Goal: Task Accomplishment & Management: Use online tool/utility

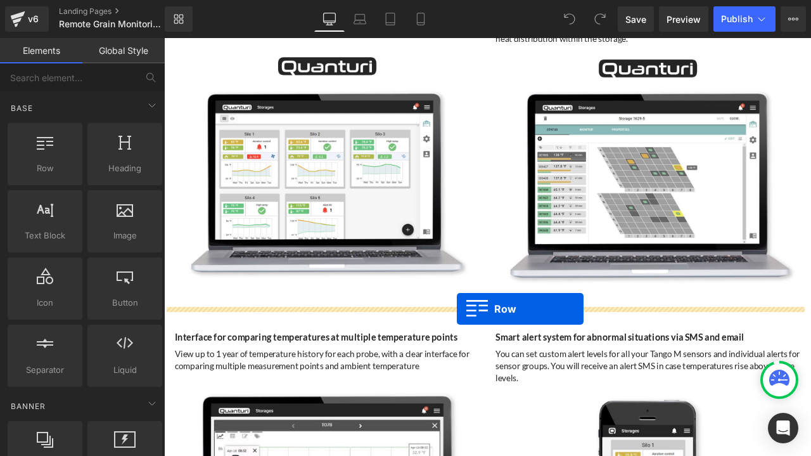
drag, startPoint x: 220, startPoint y: 199, endPoint x: 511, endPoint y: 359, distance: 331.8
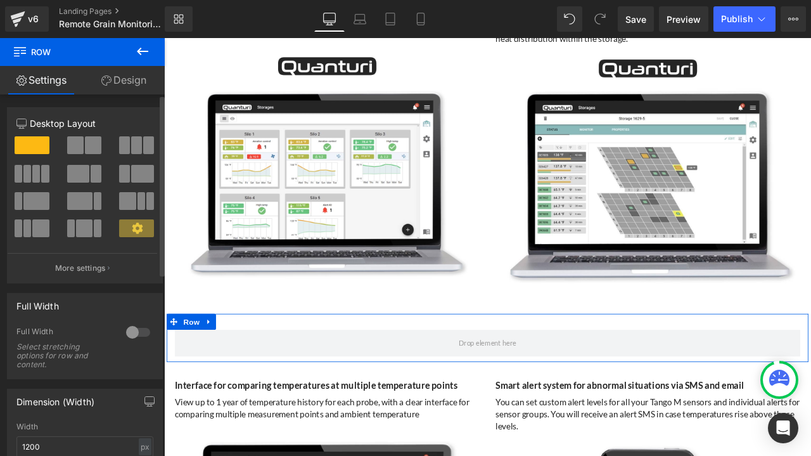
click at [85, 145] on span at bounding box center [93, 145] width 16 height 18
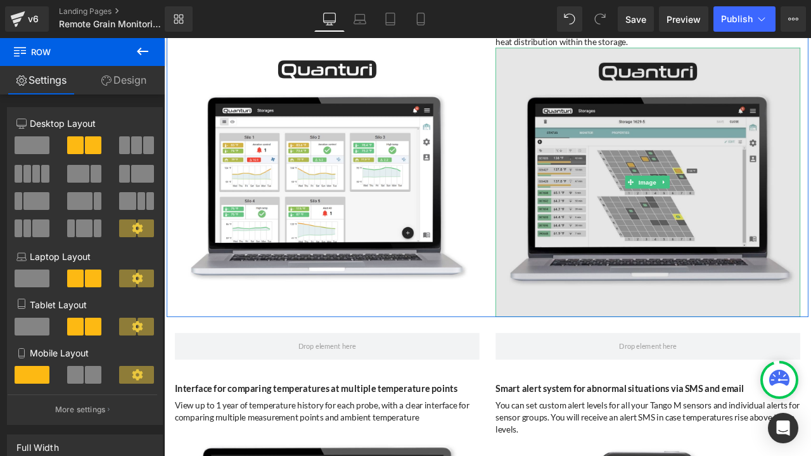
scroll to position [3042, 0]
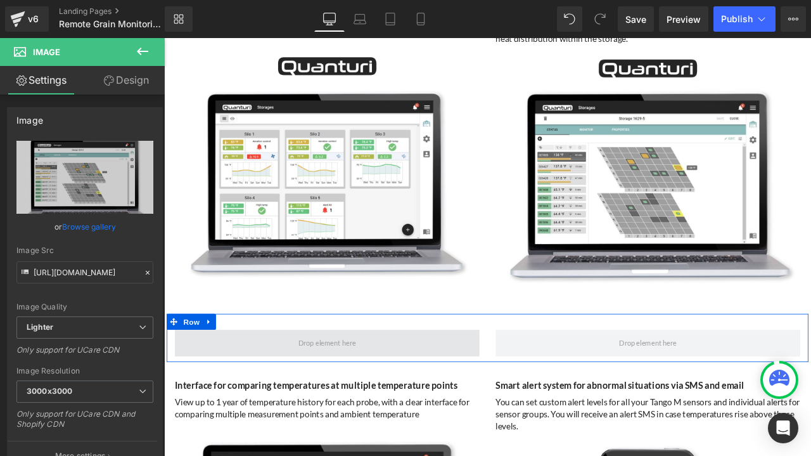
click at [305, 388] on span at bounding box center [357, 399] width 361 height 32
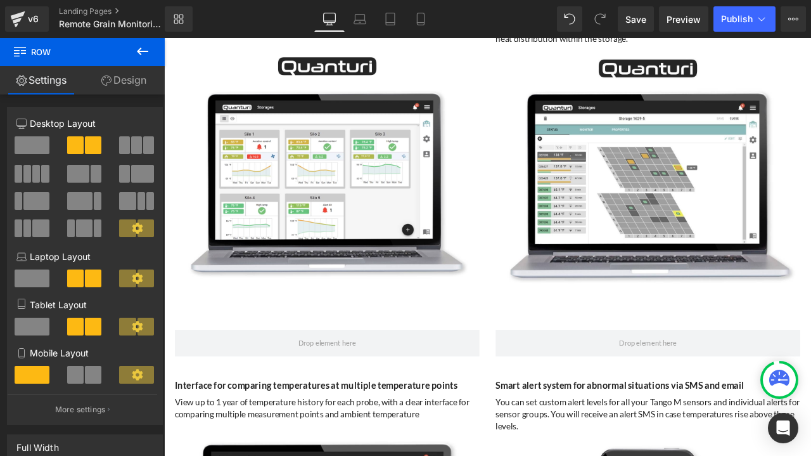
click at [139, 49] on icon at bounding box center [142, 52] width 11 height 8
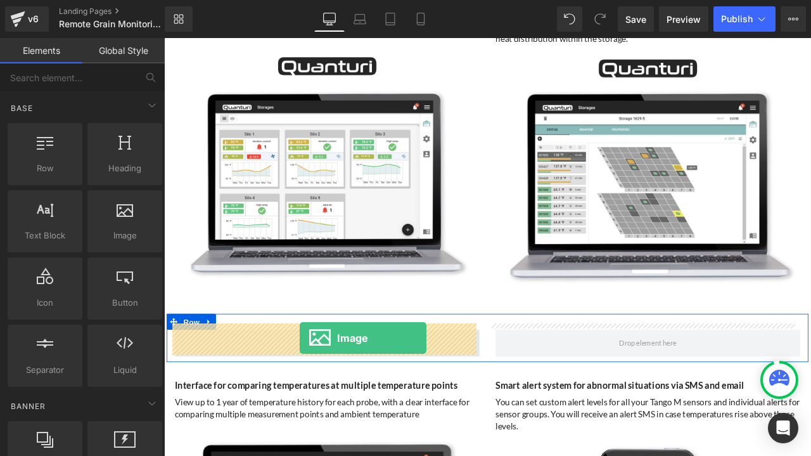
drag, startPoint x: 283, startPoint y: 267, endPoint x: 325, endPoint y: 393, distance: 133.1
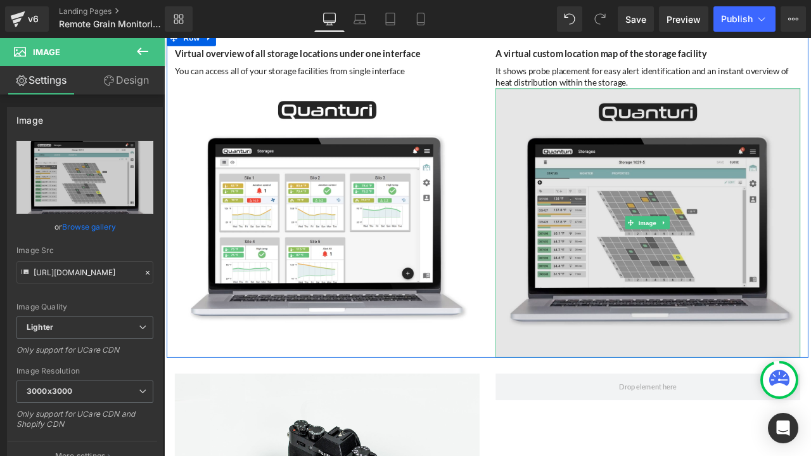
scroll to position [2978, 0]
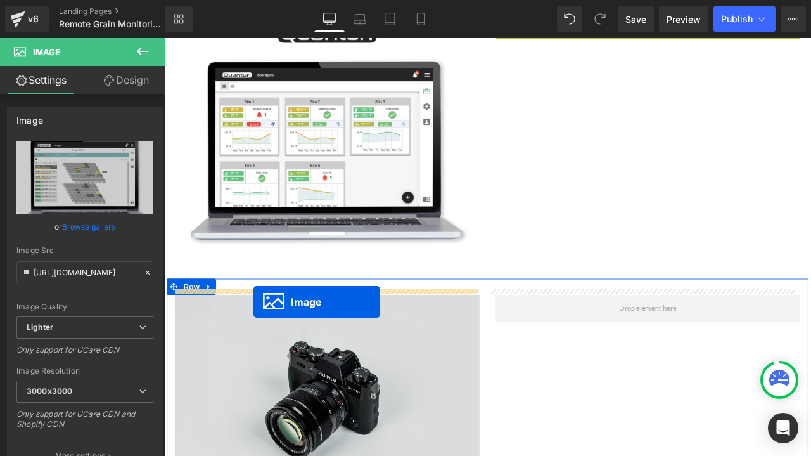
drag, startPoint x: 710, startPoint y: 263, endPoint x: 270, endPoint y: 350, distance: 449.0
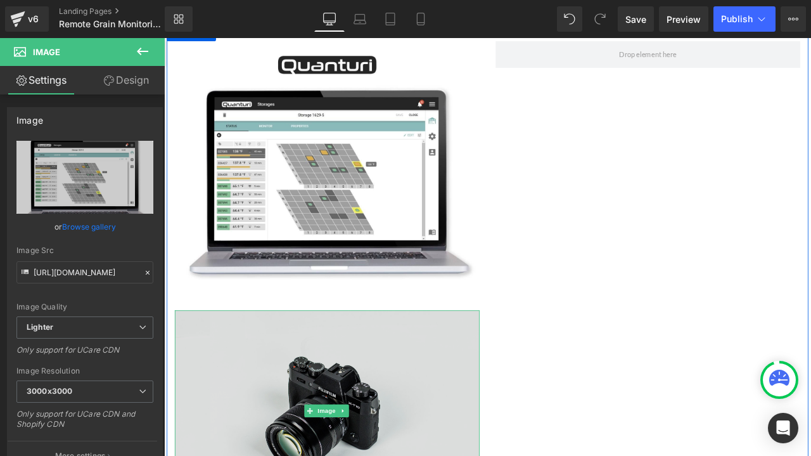
scroll to position [3460, 0]
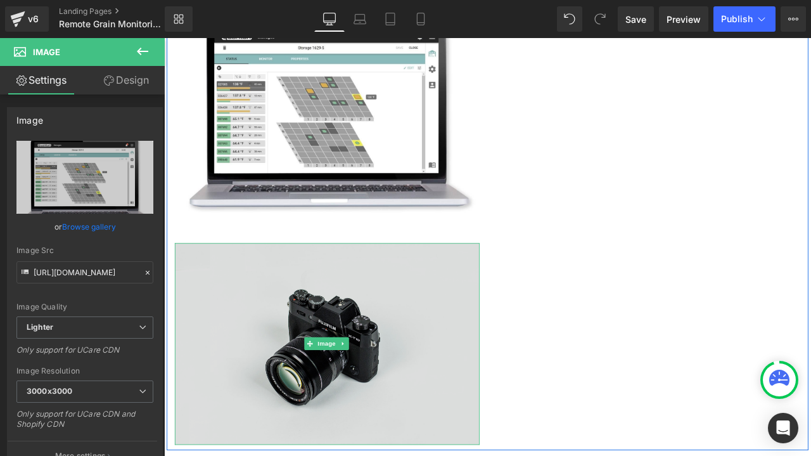
click at [366, 340] on img at bounding box center [357, 401] width 361 height 240
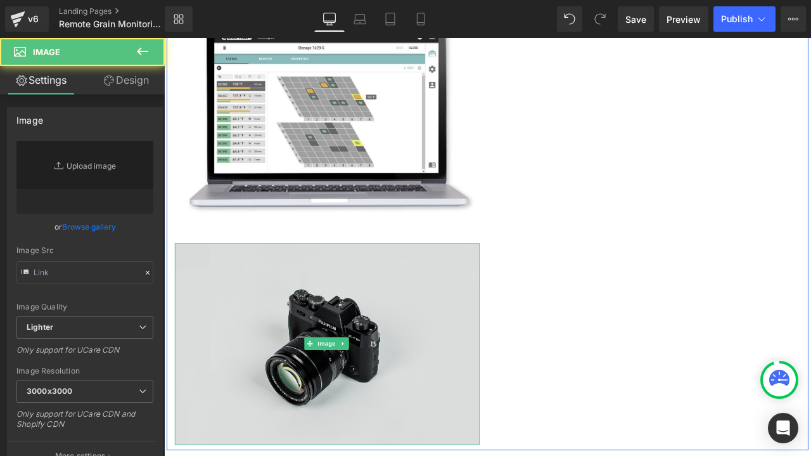
type input "//[DOMAIN_NAME][URL]"
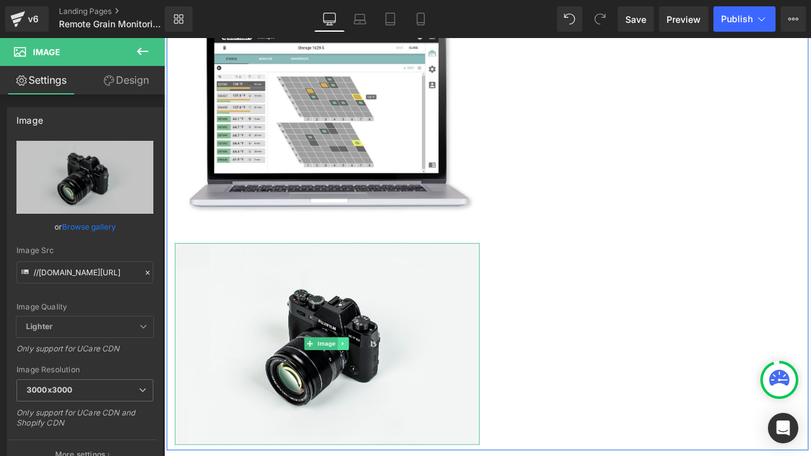
click at [376, 396] on icon at bounding box center [376, 400] width 7 height 8
click at [383, 397] on icon at bounding box center [383, 400] width 7 height 7
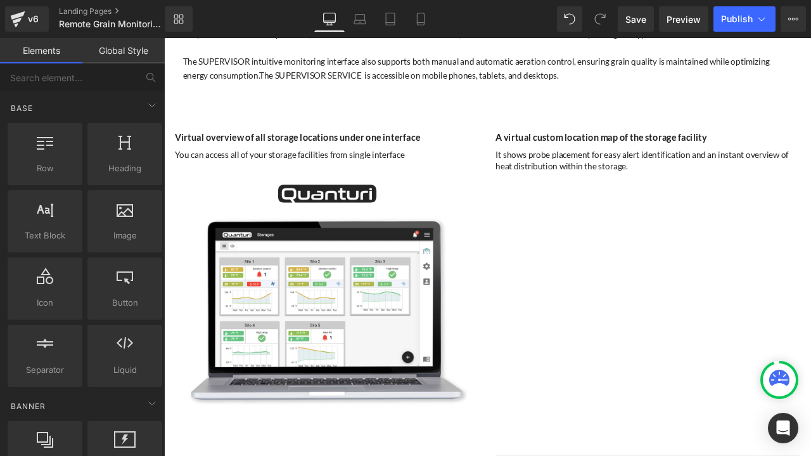
scroll to position [2890, 0]
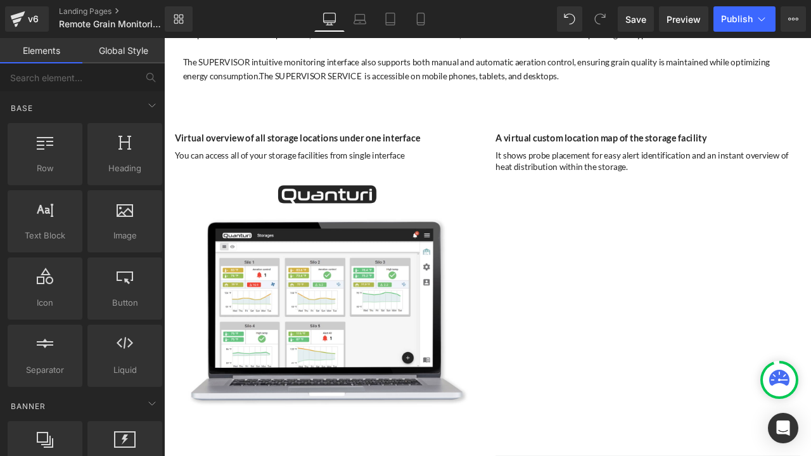
click at [164, 38] on div at bounding box center [164, 38] width 0 height 0
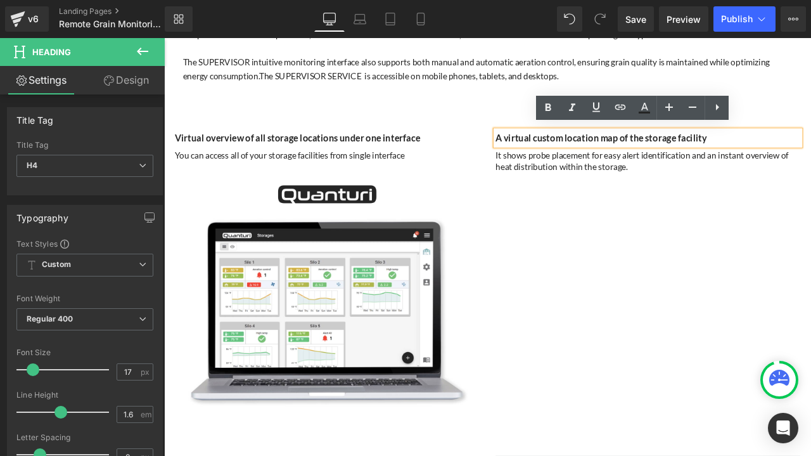
click at [682, 253] on div "Virtual overview of all storage locations under one interface Heading You can a…" at bounding box center [547, 321] width 760 height 385
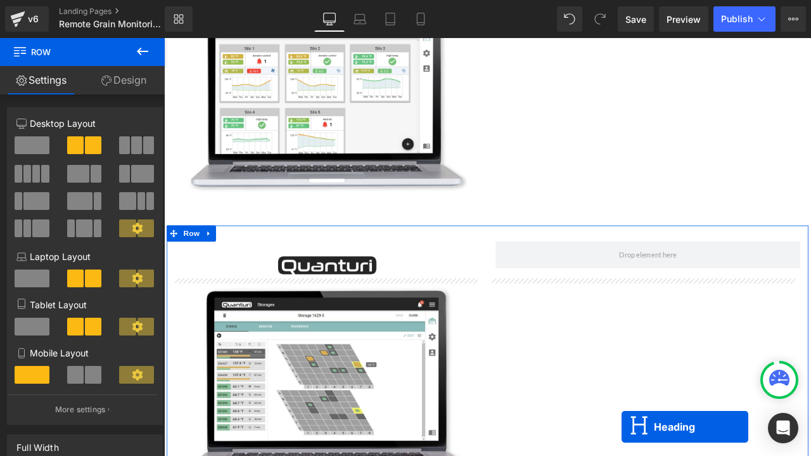
scroll to position [3168, 0]
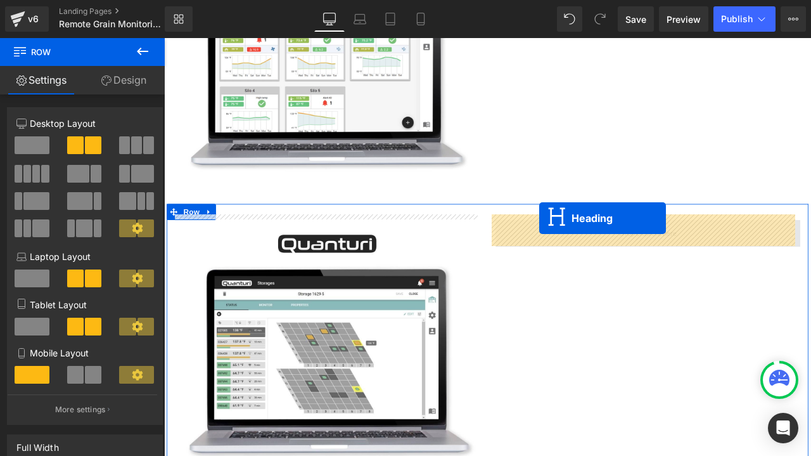
drag, startPoint x: 700, startPoint y: 87, endPoint x: 609, endPoint y: 251, distance: 187.2
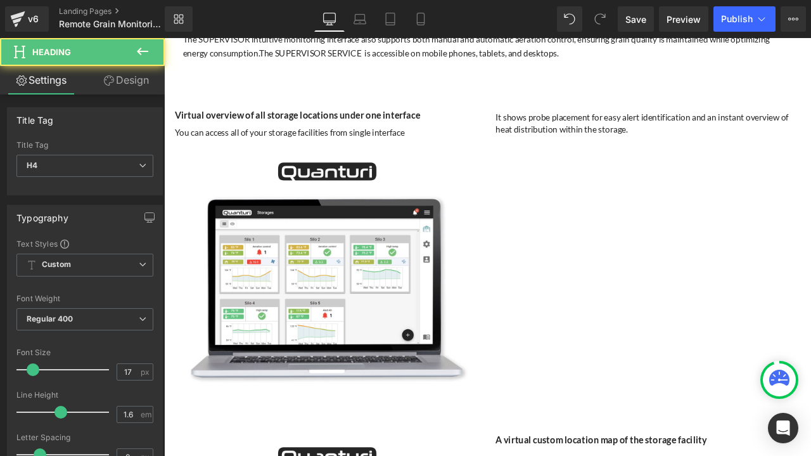
scroll to position [2915, 0]
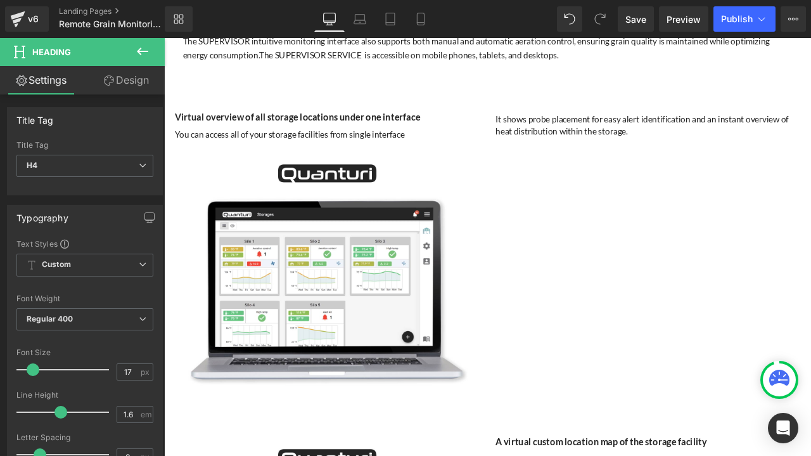
click at [677, 129] on p "It shows probe placement for easy alert identification and an instant overview …" at bounding box center [737, 141] width 361 height 29
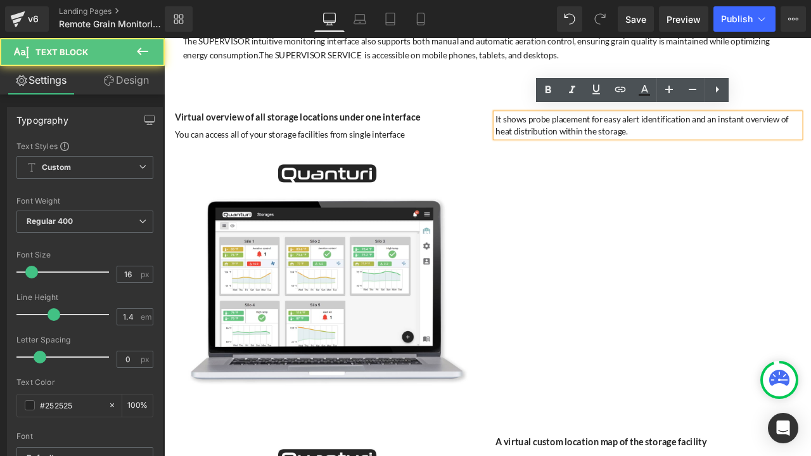
click at [714, 200] on div "Virtual overview of all storage locations under one interface Heading You can a…" at bounding box center [547, 295] width 760 height 385
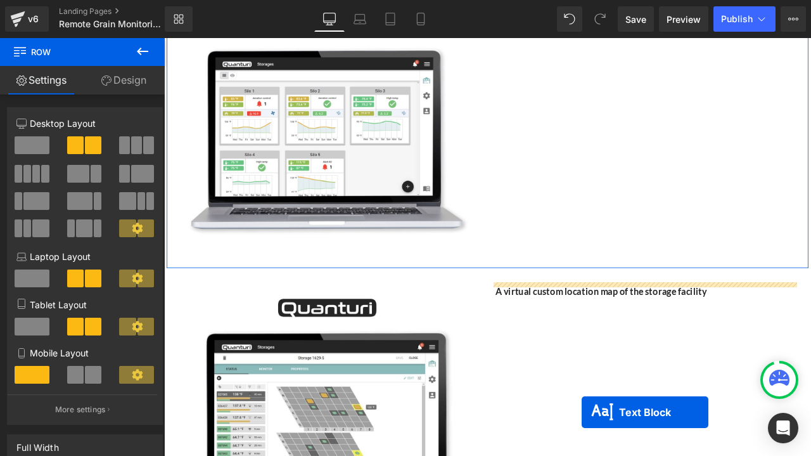
scroll to position [3118, 0]
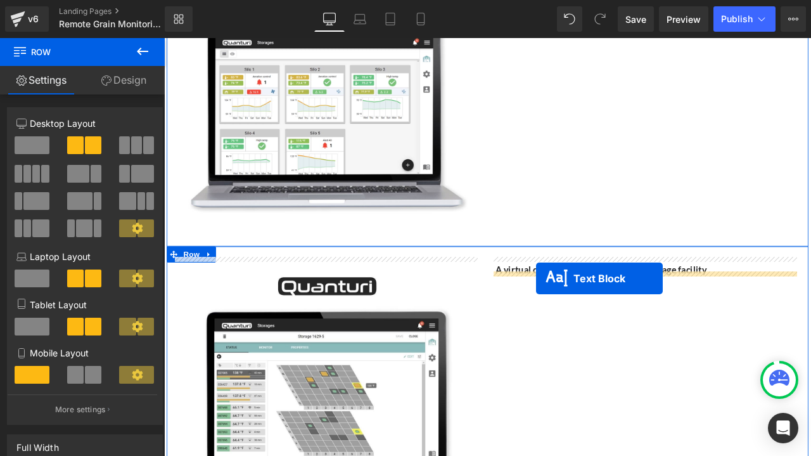
drag, startPoint x: 697, startPoint y: 132, endPoint x: 605, endPoint y: 323, distance: 211.7
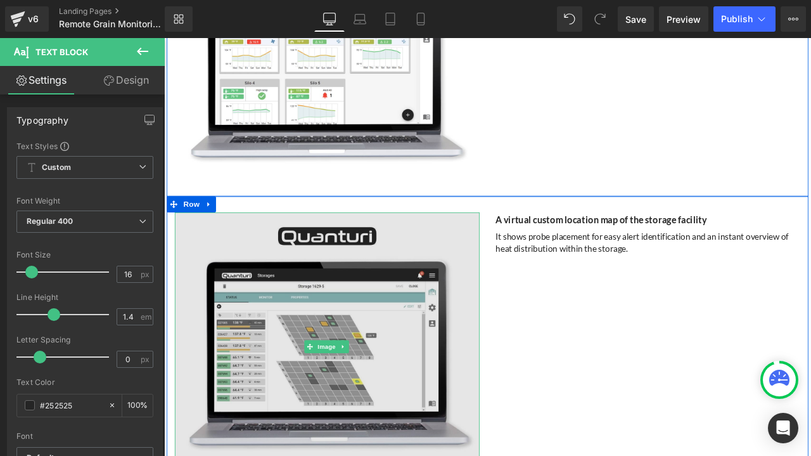
scroll to position [3244, 0]
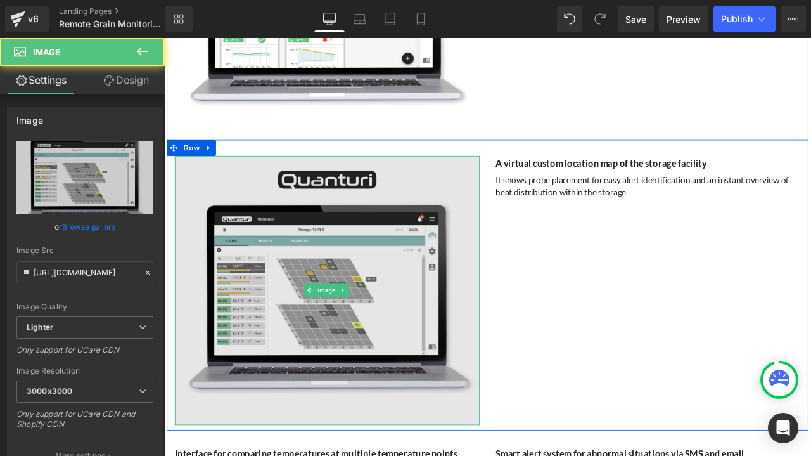
click at [409, 325] on img at bounding box center [357, 336] width 361 height 318
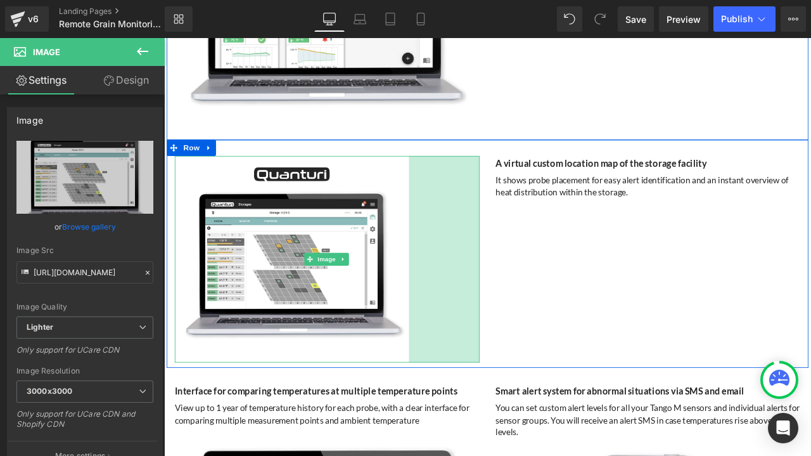
drag, startPoint x: 532, startPoint y: 485, endPoint x: 449, endPoint y: 437, distance: 96.2
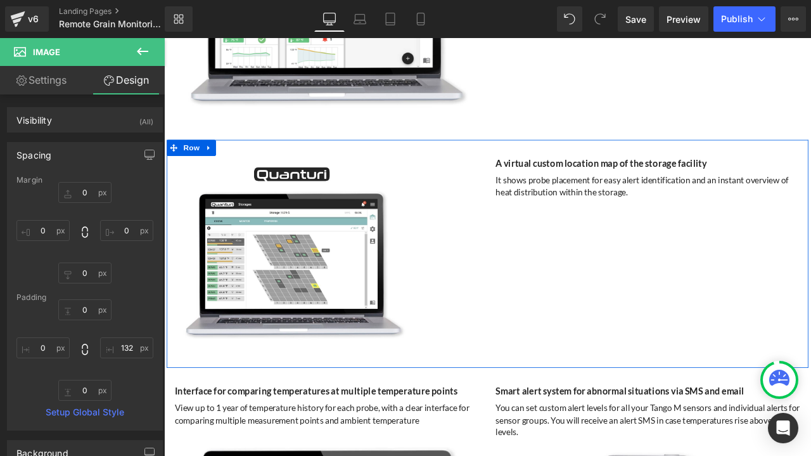
click at [660, 261] on div "Image 132px A virtual custom location map of the storage facility Heading It sh…" at bounding box center [547, 293] width 760 height 270
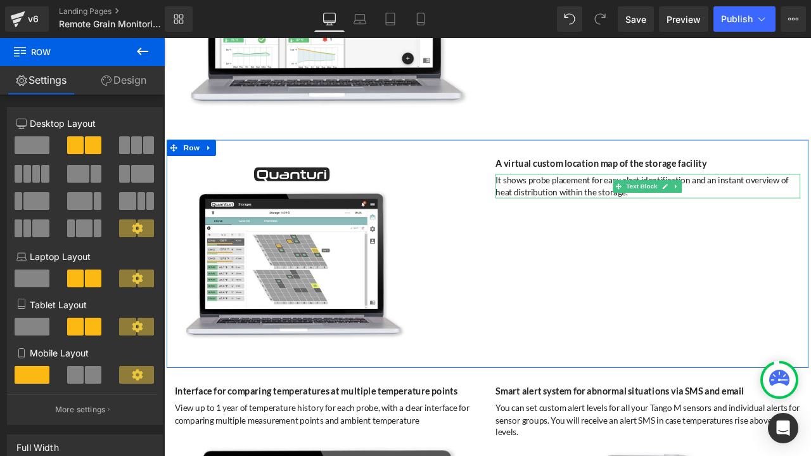
click at [651, 199] on p "It shows probe placement for easy alert identification and an instant overview …" at bounding box center [737, 213] width 361 height 29
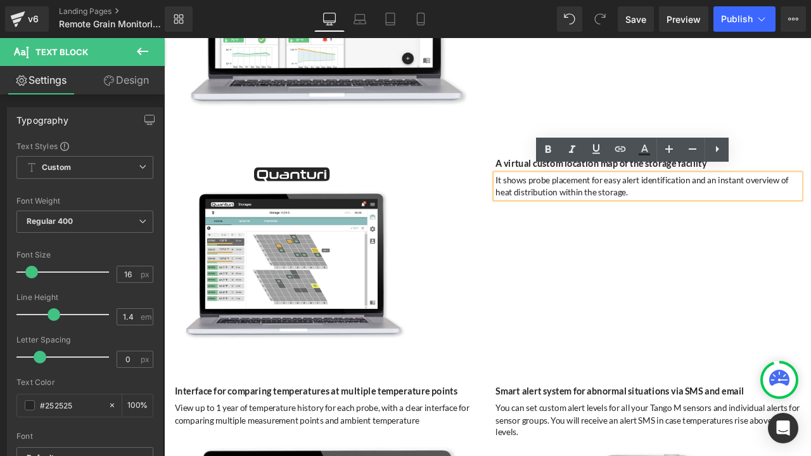
click at [580, 263] on div "Image 132px A virtual custom location map of the storage facility Heading It sh…" at bounding box center [547, 293] width 760 height 270
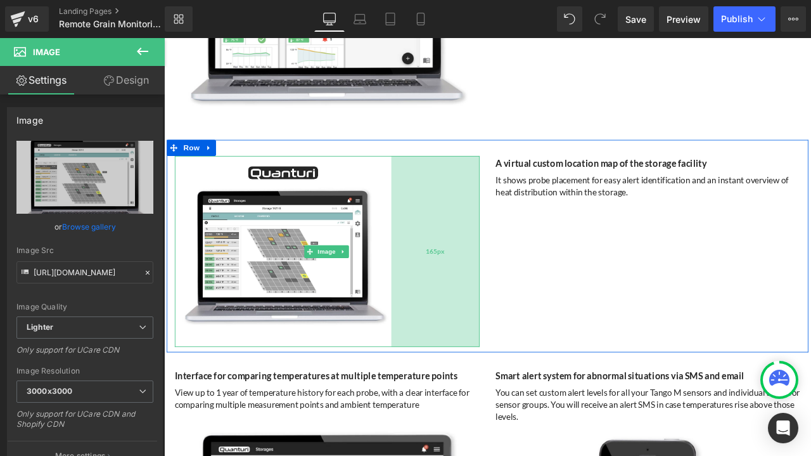
drag, startPoint x: 516, startPoint y: 243, endPoint x: 495, endPoint y: 247, distance: 21.1
click at [495, 247] on div "165px" at bounding box center [485, 290] width 105 height 226
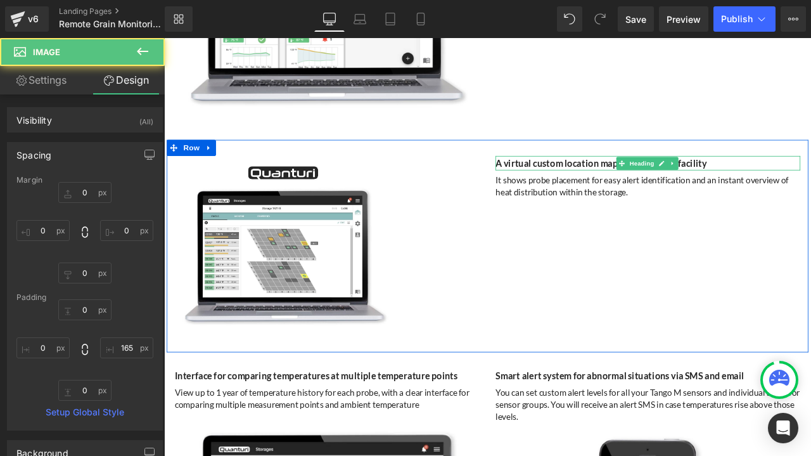
click at [568, 179] on strong "A virtual custom location map of the storage facility" at bounding box center [682, 185] width 250 height 13
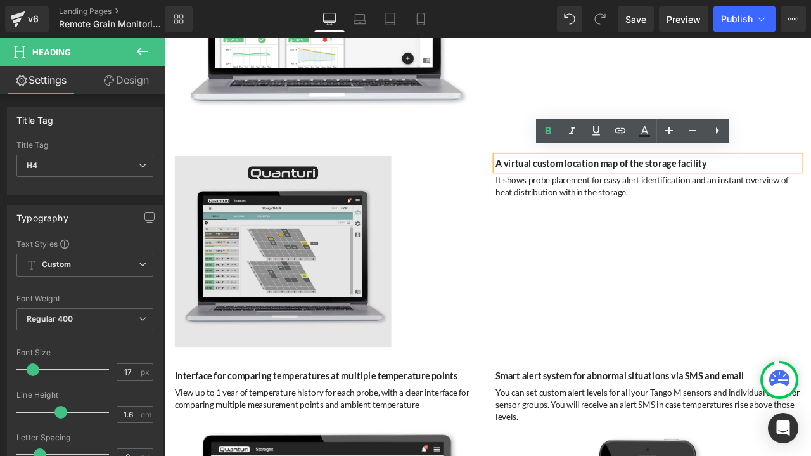
click at [164, 38] on div "165px" at bounding box center [164, 38] width 0 height 0
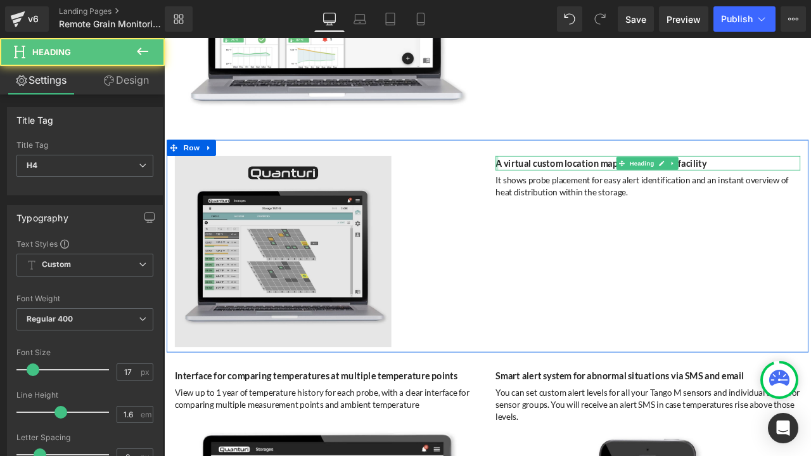
drag, startPoint x: 553, startPoint y: 173, endPoint x: 528, endPoint y: 179, distance: 26.1
click at [528, 179] on div "Image 165px A virtual custom location map of the storage facility Heading It sh…" at bounding box center [547, 284] width 760 height 252
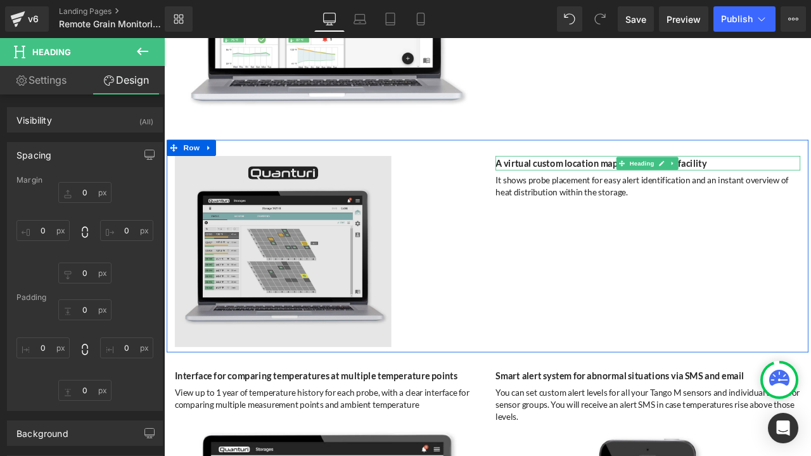
type input "0"
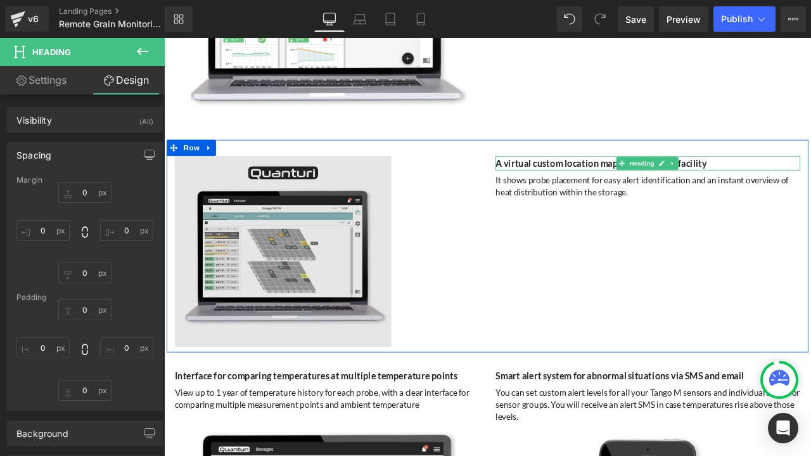
type input "0"
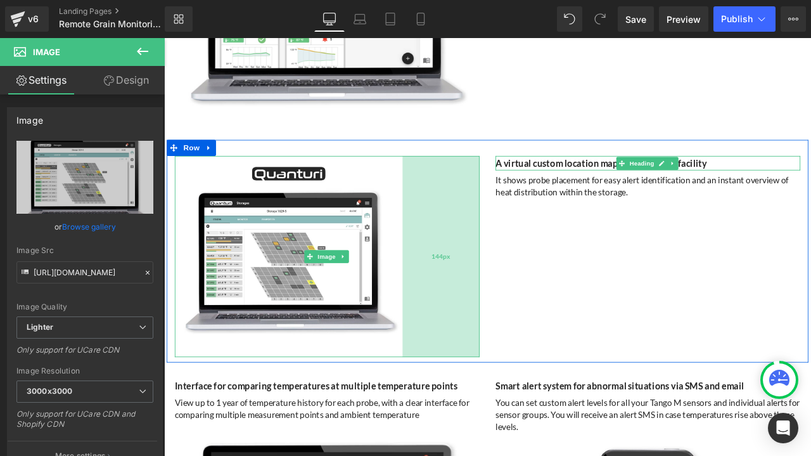
drag, startPoint x: 428, startPoint y: 276, endPoint x: 442, endPoint y: 277, distance: 13.3
click at [447, 277] on div "144px" at bounding box center [492, 296] width 91 height 238
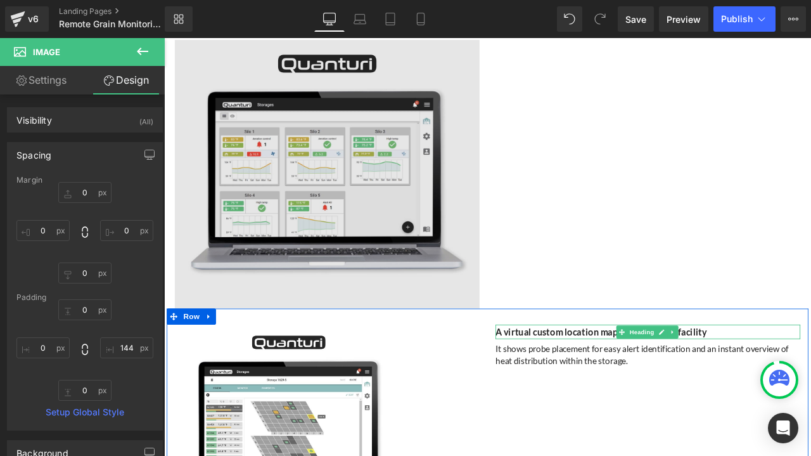
scroll to position [2991, 0]
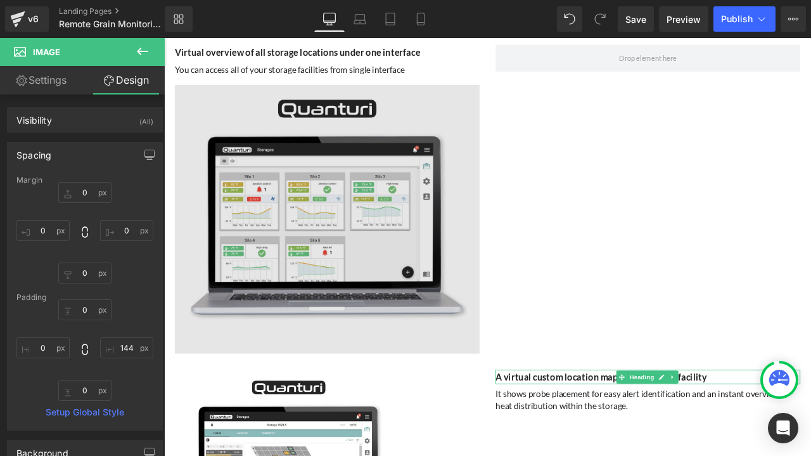
click at [455, 217] on img at bounding box center [357, 253] width 361 height 318
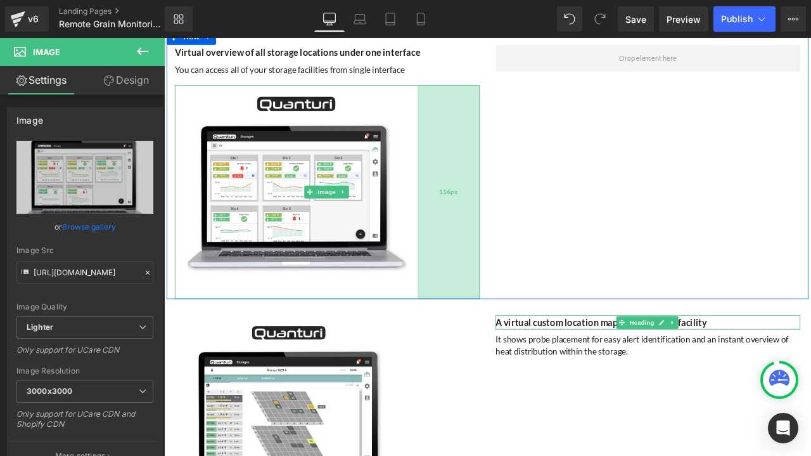
drag, startPoint x: 531, startPoint y: 222, endPoint x: 468, endPoint y: 191, distance: 70.0
click at [455, 223] on div "Image 116px" at bounding box center [357, 220] width 361 height 253
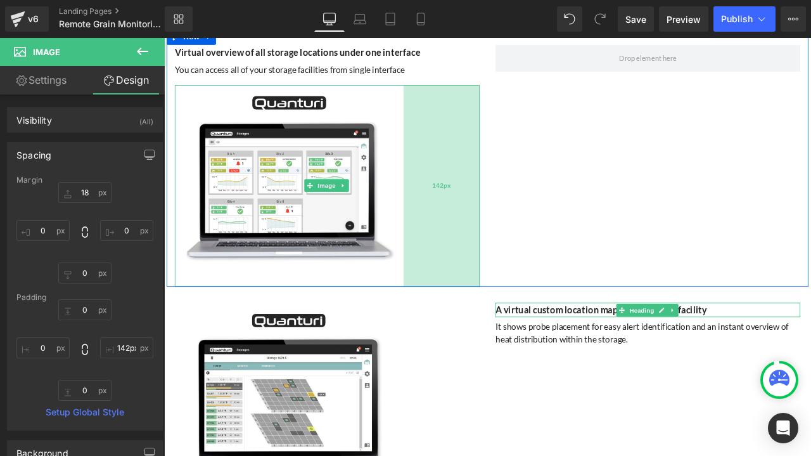
type input "144px"
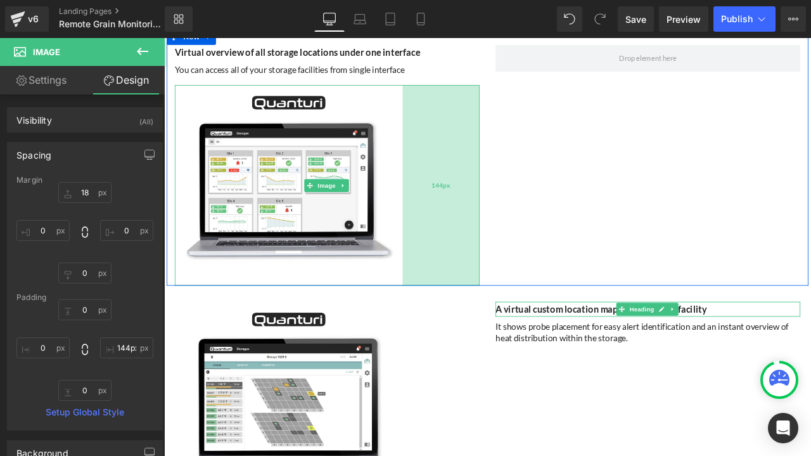
drag, startPoint x: 465, startPoint y: 189, endPoint x: 449, endPoint y: 191, distance: 16.0
click at [450, 191] on div "144px" at bounding box center [492, 213] width 91 height 238
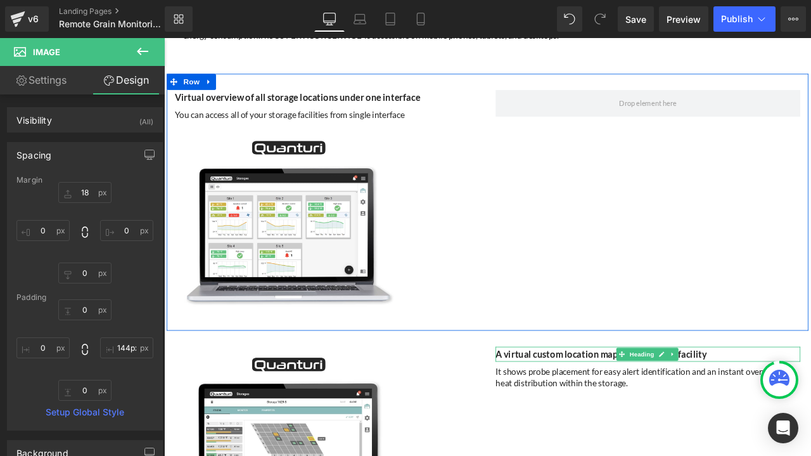
scroll to position [2864, 0]
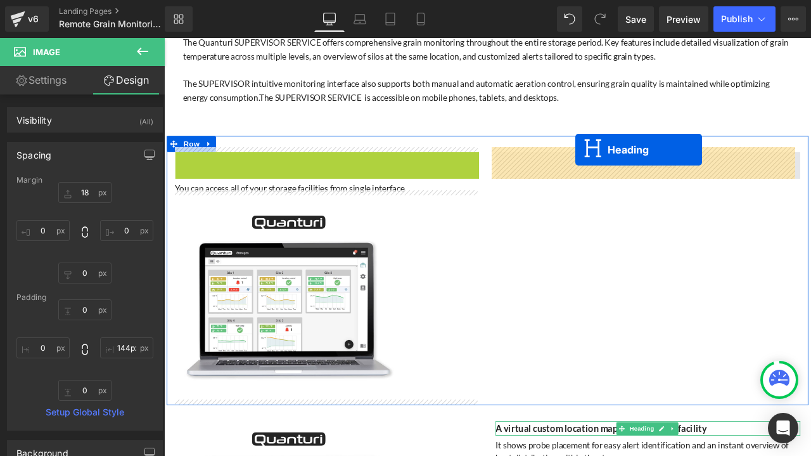
drag, startPoint x: 321, startPoint y: 176, endPoint x: 651, endPoint y: 170, distance: 330.2
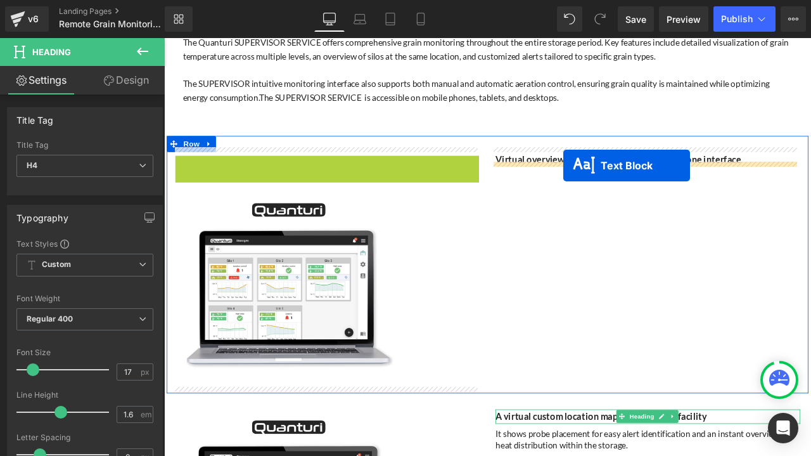
drag, startPoint x: 319, startPoint y: 177, endPoint x: 637, endPoint y: 189, distance: 318.9
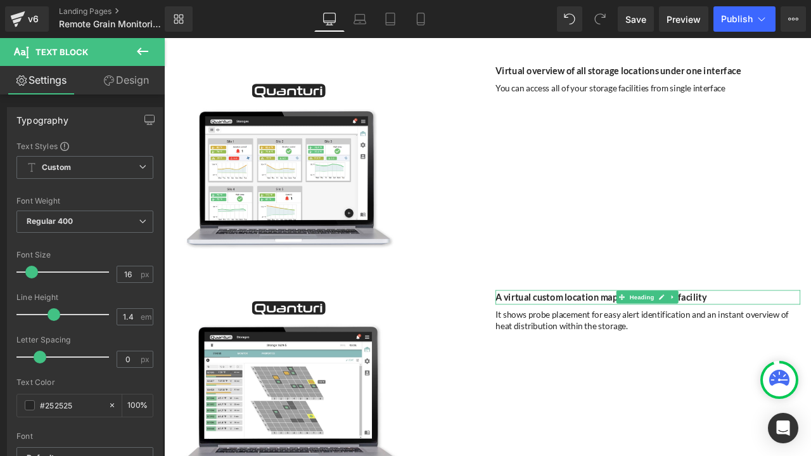
scroll to position [3054, 0]
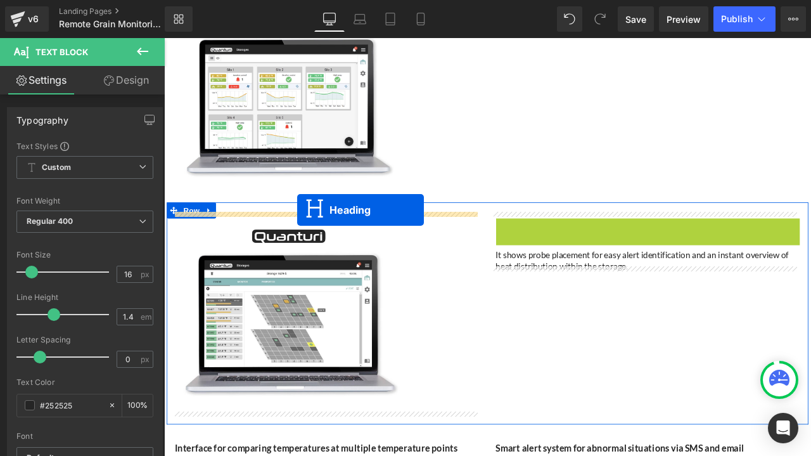
drag, startPoint x: 699, startPoint y: 250, endPoint x: 360, endPoint y: 234, distance: 339.4
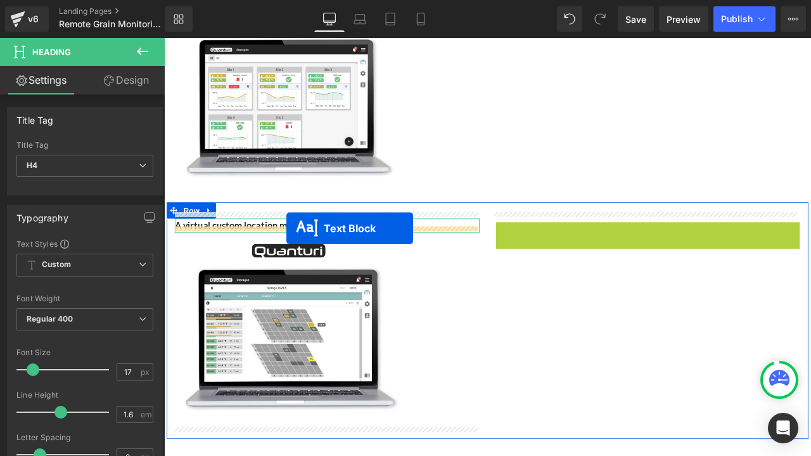
drag, startPoint x: 697, startPoint y: 259, endPoint x: 305, endPoint y: 264, distance: 392.3
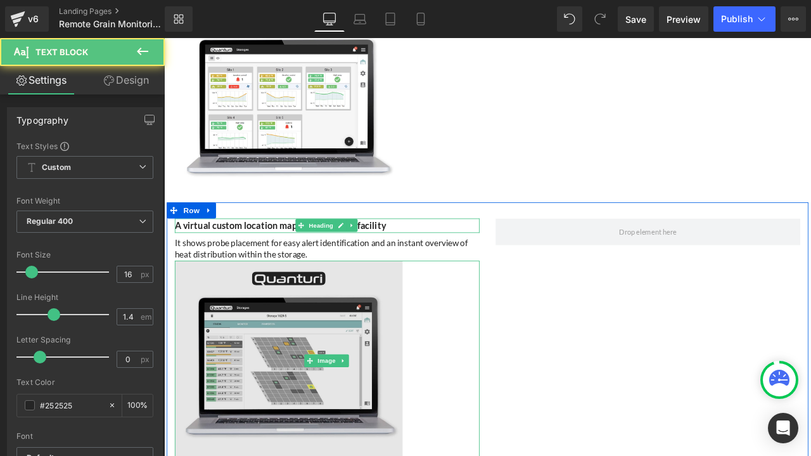
click at [319, 359] on img at bounding box center [357, 421] width 361 height 238
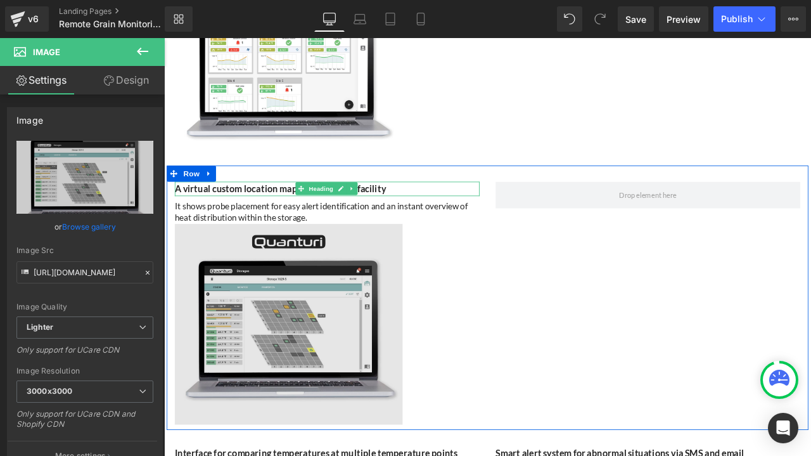
scroll to position [3118, 0]
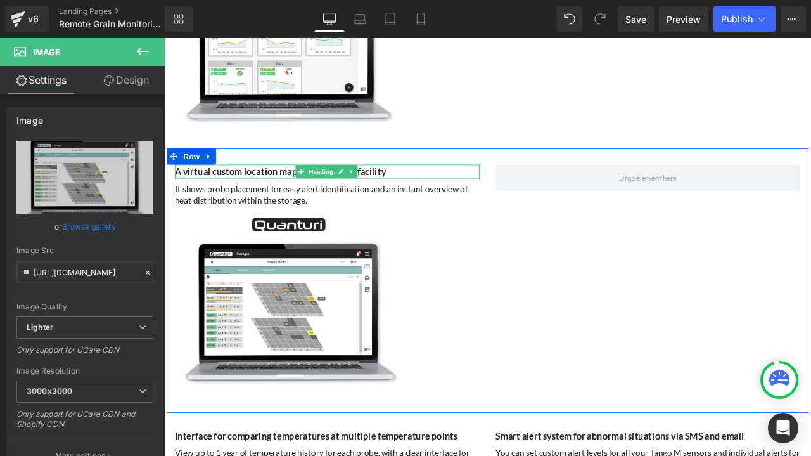
drag, startPoint x: 630, startPoint y: 355, endPoint x: 551, endPoint y: 353, distance: 78.6
click at [630, 354] on div "A virtual custom location map of the storage facility Heading It shows probe pl…" at bounding box center [547, 325] width 760 height 313
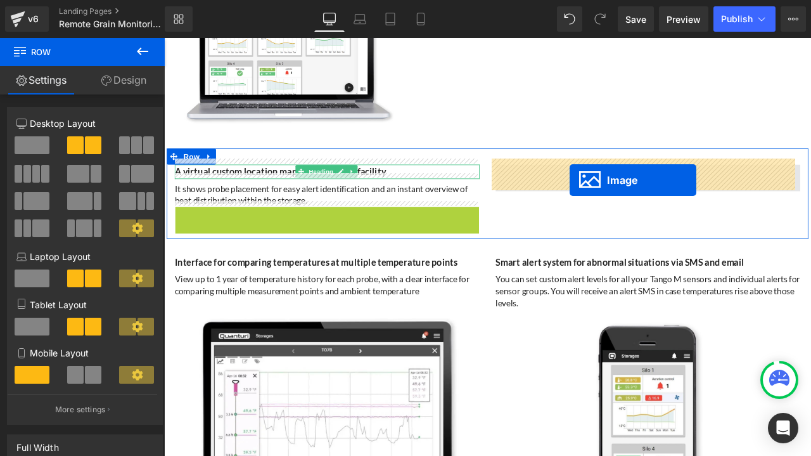
drag, startPoint x: 327, startPoint y: 349, endPoint x: 644, endPoint y: 206, distance: 348.0
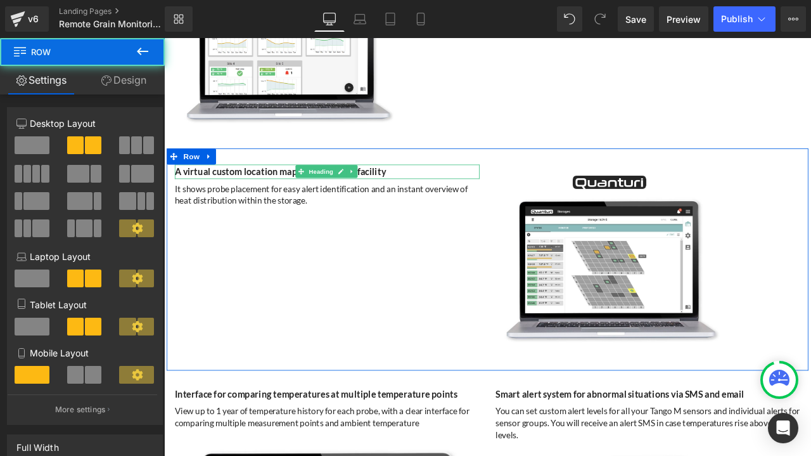
click at [399, 293] on div "A virtual custom location map of the storage facility Heading It shows probe pl…" at bounding box center [547, 300] width 760 height 263
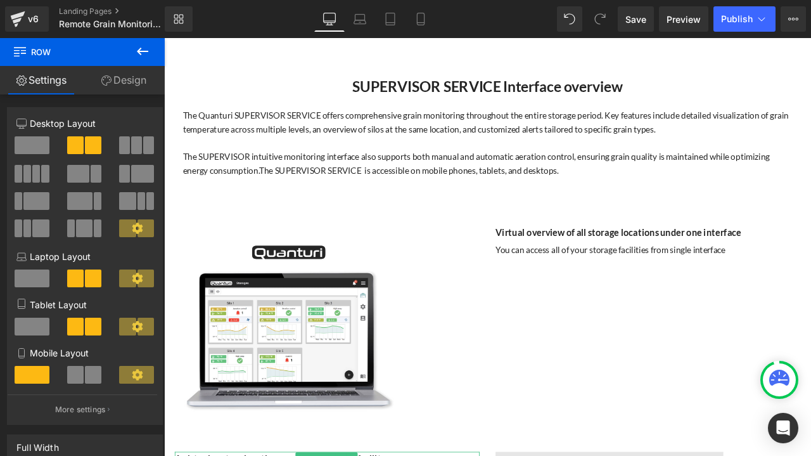
scroll to position [2928, 0]
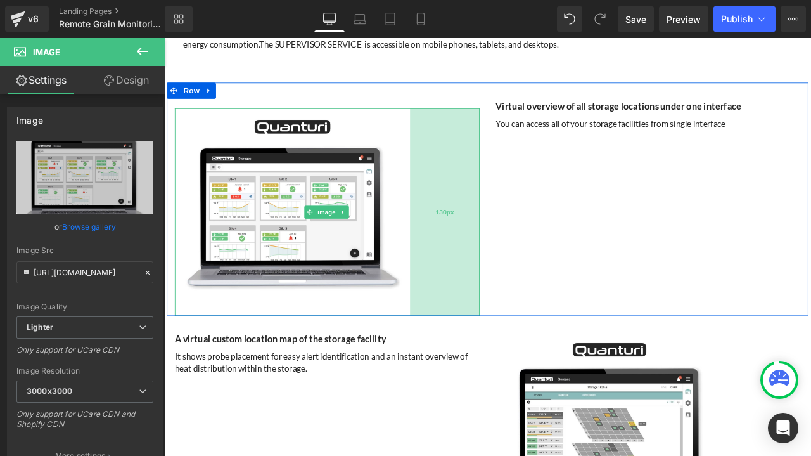
drag, startPoint x: 445, startPoint y: 225, endPoint x: 454, endPoint y: 228, distance: 9.4
click at [456, 228] on div "130px" at bounding box center [497, 244] width 82 height 246
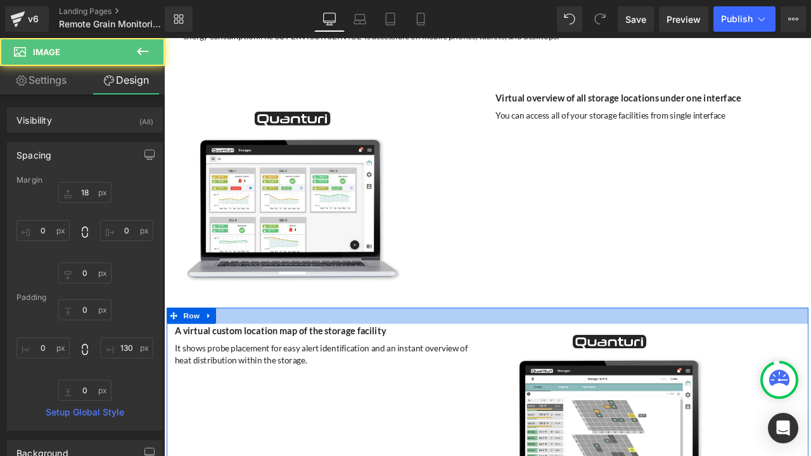
scroll to position [3118, 0]
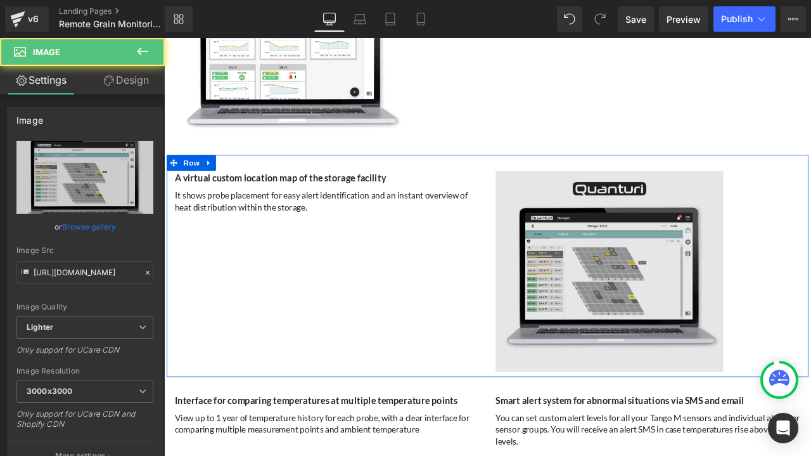
click at [810, 285] on div "Image 144px" at bounding box center [737, 315] width 361 height 238
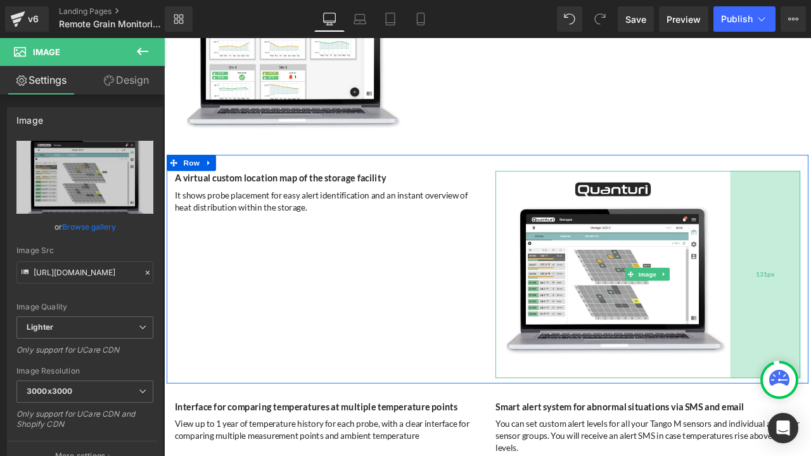
drag, startPoint x: 888, startPoint y: 285, endPoint x: 897, endPoint y: 289, distance: 9.1
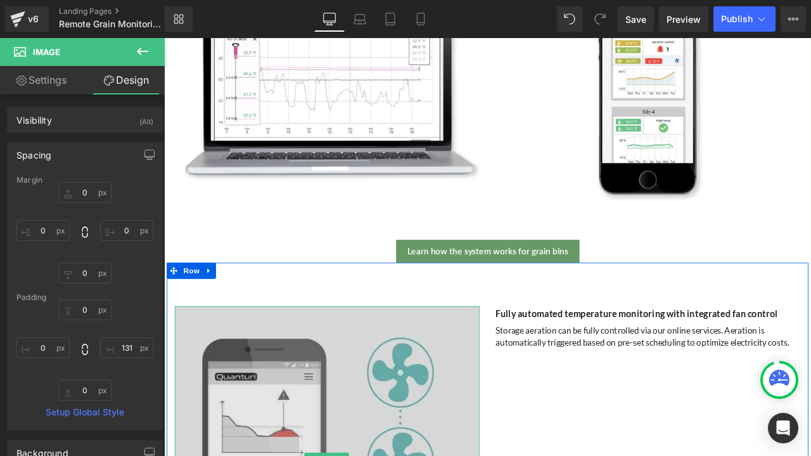
scroll to position [3941, 0]
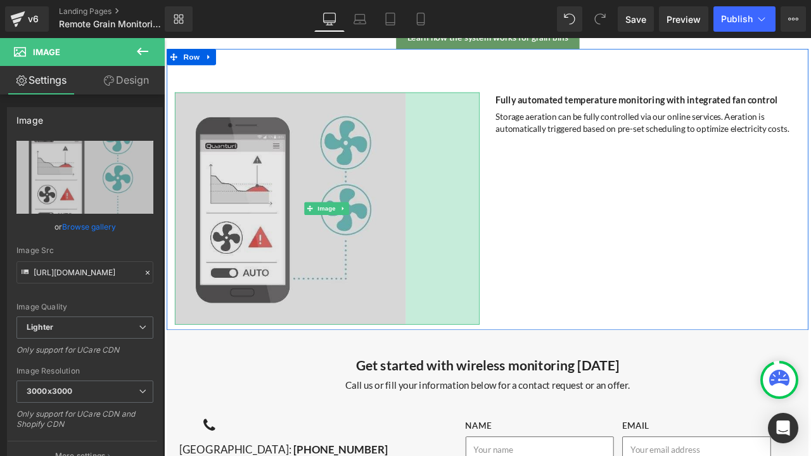
drag, startPoint x: 530, startPoint y: 349, endPoint x: 442, endPoint y: 328, distance: 90.7
click at [442, 330] on div "Image 138px" at bounding box center [357, 239] width 361 height 275
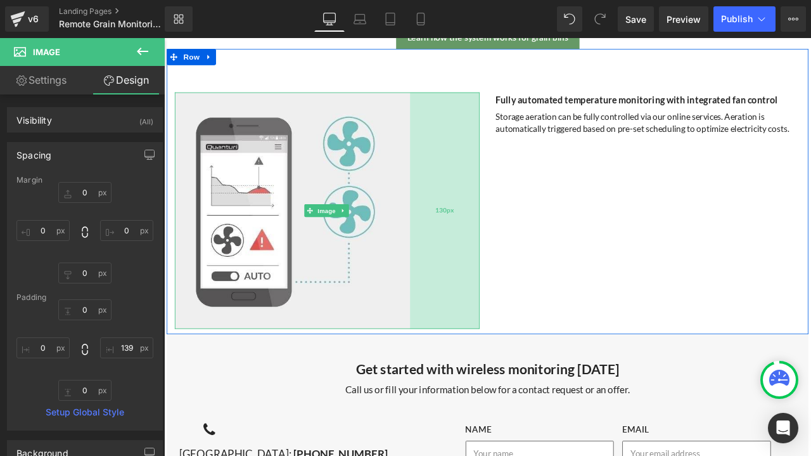
drag, startPoint x: 451, startPoint y: 279, endPoint x: 460, endPoint y: 279, distance: 8.9
click at [456, 279] on div "130px" at bounding box center [497, 242] width 82 height 280
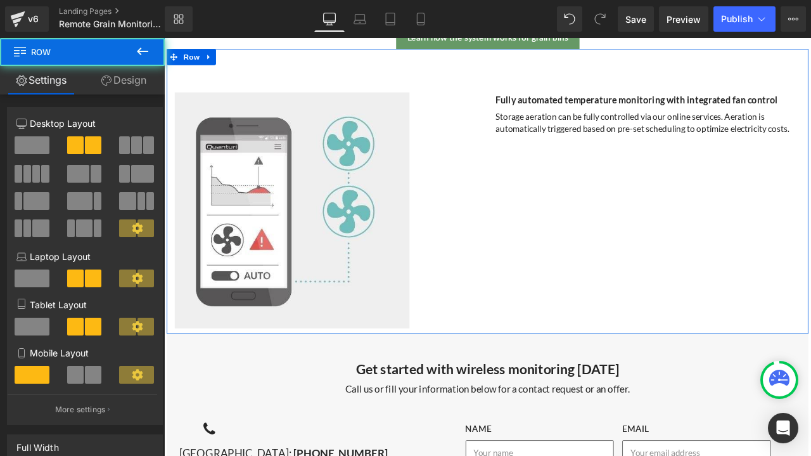
click at [598, 260] on div "Image 131px Fully automated temperature monitoring with integrated fan control …" at bounding box center [547, 219] width 760 height 337
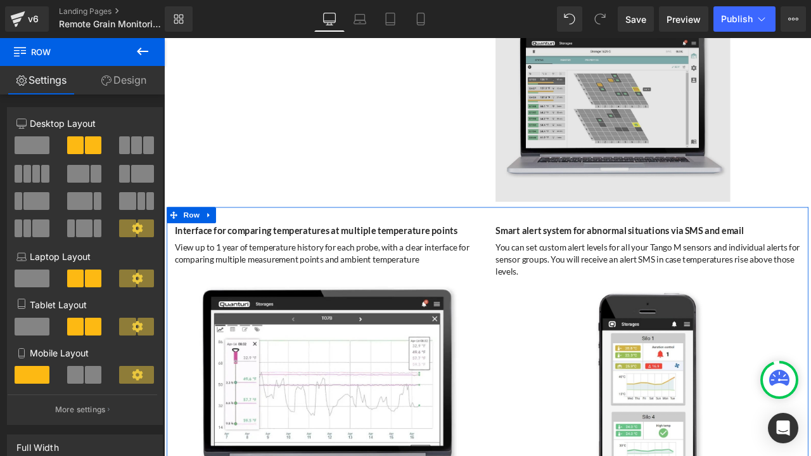
scroll to position [3308, 0]
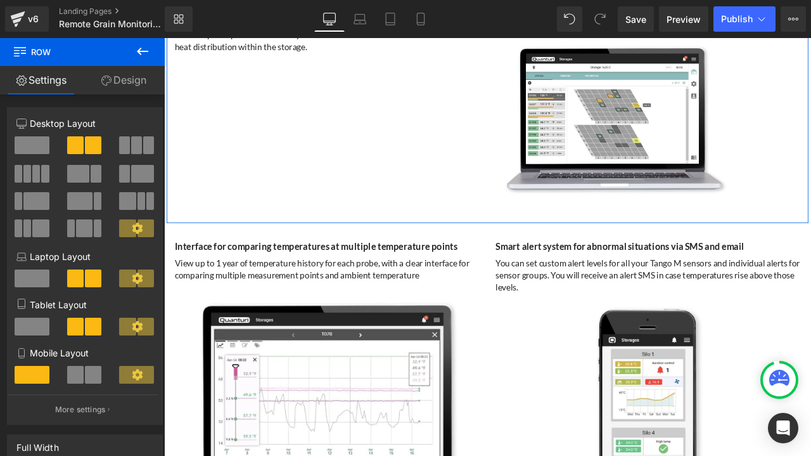
drag, startPoint x: 248, startPoint y: 177, endPoint x: 345, endPoint y: 191, distance: 98.6
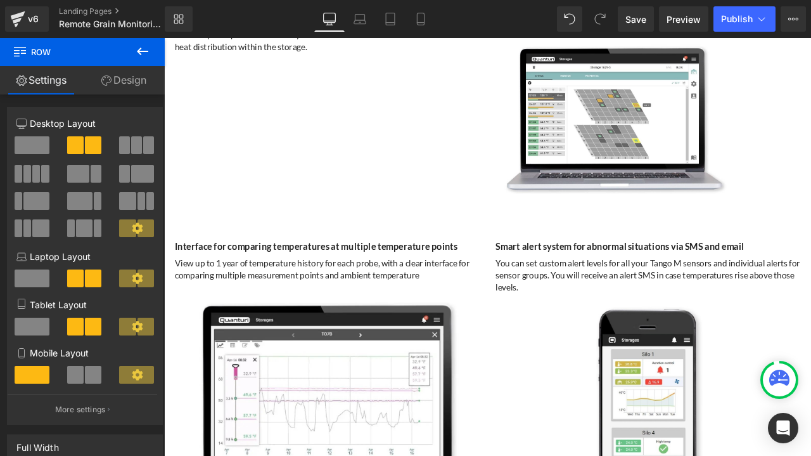
click at [133, 51] on button at bounding box center [142, 52] width 44 height 28
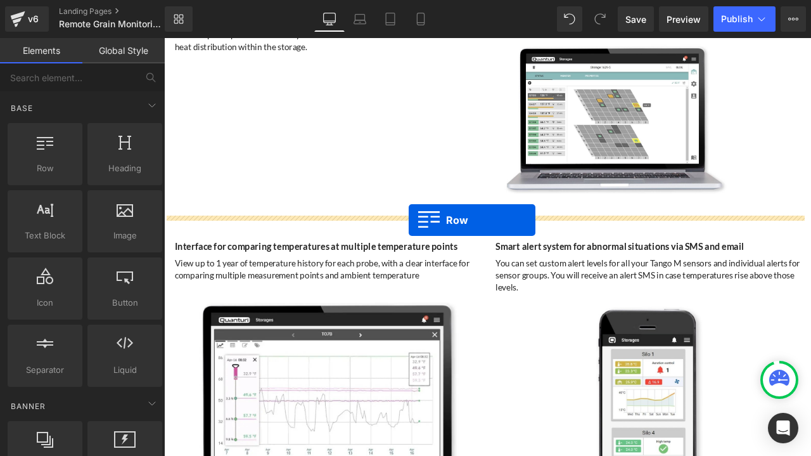
drag, startPoint x: 195, startPoint y: 200, endPoint x: 454, endPoint y: 253, distance: 264.0
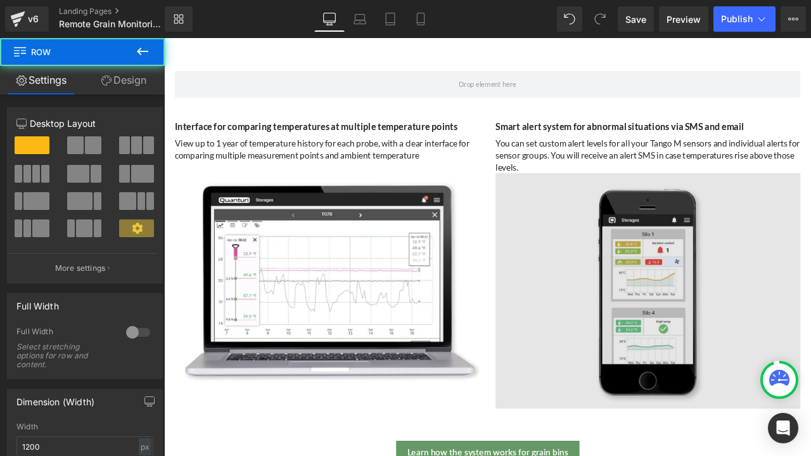
scroll to position [3435, 0]
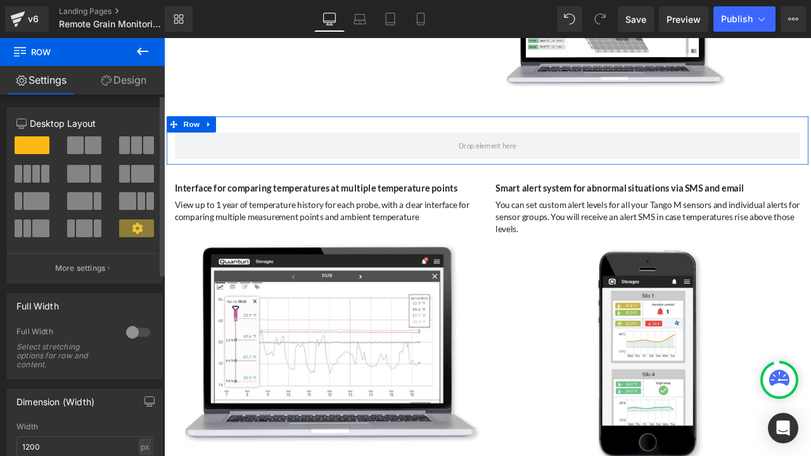
click at [80, 141] on span at bounding box center [75, 145] width 16 height 18
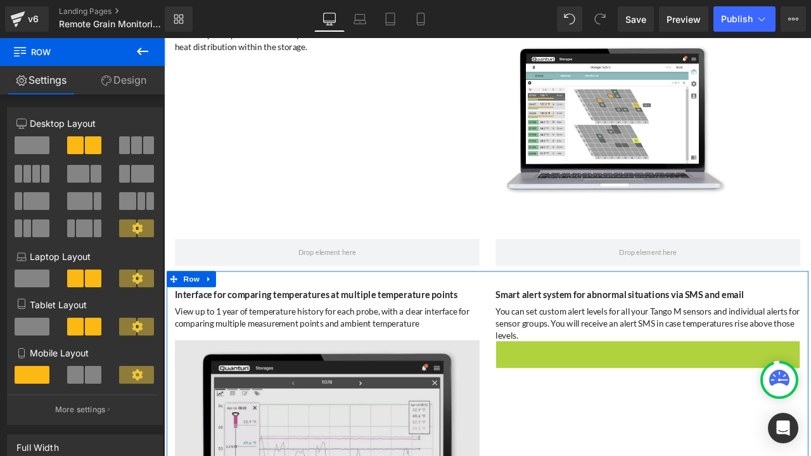
scroll to position [3397, 0]
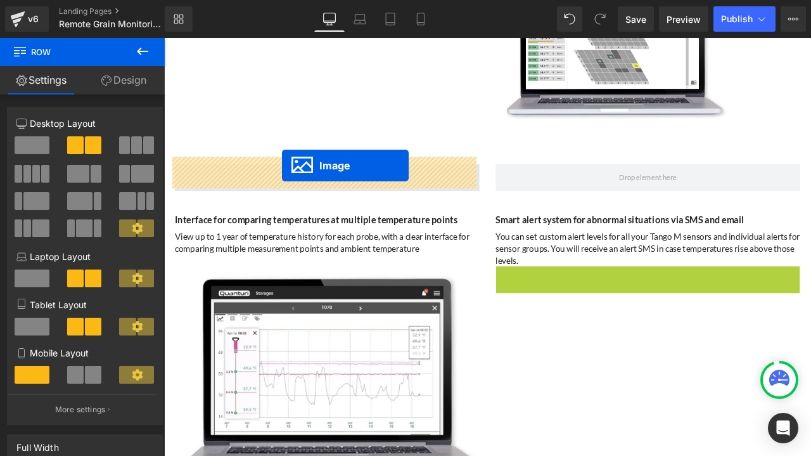
drag, startPoint x: 712, startPoint y: 525, endPoint x: 304, endPoint y: 189, distance: 528.9
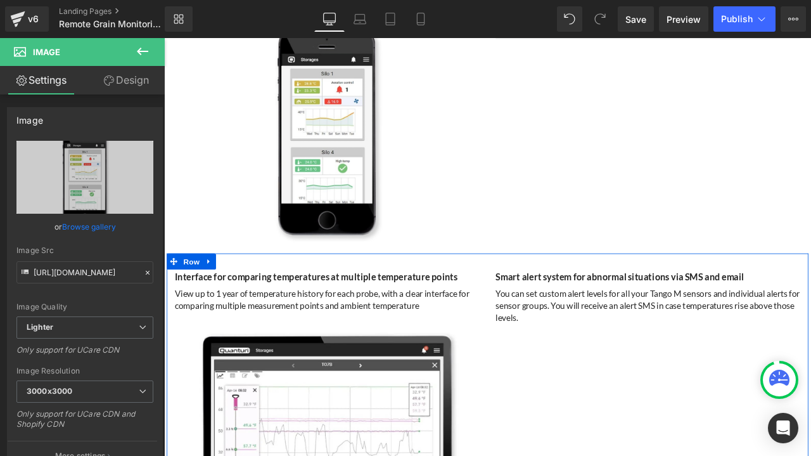
scroll to position [3460, 0]
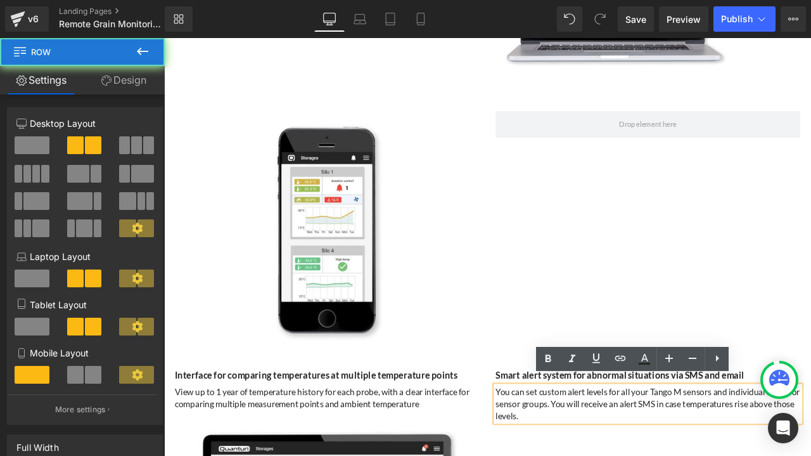
click at [549, 428] on div "Smart alert system for abnormal situations via SMS and email Heading You can se…" at bounding box center [737, 460] width 380 height 64
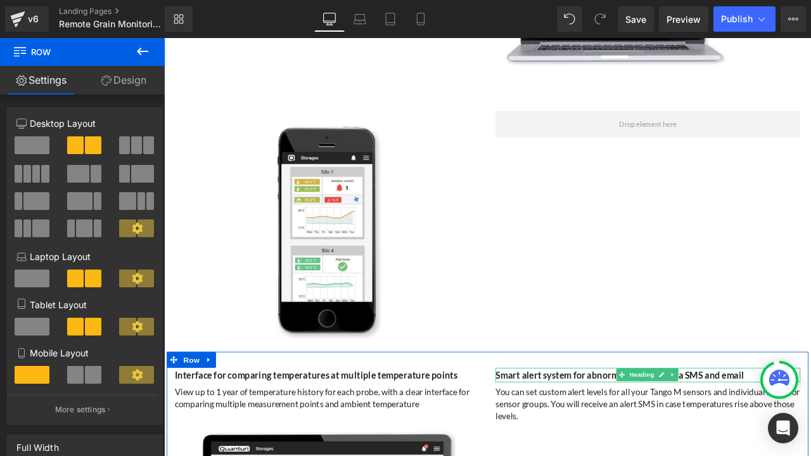
click at [599, 430] on b "Smart alert system for abnormal situations via SMS and email" at bounding box center [704, 436] width 295 height 13
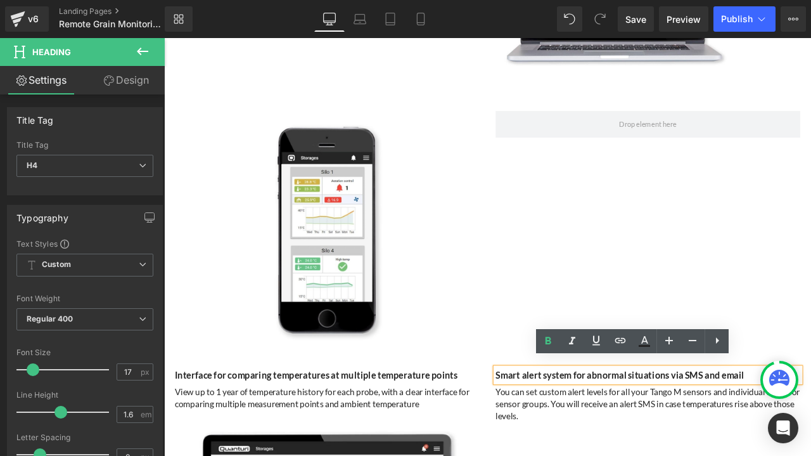
click at [164, 38] on div at bounding box center [164, 38] width 0 height 0
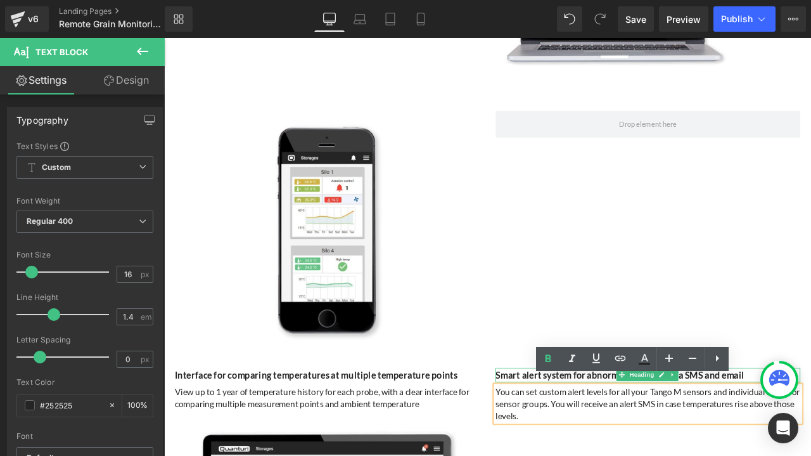
click at [575, 430] on b "Smart alert system for abnormal situations via SMS and email" at bounding box center [704, 436] width 295 height 13
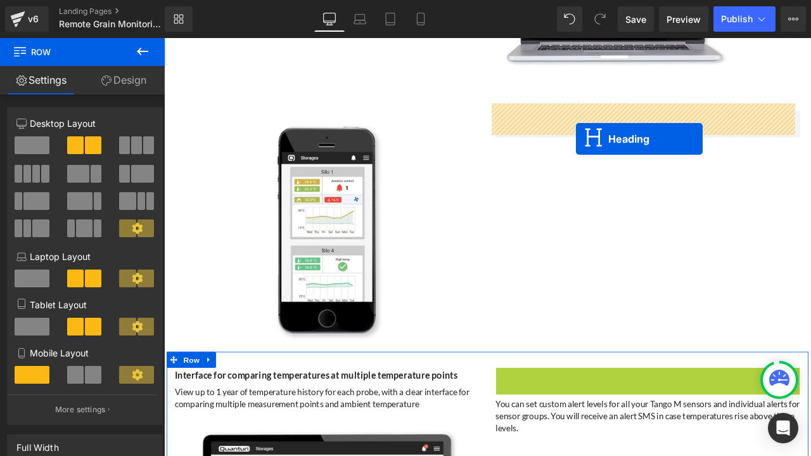
drag, startPoint x: 705, startPoint y: 428, endPoint x: 651, endPoint y: 157, distance: 277.1
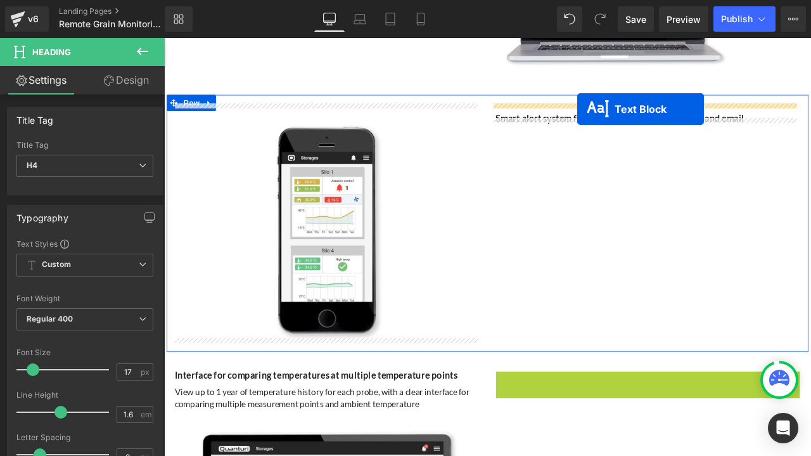
drag, startPoint x: 696, startPoint y: 440, endPoint x: 654, endPoint y: 122, distance: 320.3
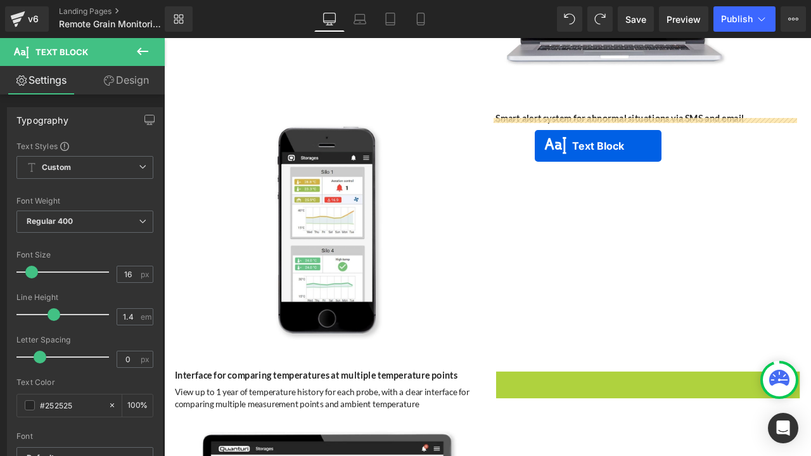
drag, startPoint x: 699, startPoint y: 444, endPoint x: 603, endPoint y: 165, distance: 295.0
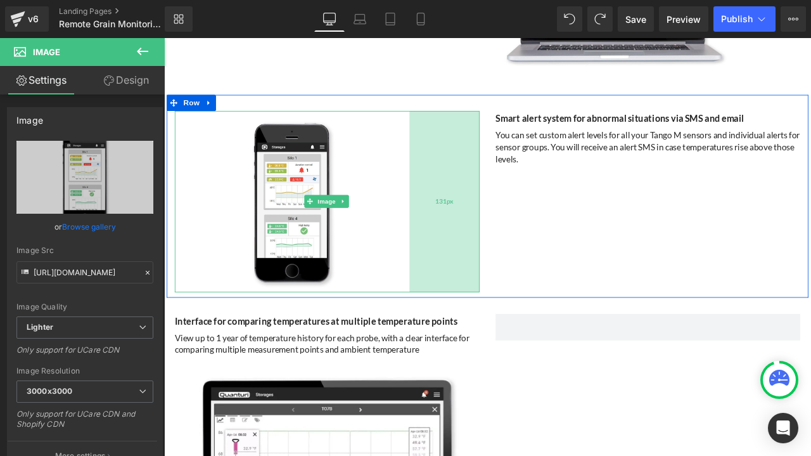
drag, startPoint x: 531, startPoint y: 276, endPoint x: 456, endPoint y: 228, distance: 88.9
click at [448, 255] on div "Image 131px" at bounding box center [357, 231] width 361 height 215
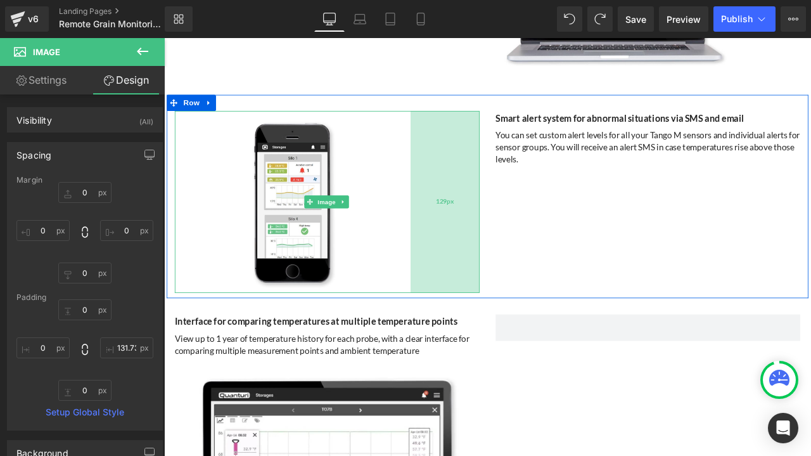
click at [456, 212] on div "129px" at bounding box center [497, 231] width 82 height 215
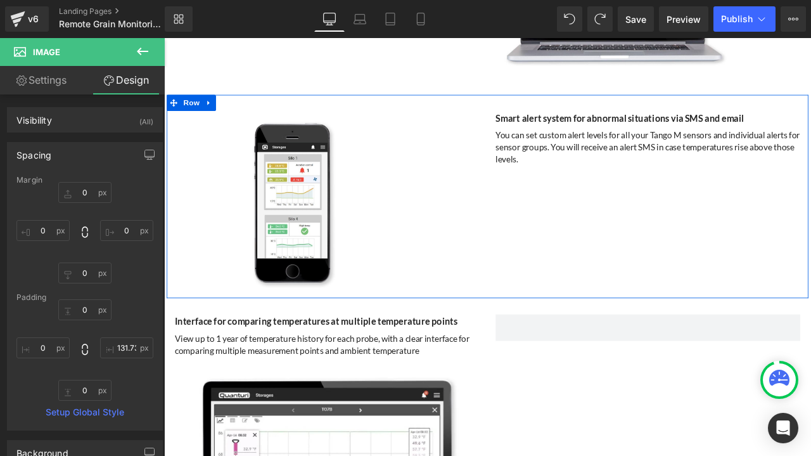
click at [592, 198] on div "Image 129px Smart alert system for abnormal situations via SMS and email Headin…" at bounding box center [547, 225] width 760 height 241
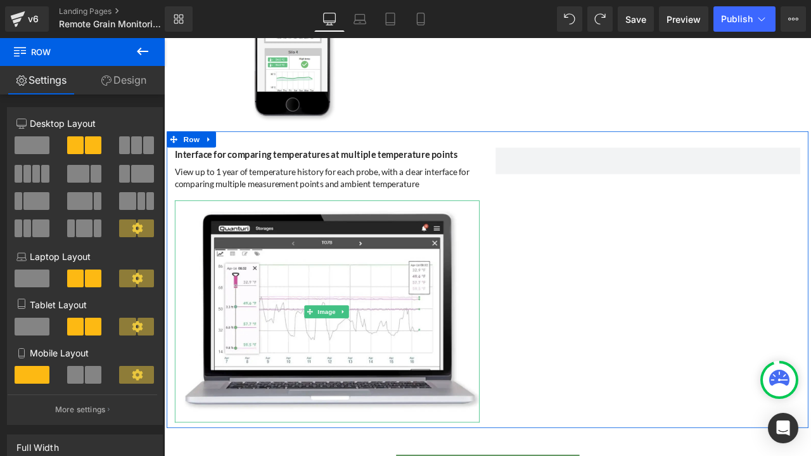
scroll to position [3650, 0]
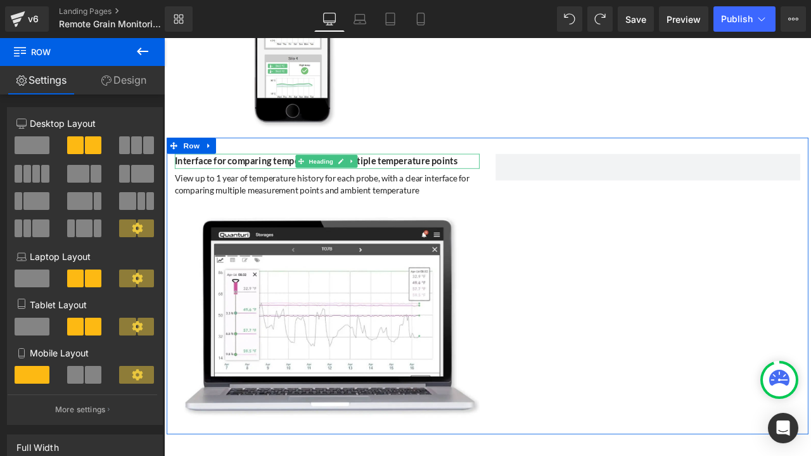
click at [196, 179] on b "Interface for comparing temperatures at multiple temperature points" at bounding box center [344, 183] width 335 height 13
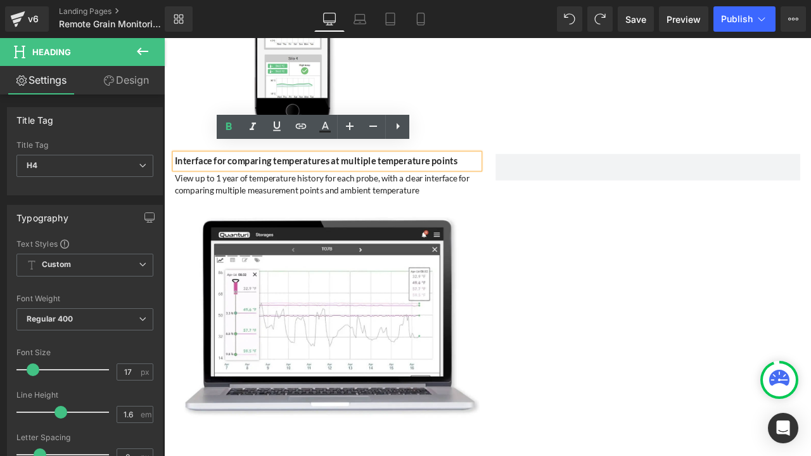
click at [719, 255] on div "Interface for comparing temperatures at multiple temperature points Heading Vie…" at bounding box center [547, 331] width 760 height 351
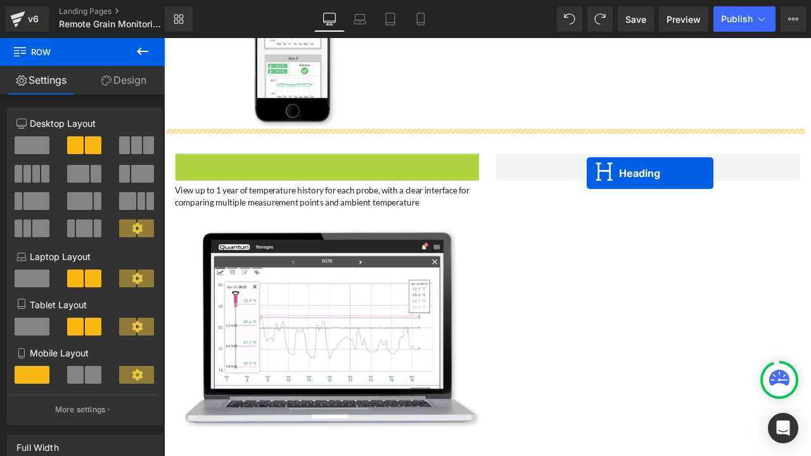
drag, startPoint x: 320, startPoint y: 170, endPoint x: 665, endPoint y: 198, distance: 346.4
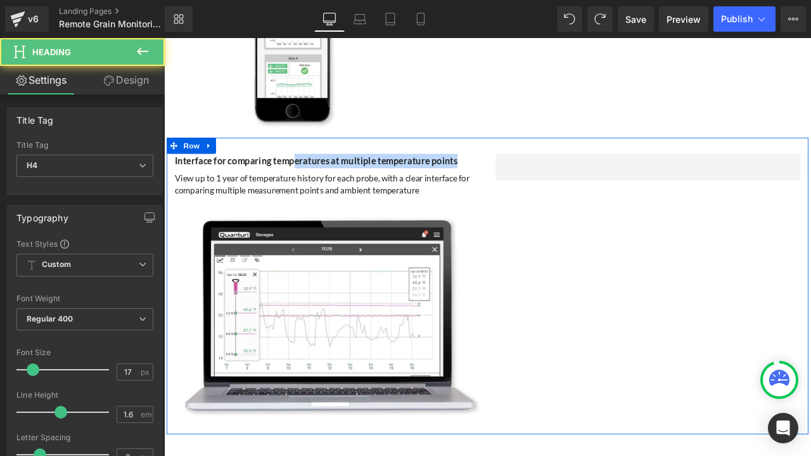
drag, startPoint x: 320, startPoint y: 179, endPoint x: 721, endPoint y: 208, distance: 402.2
click at [721, 208] on div "Interface for comparing temperatures at multiple temperature points Heading Vie…" at bounding box center [547, 331] width 760 height 351
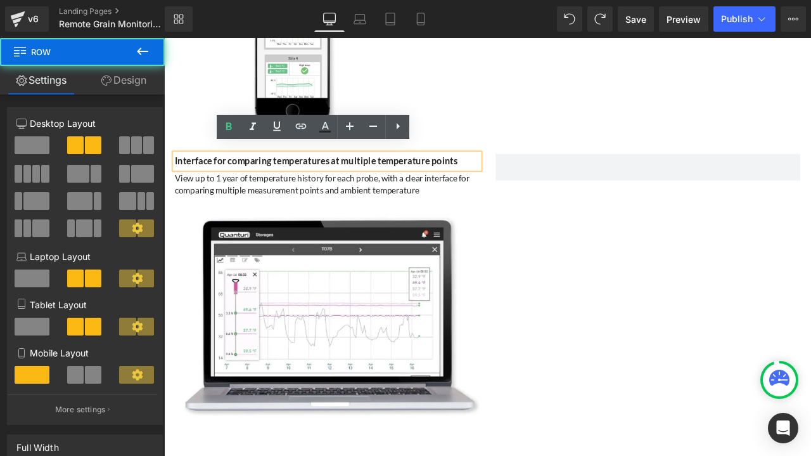
click at [755, 392] on div "Interface for comparing temperatures at multiple temperature points Heading Vie…" at bounding box center [547, 331] width 760 height 351
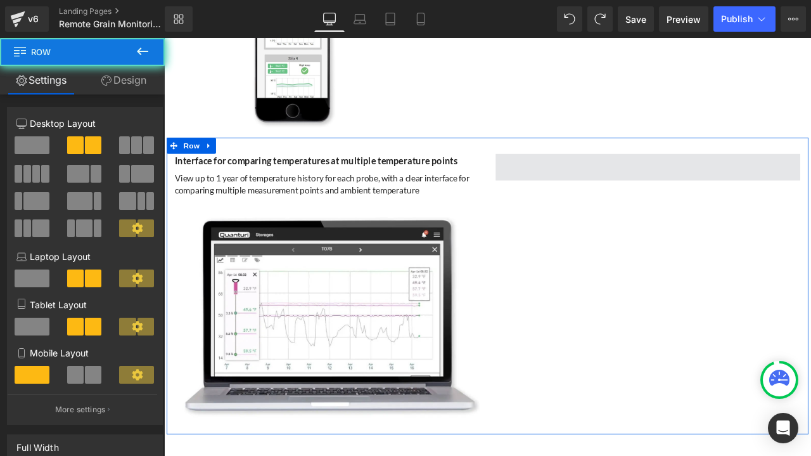
click at [682, 176] on span at bounding box center [737, 191] width 361 height 32
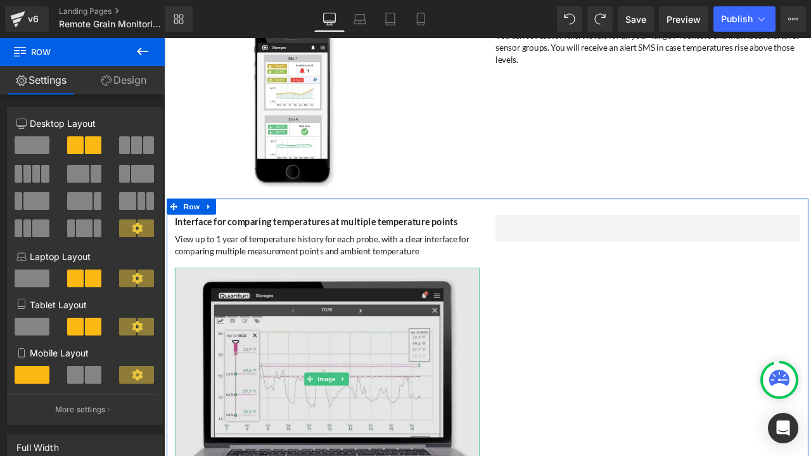
scroll to position [3523, 0]
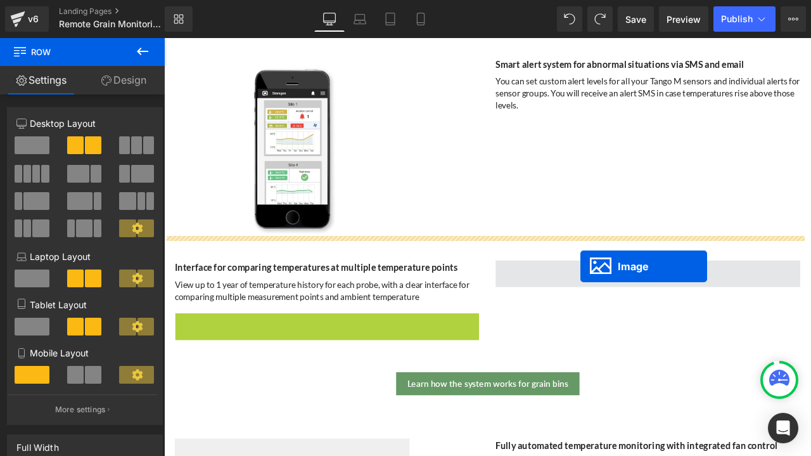
drag, startPoint x: 329, startPoint y: 489, endPoint x: 658, endPoint y: 309, distance: 374.9
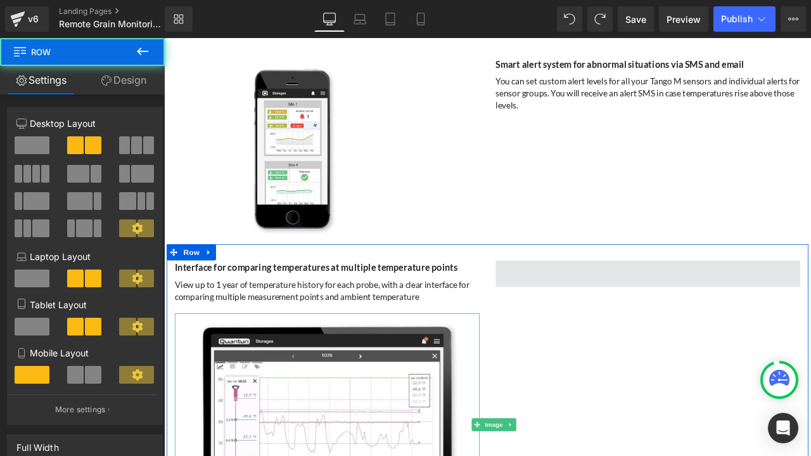
click at [651, 303] on span at bounding box center [737, 318] width 361 height 32
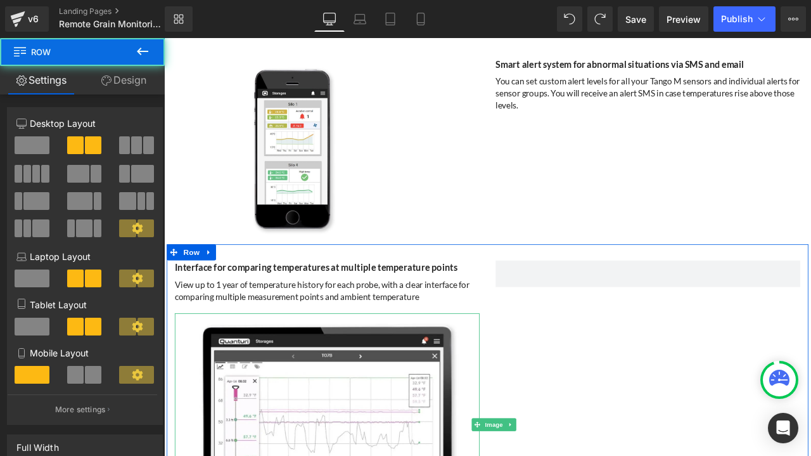
click at [698, 364] on div "Interface for comparing temperatures at multiple temperature points Heading Vie…" at bounding box center [547, 458] width 760 height 351
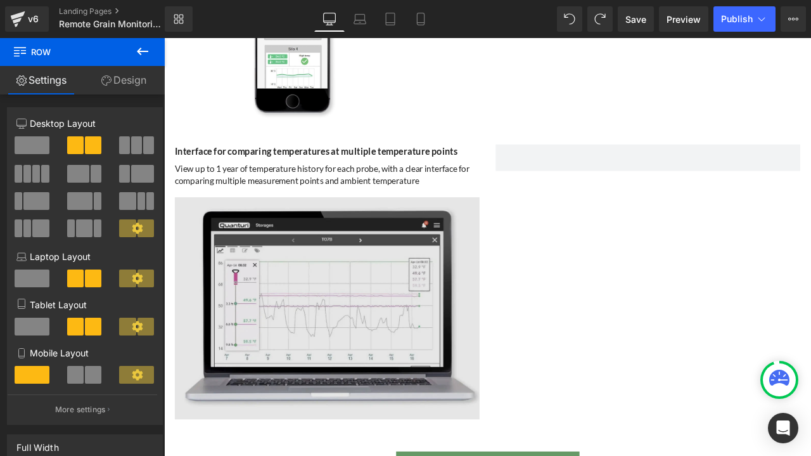
scroll to position [3650, 0]
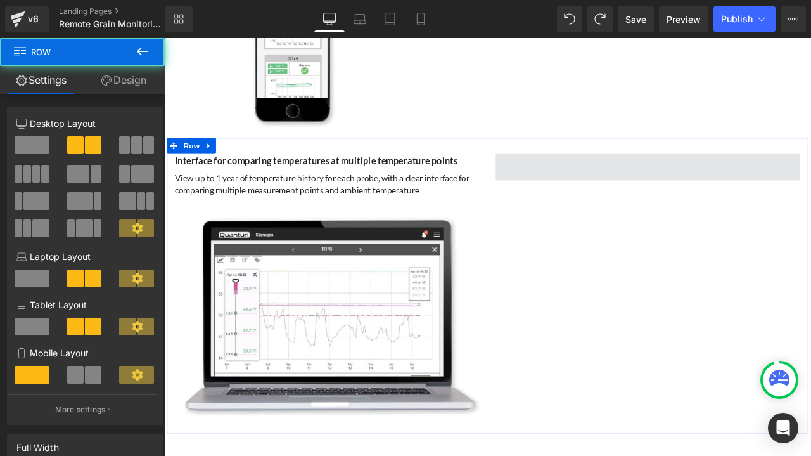
click at [665, 189] on span at bounding box center [737, 191] width 361 height 32
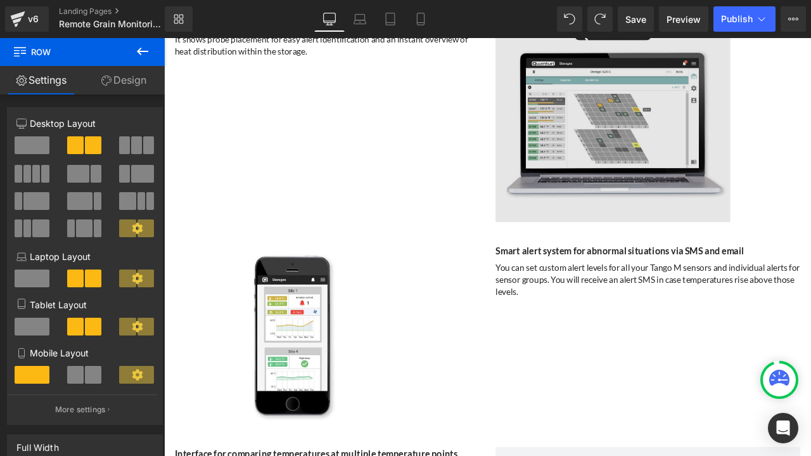
scroll to position [3206, 0]
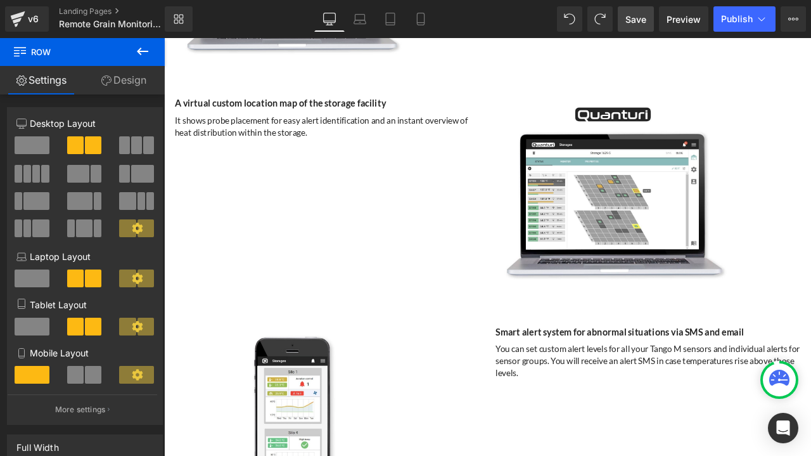
click at [642, 13] on span "Save" at bounding box center [635, 19] width 21 height 13
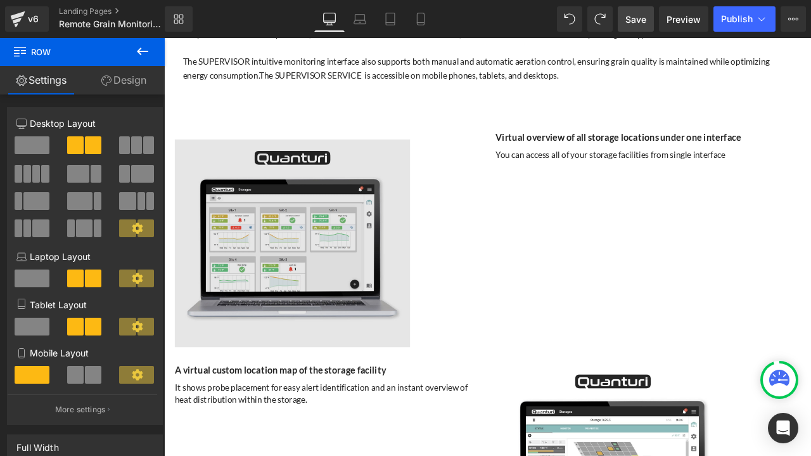
scroll to position [2890, 0]
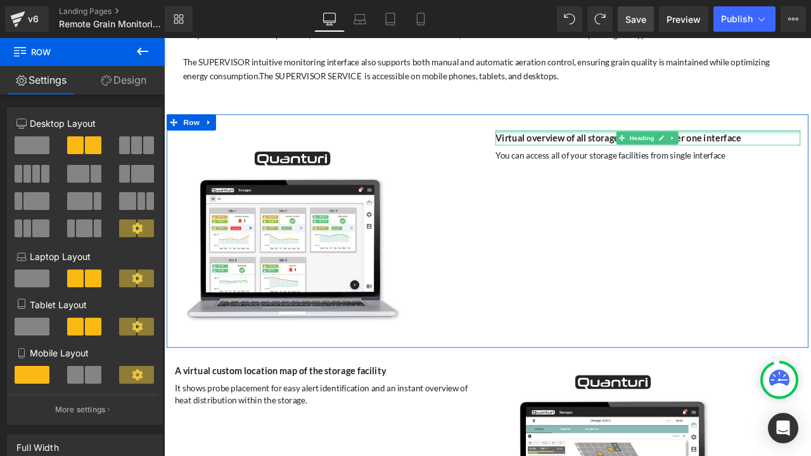
click at [595, 148] on div at bounding box center [737, 149] width 361 height 3
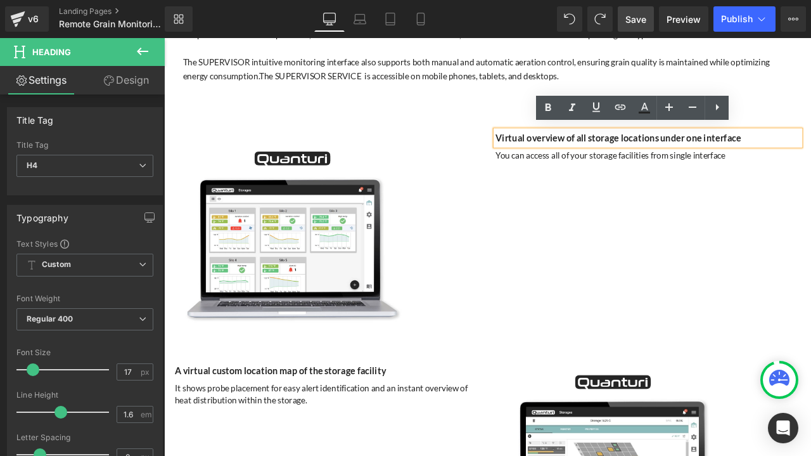
click at [775, 264] on div "Image 130px Virtual overview of all storage locations under one interface Headi…" at bounding box center [547, 267] width 760 height 276
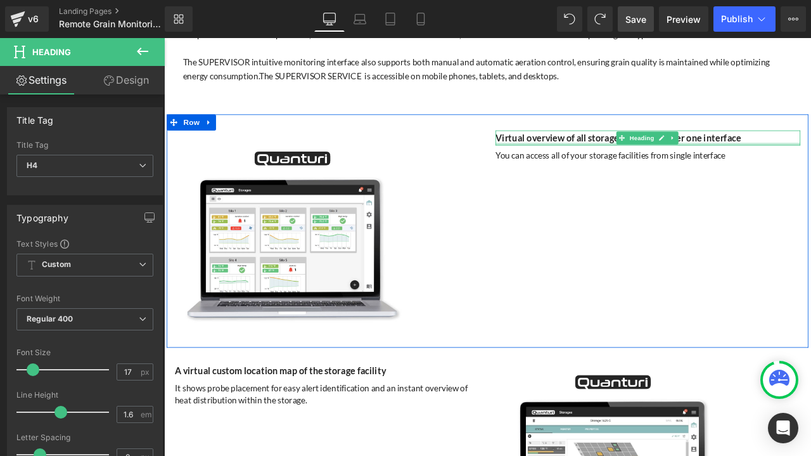
drag, startPoint x: 631, startPoint y: 158, endPoint x: 647, endPoint y: 157, distance: 15.9
click at [647, 162] on div at bounding box center [737, 163] width 361 height 3
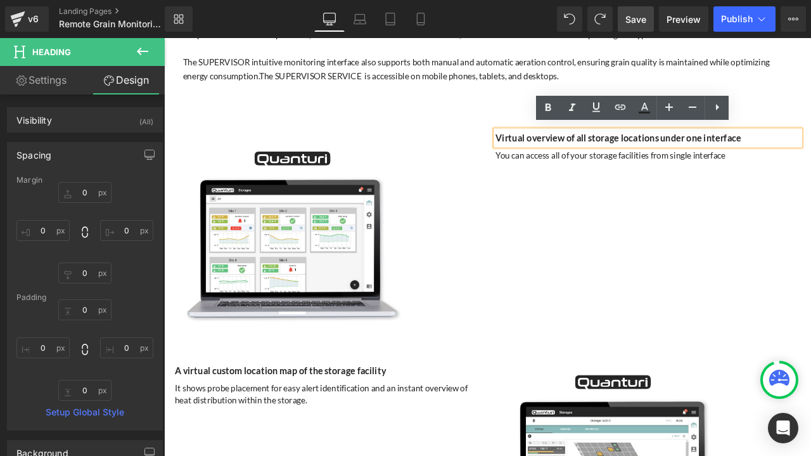
click at [577, 148] on div "Virtual overview of all storage locations under one interface" at bounding box center [737, 156] width 361 height 17
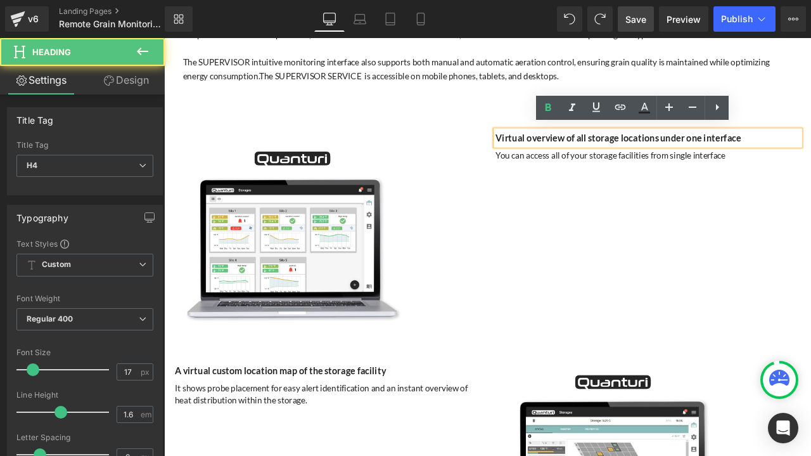
click at [658, 278] on div "Image 130px Virtual overview of all storage locations under one interface Headi…" at bounding box center [547, 267] width 760 height 276
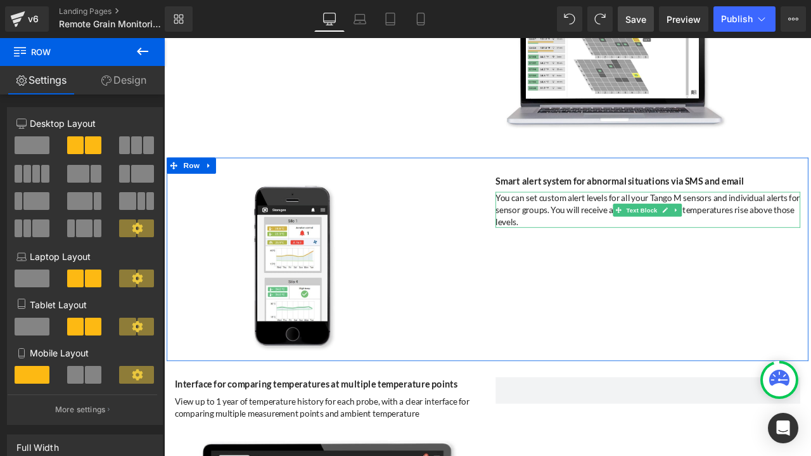
scroll to position [3523, 0]
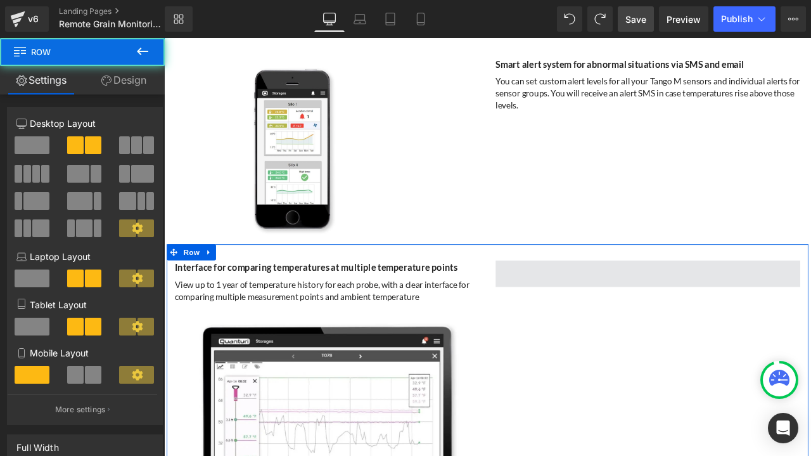
click at [594, 319] on span at bounding box center [737, 318] width 361 height 32
click at [606, 309] on span at bounding box center [737, 318] width 361 height 32
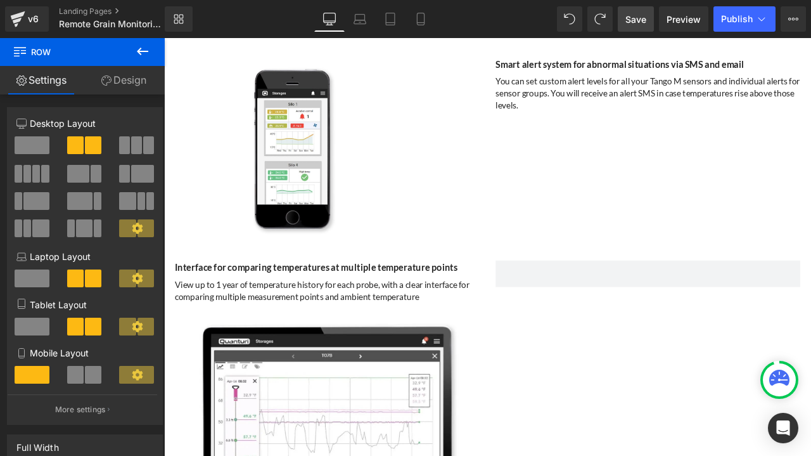
click at [142, 49] on icon at bounding box center [142, 51] width 15 height 15
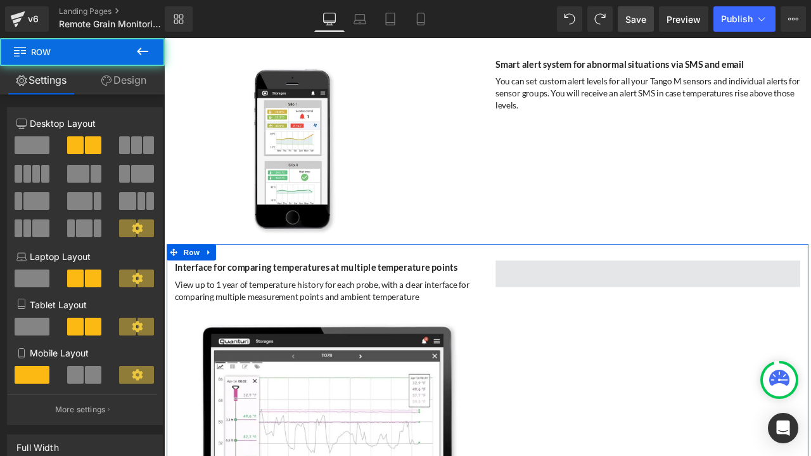
click at [640, 302] on span at bounding box center [737, 318] width 361 height 32
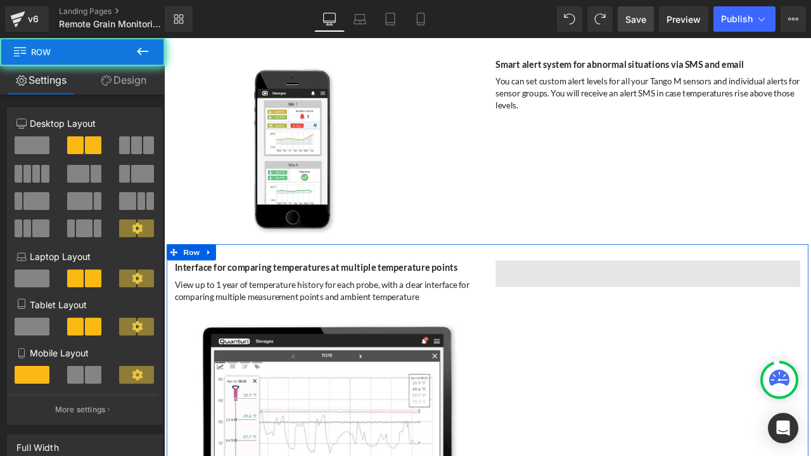
click at [640, 302] on span at bounding box center [737, 318] width 361 height 32
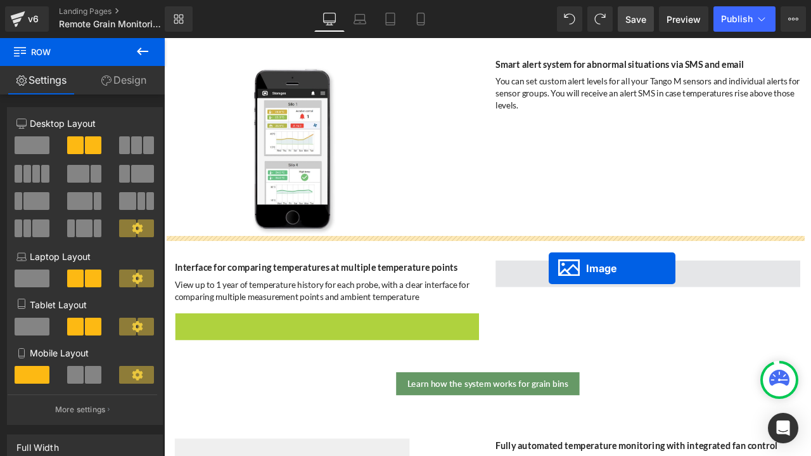
drag, startPoint x: 332, startPoint y: 482, endPoint x: 620, endPoint y: 311, distance: 335.0
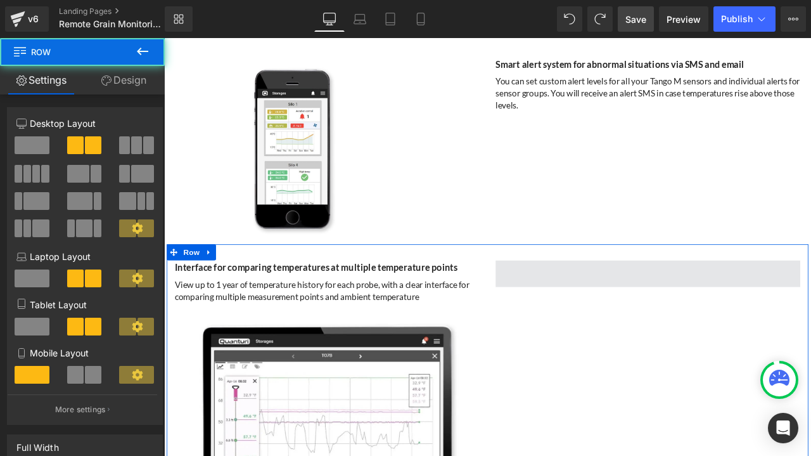
click at [688, 303] on span at bounding box center [737, 318] width 361 height 32
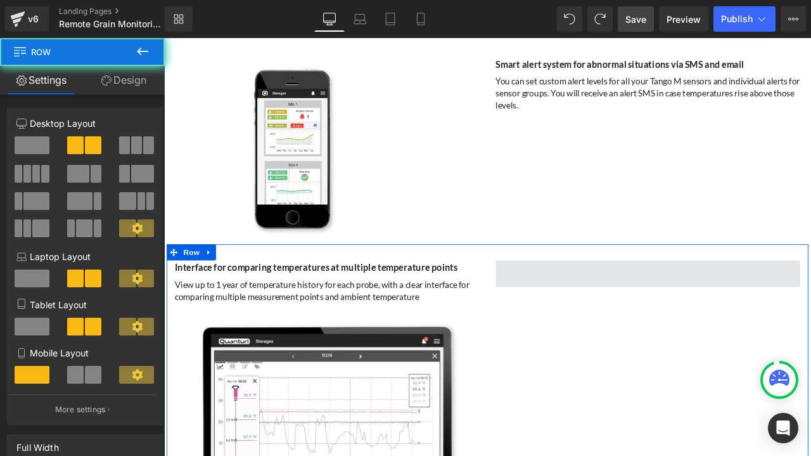
click at [688, 304] on span at bounding box center [737, 318] width 361 height 32
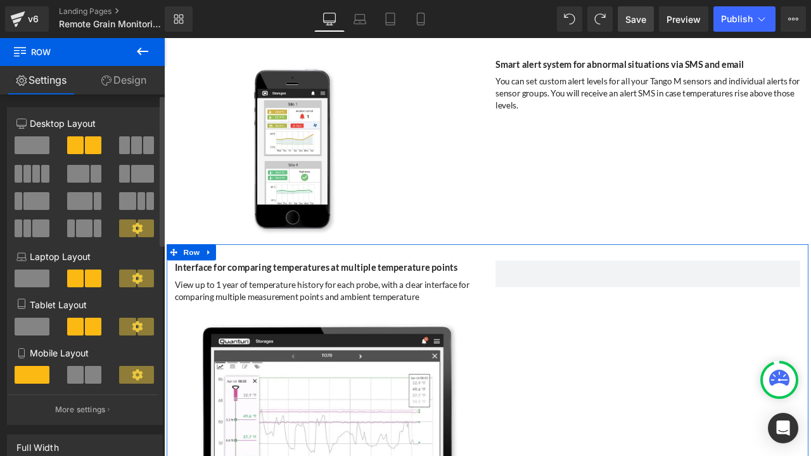
click at [26, 143] on span at bounding box center [32, 145] width 35 height 18
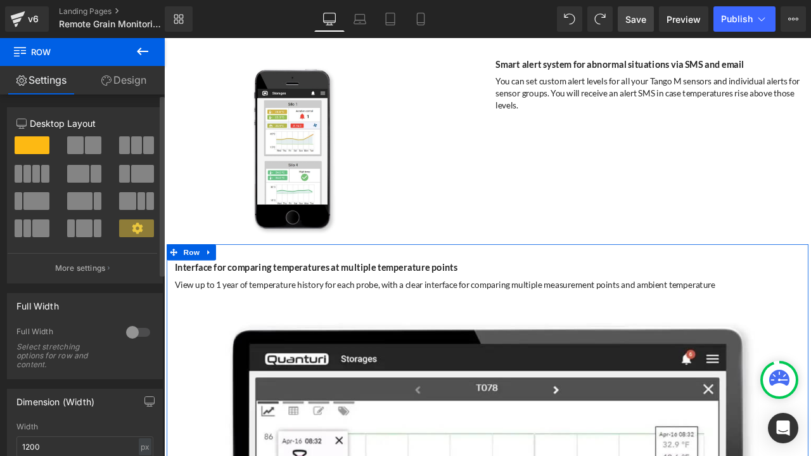
click at [85, 140] on span at bounding box center [93, 145] width 16 height 18
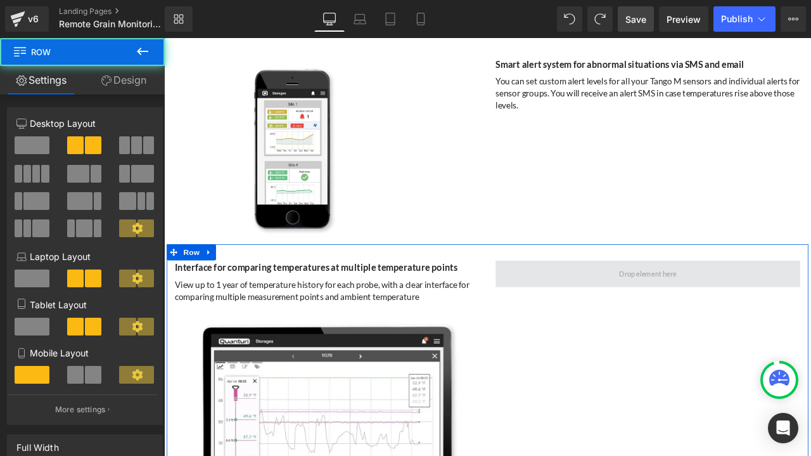
click at [669, 313] on span at bounding box center [737, 318] width 361 height 32
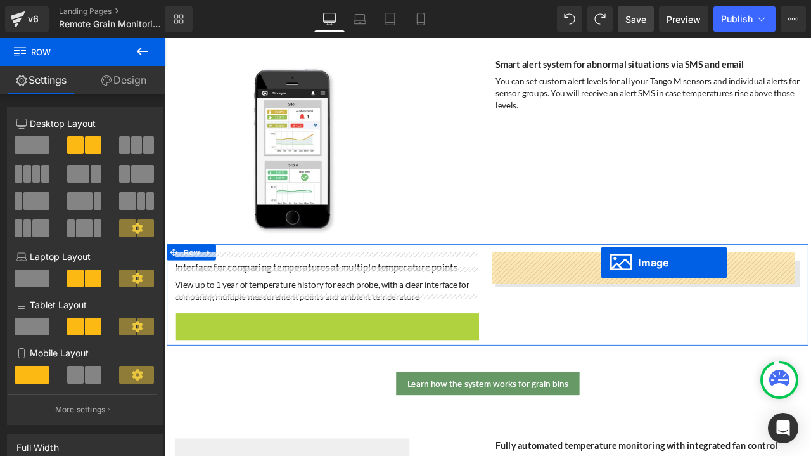
drag, startPoint x: 334, startPoint y: 484, endPoint x: 682, endPoint y: 304, distance: 392.0
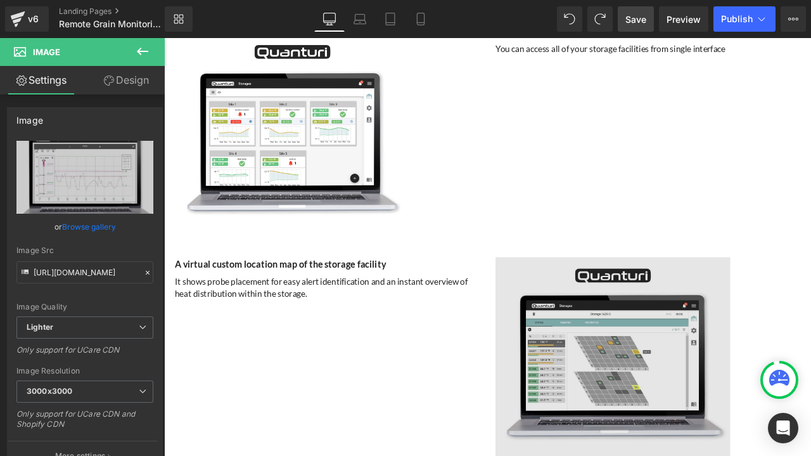
scroll to position [2763, 0]
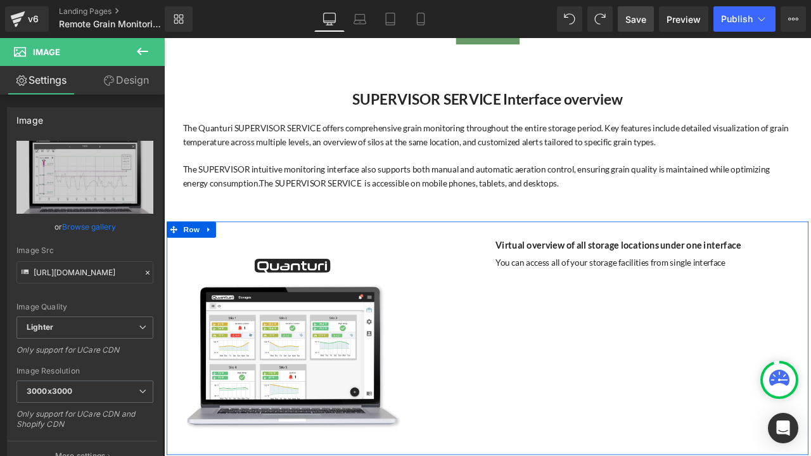
click at [617, 397] on div "Image 130px Virtual overview of all storage locations under one interface Headi…" at bounding box center [547, 393] width 760 height 276
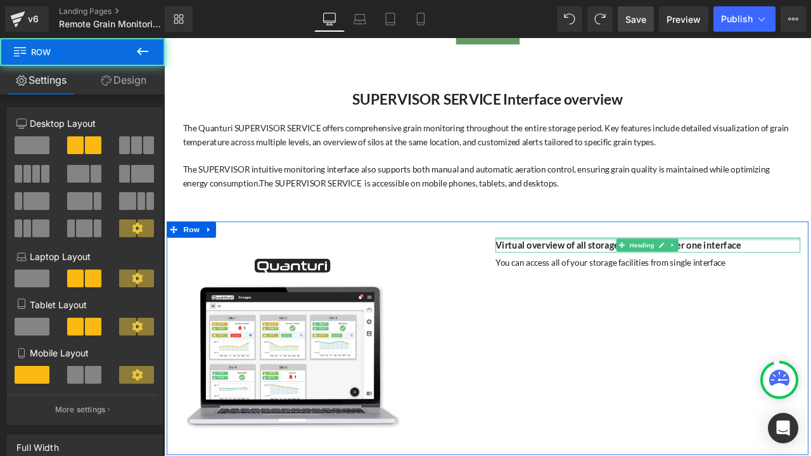
click at [628, 274] on div at bounding box center [737, 275] width 361 height 3
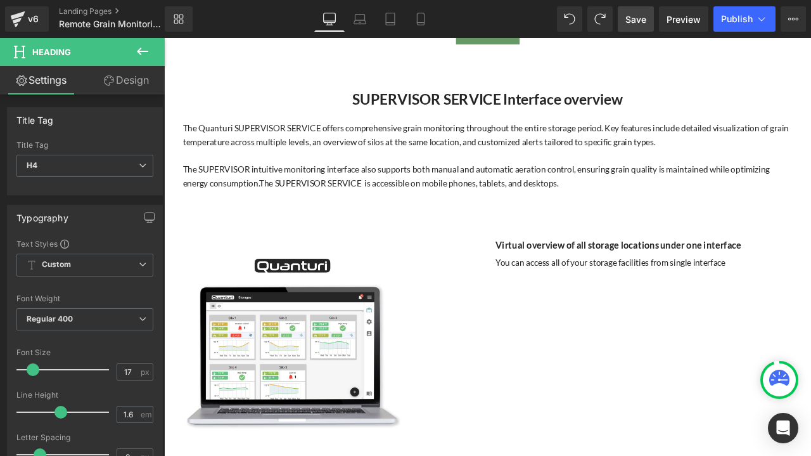
click at [134, 77] on link "Design" at bounding box center [126, 80] width 82 height 29
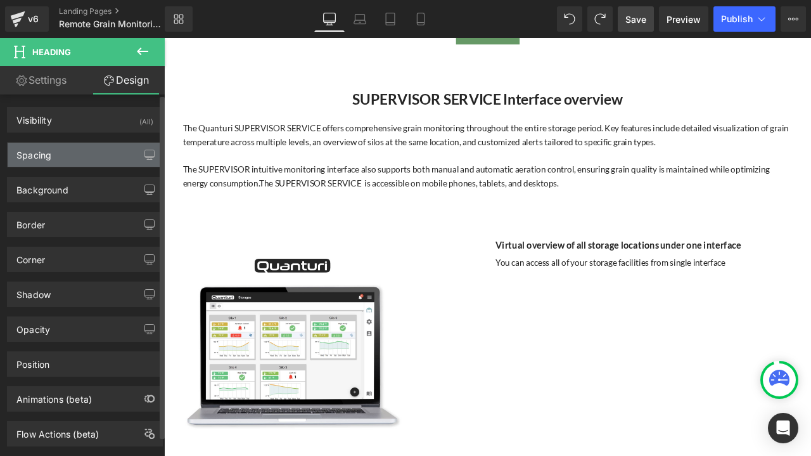
click at [88, 150] on div "Spacing" at bounding box center [85, 155] width 155 height 24
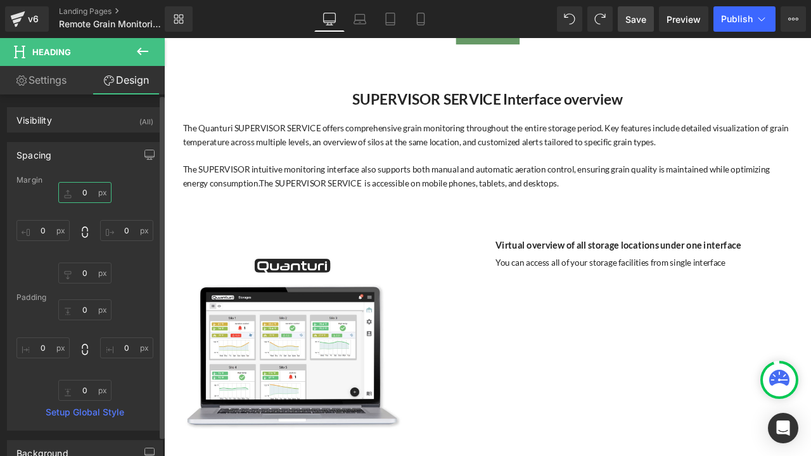
click at [93, 189] on input "0" at bounding box center [84, 192] width 53 height 21
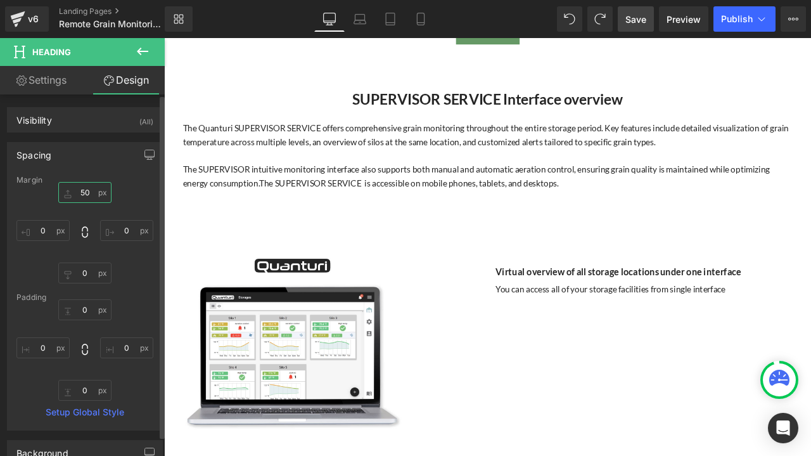
type input "5"
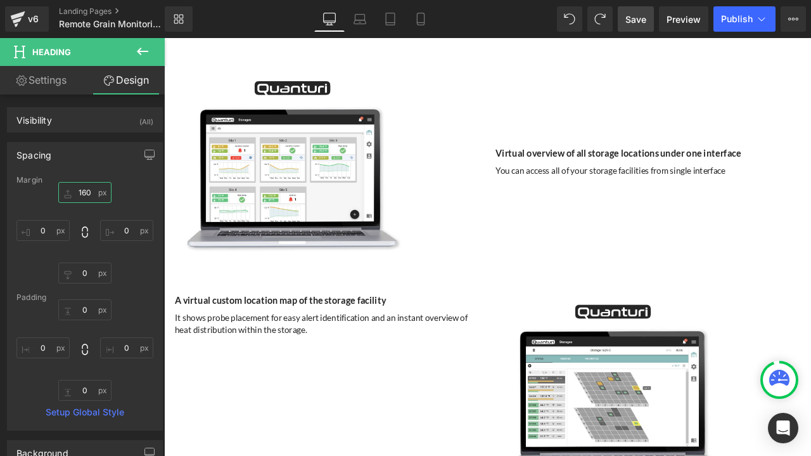
scroll to position [2890, 0]
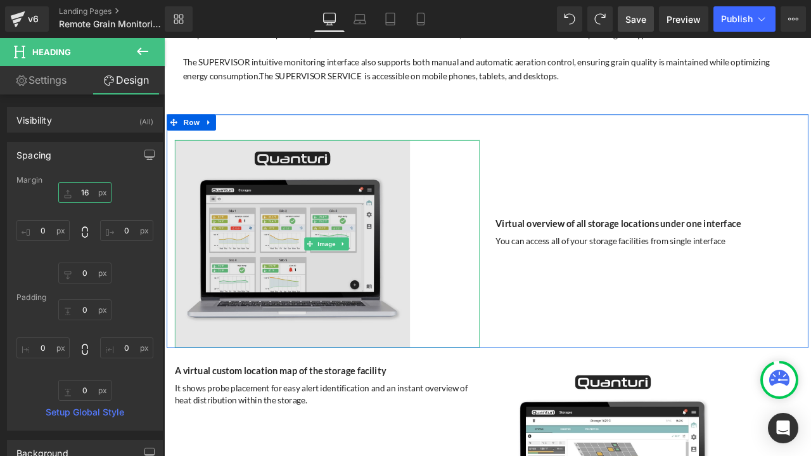
type input "1"
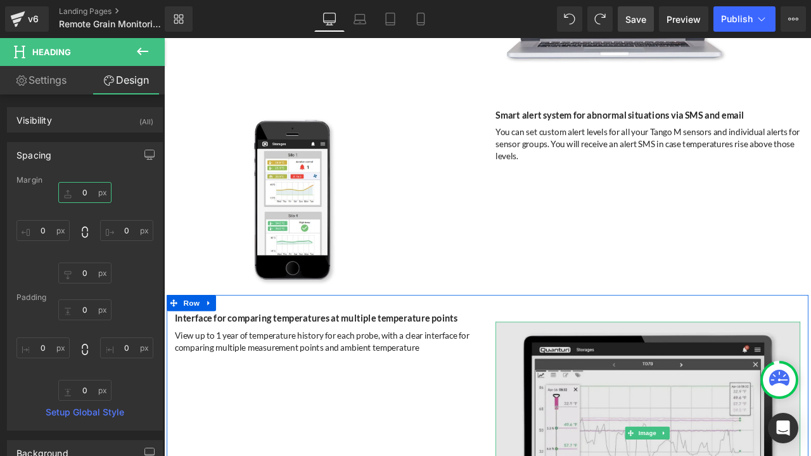
scroll to position [3397, 0]
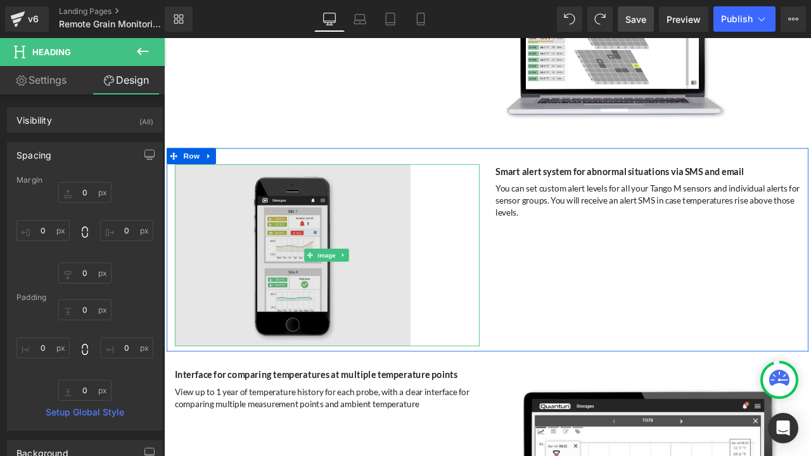
click at [393, 274] on img at bounding box center [357, 295] width 361 height 215
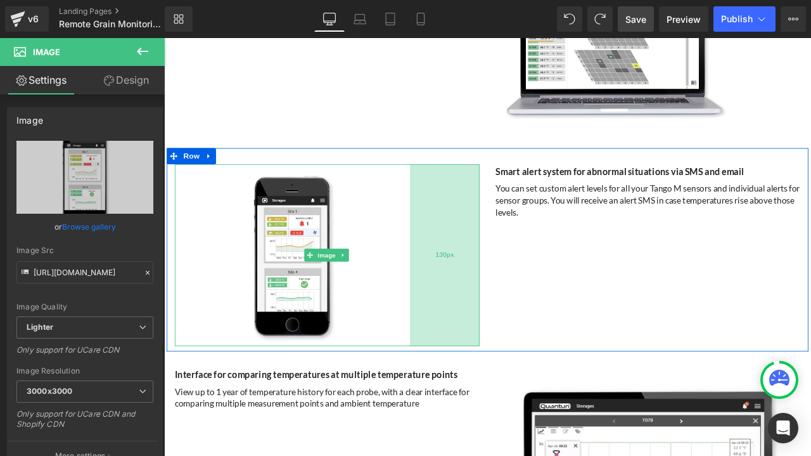
click at [456, 279] on div "130px" at bounding box center [497, 295] width 82 height 215
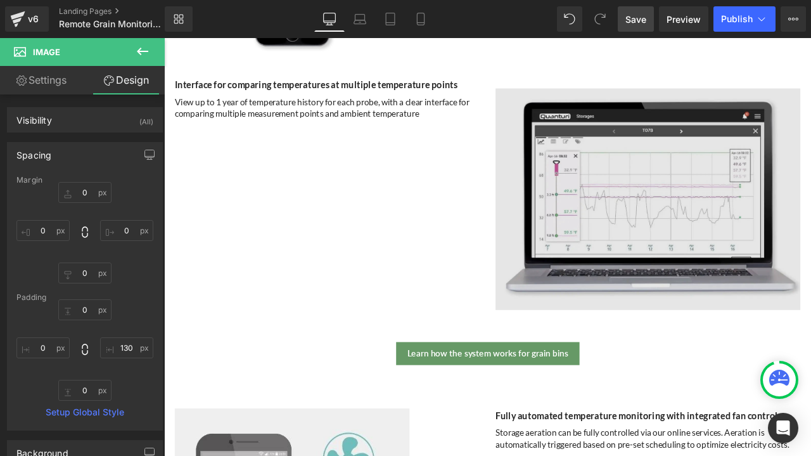
scroll to position [3777, 0]
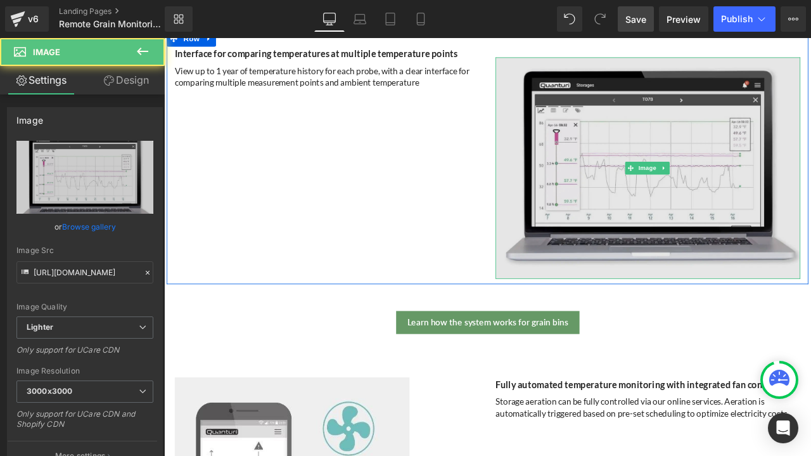
click at [567, 212] on img at bounding box center [737, 192] width 361 height 263
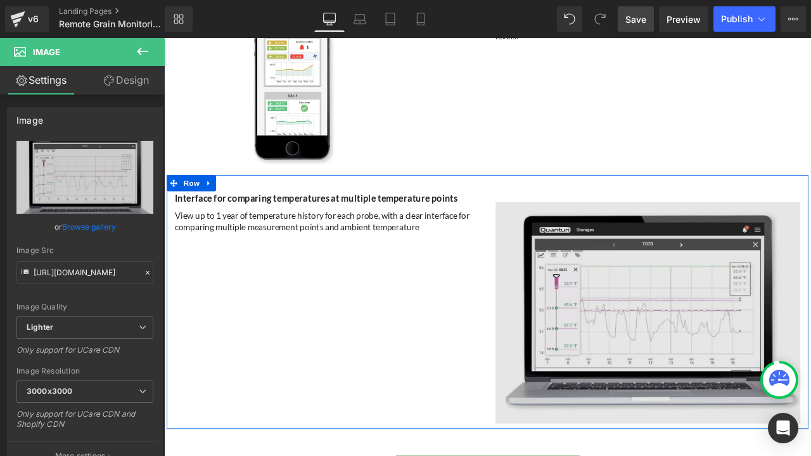
scroll to position [3587, 0]
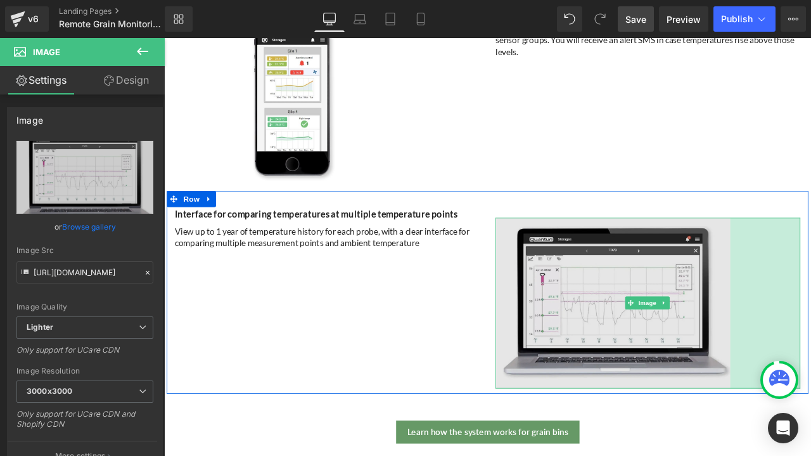
drag, startPoint x: 911, startPoint y: 337, endPoint x: 828, endPoint y: 345, distance: 83.4
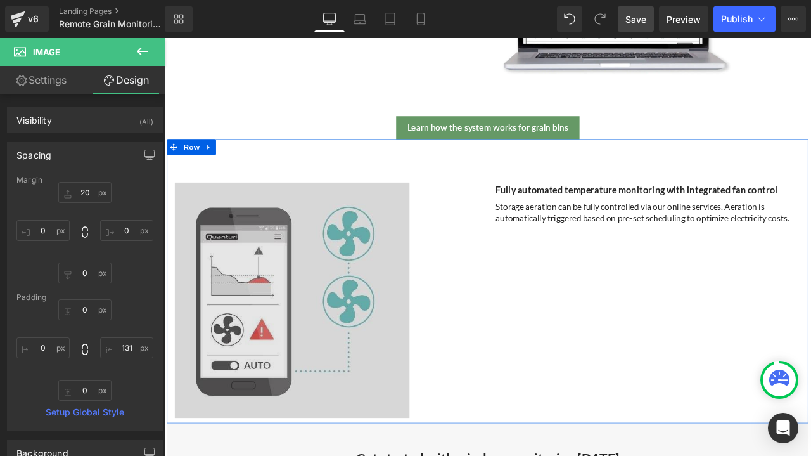
scroll to position [3967, 0]
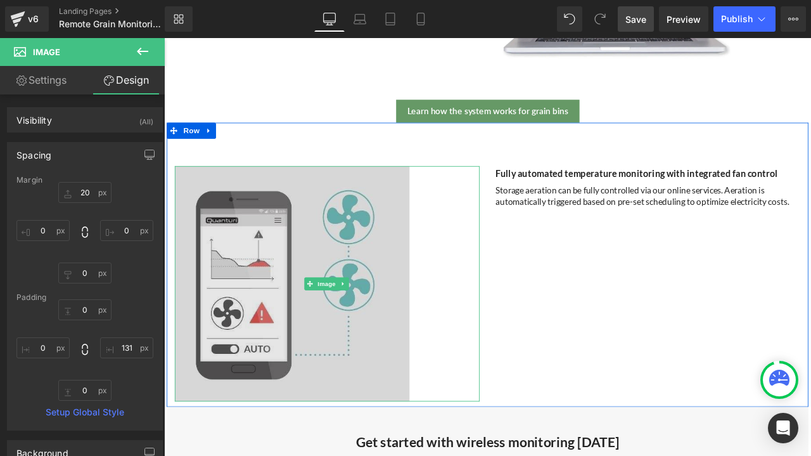
click at [431, 280] on img at bounding box center [357, 328] width 361 height 279
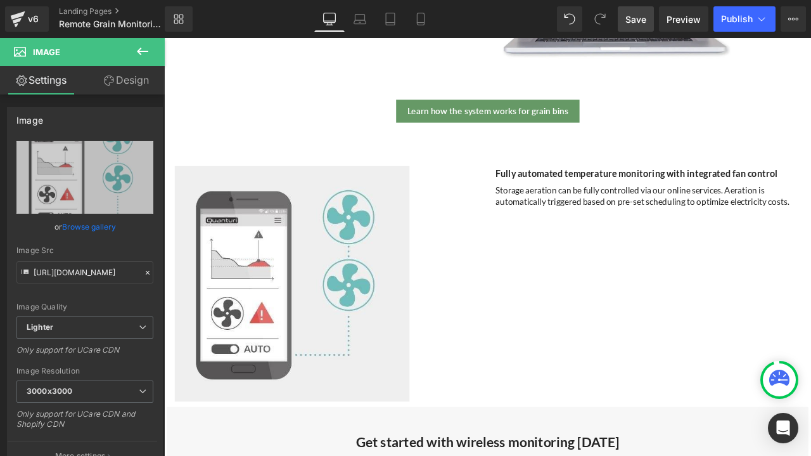
click at [637, 17] on span "Save" at bounding box center [635, 19] width 21 height 13
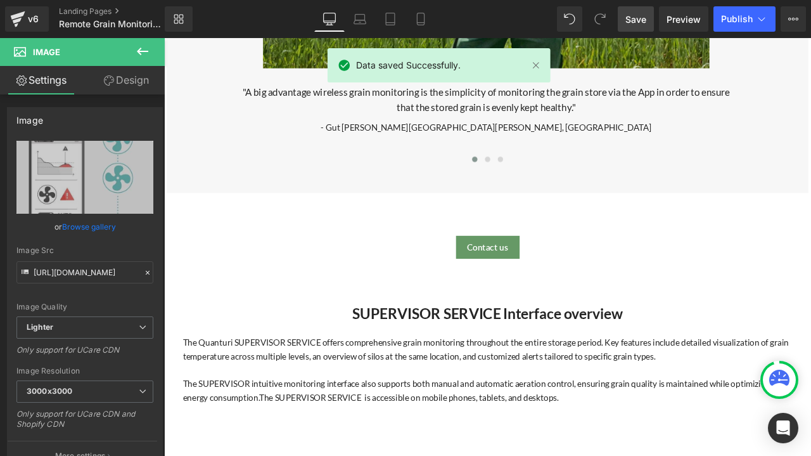
scroll to position [2193, 0]
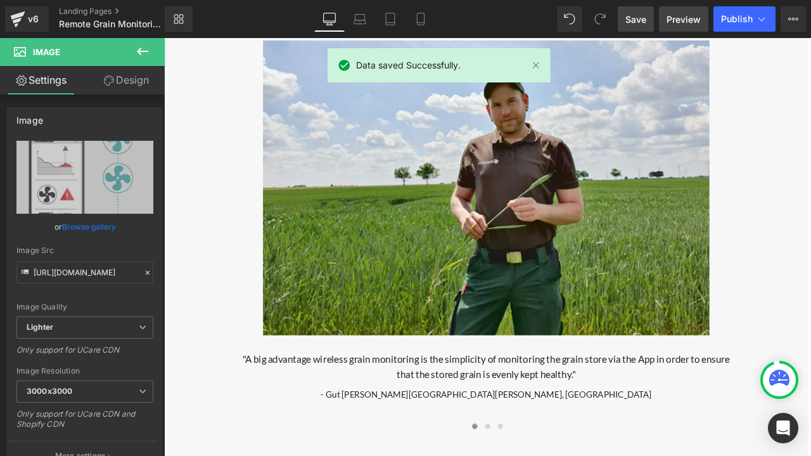
click at [674, 15] on span "Preview" at bounding box center [684, 19] width 34 height 13
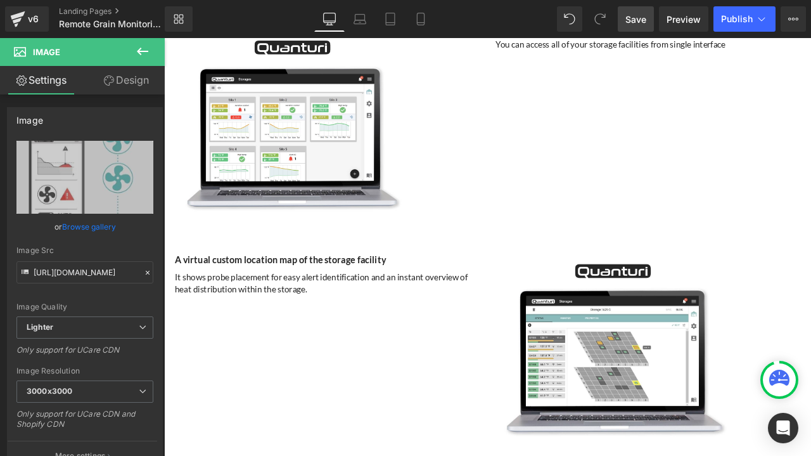
scroll to position [3080, 0]
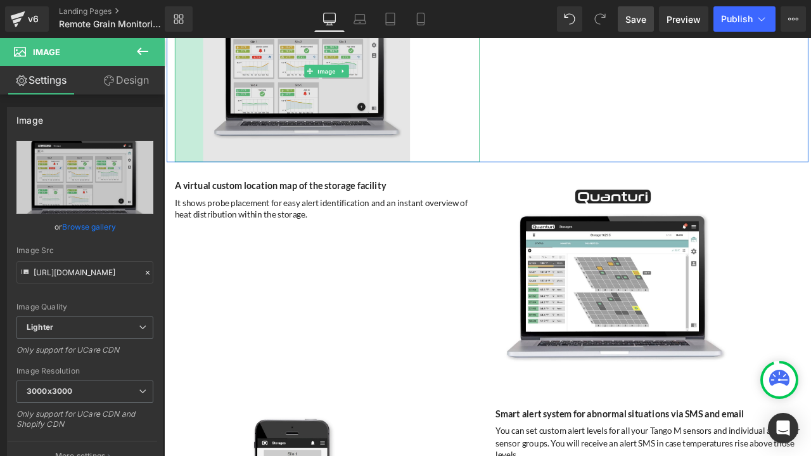
drag, startPoint x: 174, startPoint y: 83, endPoint x: 208, endPoint y: 87, distance: 33.8
click at [208, 87] on div "Image 53px 130px" at bounding box center [357, 77] width 361 height 216
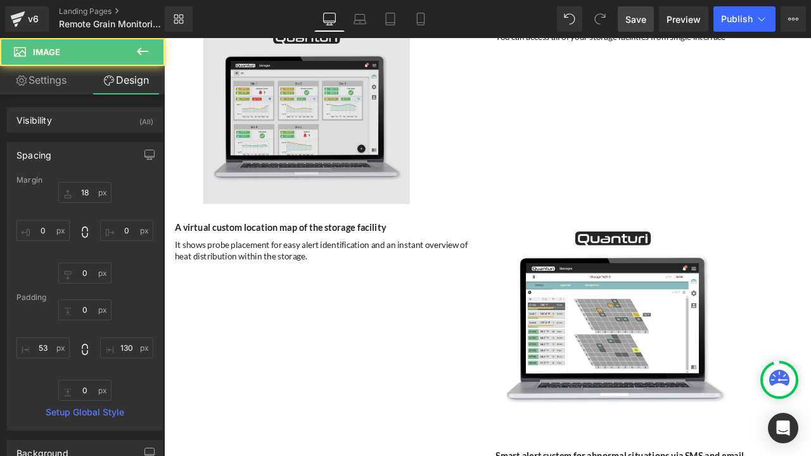
scroll to position [2953, 0]
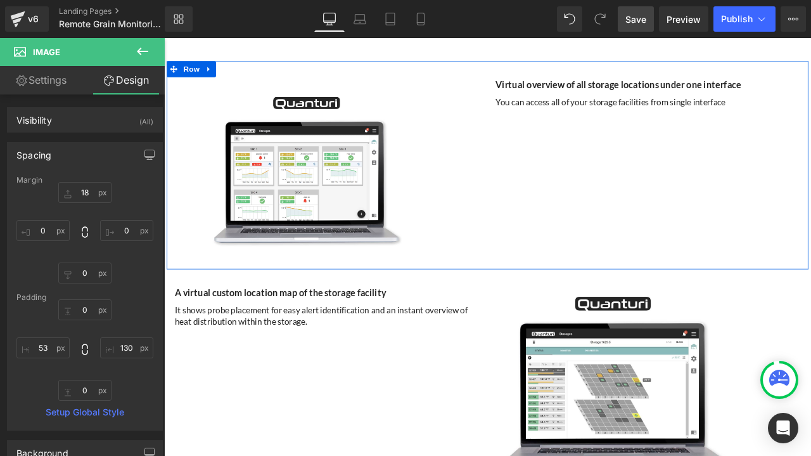
click at [697, 174] on div "Image 53px 130px Virtual overview of all storage locations under one interface …" at bounding box center [547, 188] width 760 height 247
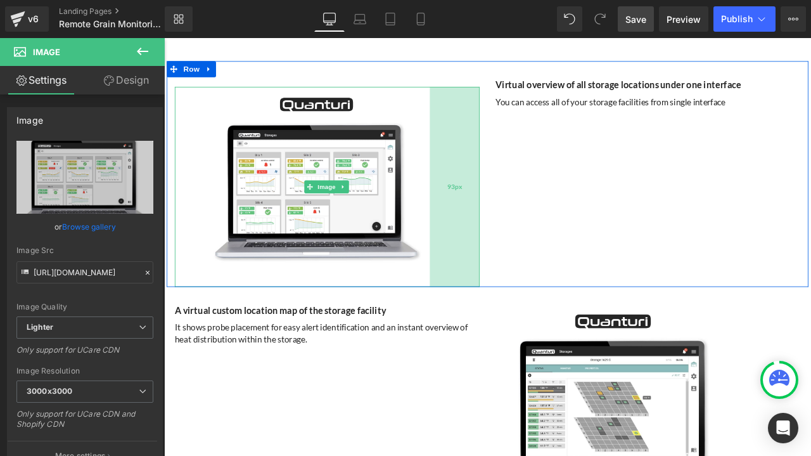
drag, startPoint x: 466, startPoint y: 158, endPoint x: 489, endPoint y: 163, distance: 24.0
click at [489, 163] on div "93px" at bounding box center [508, 214] width 59 height 237
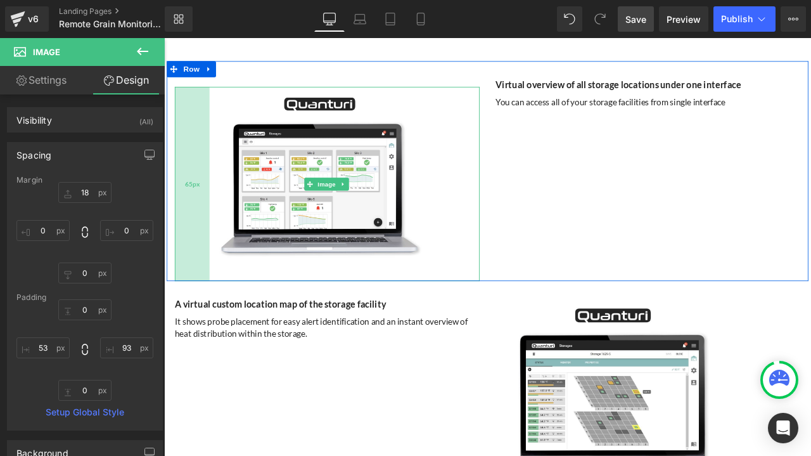
drag, startPoint x: 203, startPoint y: 172, endPoint x: 210, endPoint y: 172, distance: 7.6
click at [210, 172] on div "65px" at bounding box center [197, 211] width 41 height 230
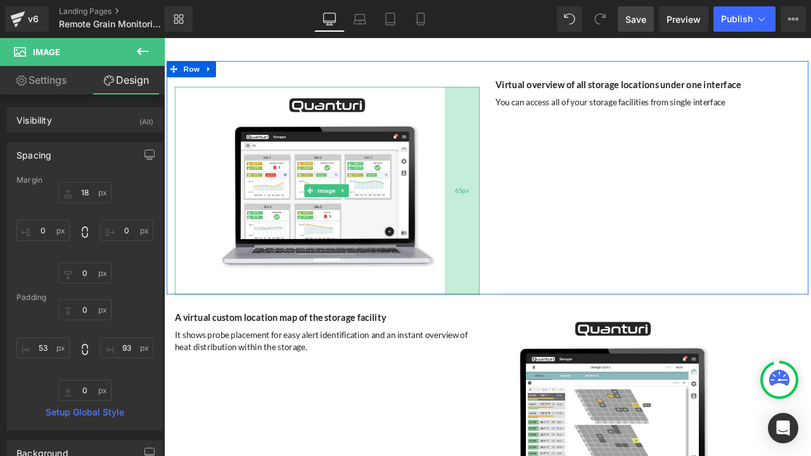
drag, startPoint x: 480, startPoint y: 172, endPoint x: 497, endPoint y: 172, distance: 17.8
click at [497, 172] on div "65px" at bounding box center [517, 219] width 41 height 246
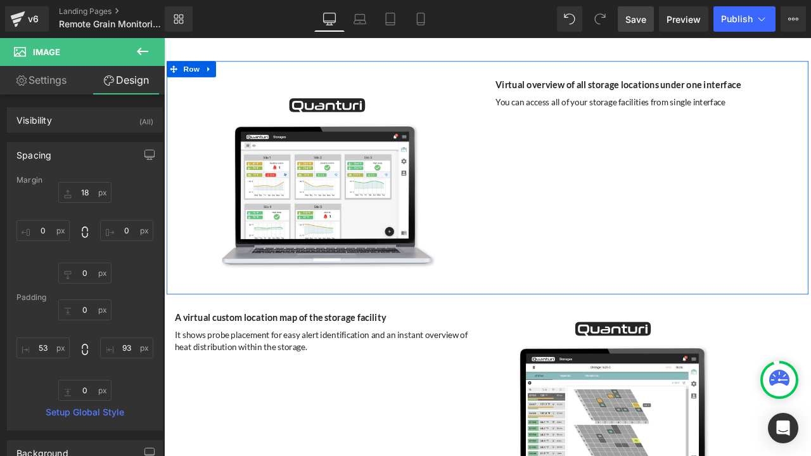
click at [618, 189] on div "Image 65px 65px Virtual overview of all storage locations under one interface H…" at bounding box center [547, 203] width 760 height 276
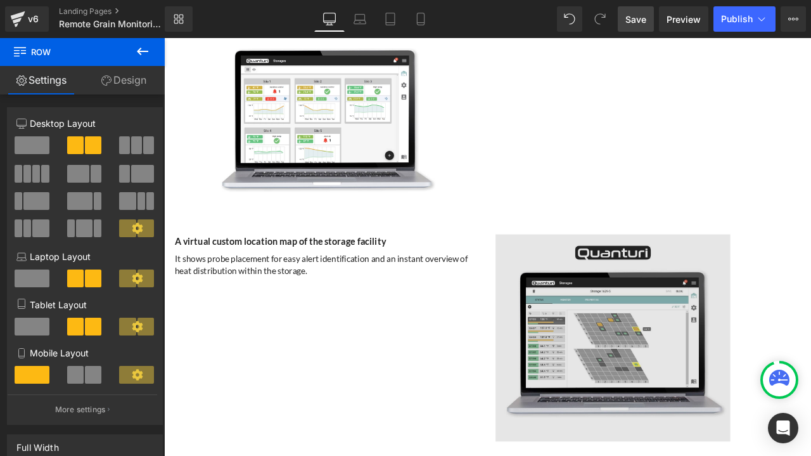
scroll to position [3143, 0]
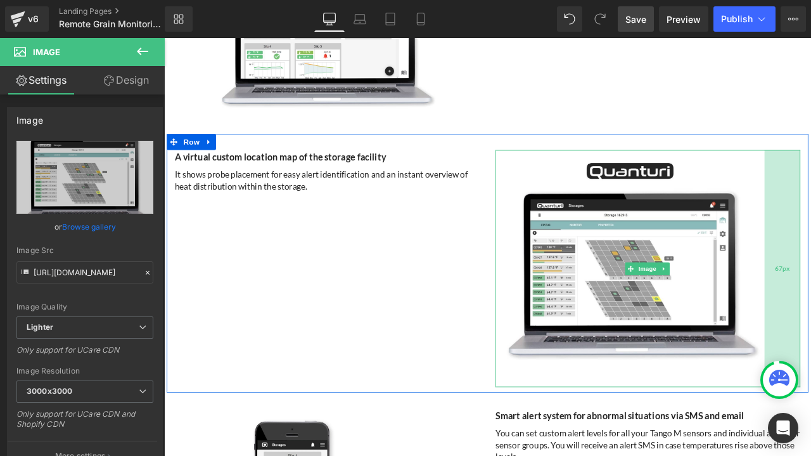
drag, startPoint x: 837, startPoint y: 276, endPoint x: 878, endPoint y: 287, distance: 42.0
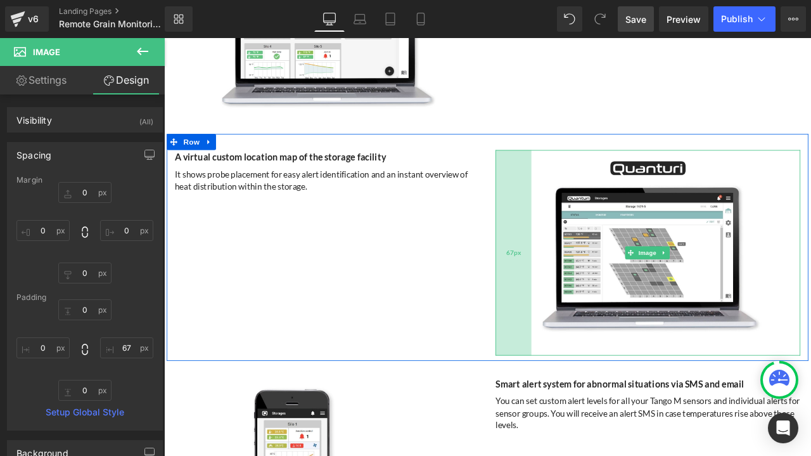
drag, startPoint x: 551, startPoint y: 279, endPoint x: 594, endPoint y: 274, distance: 42.8
click at [594, 274] on div "67px" at bounding box center [578, 291] width 42 height 243
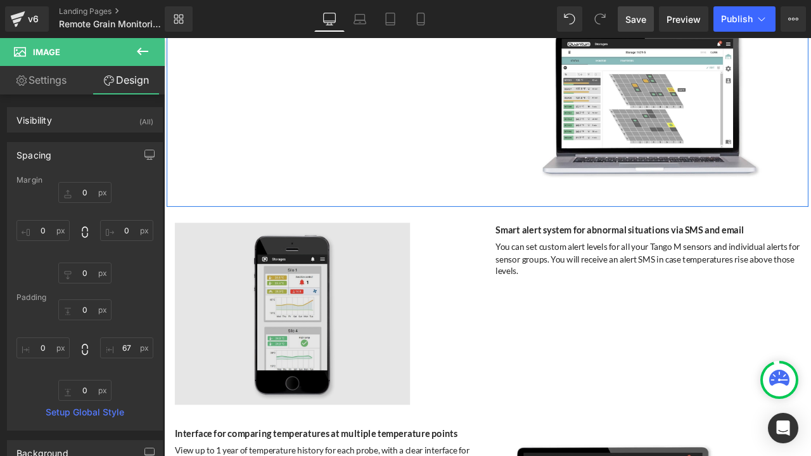
scroll to position [3333, 0]
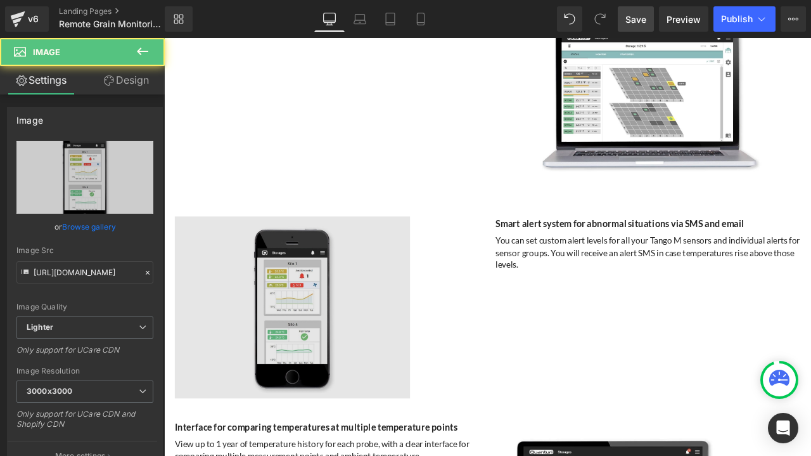
click at [270, 342] on img at bounding box center [357, 356] width 361 height 215
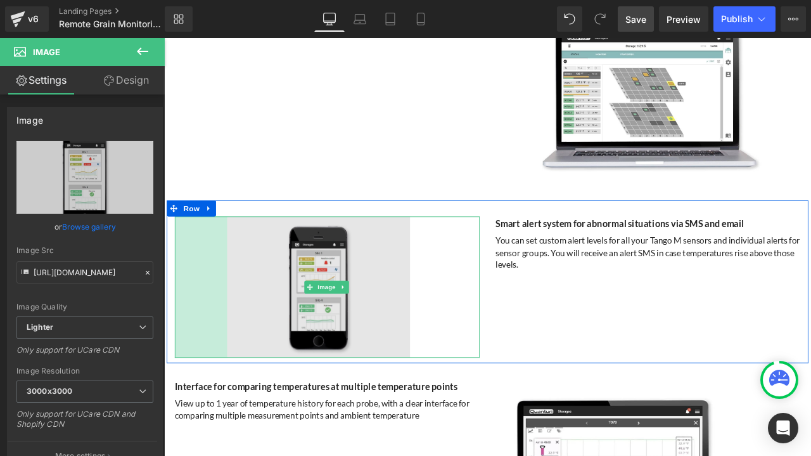
drag, startPoint x: 174, startPoint y: 340, endPoint x: 236, endPoint y: 331, distance: 62.6
click at [236, 331] on div "Image 98px 130px" at bounding box center [357, 332] width 361 height 167
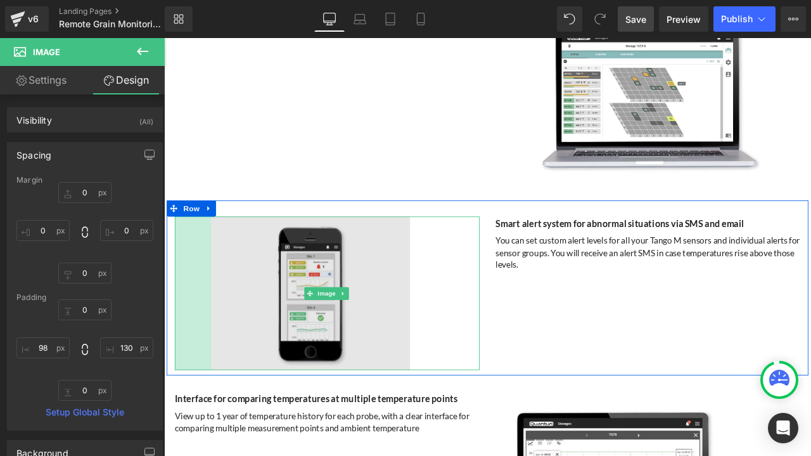
drag, startPoint x: 227, startPoint y: 319, endPoint x: 258, endPoint y: 318, distance: 31.1
click at [208, 324] on div "68px" at bounding box center [198, 340] width 43 height 182
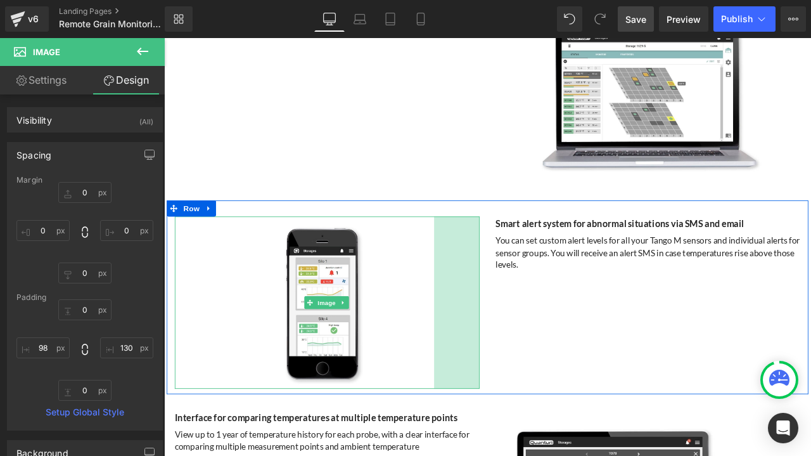
drag, startPoint x: 530, startPoint y: 319, endPoint x: 558, endPoint y: 328, distance: 29.9
click at [558, 328] on div "Image 68px 85px Smart alert system for abnormal situations via SMS and email He…" at bounding box center [547, 344] width 760 height 229
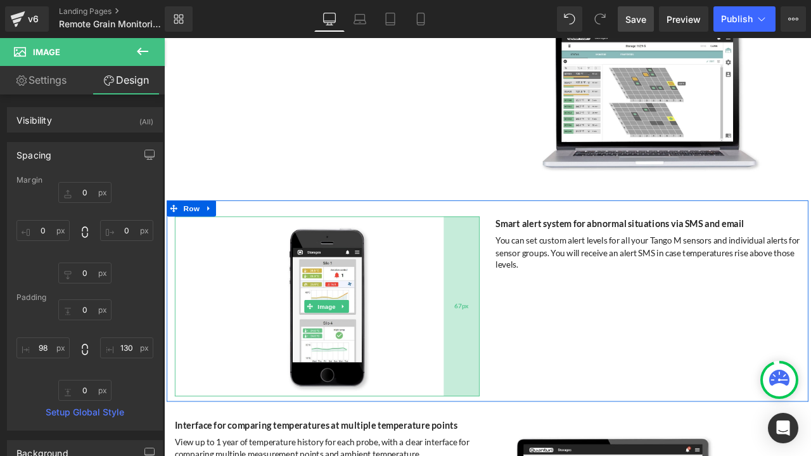
drag, startPoint x: 508, startPoint y: 336, endPoint x: 518, endPoint y: 335, distance: 10.8
click at [518, 335] on div "67px" at bounding box center [517, 355] width 42 height 213
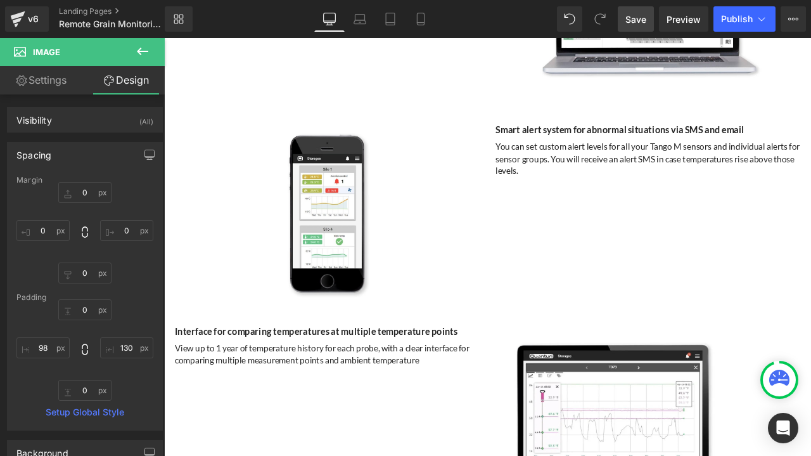
scroll to position [3587, 0]
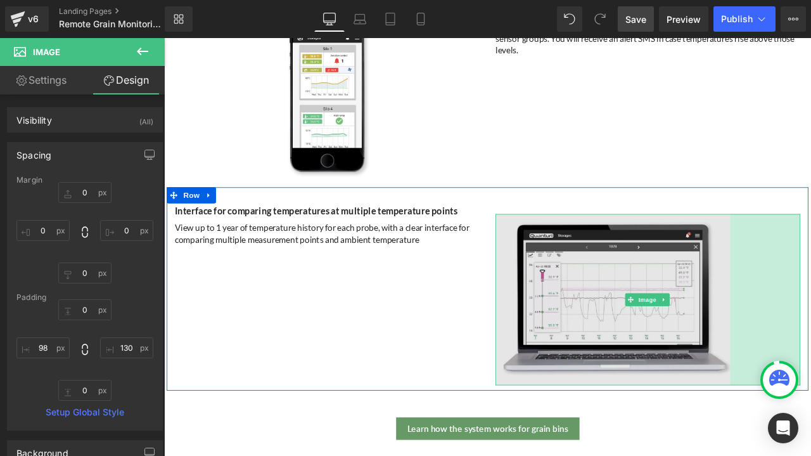
click at [810, 316] on div "Image 131px" at bounding box center [737, 348] width 361 height 203
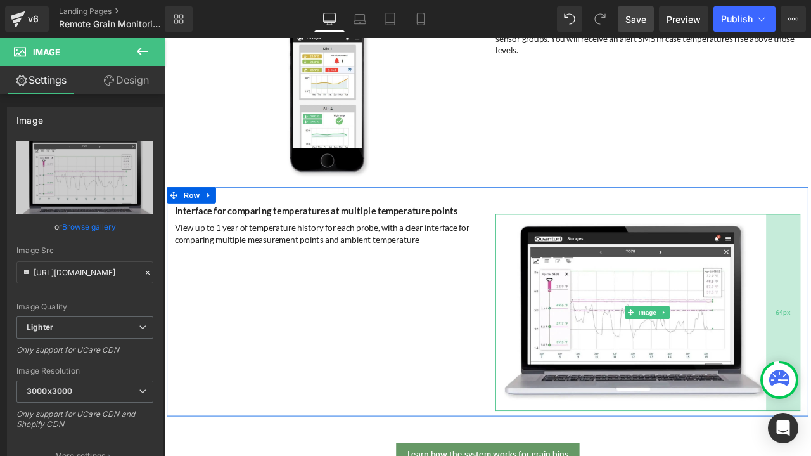
drag, startPoint x: 861, startPoint y: 323, endPoint x: 904, endPoint y: 335, distance: 44.7
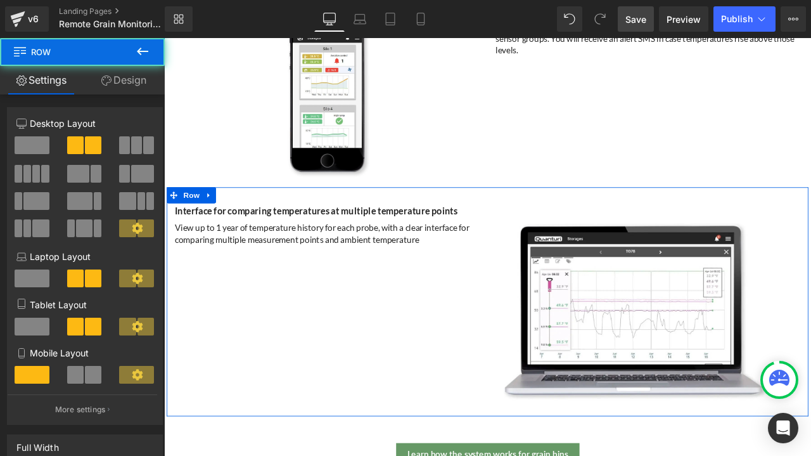
click at [551, 333] on div "Image 64px" at bounding box center [737, 357] width 380 height 246
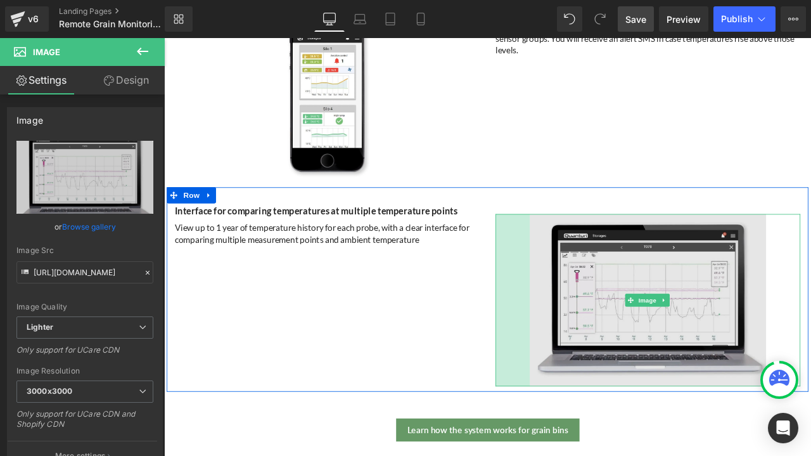
drag, startPoint x: 551, startPoint y: 322, endPoint x: 592, endPoint y: 328, distance: 41.0
click at [592, 328] on div "64px" at bounding box center [577, 349] width 41 height 204
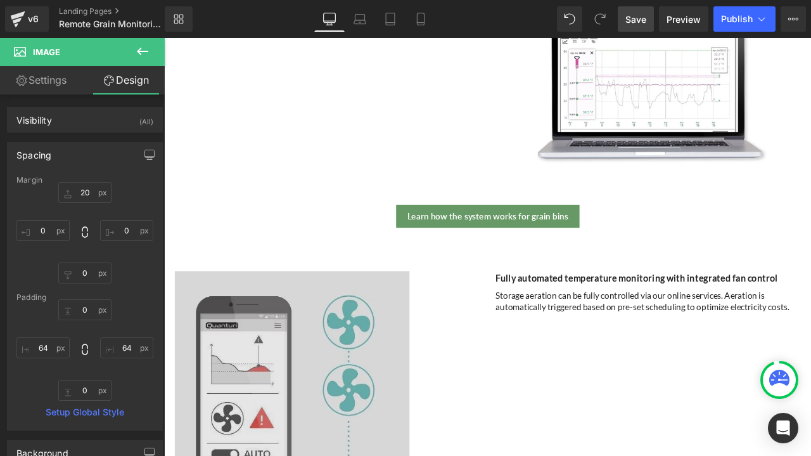
scroll to position [4094, 0]
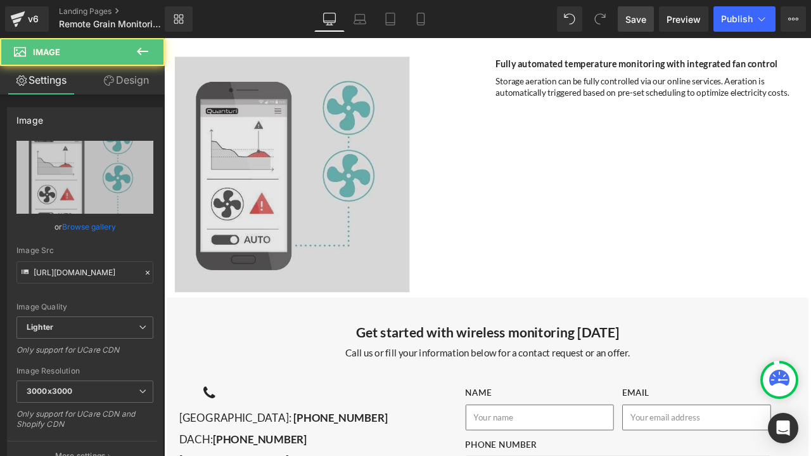
click at [510, 182] on div "Image 131px" at bounding box center [357, 199] width 361 height 279
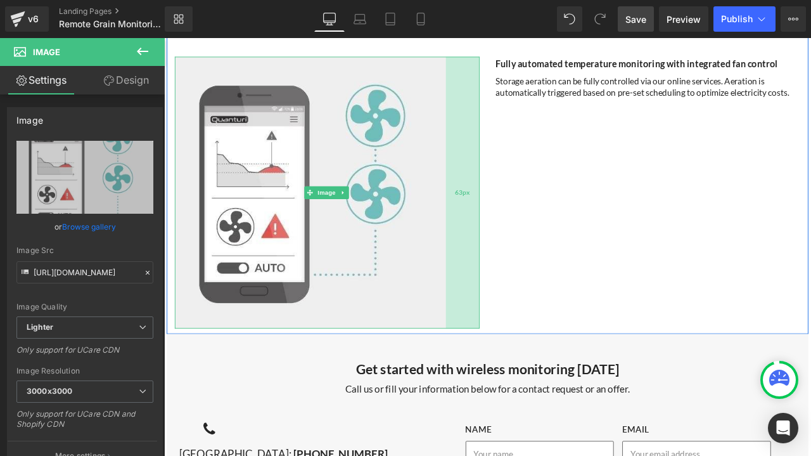
drag, startPoint x: 463, startPoint y: 182, endPoint x: 506, endPoint y: 191, distance: 44.1
click at [506, 191] on div "63px" at bounding box center [518, 221] width 40 height 323
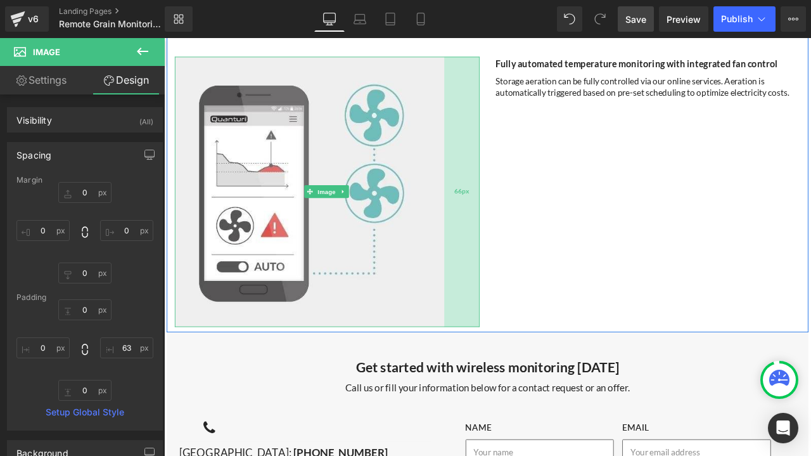
click at [497, 190] on div "66px" at bounding box center [517, 220] width 42 height 321
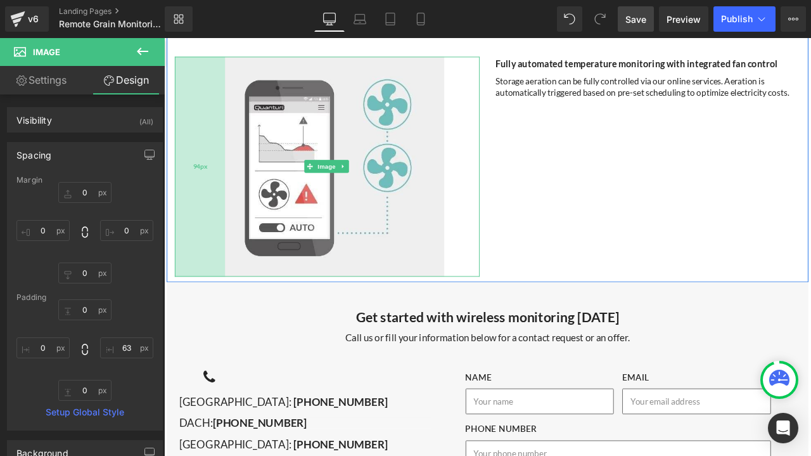
drag, startPoint x: 174, startPoint y: 168, endPoint x: 228, endPoint y: 167, distance: 53.9
click at [231, 170] on div "Image 94px 66px" at bounding box center [357, 190] width 361 height 261
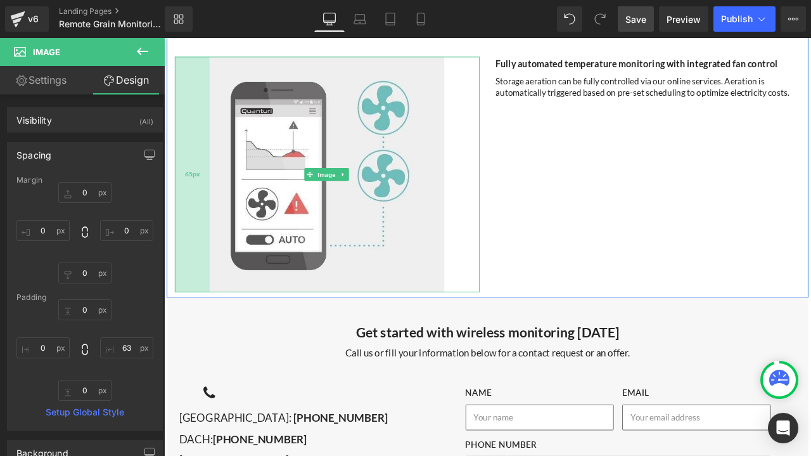
drag, startPoint x: 217, startPoint y: 158, endPoint x: 202, endPoint y: 157, distance: 15.9
click at [202, 157] on div "65px" at bounding box center [197, 199] width 41 height 279
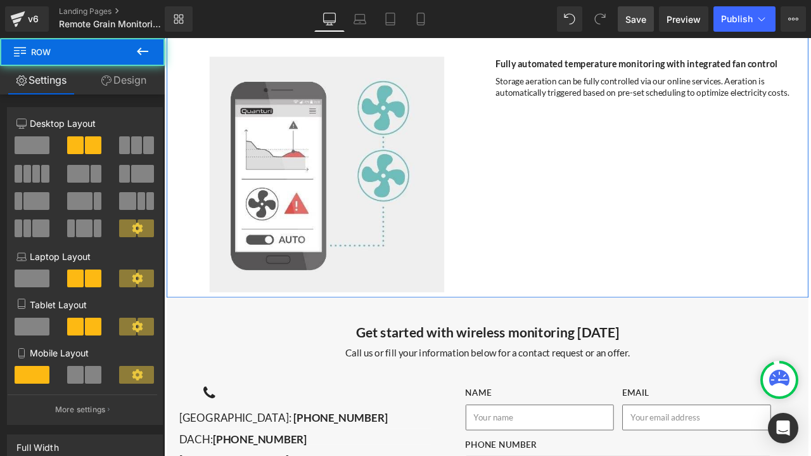
click at [606, 184] on div "Image 65px 66px Fully automated temperature monitoring with integrated fan cont…" at bounding box center [547, 177] width 760 height 337
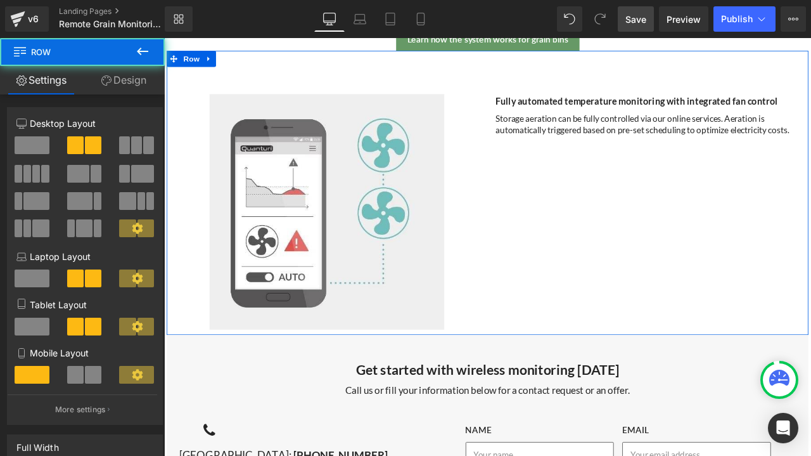
scroll to position [4030, 0]
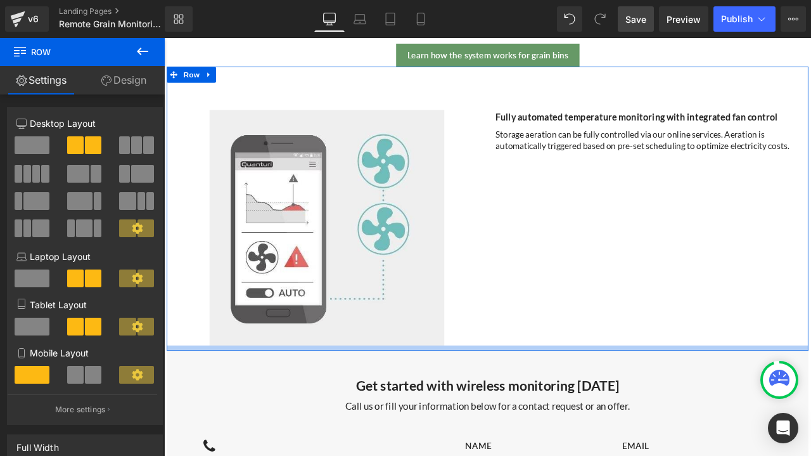
click at [597, 402] on div at bounding box center [547, 405] width 760 height 6
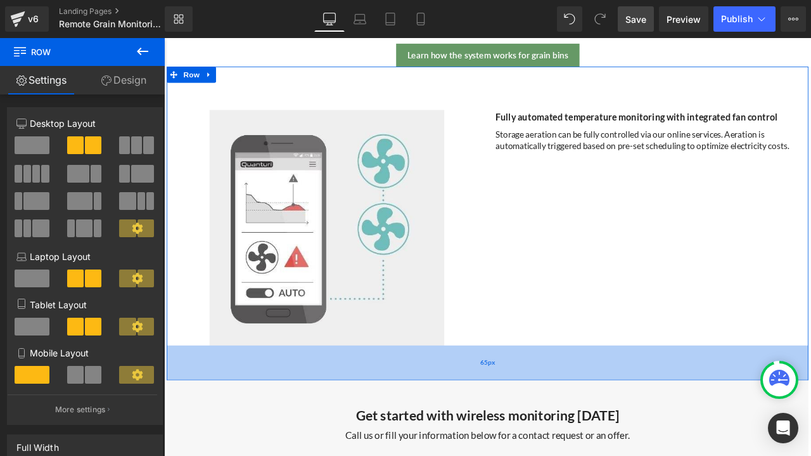
drag, startPoint x: 589, startPoint y: 394, endPoint x: 590, endPoint y: 428, distance: 34.2
click at [590, 428] on div "65px" at bounding box center [547, 422] width 760 height 41
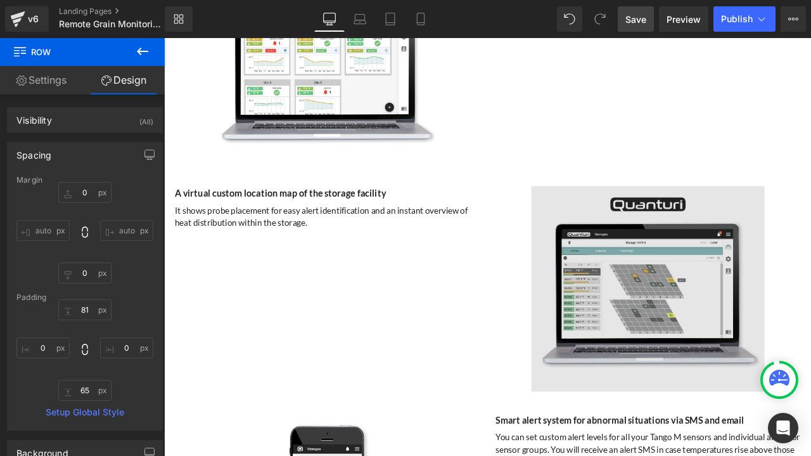
scroll to position [3080, 0]
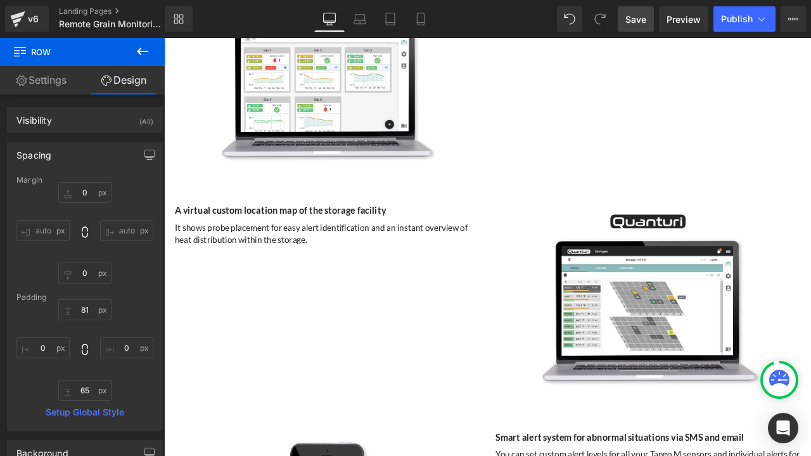
click at [645, 27] on link "Save" at bounding box center [636, 18] width 36 height 25
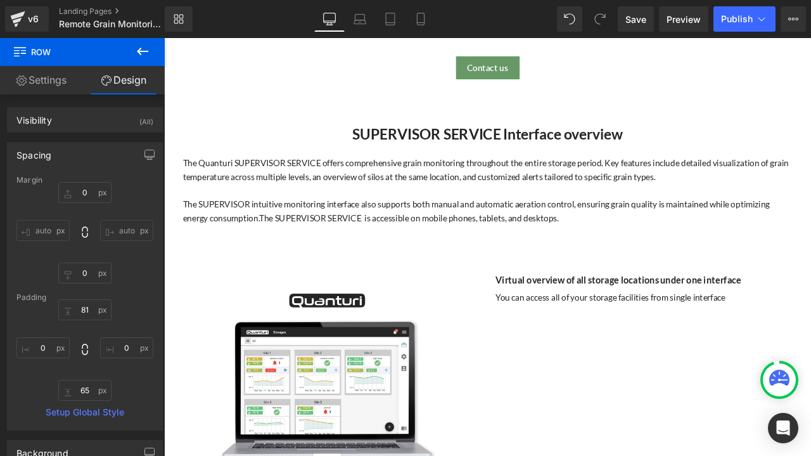
scroll to position [2826, 0]
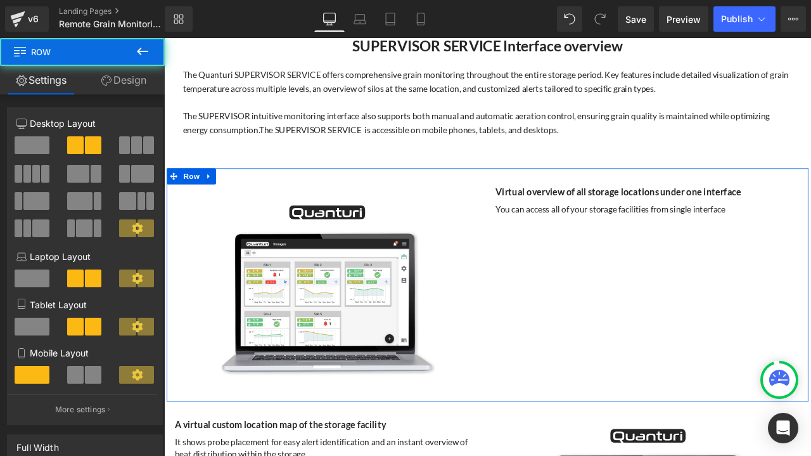
click at [673, 192] on div "Image 65px 65px Virtual overview of all storage locations under one interface H…" at bounding box center [547, 330] width 760 height 276
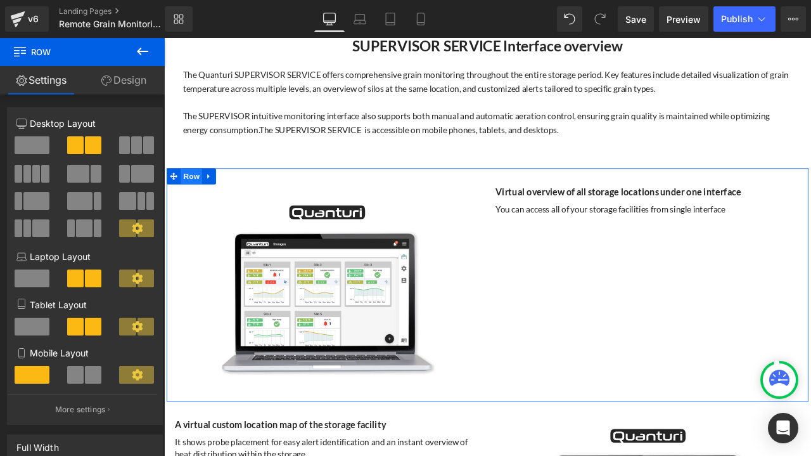
click at [193, 195] on span "Row" at bounding box center [196, 201] width 25 height 19
click at [115, 87] on link "Design" at bounding box center [123, 80] width 82 height 29
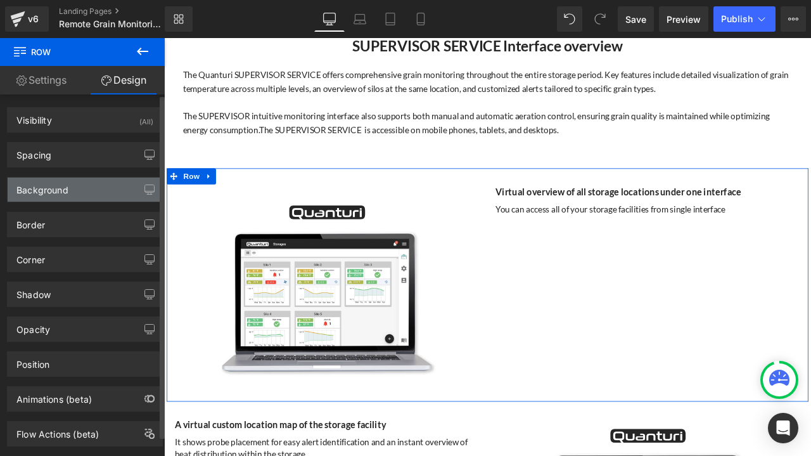
click at [74, 194] on div "Background" at bounding box center [85, 189] width 155 height 24
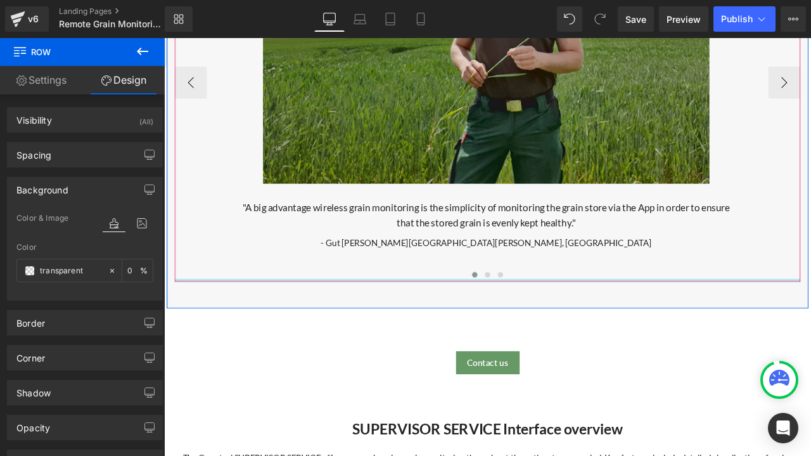
scroll to position [2256, 0]
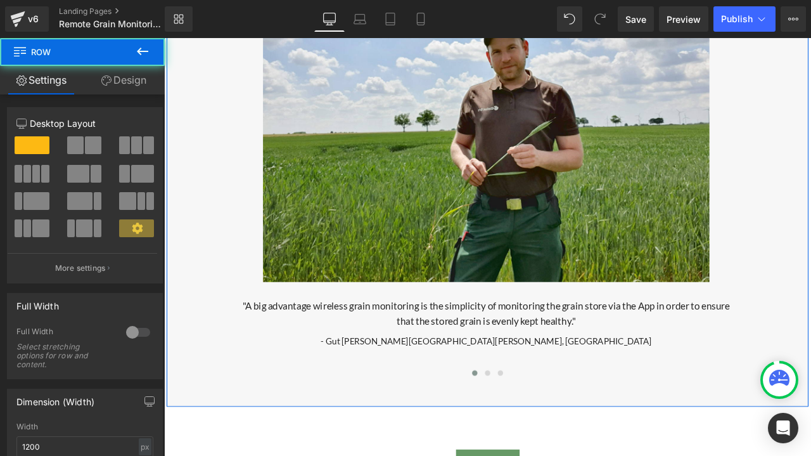
click at [194, 454] on div "What our customers are saying Heading Image Row "A big advantage wireless grain…" at bounding box center [547, 189] width 760 height 572
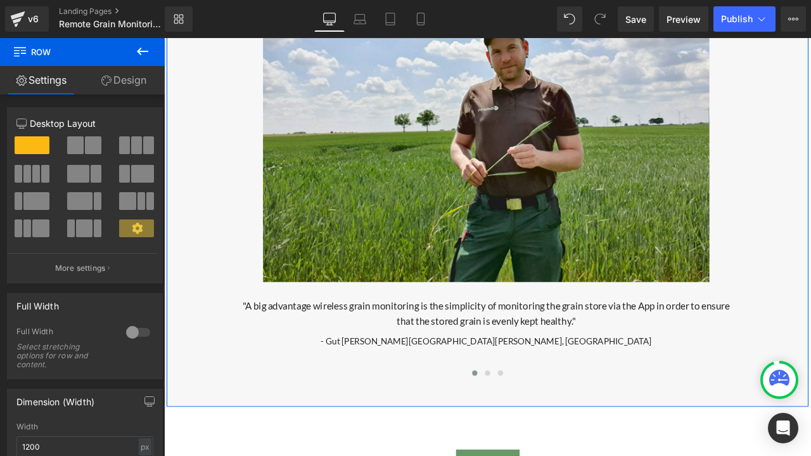
click at [127, 85] on link "Design" at bounding box center [123, 80] width 82 height 29
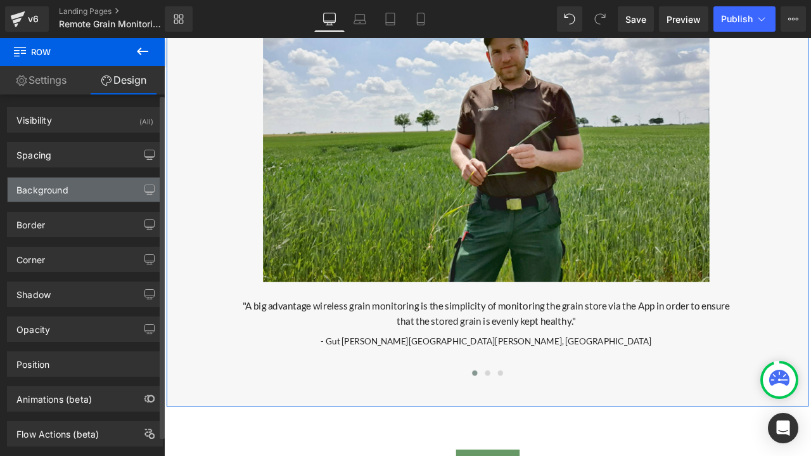
click at [70, 188] on div "Background" at bounding box center [85, 189] width 155 height 24
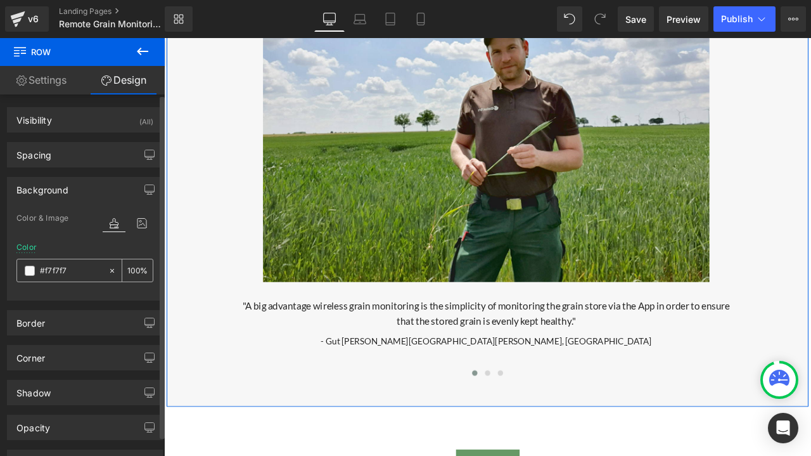
click at [67, 271] on input "#f7f7f7" at bounding box center [71, 271] width 62 height 14
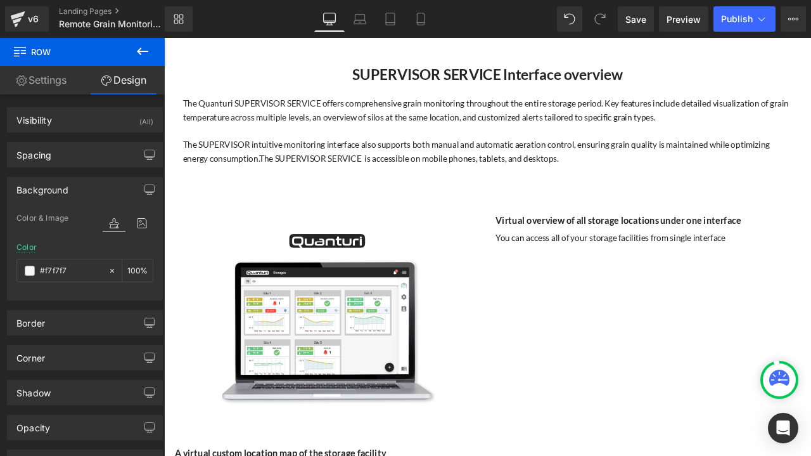
scroll to position [2763, 0]
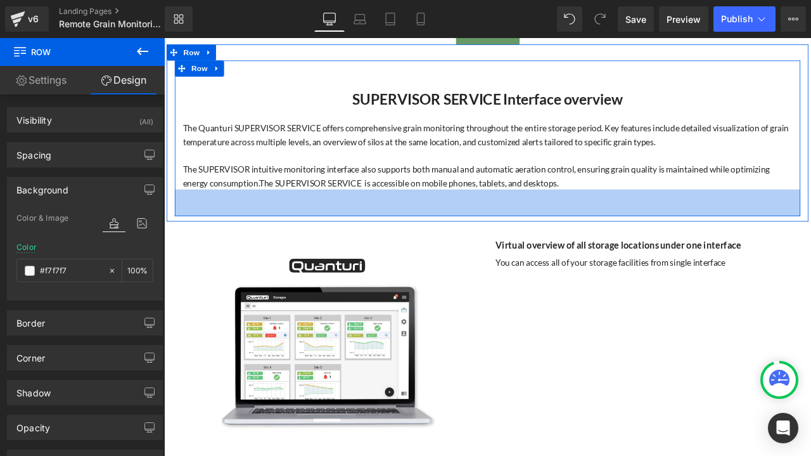
click at [637, 234] on div "SUPERVISOR SERVICE Interface overview Heading The Quanturi SUPERVISOR SERVICE o…" at bounding box center [547, 157] width 741 height 184
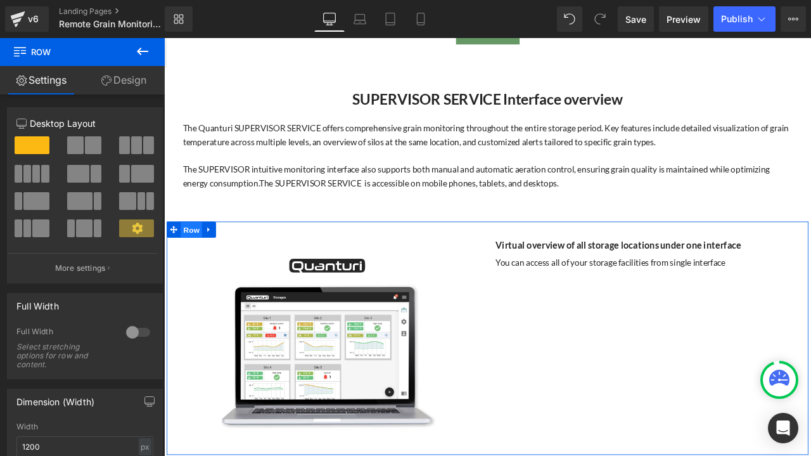
click at [186, 263] on span "Row" at bounding box center [196, 265] width 25 height 19
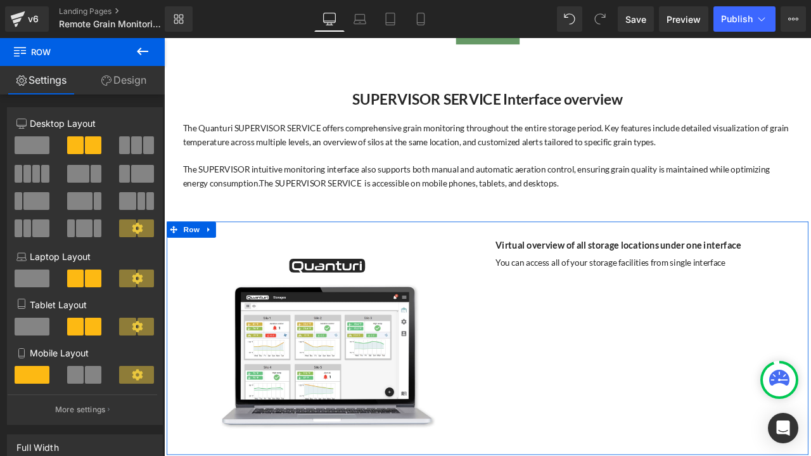
click at [134, 84] on link "Design" at bounding box center [123, 80] width 82 height 29
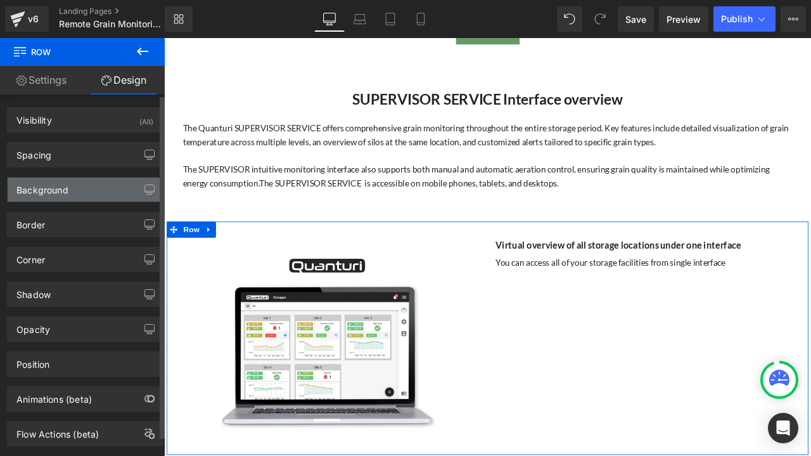
click at [76, 186] on div "Background" at bounding box center [85, 189] width 155 height 24
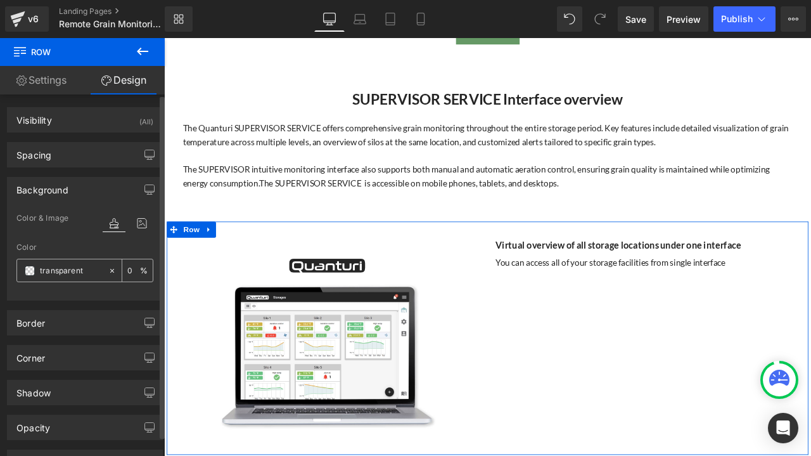
click at [95, 277] on div "transparent" at bounding box center [62, 270] width 91 height 22
click at [91, 264] on input "transparent" at bounding box center [71, 271] width 62 height 14
paste input "#f7f7f7"
type input "#f7f7f7"
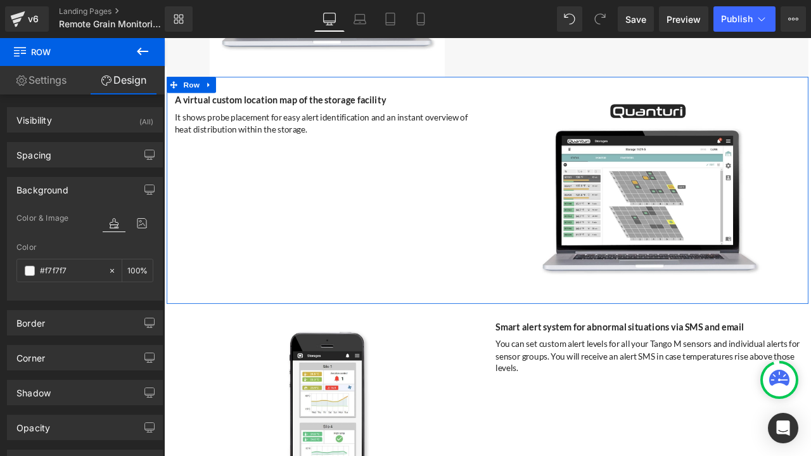
scroll to position [3333, 0]
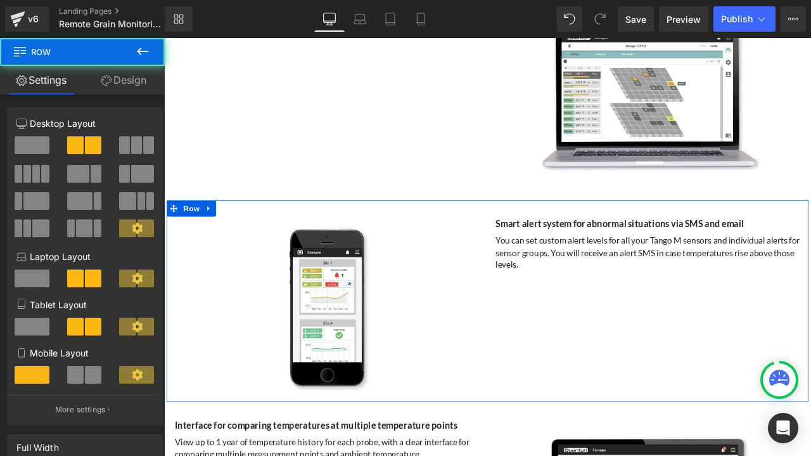
click at [625, 351] on div "Image 68px 67px Smart alert system for abnormal situations via SMS and email He…" at bounding box center [547, 349] width 760 height 238
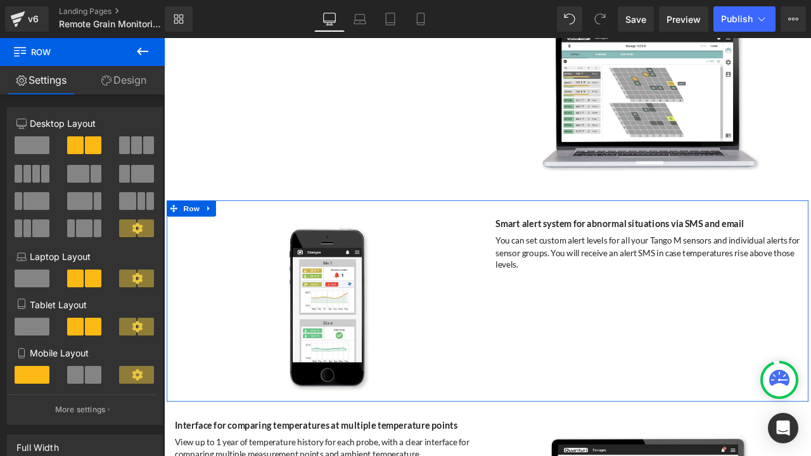
click at [134, 82] on link "Design" at bounding box center [123, 80] width 82 height 29
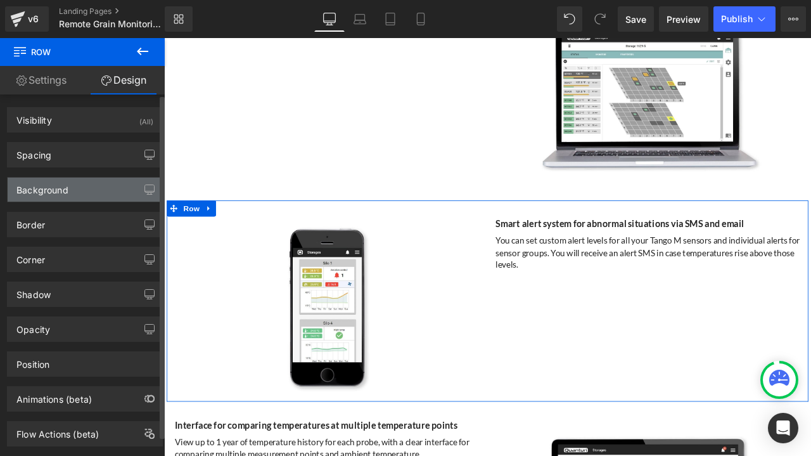
click at [62, 185] on div "Background" at bounding box center [42, 186] width 52 height 18
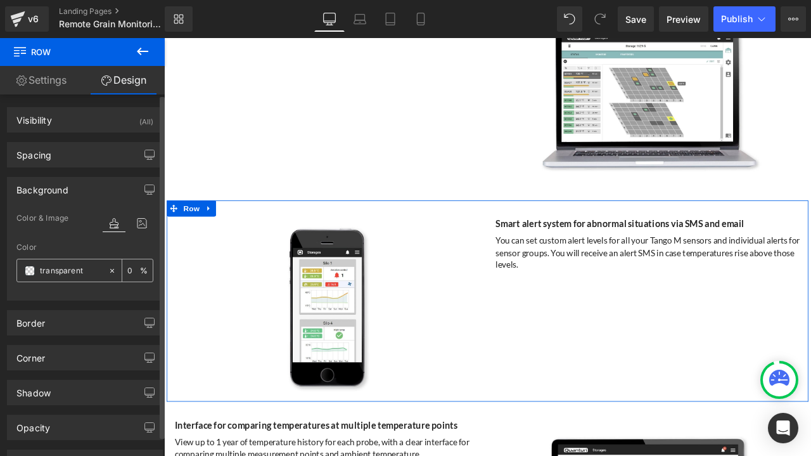
click at [86, 268] on input "text" at bounding box center [71, 271] width 62 height 14
type input "transparent"
paste input "#f7f7f7"
type input "#f7f7f7"
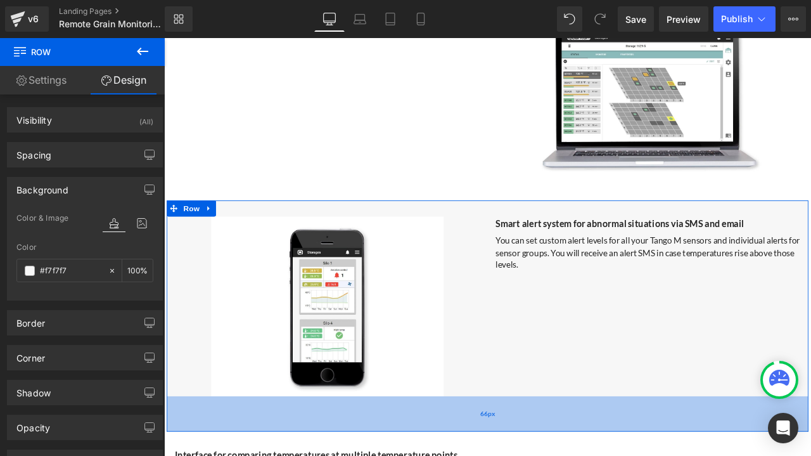
drag, startPoint x: 570, startPoint y: 452, endPoint x: 572, endPoint y: 487, distance: 35.5
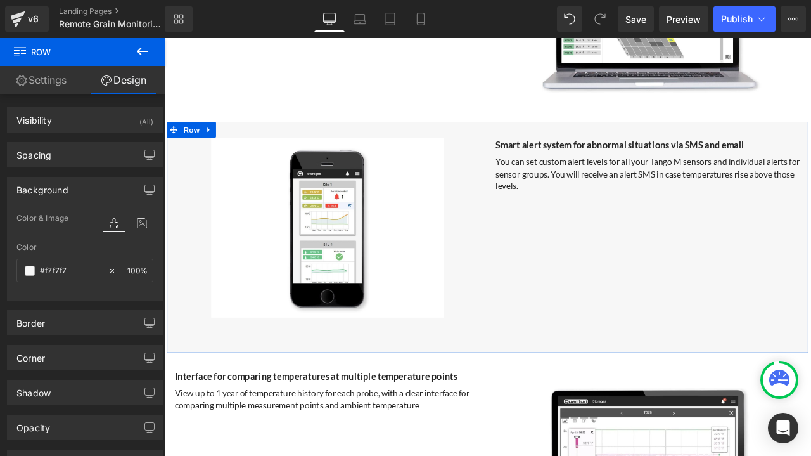
scroll to position [3587, 0]
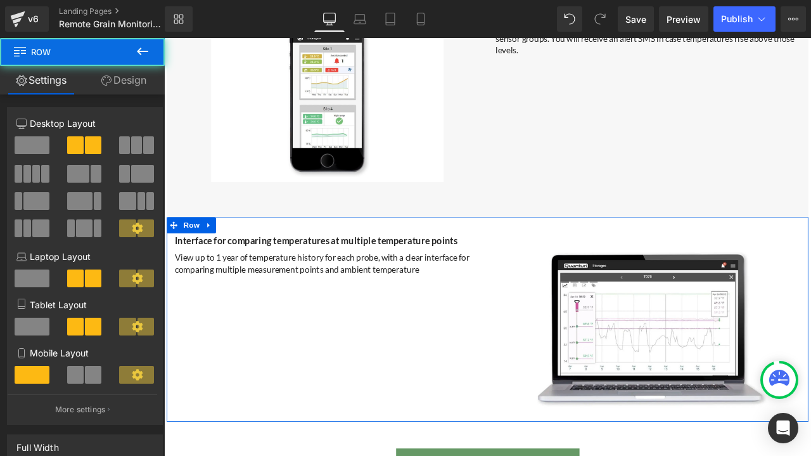
click at [510, 357] on div "Interface for comparing temperatures at multiple temperature points Heading Vie…" at bounding box center [547, 371] width 760 height 242
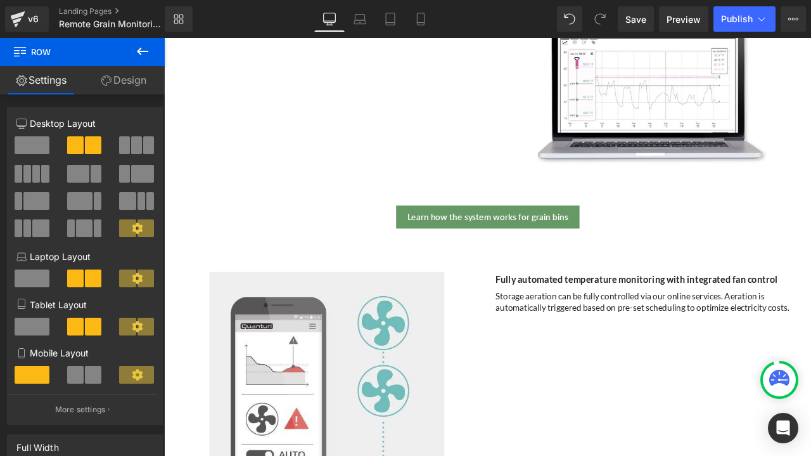
scroll to position [3967, 0]
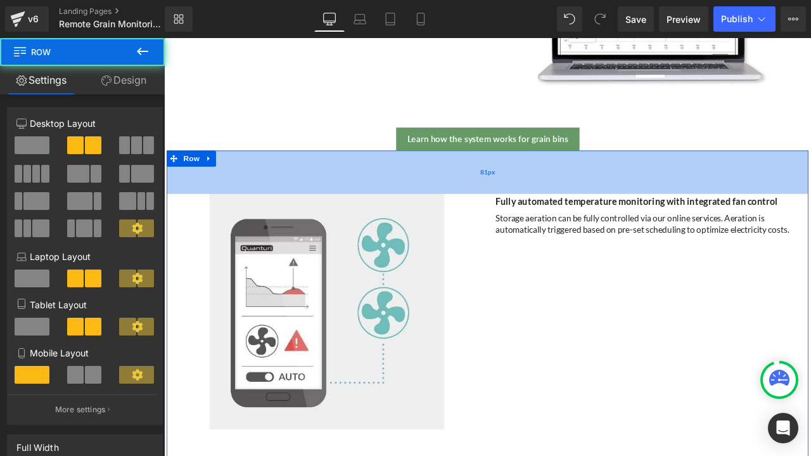
click at [497, 177] on div "81px" at bounding box center [547, 196] width 760 height 51
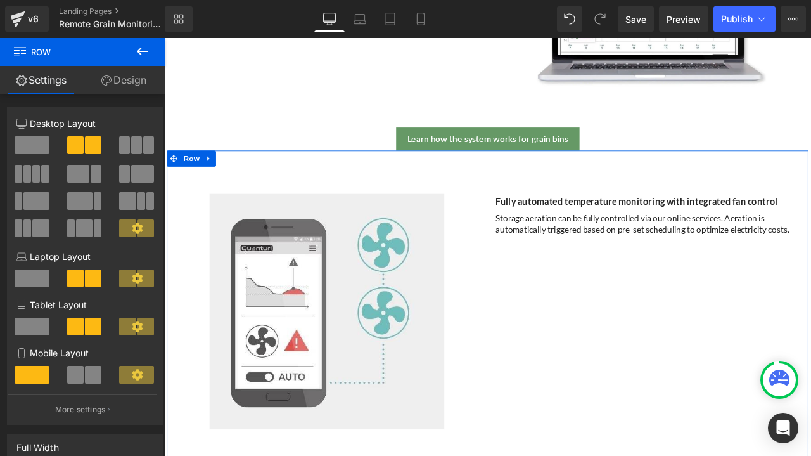
click at [130, 86] on link "Design" at bounding box center [123, 80] width 82 height 29
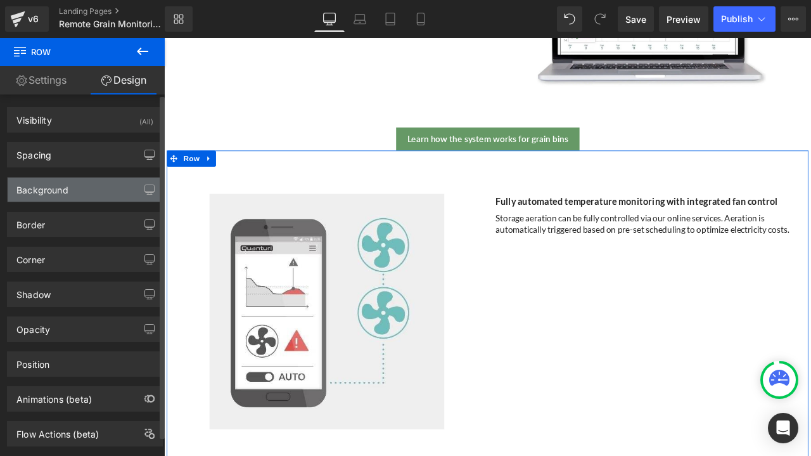
click at [77, 189] on div "Background" at bounding box center [85, 189] width 155 height 24
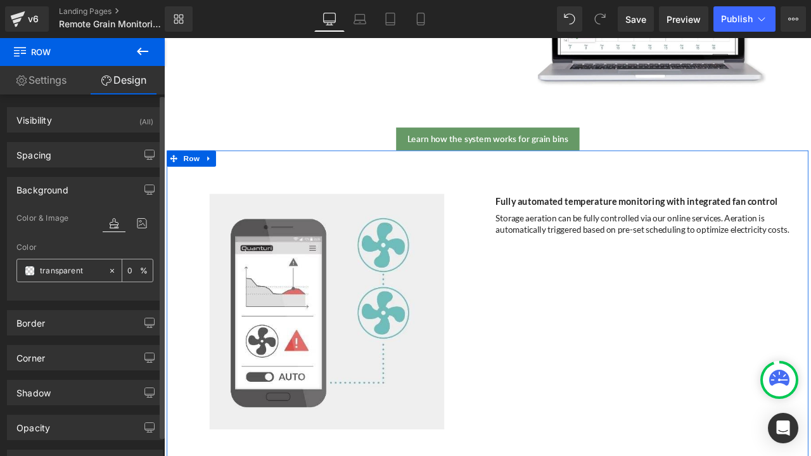
click at [90, 266] on input "transparent" at bounding box center [71, 271] width 62 height 14
paste input "#f7f7f7"
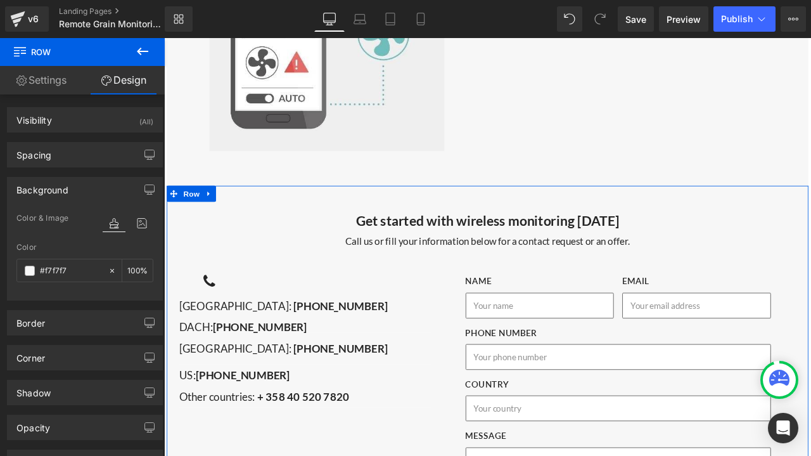
scroll to position [4410, 0]
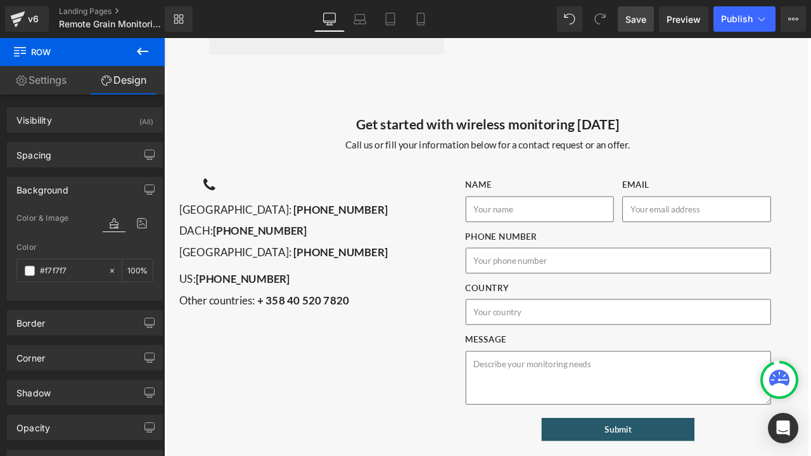
type input "#f7f7f7"
click at [640, 19] on span "Save" at bounding box center [635, 19] width 21 height 13
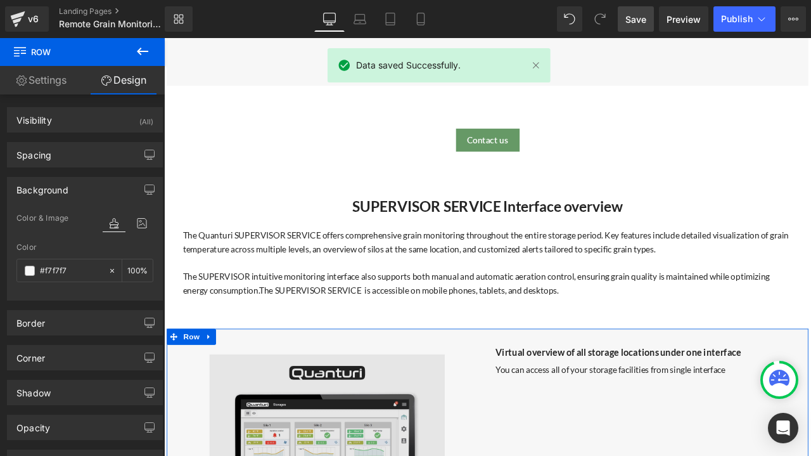
scroll to position [2890, 0]
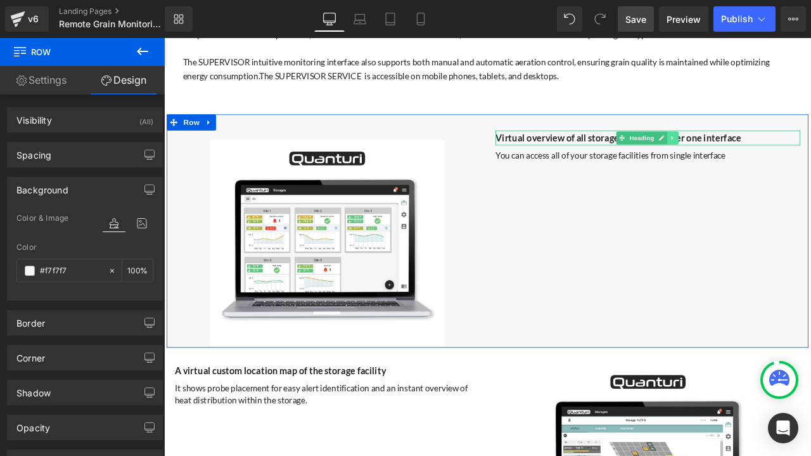
click at [764, 153] on icon at bounding box center [767, 157] width 7 height 8
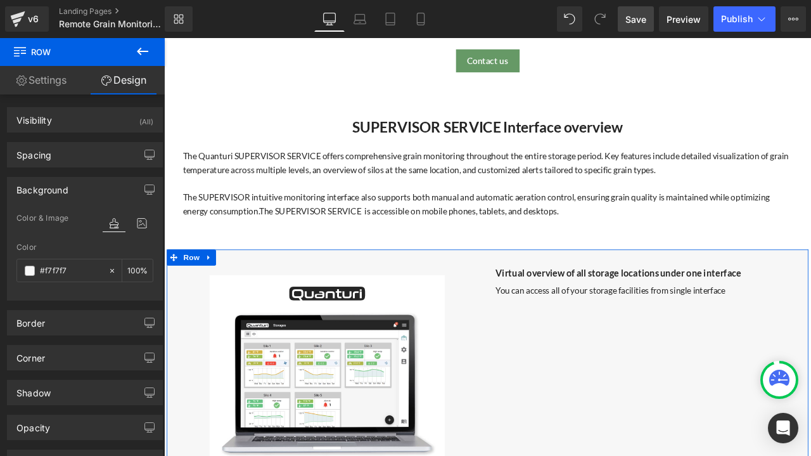
scroll to position [2573, 0]
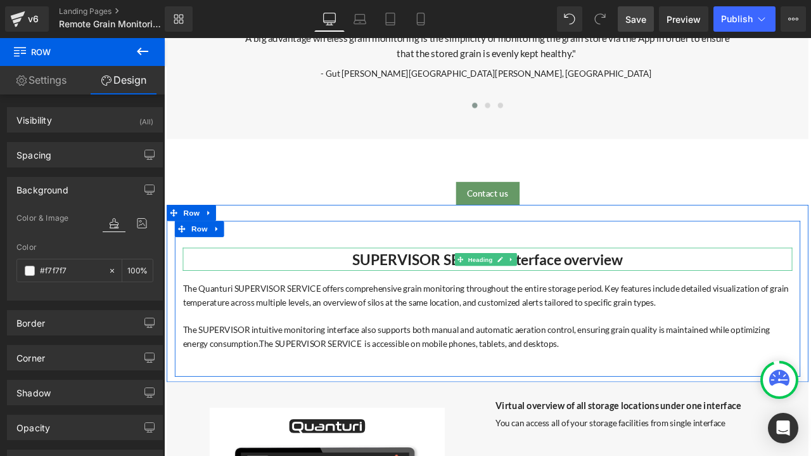
click at [639, 301] on strong "SUPERVISOR SERVICE Interface overview" at bounding box center [548, 300] width 320 height 21
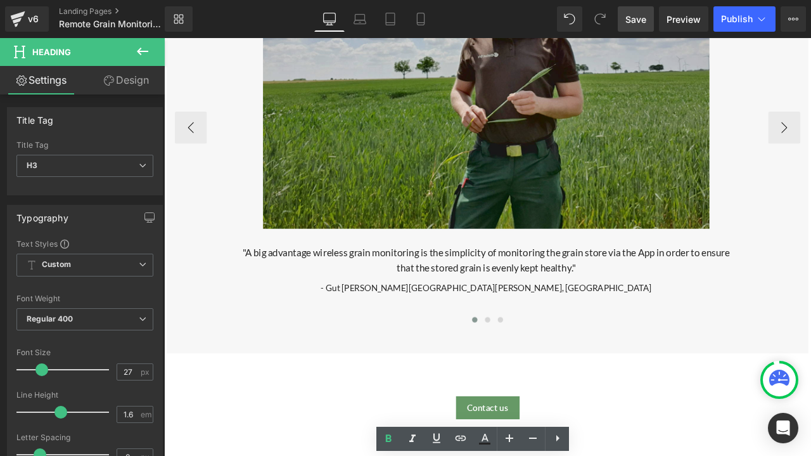
scroll to position [2066, 0]
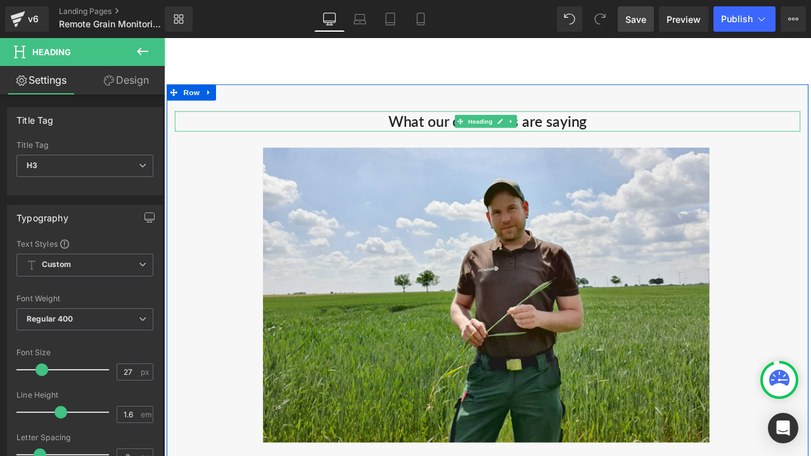
click at [608, 132] on h3 "What our customers are saying" at bounding box center [547, 137] width 741 height 24
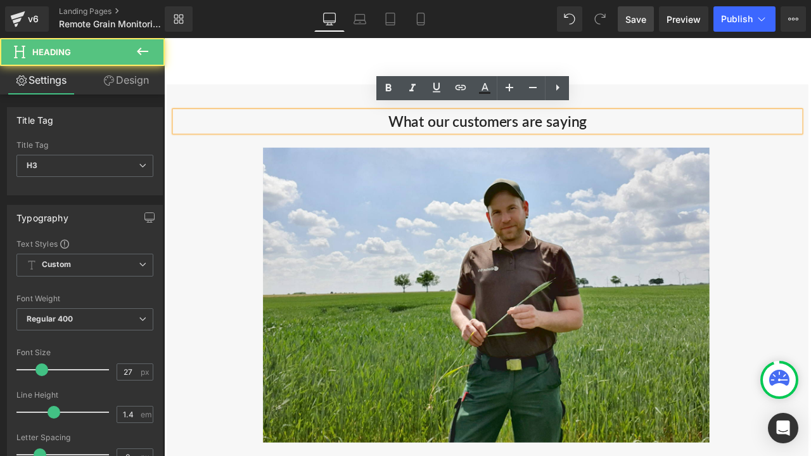
click at [636, 132] on h3 "What our customers are saying" at bounding box center [547, 137] width 741 height 24
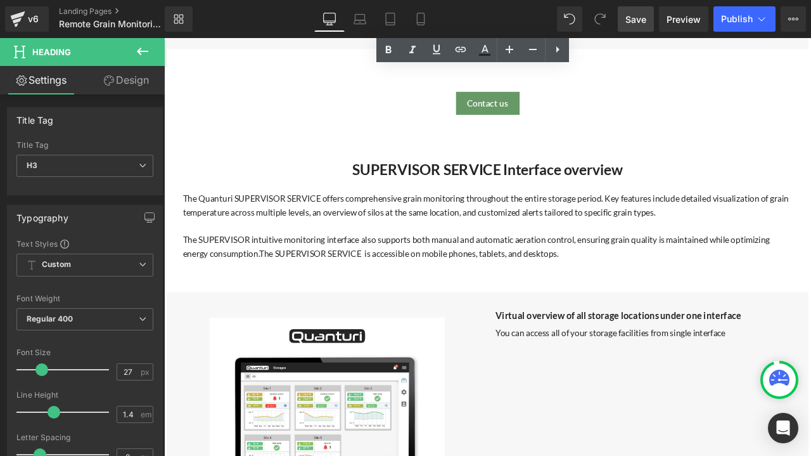
scroll to position [2699, 0]
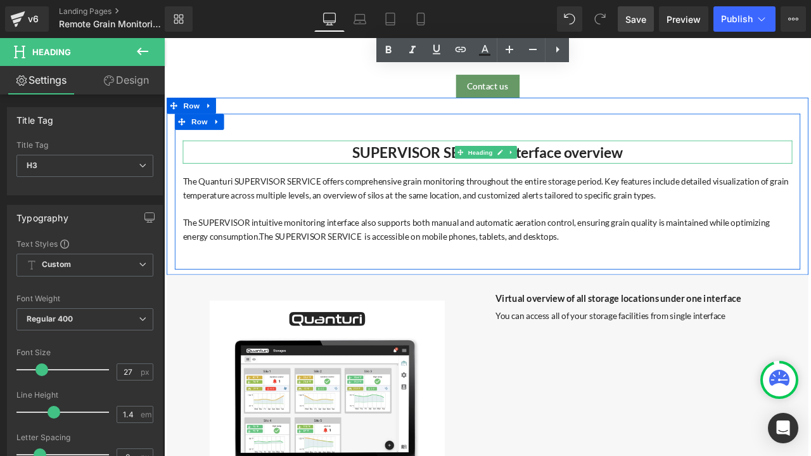
click at [494, 172] on strong "SUPERVISOR SERVICE Interface overview" at bounding box center [548, 173] width 320 height 21
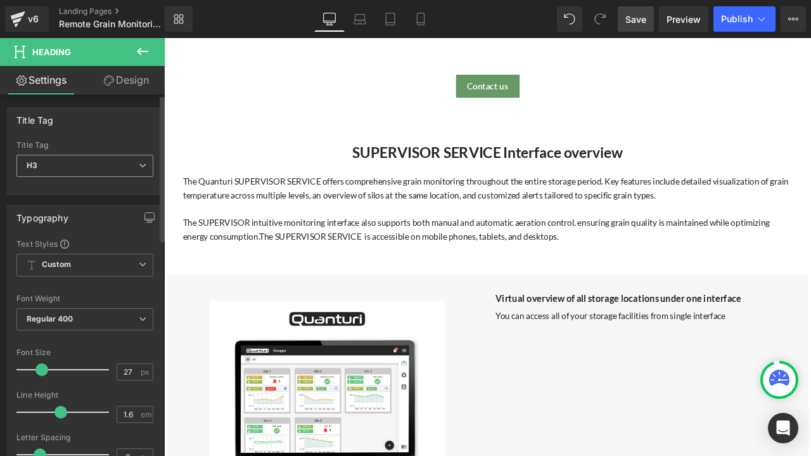
click at [139, 168] on icon at bounding box center [143, 166] width 8 height 8
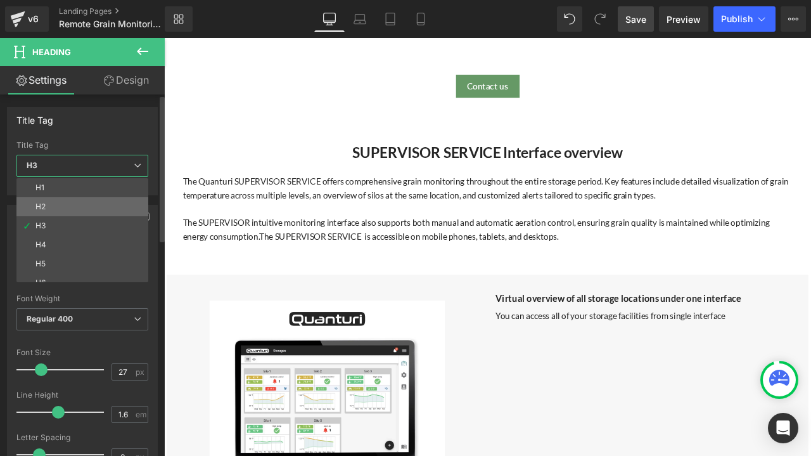
click at [72, 206] on li "H2" at bounding box center [85, 206] width 138 height 19
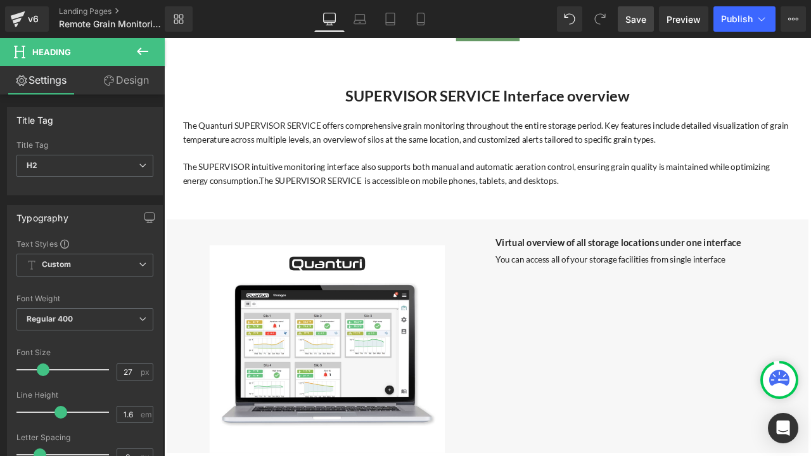
scroll to position [2763, 0]
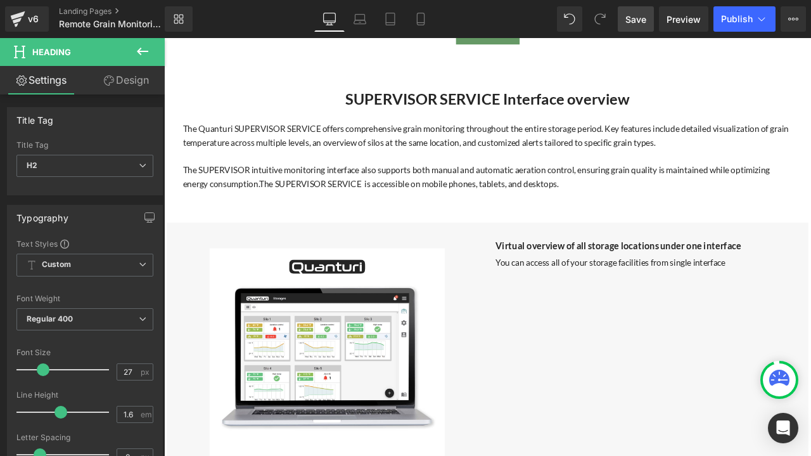
click at [634, 278] on strong "Virtual overview of all storage locations under one interface" at bounding box center [702, 284] width 291 height 13
click at [131, 168] on span "H4" at bounding box center [84, 166] width 137 height 22
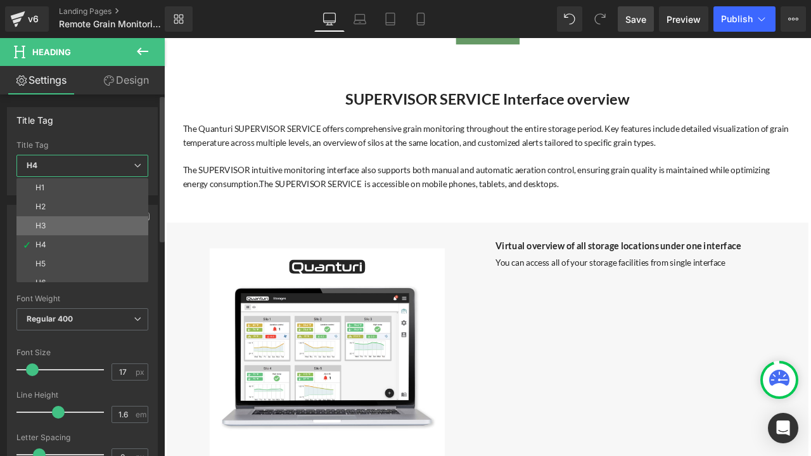
click at [82, 224] on li "H3" at bounding box center [85, 225] width 138 height 19
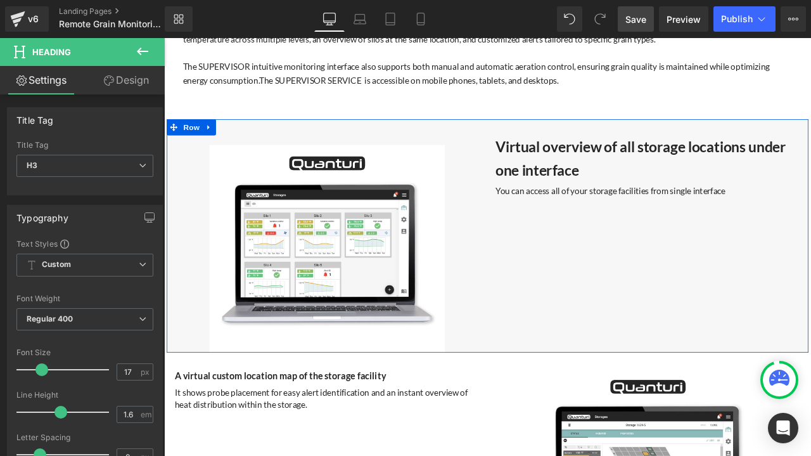
scroll to position [3016, 0]
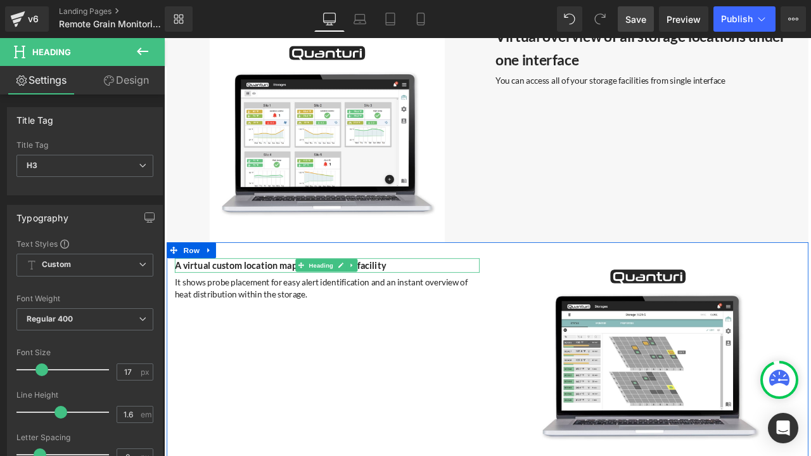
click at [291, 301] on strong "A virtual custom location map of the storage facility" at bounding box center [302, 306] width 250 height 13
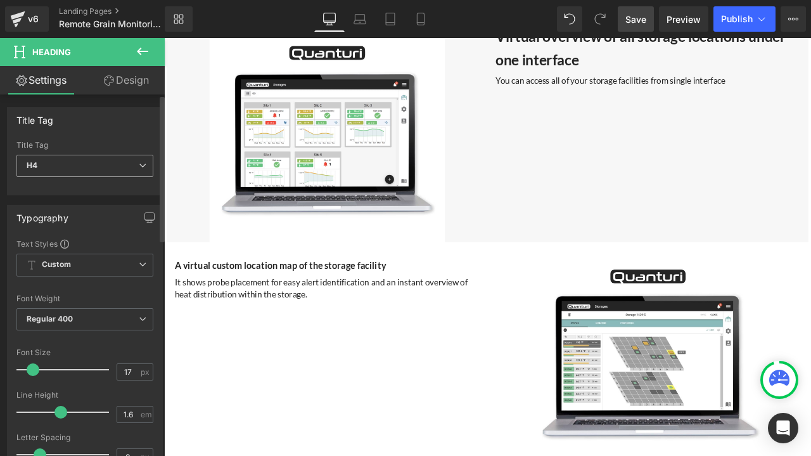
click at [129, 170] on span "H4" at bounding box center [84, 166] width 137 height 22
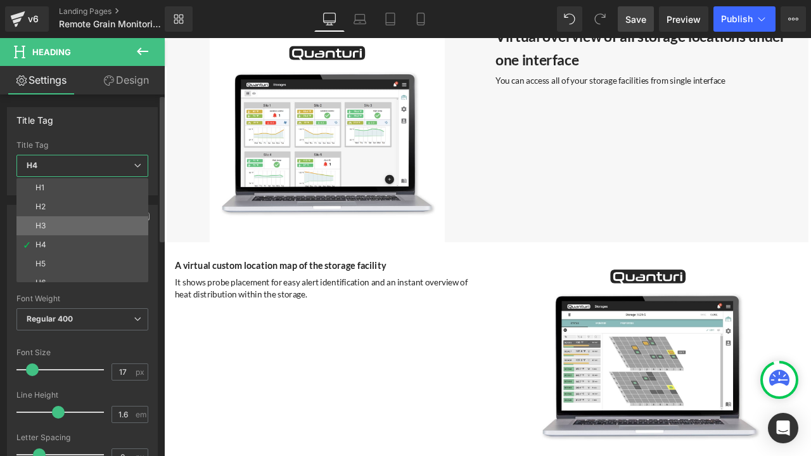
click at [74, 222] on li "H3" at bounding box center [85, 225] width 138 height 19
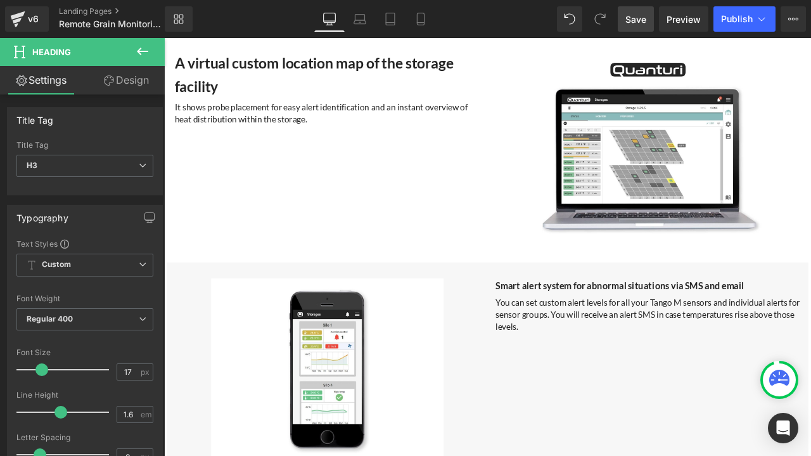
scroll to position [3333, 0]
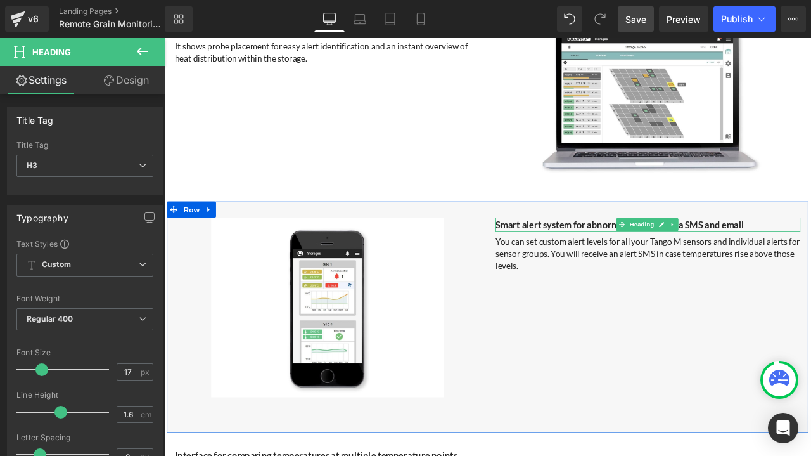
click at [561, 255] on b "Smart alert system for abnormal situations via SMS and email" at bounding box center [704, 258] width 295 height 13
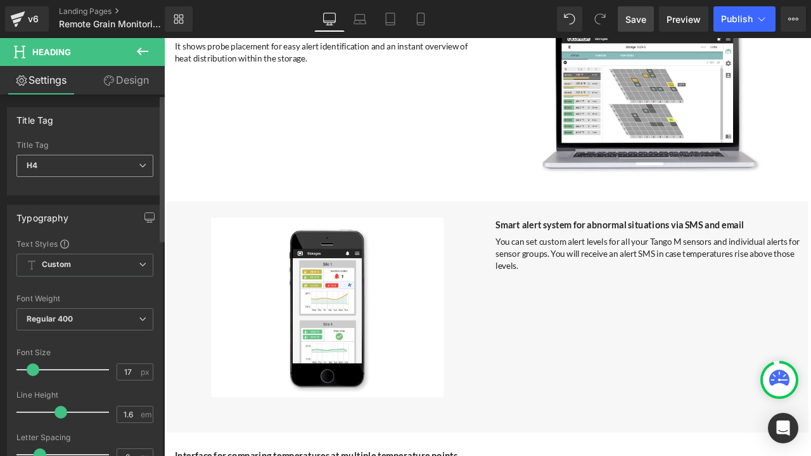
click at [95, 179] on div "H4 H1 H2 H3 H4 H5 H6" at bounding box center [84, 169] width 137 height 29
click at [93, 172] on span "H4" at bounding box center [84, 166] width 137 height 22
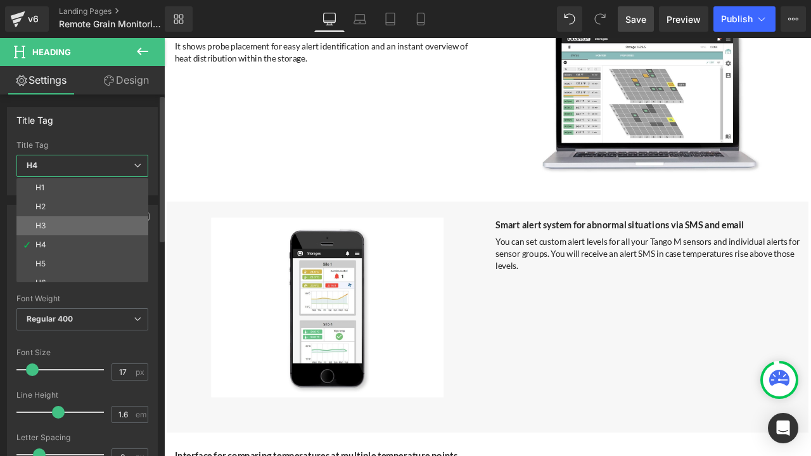
click at [63, 221] on li "H3" at bounding box center [85, 225] width 138 height 19
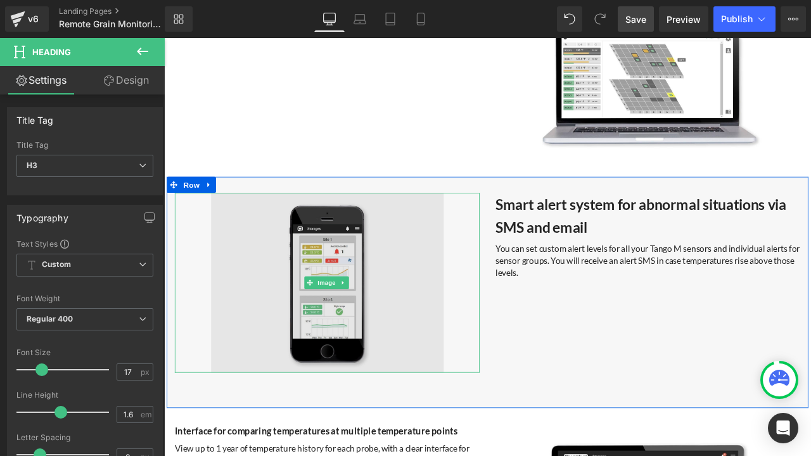
scroll to position [3587, 0]
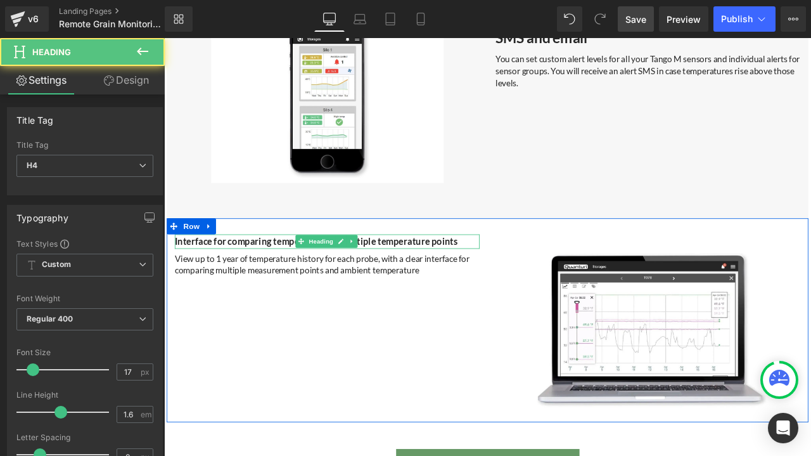
click at [283, 272] on b "Interface for comparing temperatures at multiple temperature points" at bounding box center [344, 278] width 335 height 13
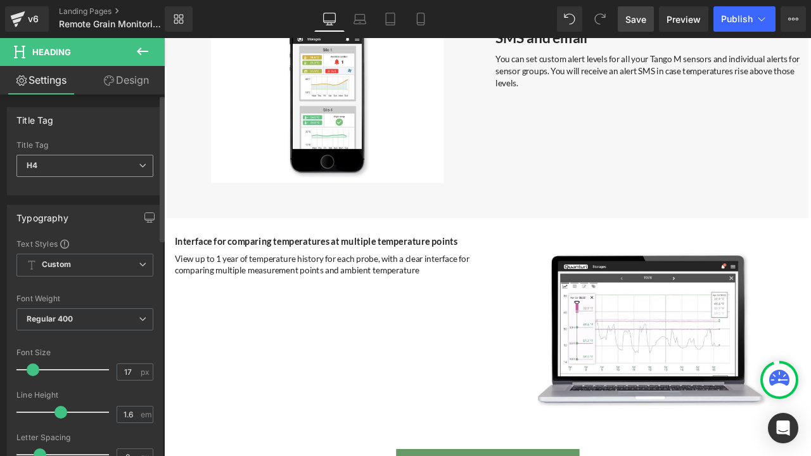
click at [91, 169] on span "H4" at bounding box center [84, 166] width 137 height 22
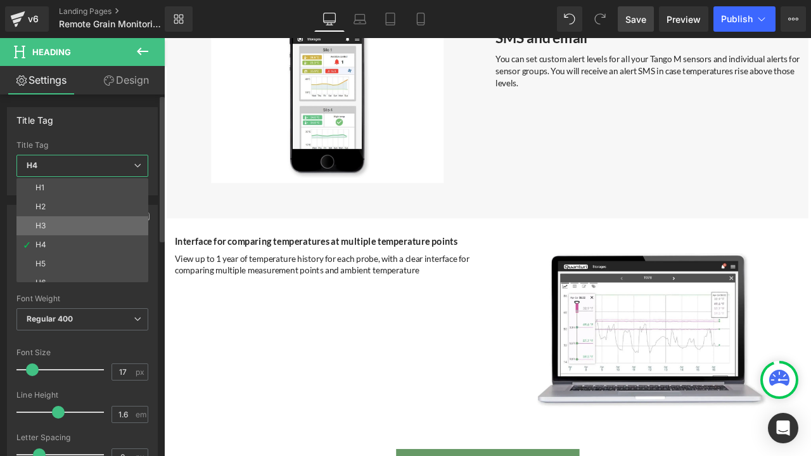
click at [70, 218] on li "H3" at bounding box center [85, 225] width 138 height 19
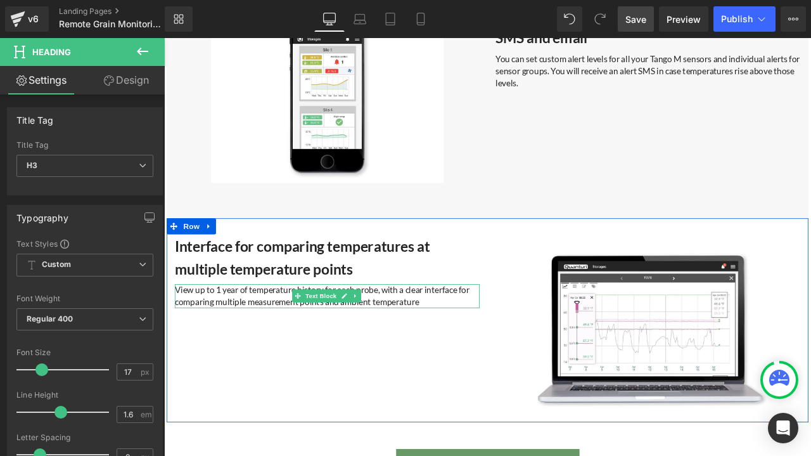
click at [511, 330] on p "View up to 1 year of temperature history for each probe, with a clear interface…" at bounding box center [357, 344] width 361 height 29
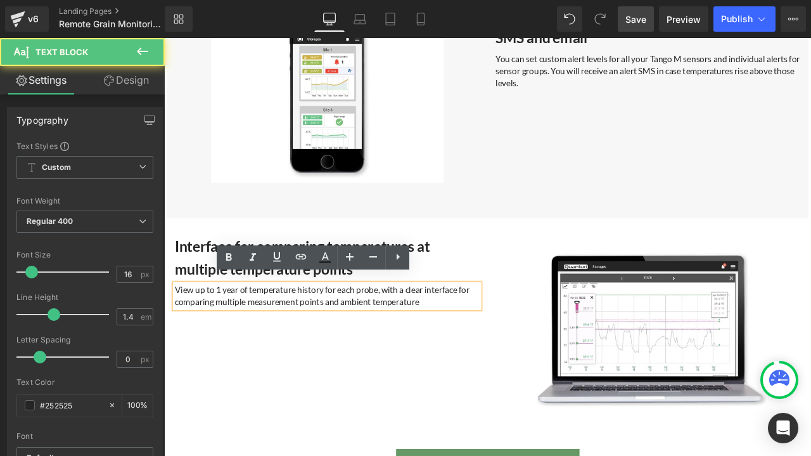
drag, startPoint x: 516, startPoint y: 328, endPoint x: 523, endPoint y: 328, distance: 7.0
click at [517, 330] on p "View up to 1 year of temperature history for each probe, with a clear interface…" at bounding box center [357, 344] width 361 height 29
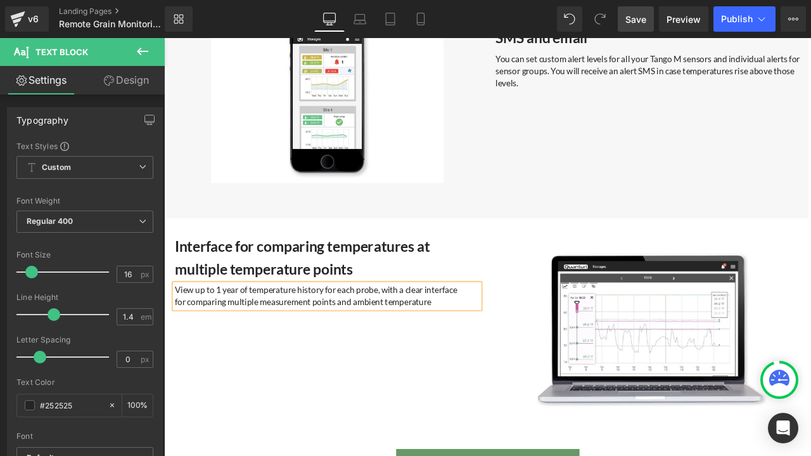
click at [475, 330] on p "View up to 1 year of temperature history for each probe, with a clear interface" at bounding box center [357, 337] width 361 height 14
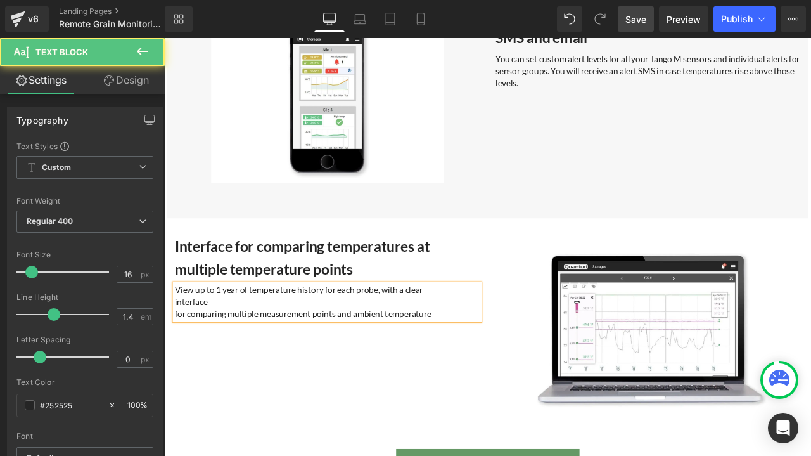
click at [177, 358] on p "for comparing multiple measurement points and ambient temperature" at bounding box center [357, 365] width 361 height 14
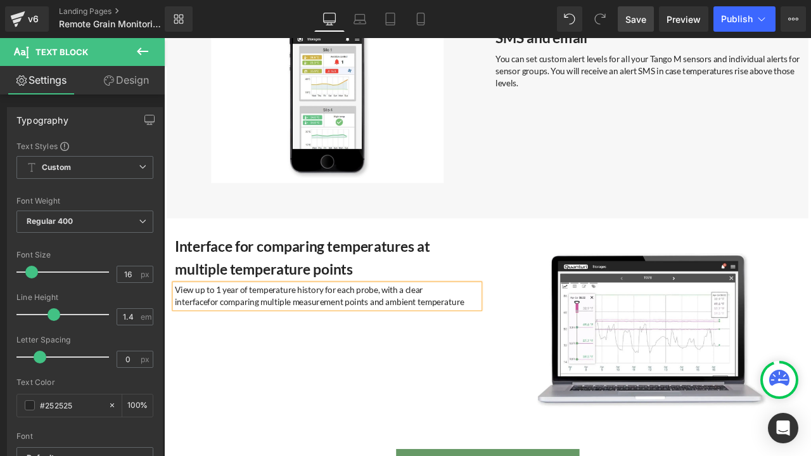
click at [466, 344] on span "for comparing multiple measurement points and ambient temperature" at bounding box center [367, 350] width 304 height 12
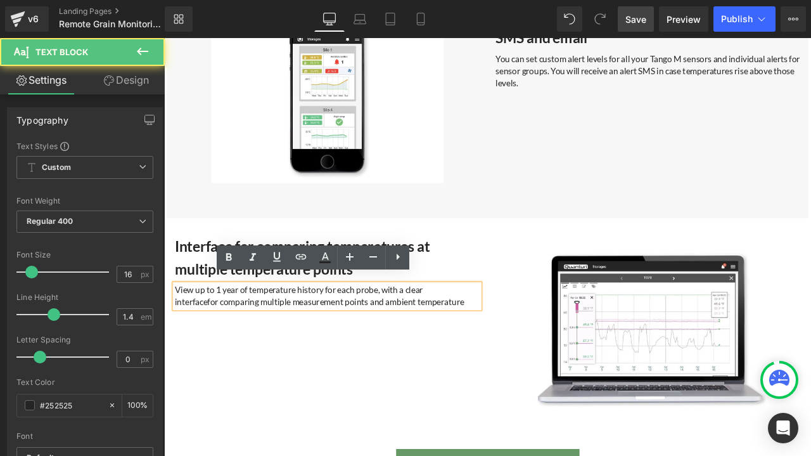
click at [525, 343] on p "interface for comparing multiple measurement points and ambient temperature" at bounding box center [357, 350] width 361 height 14
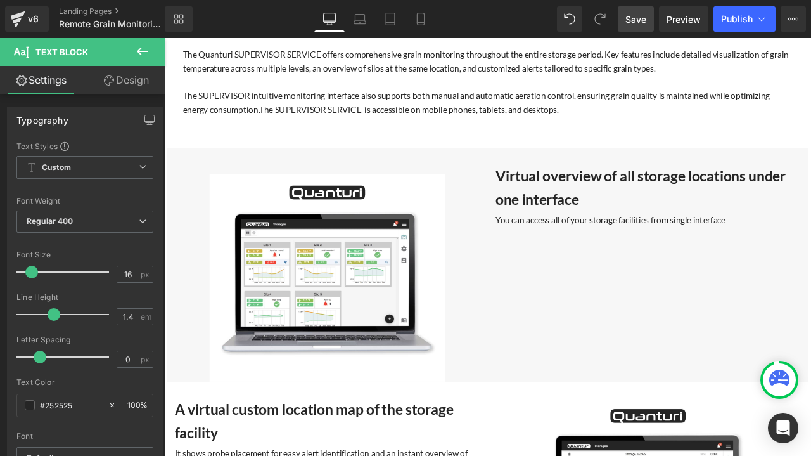
scroll to position [3016, 0]
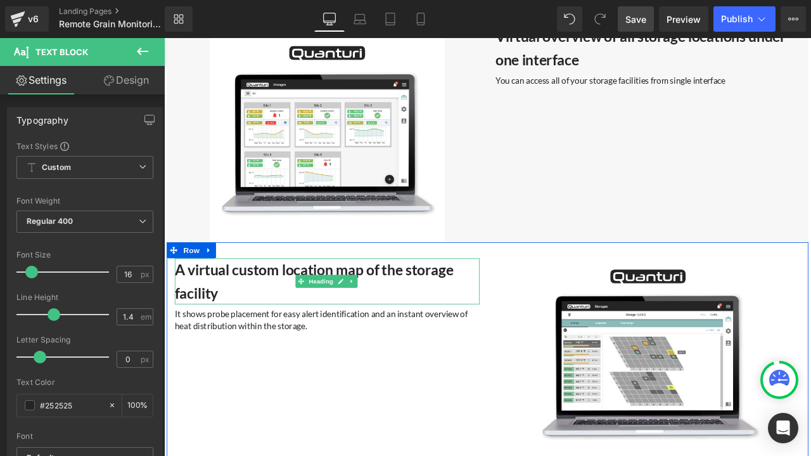
click at [201, 320] on h3 "A virtual custom location map of the storage facility" at bounding box center [357, 325] width 361 height 54
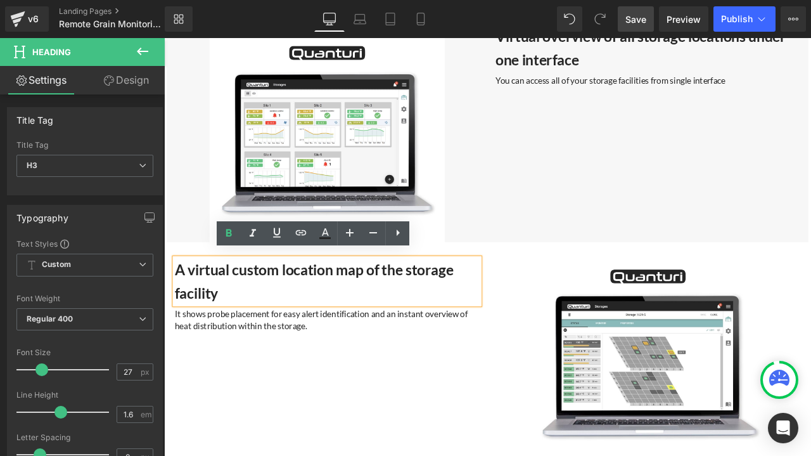
click at [231, 413] on div "A virtual custom location map of the storage facility Heading It shows probe pl…" at bounding box center [547, 413] width 760 height 269
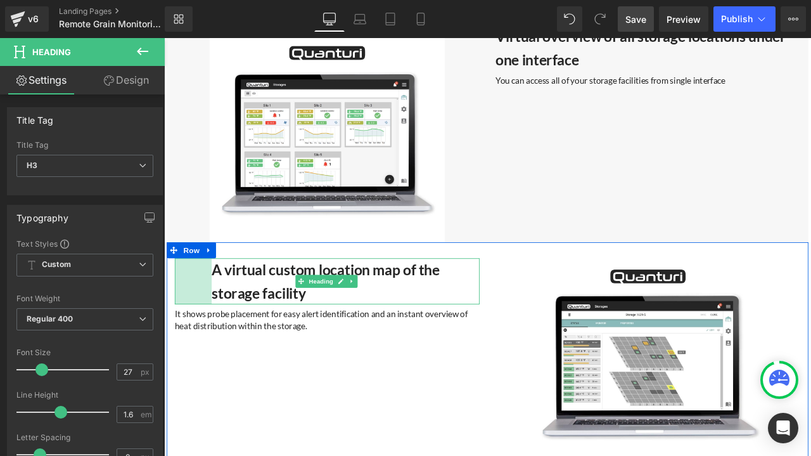
drag, startPoint x: 176, startPoint y: 322, endPoint x: 220, endPoint y: 325, distance: 43.8
click at [220, 325] on div "A virtual custom location map of the storage facility Heading 69px" at bounding box center [357, 325] width 361 height 54
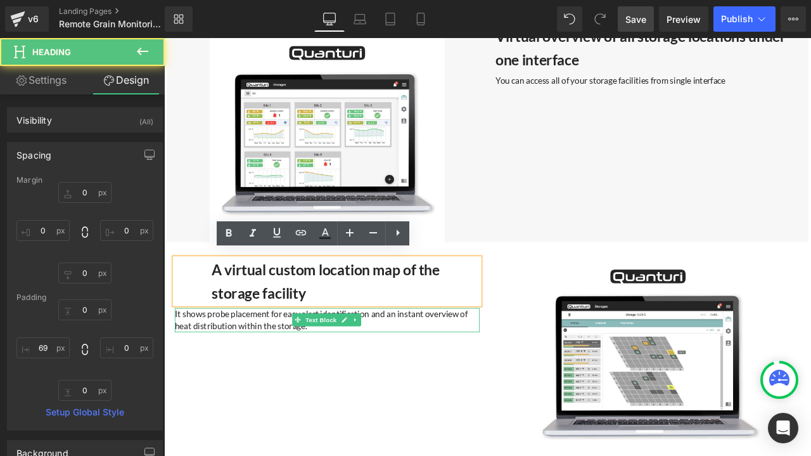
click at [186, 368] on p "It shows probe placement for easy alert identification and an instant overview …" at bounding box center [357, 371] width 361 height 29
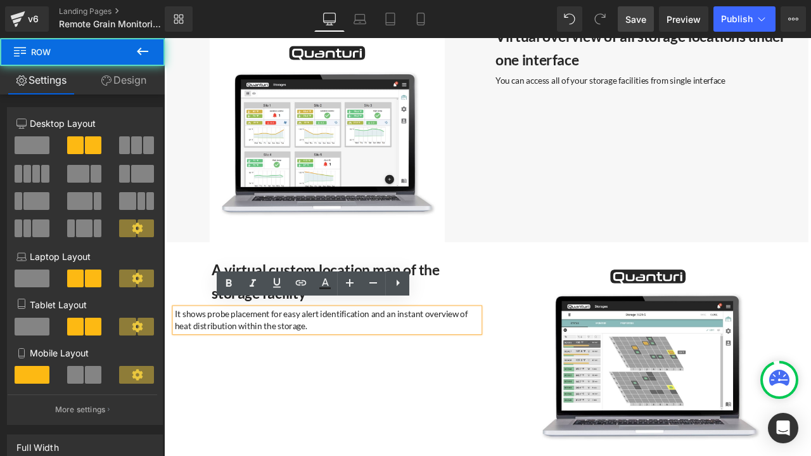
click at [182, 401] on div "A virtual custom location map of the storage facility Heading 69px It shows pro…" at bounding box center [547, 413] width 760 height 269
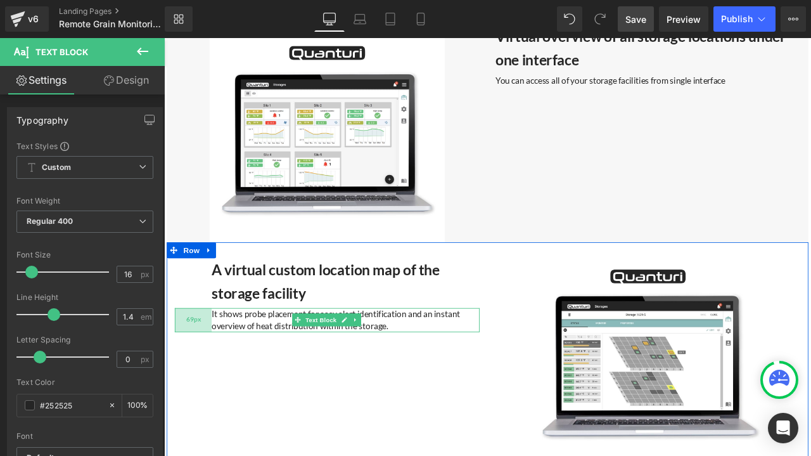
drag, startPoint x: 173, startPoint y: 369, endPoint x: 217, endPoint y: 371, distance: 43.8
click at [217, 371] on div "69px" at bounding box center [199, 371] width 44 height 29
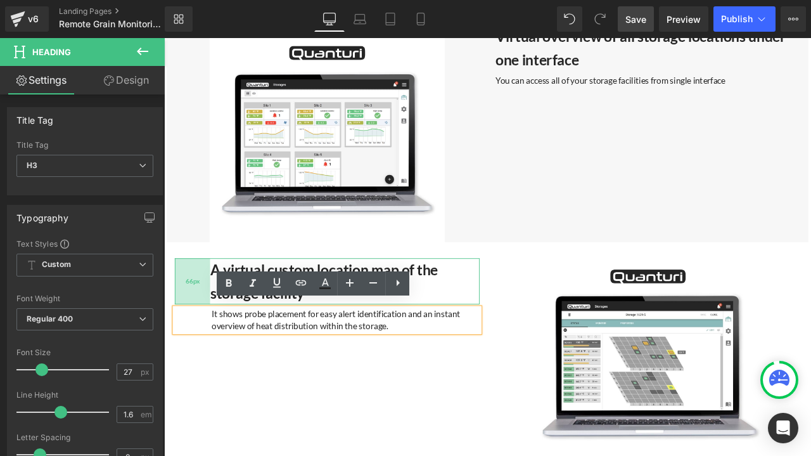
click at [203, 321] on div "66px" at bounding box center [198, 325] width 42 height 54
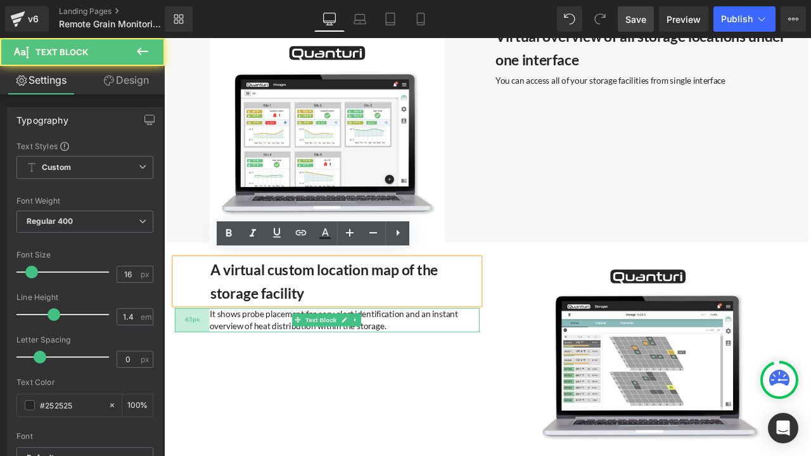
click at [207, 366] on div "65px" at bounding box center [197, 371] width 41 height 29
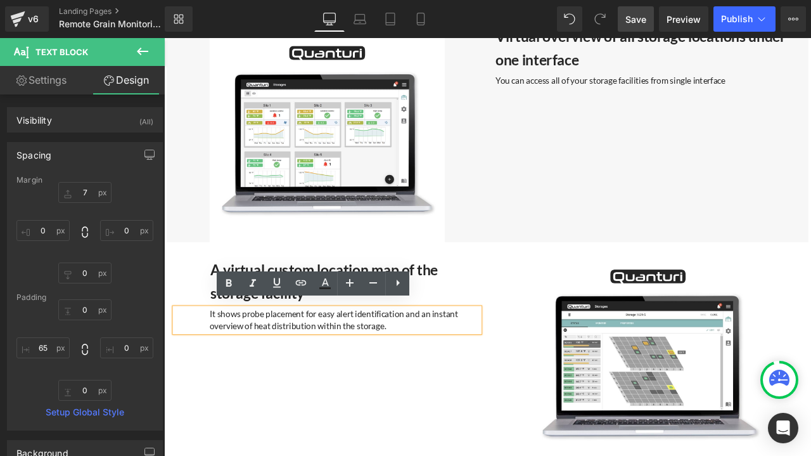
click at [290, 406] on div "A virtual custom location map of the storage facility Heading 66px It shows pro…" at bounding box center [547, 413] width 760 height 269
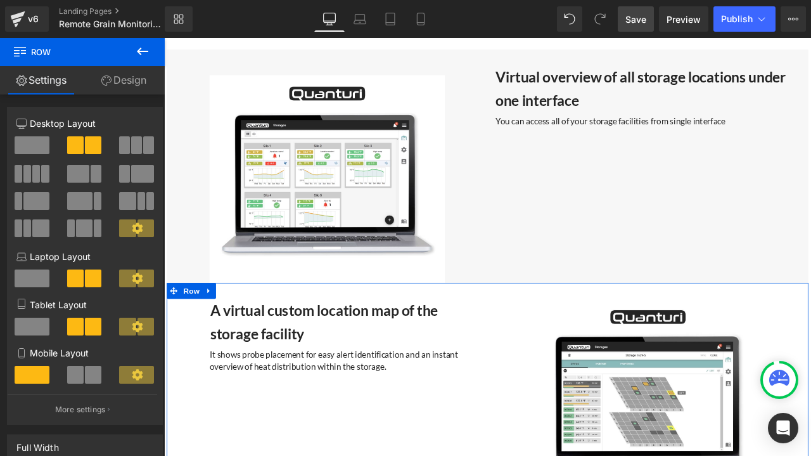
scroll to position [2890, 0]
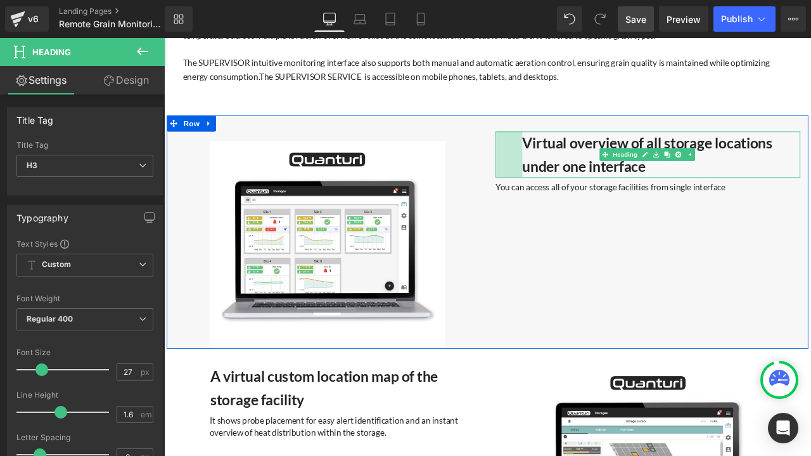
drag, startPoint x: 553, startPoint y: 172, endPoint x: 585, endPoint y: 175, distance: 31.8
click at [585, 175] on div "Virtual overview of all storage locations under one interface Heading 50px" at bounding box center [737, 176] width 361 height 54
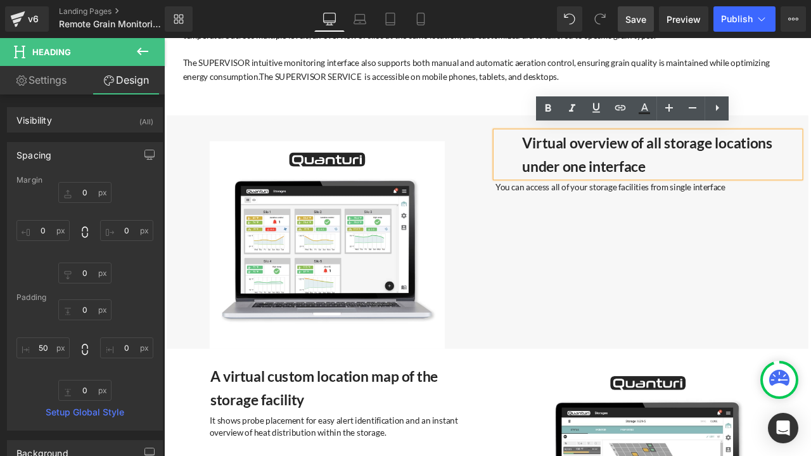
click at [558, 193] on div "Virtual overview of all storage locations under one interface" at bounding box center [737, 176] width 361 height 54
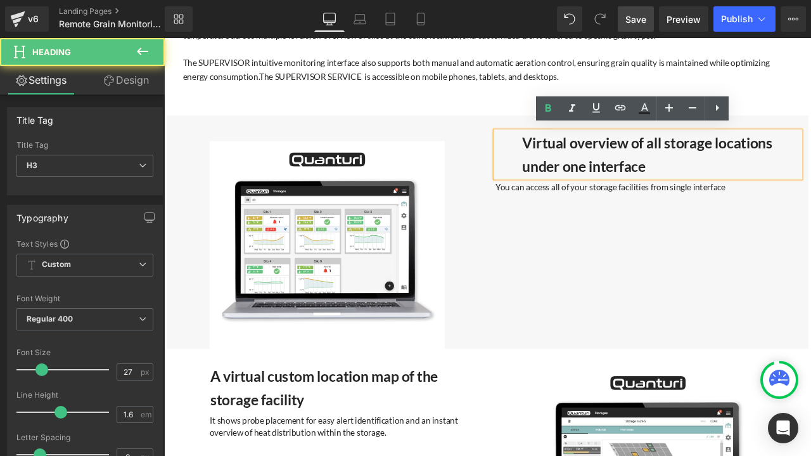
click at [609, 273] on div "Image 65px 65px Virtual overview of all storage locations under one interface H…" at bounding box center [547, 268] width 760 height 276
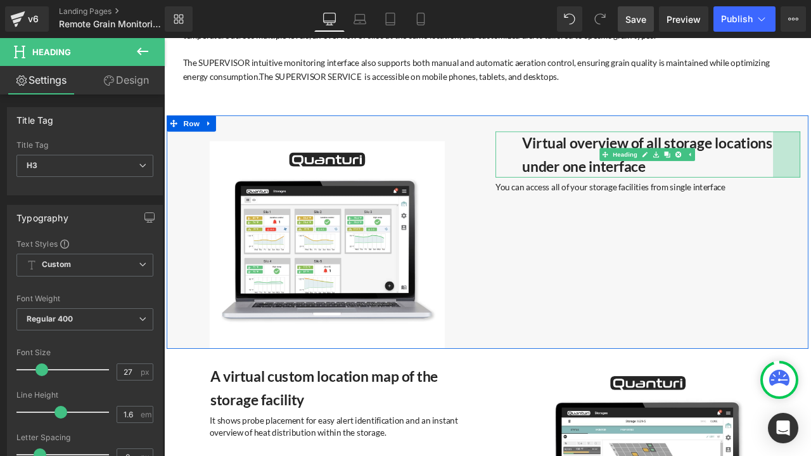
drag, startPoint x: 908, startPoint y: 166, endPoint x: 876, endPoint y: 179, distance: 34.4
click at [810, 179] on div "Virtual overview of all storage locations under one interface Heading 50px 51px" at bounding box center [737, 176] width 361 height 54
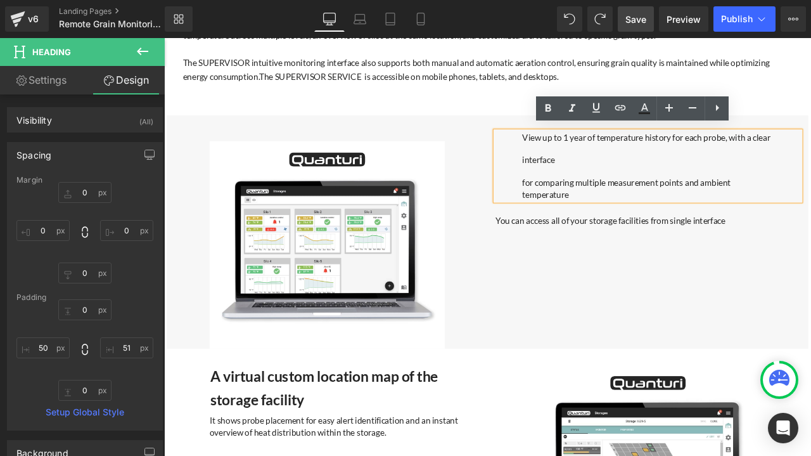
click at [571, 220] on div "View up to 1 year of temperature history for each probe, with a clear interface…" at bounding box center [737, 190] width 361 height 82
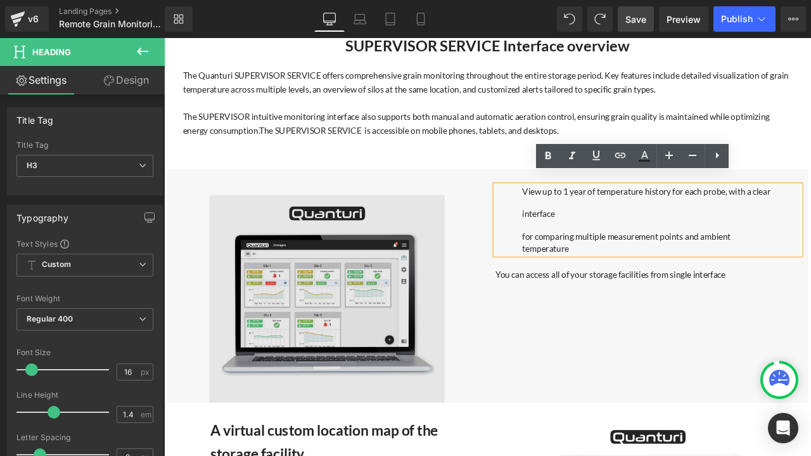
scroll to position [2826, 0]
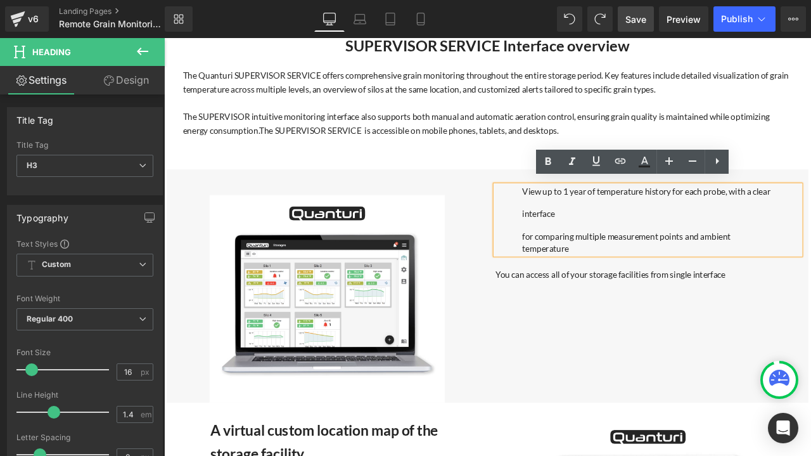
click at [579, 259] on div "View up to 1 year of temperature history for each probe, with a clear interface…" at bounding box center [737, 253] width 361 height 82
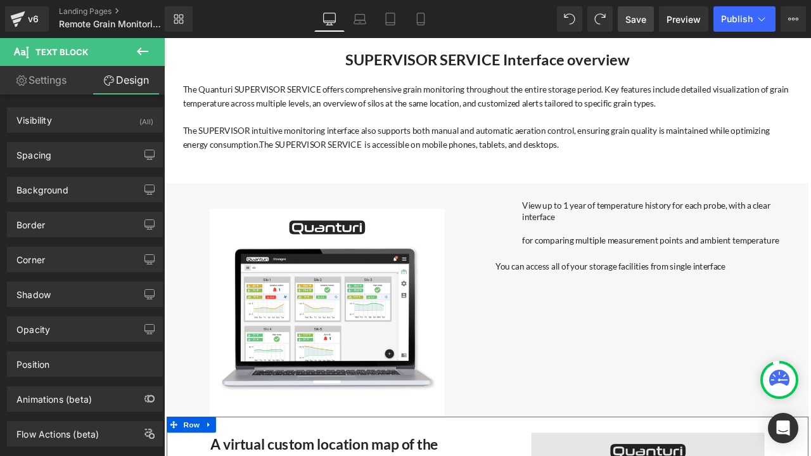
scroll to position [2744, 0]
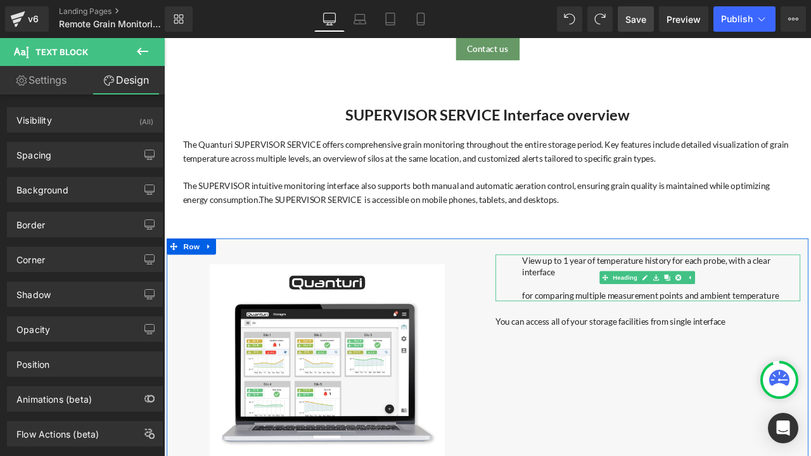
click at [631, 325] on div "View up to 1 year of temperature history for each probe, with a clear interface…" at bounding box center [737, 322] width 361 height 55
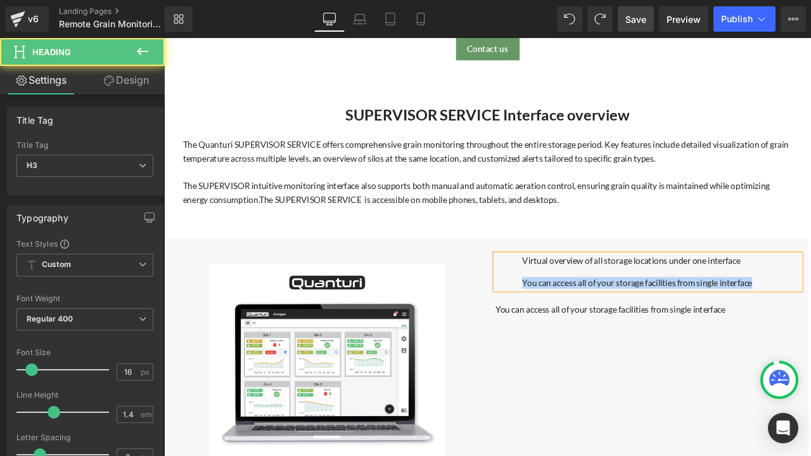
drag, startPoint x: 865, startPoint y: 321, endPoint x: 580, endPoint y: 320, distance: 284.5
click at [580, 320] on div "Virtual overview of all storage locations under one interface You can access a…" at bounding box center [737, 315] width 361 height 41
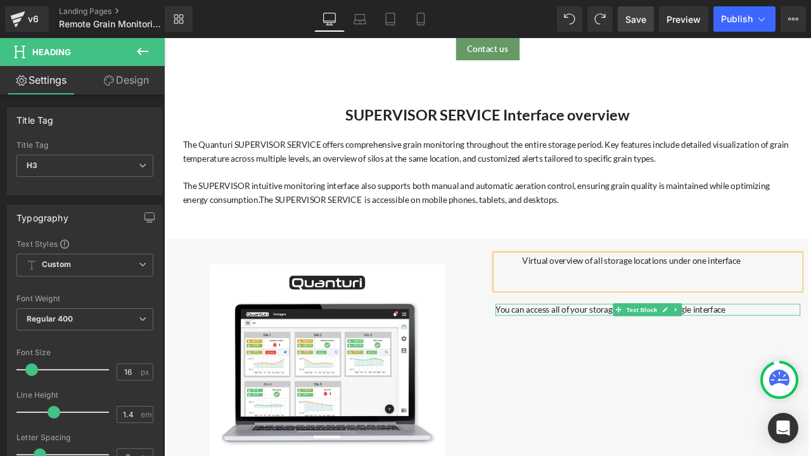
click at [810, 354] on p "You can access all of your storage facilities from single interface" at bounding box center [737, 360] width 361 height 14
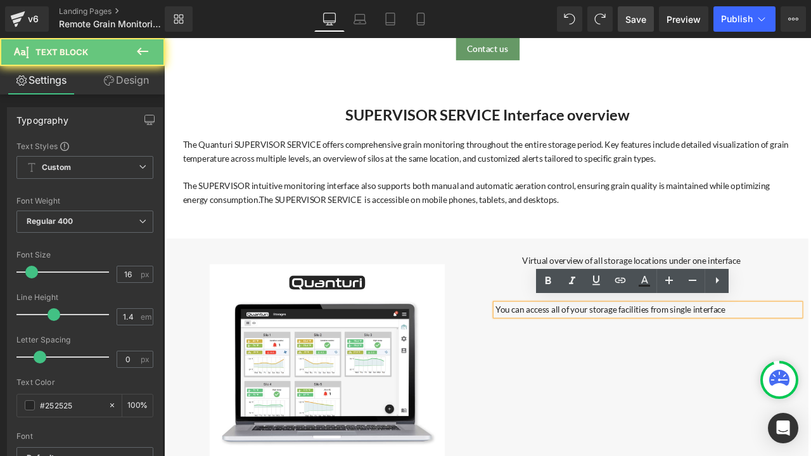
click at [810, 354] on p "You can access all of your storage facilities from single interface" at bounding box center [737, 360] width 361 height 14
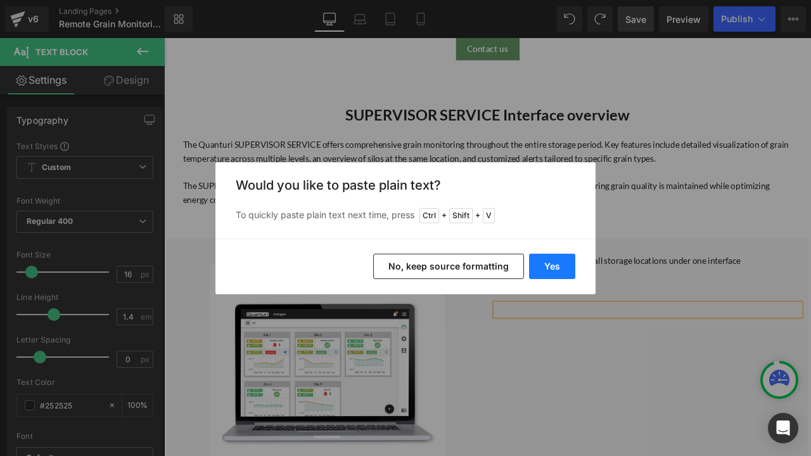
click at [558, 257] on button "Yes" at bounding box center [552, 265] width 46 height 25
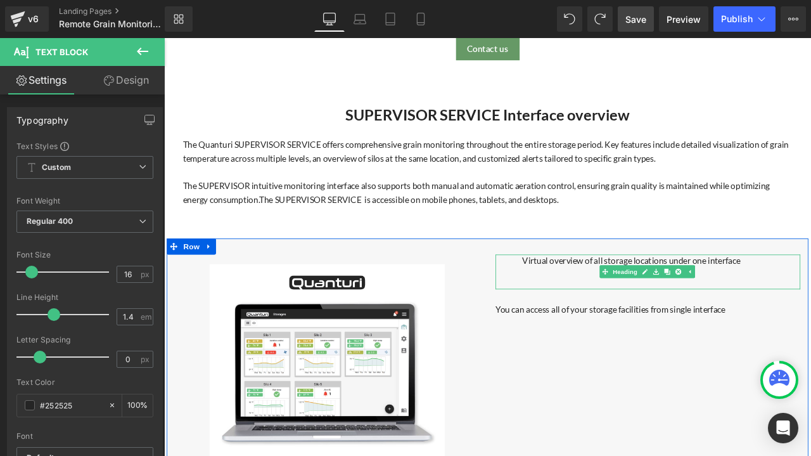
click at [810, 299] on p "Virtual overview of all storage locations under one interface" at bounding box center [754, 302] width 330 height 14
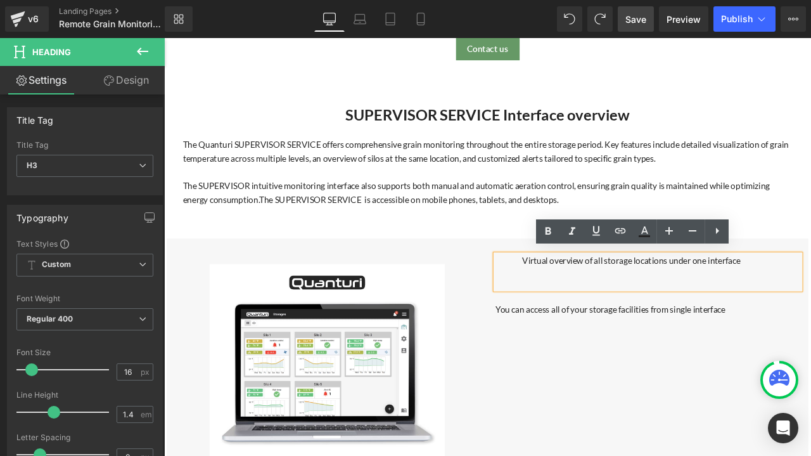
click at [589, 302] on p "Virtual overview of all storage locations under one interface" at bounding box center [754, 302] width 330 height 14
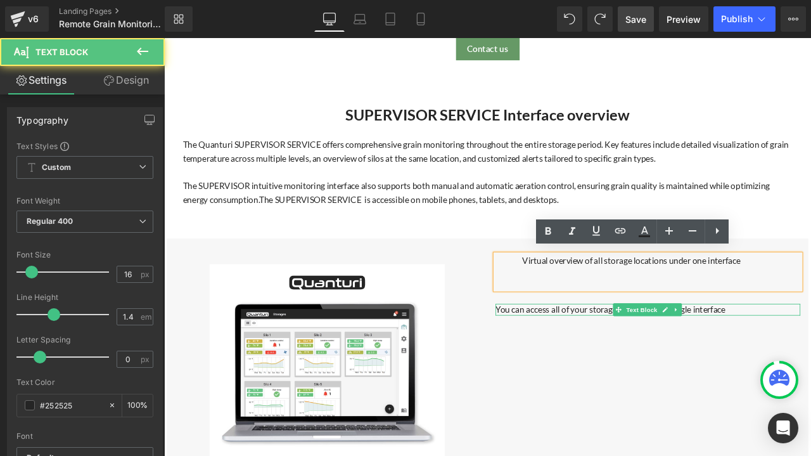
click at [591, 353] on p "You can access all of your storage facilities from single interface" at bounding box center [737, 360] width 361 height 14
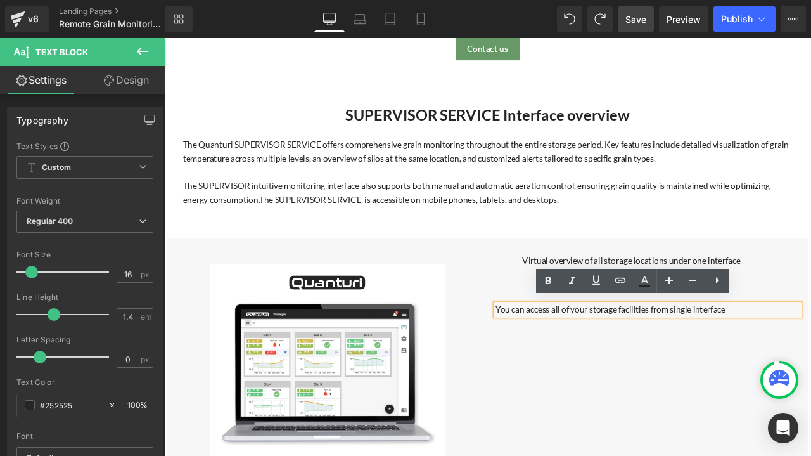
click at [557, 353] on p "You can access all of your storage facilities from single interface" at bounding box center [737, 360] width 361 height 14
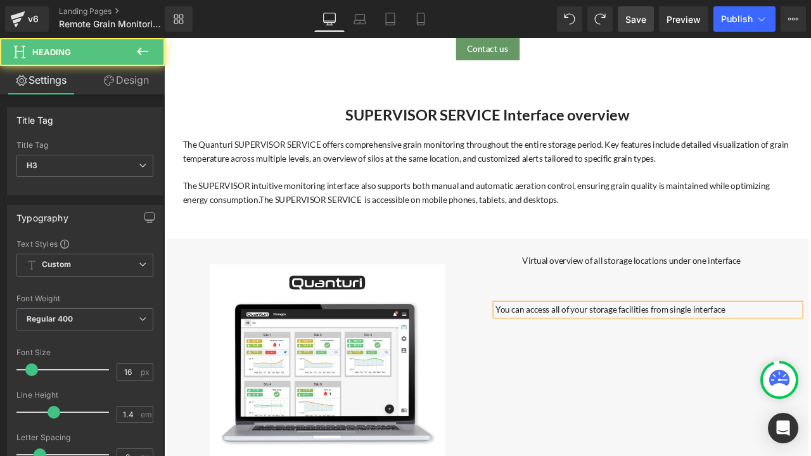
click at [604, 308] on div "Virtual overview of all storage locations under one interface" at bounding box center [737, 315] width 361 height 41
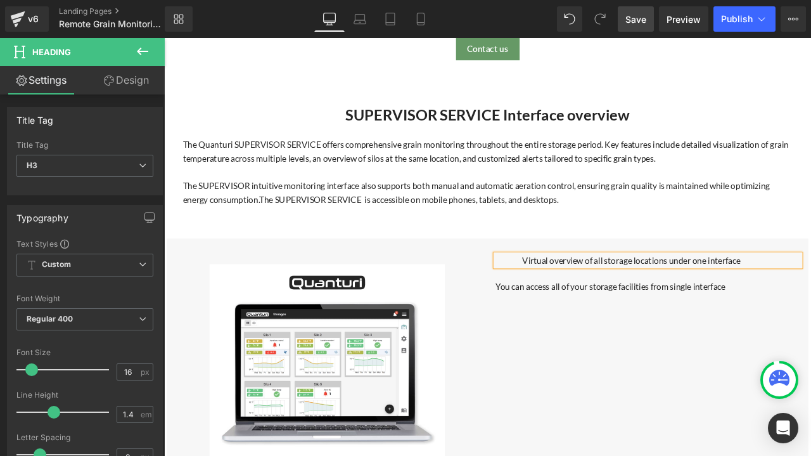
click at [580, 297] on div "Virtual overview of all storage locations under one interface" at bounding box center [737, 302] width 361 height 14
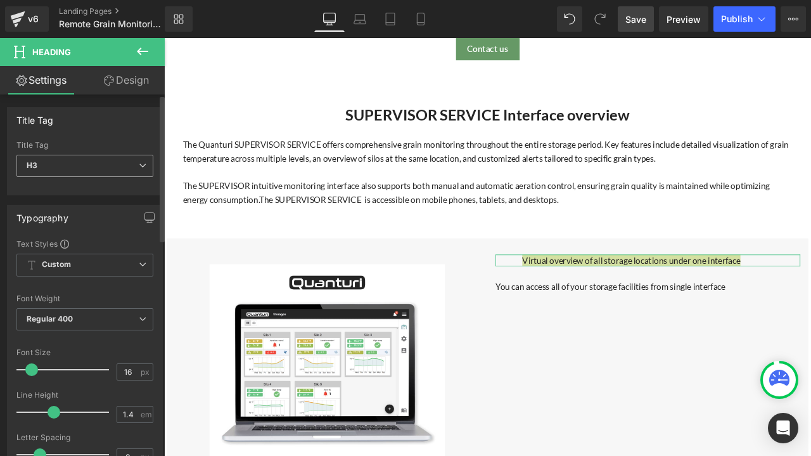
click at [127, 169] on span "H3" at bounding box center [84, 166] width 137 height 22
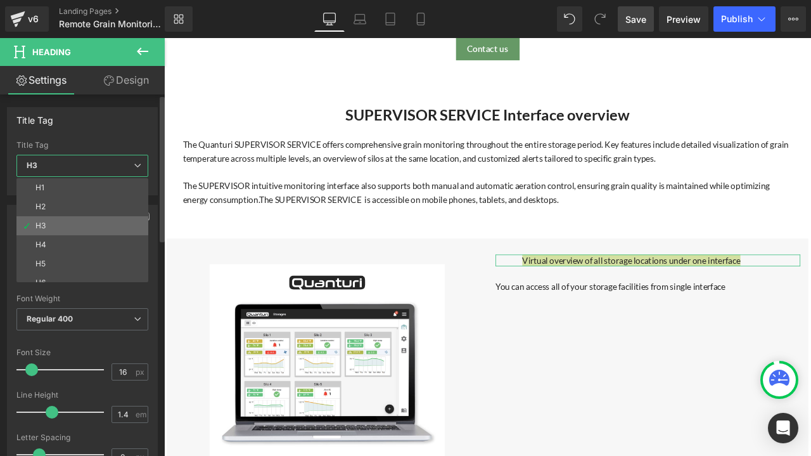
click at [51, 222] on li "H3" at bounding box center [85, 225] width 138 height 19
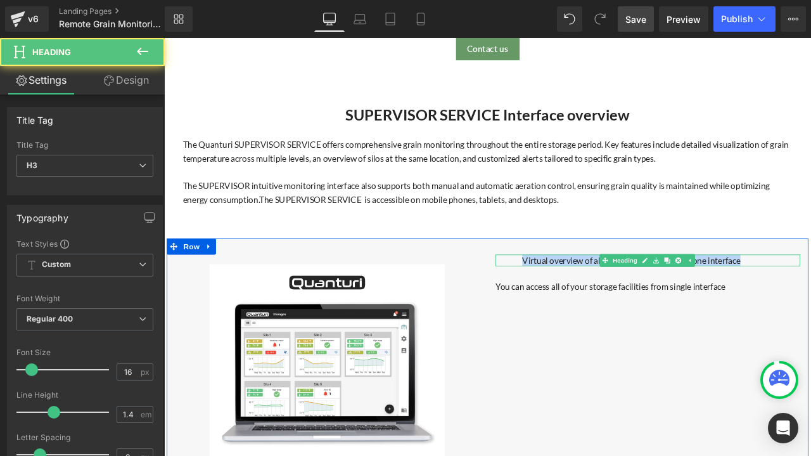
click at [654, 299] on p "Virtual overview of all storage locations under one interface" at bounding box center [754, 302] width 330 height 14
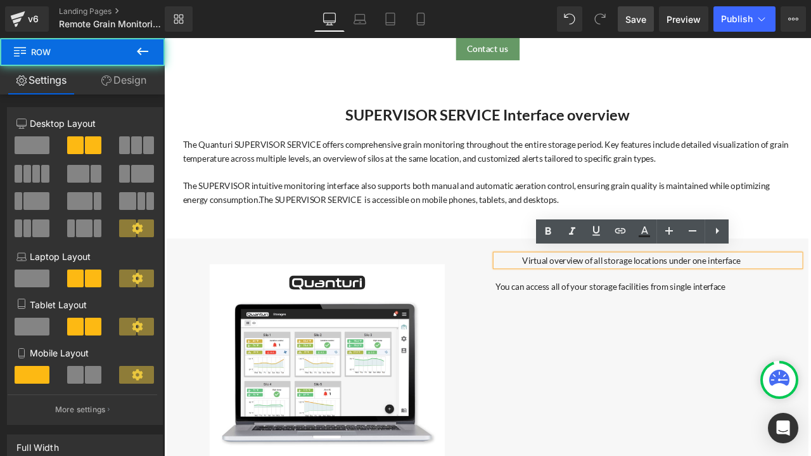
drag, startPoint x: 727, startPoint y: 378, endPoint x: 723, endPoint y: 356, distance: 22.5
click at [723, 378] on div "Image 65px 65px Virtual overview of all storage locations under one interface H…" at bounding box center [547, 414] width 760 height 276
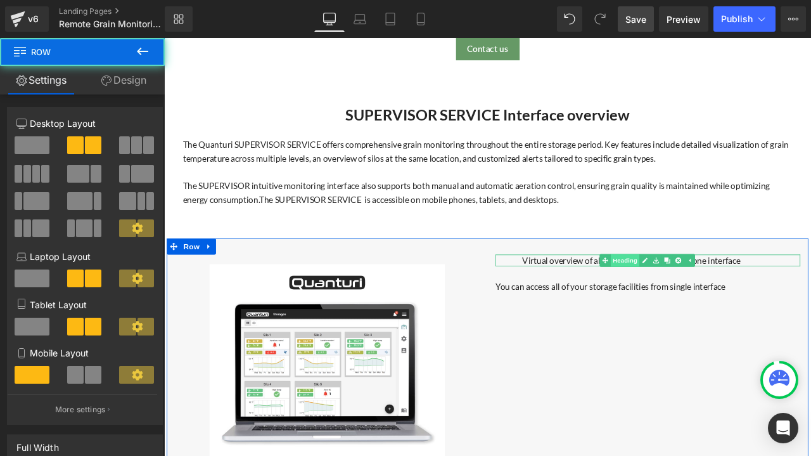
click at [706, 294] on link "Heading" at bounding box center [704, 301] width 48 height 15
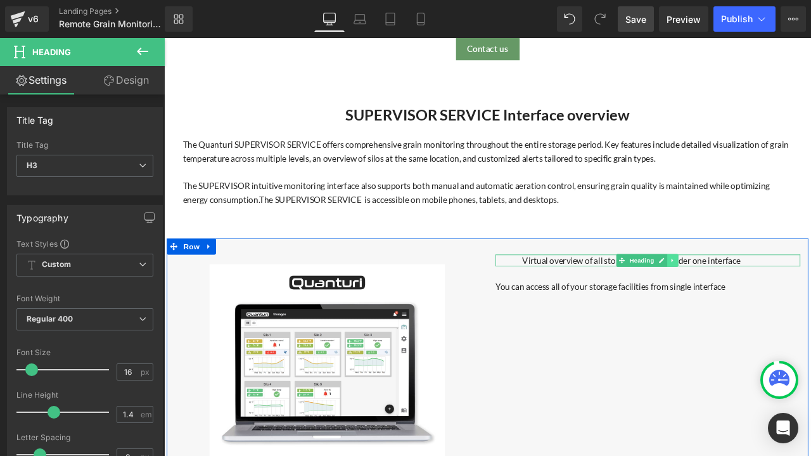
click at [760, 294] on link at bounding box center [766, 301] width 13 height 15
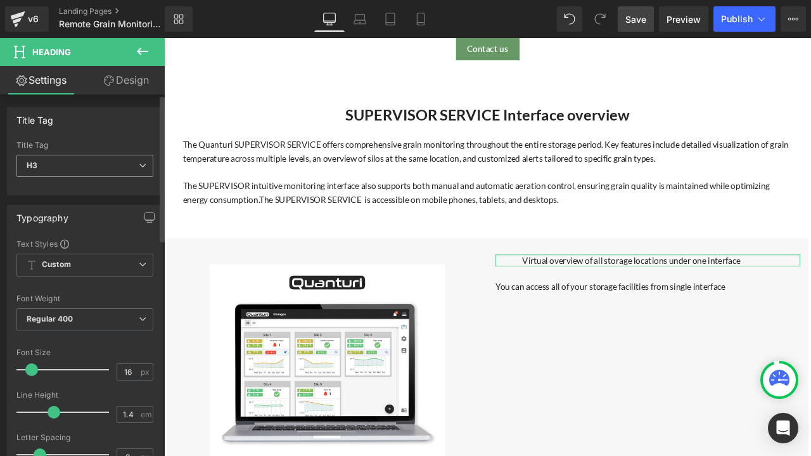
click at [108, 167] on span "H3" at bounding box center [84, 166] width 137 height 22
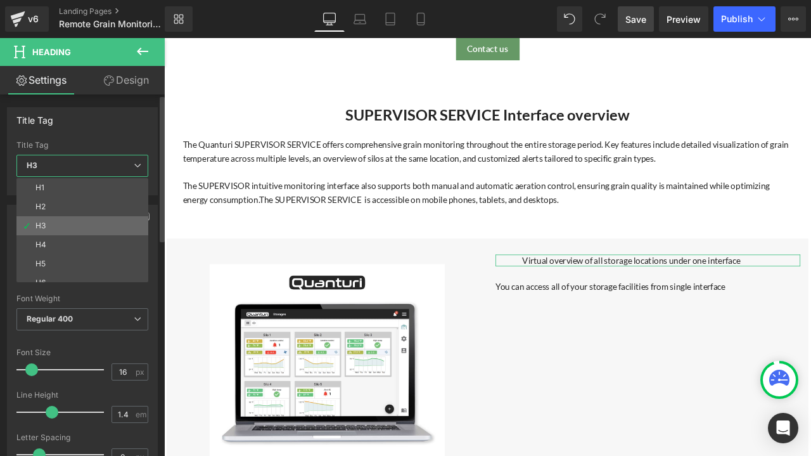
click at [90, 230] on li "H3" at bounding box center [85, 225] width 138 height 19
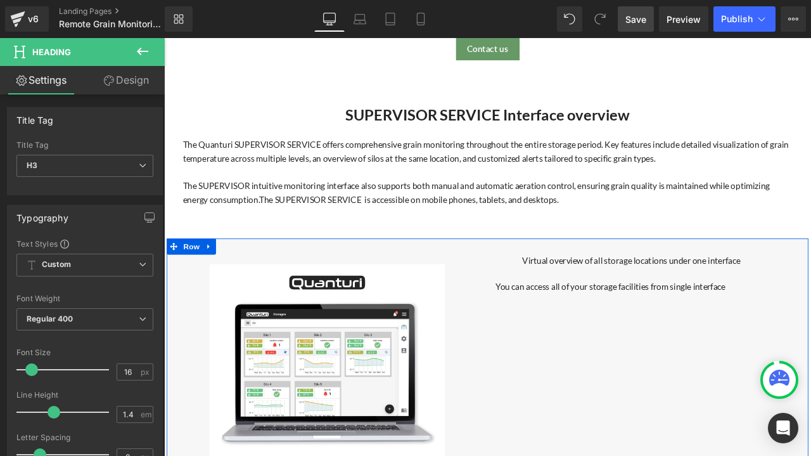
click at [608, 370] on div "Image 65px 65px Virtual overview of all storage locations under one interface H…" at bounding box center [547, 414] width 760 height 276
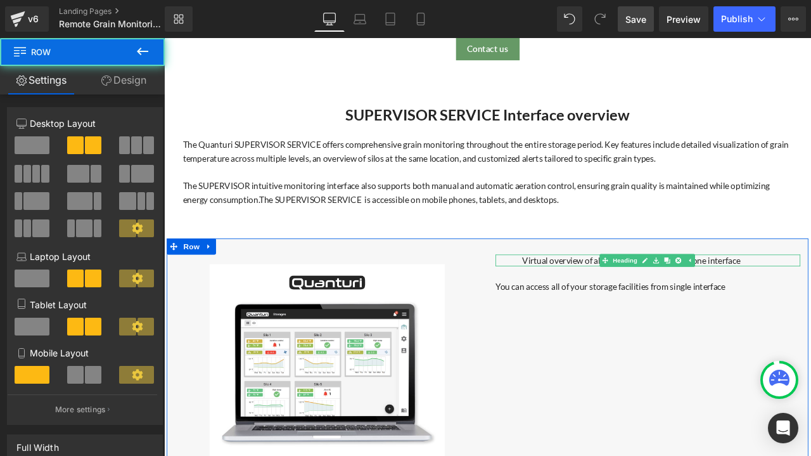
click at [619, 295] on div at bounding box center [737, 296] width 361 height 3
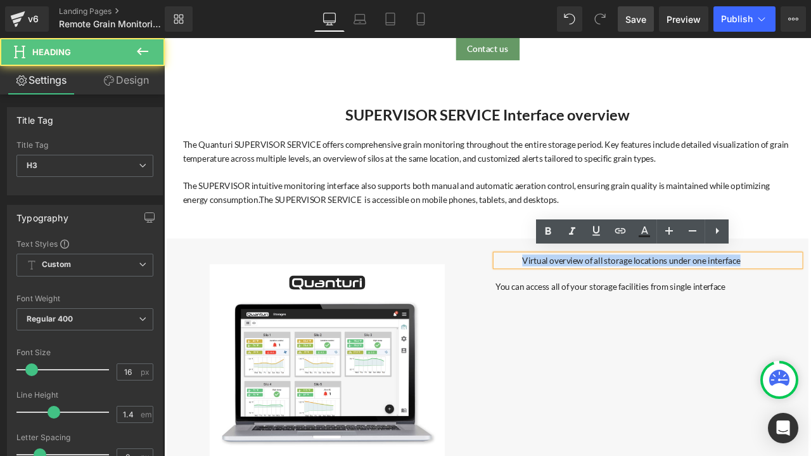
drag, startPoint x: 583, startPoint y: 293, endPoint x: 858, endPoint y: 304, distance: 275.2
click at [810, 304] on div "Virtual overview of all storage locations under one interface" at bounding box center [737, 302] width 361 height 14
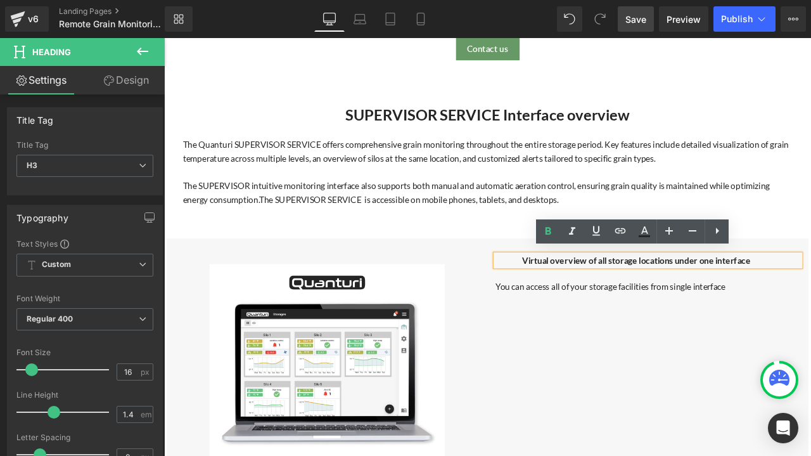
scroll to position [2997, 0]
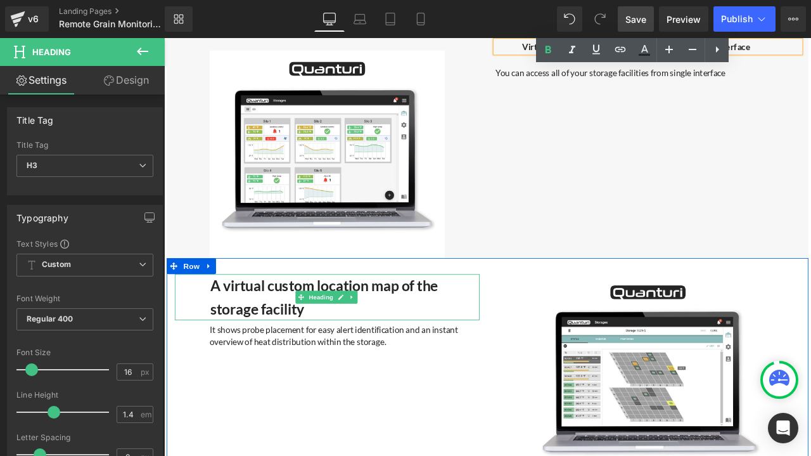
click at [329, 345] on h3 "A virtual custom location map of the storage facility" at bounding box center [378, 344] width 319 height 54
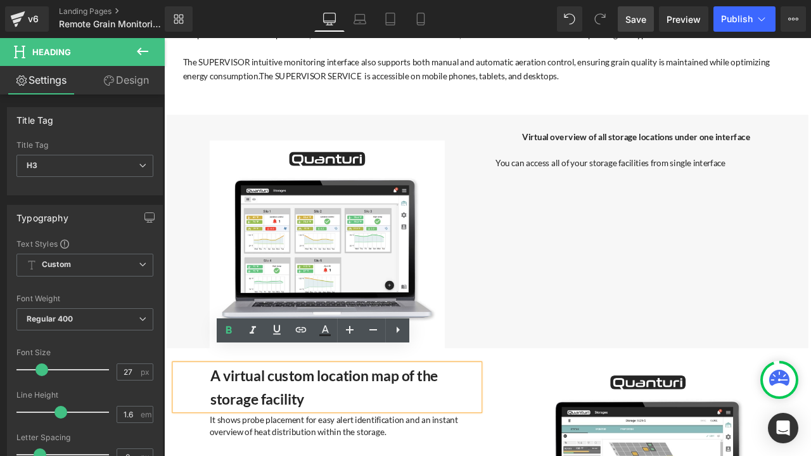
scroll to position [2871, 0]
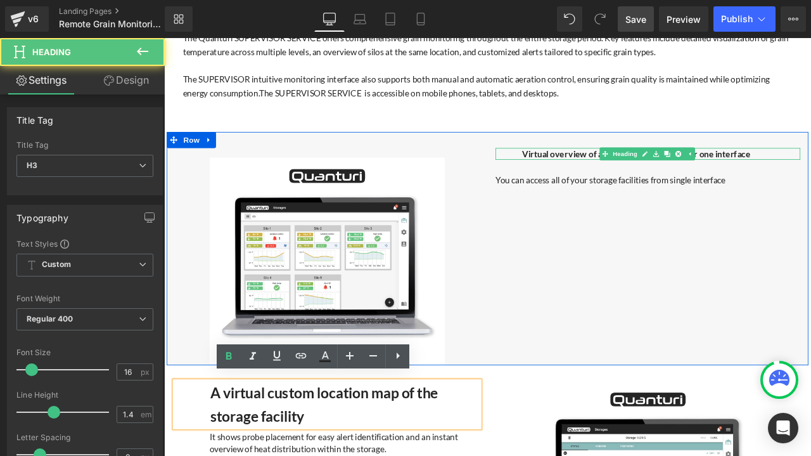
click at [810, 168] on p "Virtual overview of all storage locations under one interface" at bounding box center [754, 175] width 330 height 14
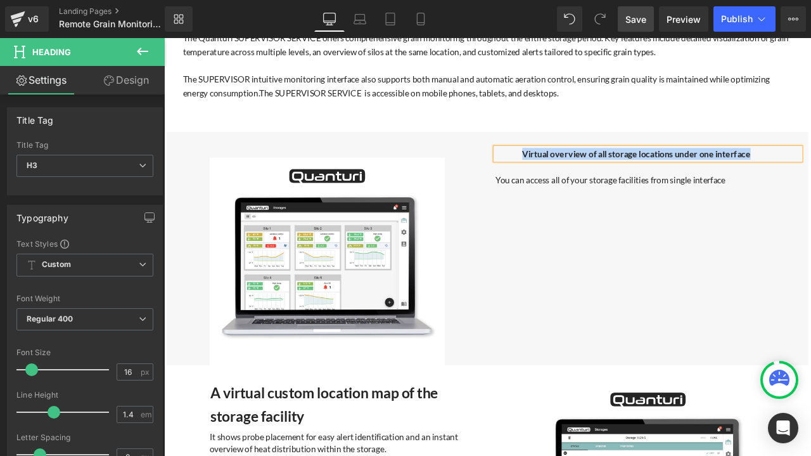
copy strong "Virtual overview of all storage locations under one interface"
click at [803, 283] on div "Image 65px 65px Virtual overview of all storage locations under one interface H…" at bounding box center [547, 287] width 760 height 276
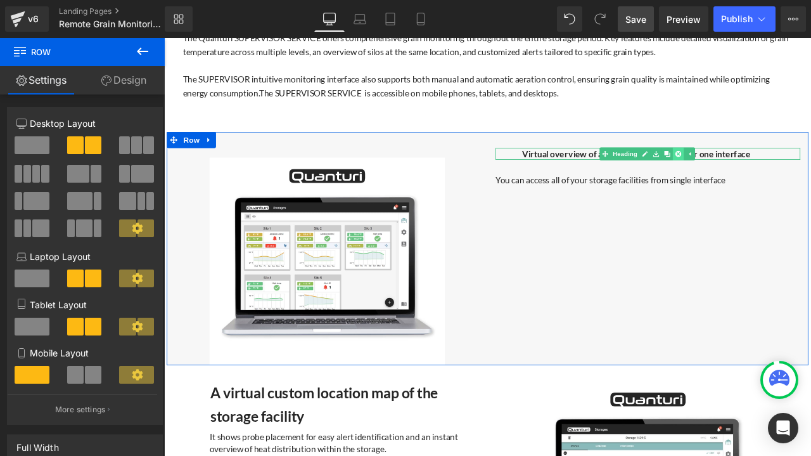
click at [771, 171] on icon at bounding box center [773, 174] width 7 height 7
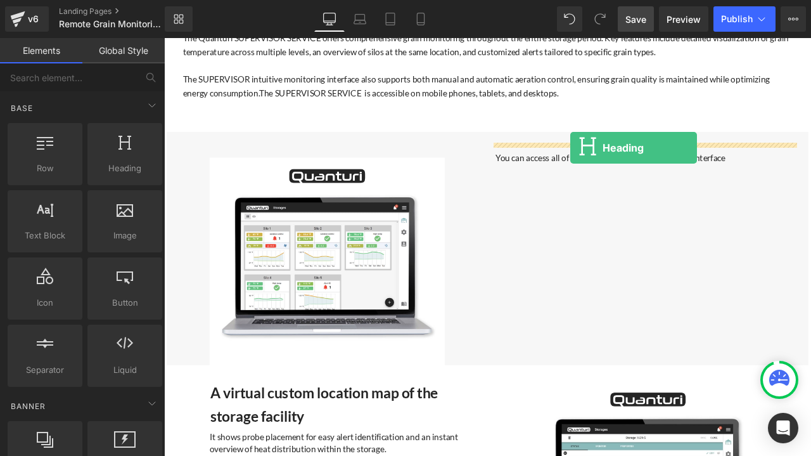
drag, startPoint x: 275, startPoint y: 191, endPoint x: 646, endPoint y: 168, distance: 371.4
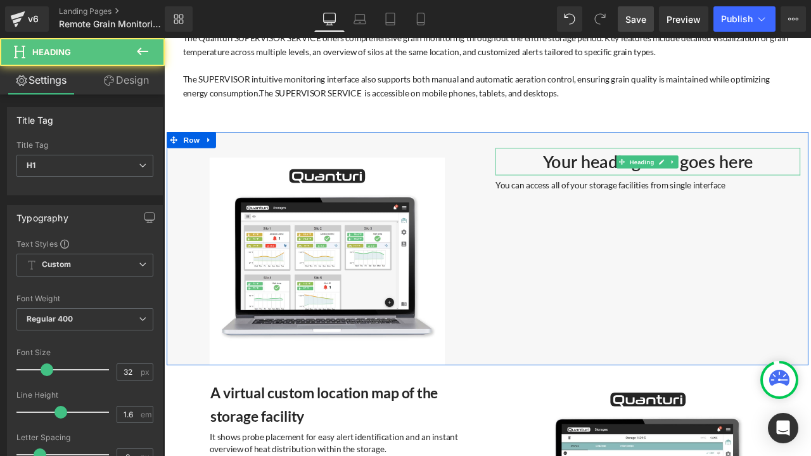
click at [810, 179] on h1 "Your heading text goes here" at bounding box center [737, 184] width 361 height 32
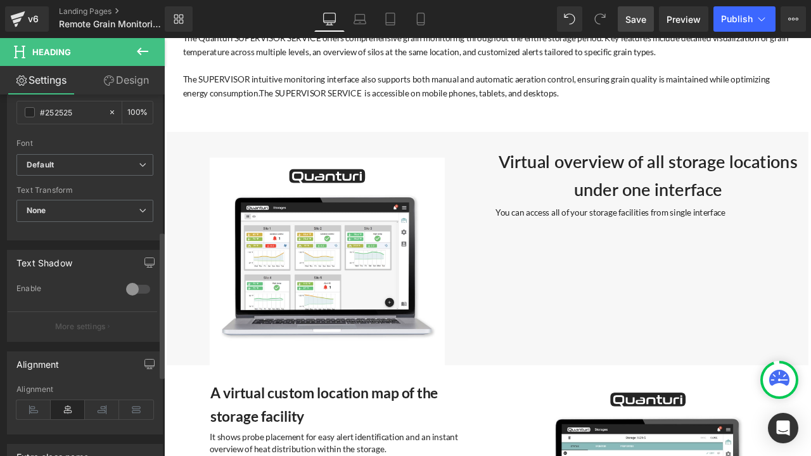
scroll to position [507, 0]
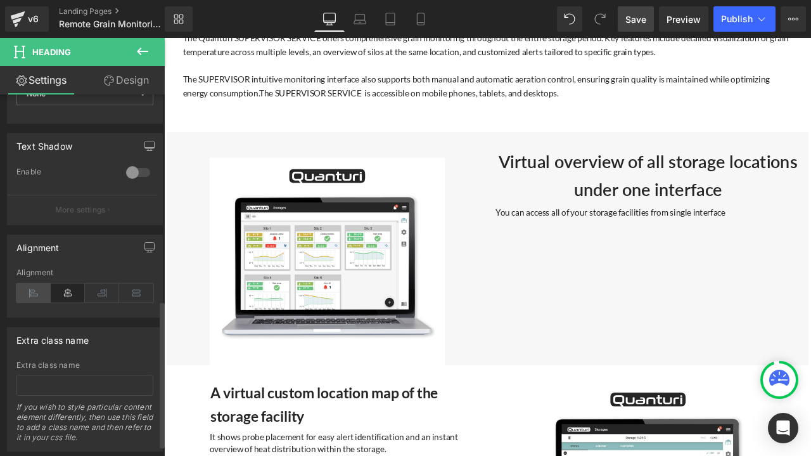
click at [22, 287] on icon at bounding box center [33, 292] width 34 height 19
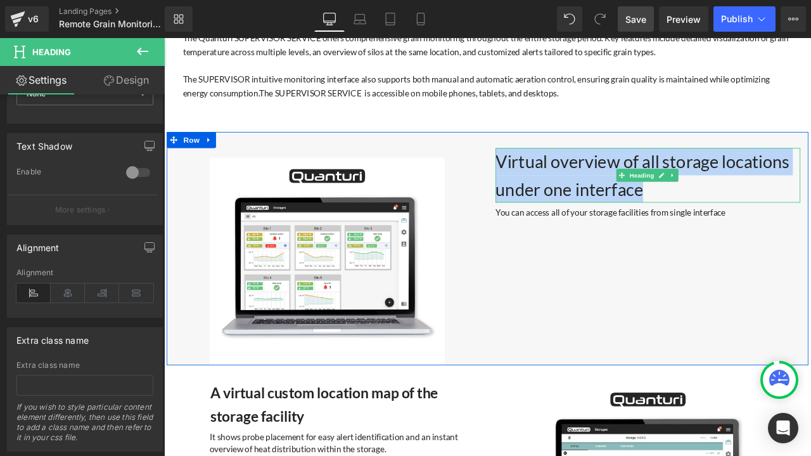
drag, startPoint x: 750, startPoint y: 209, endPoint x: 556, endPoint y: 174, distance: 196.4
click at [557, 174] on h1 "Virtual overview of all storage locations under one interface" at bounding box center [737, 200] width 361 height 65
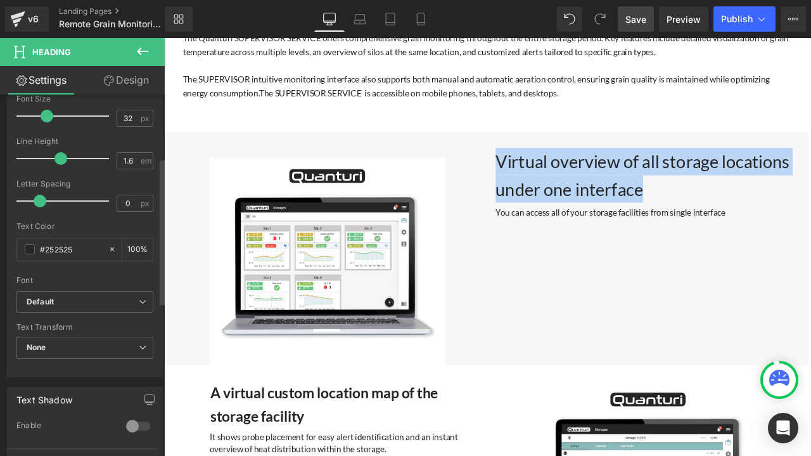
scroll to position [0, 0]
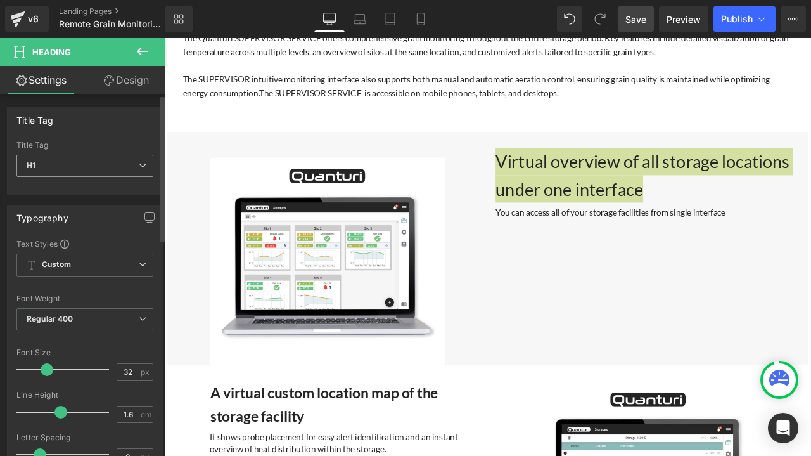
click at [143, 162] on span "H1" at bounding box center [84, 166] width 137 height 22
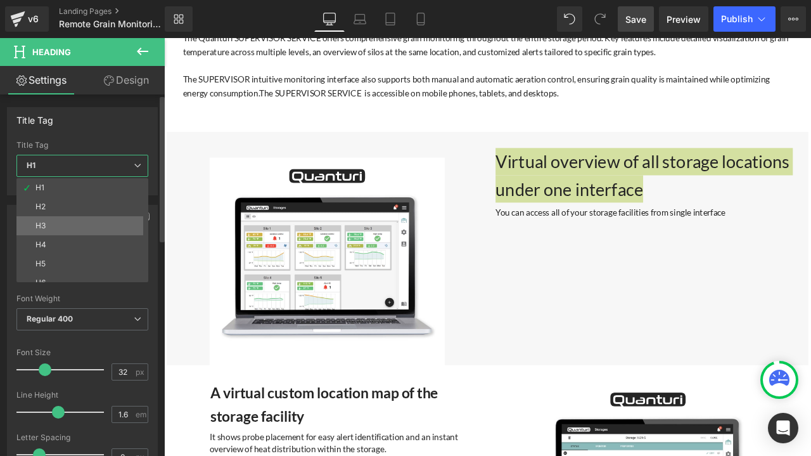
click at [72, 230] on li "H3" at bounding box center [85, 225] width 138 height 19
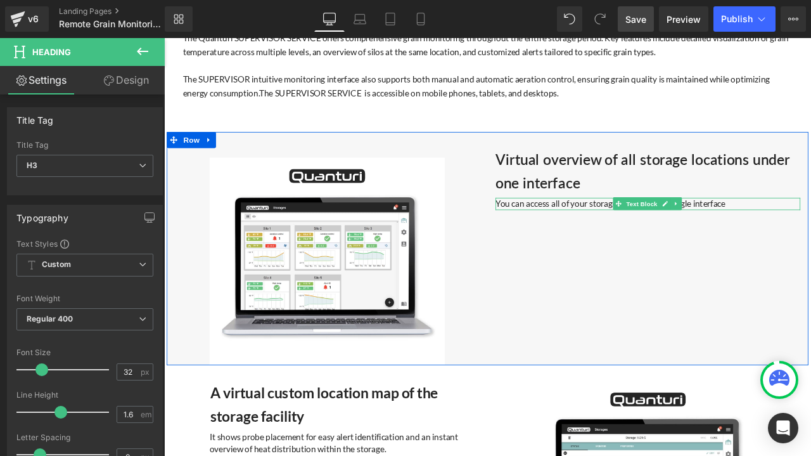
click at [574, 231] on p "You can access all of your storage facilities from single interface" at bounding box center [737, 234] width 361 height 14
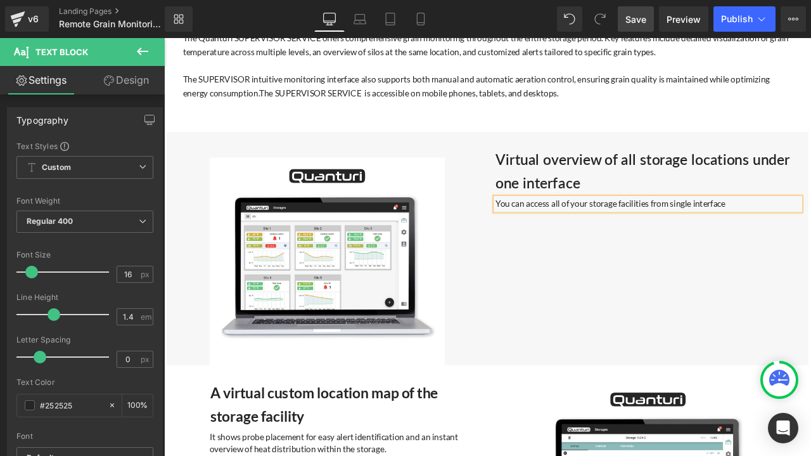
click at [810, 353] on div "Image 65px 65px Virtual overview of all storage locations under one interface H…" at bounding box center [547, 287] width 760 height 276
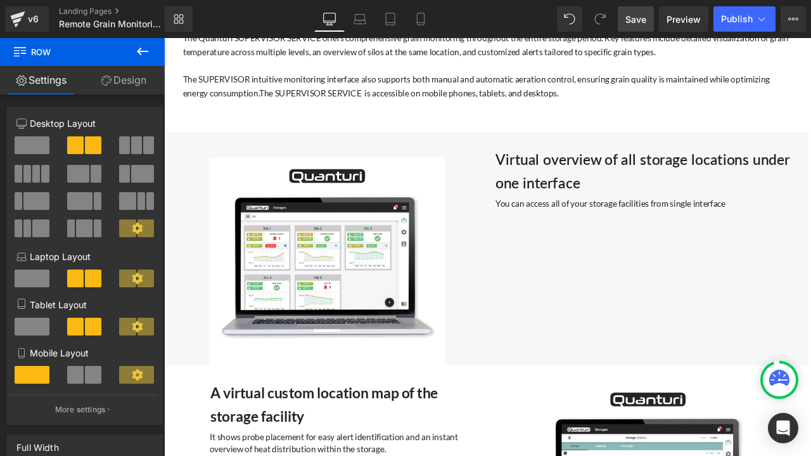
click at [627, 11] on link "Save" at bounding box center [636, 18] width 36 height 25
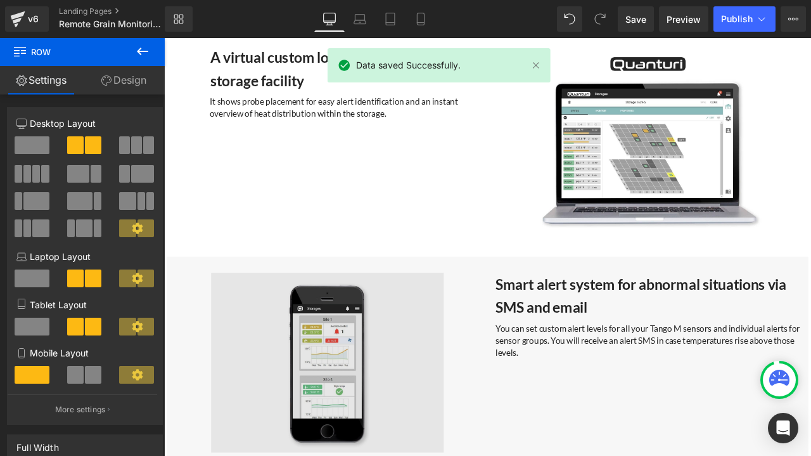
scroll to position [3441, 0]
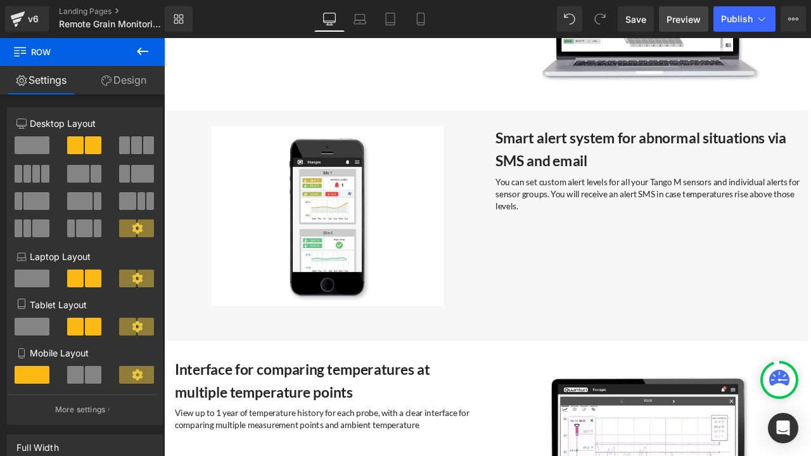
click at [685, 18] on span "Preview" at bounding box center [684, 19] width 34 height 13
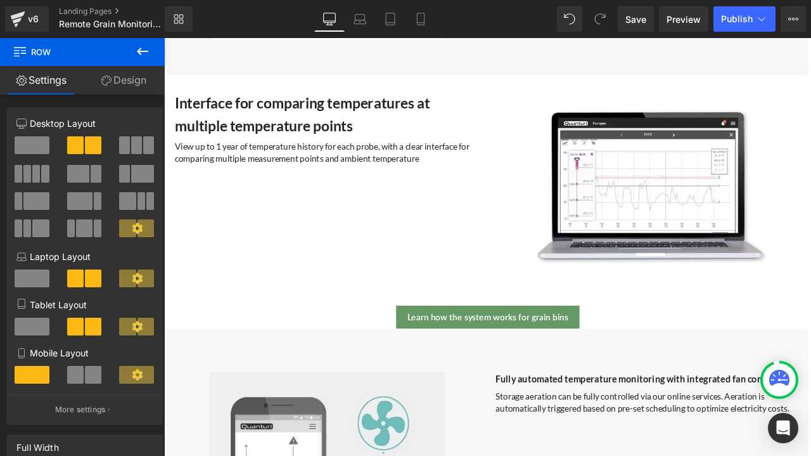
scroll to position [3758, 0]
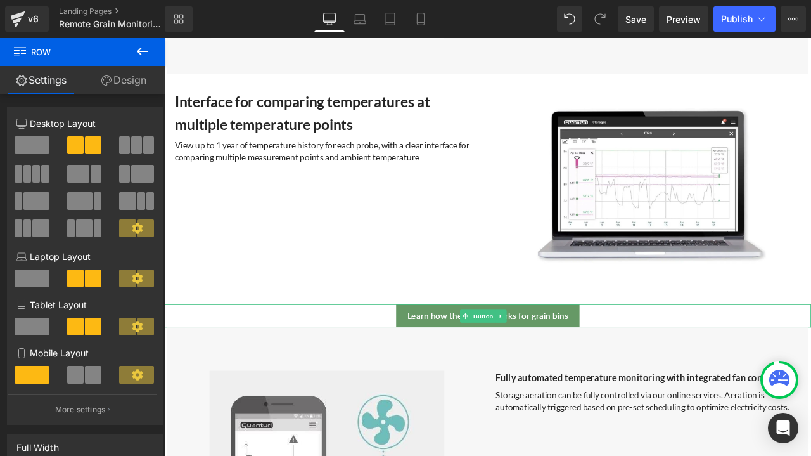
click at [698, 355] on div "Learn how the system works for grain bins" at bounding box center [547, 367] width 767 height 27
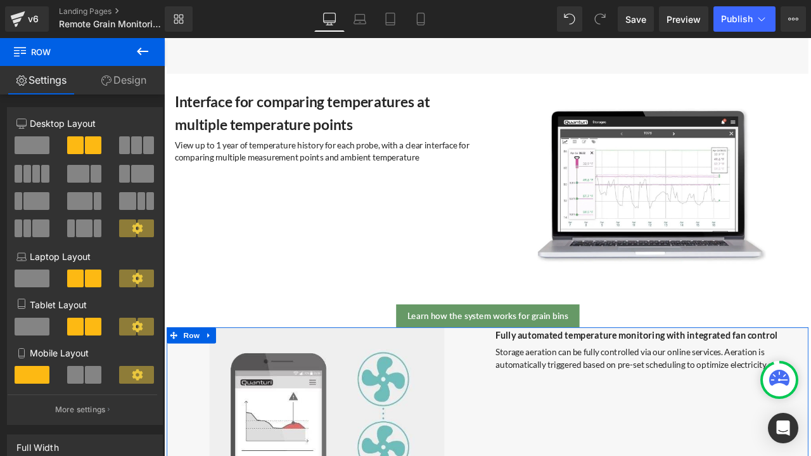
drag, startPoint x: 681, startPoint y: 399, endPoint x: 688, endPoint y: 349, distance: 51.1
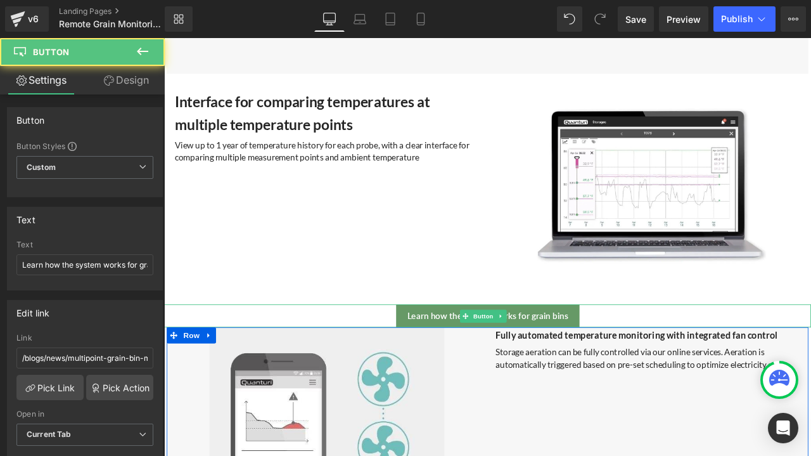
click at [688, 354] on div "Learn how the system works for grain bins" at bounding box center [547, 367] width 767 height 27
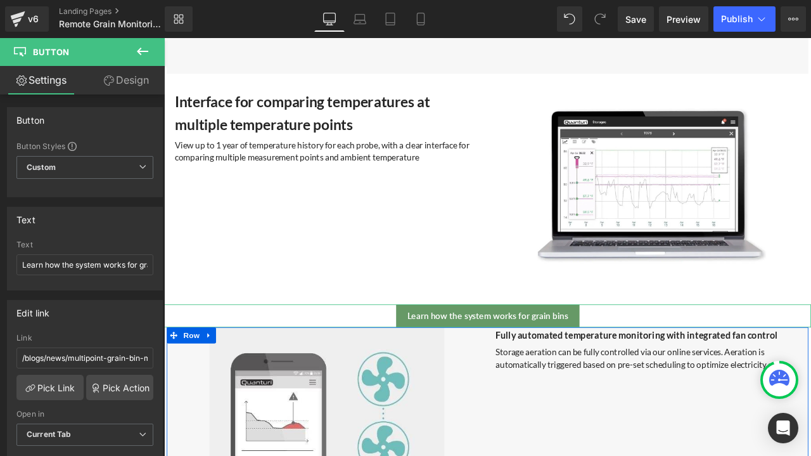
click at [136, 89] on link "Design" at bounding box center [126, 80] width 82 height 29
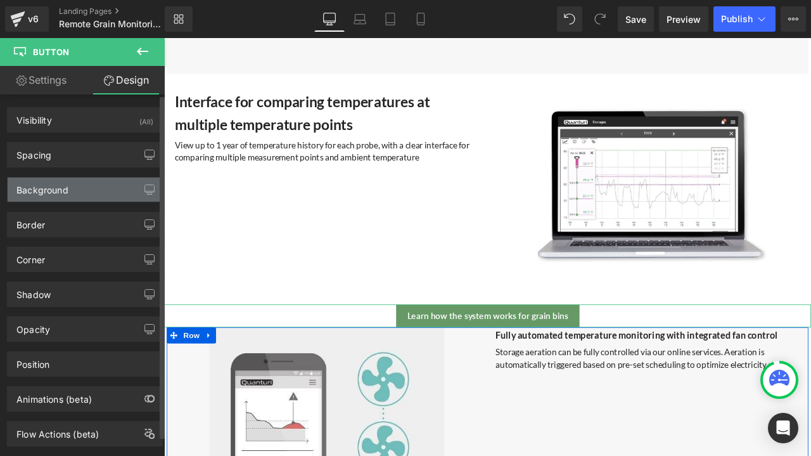
click at [96, 188] on div "Background" at bounding box center [85, 189] width 155 height 24
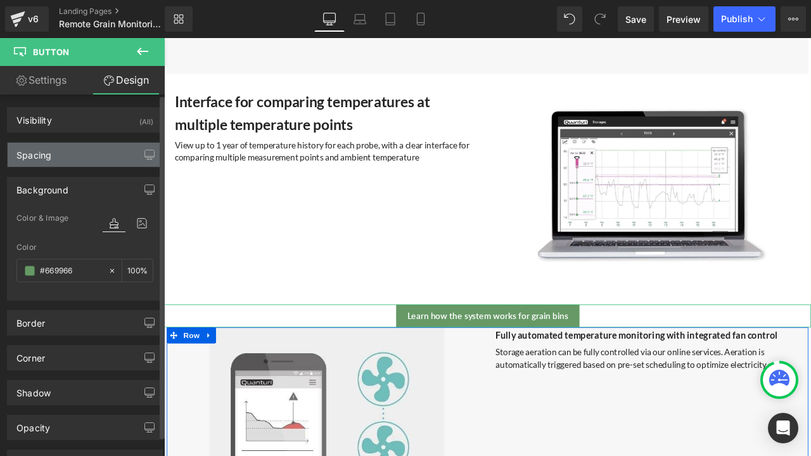
click at [88, 152] on div "Spacing" at bounding box center [85, 155] width 155 height 24
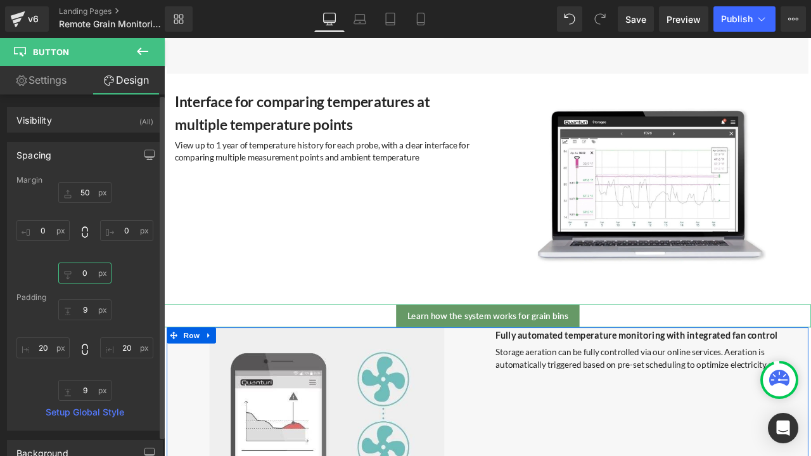
click at [78, 272] on input "0" at bounding box center [84, 272] width 53 height 21
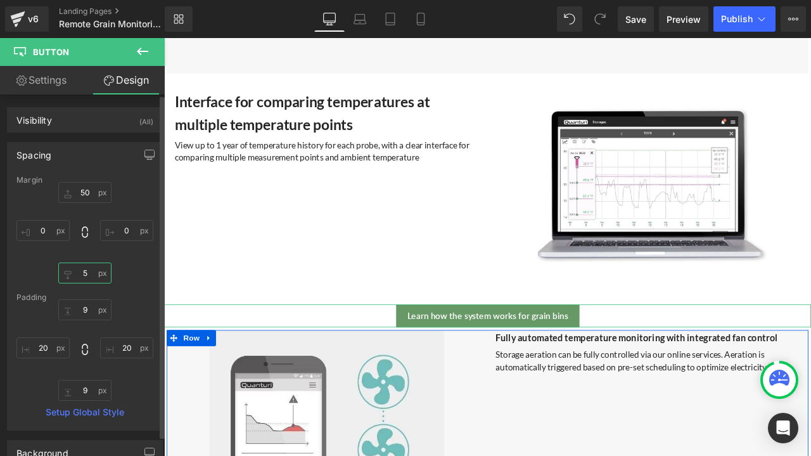
type input "50"
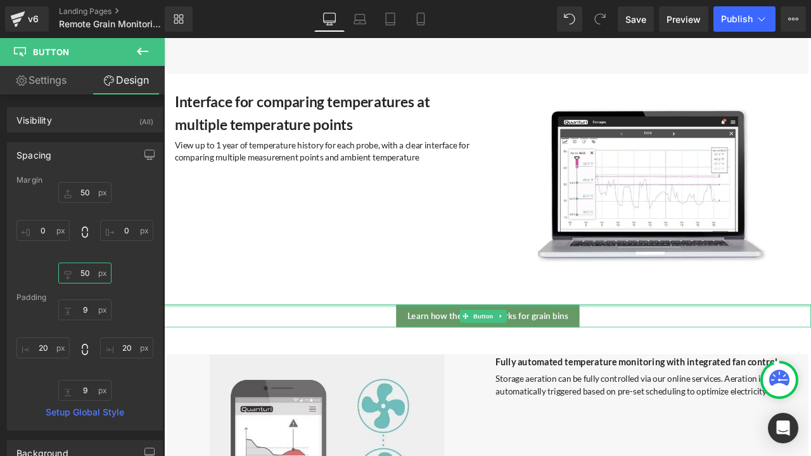
click at [760, 354] on div at bounding box center [547, 355] width 767 height 3
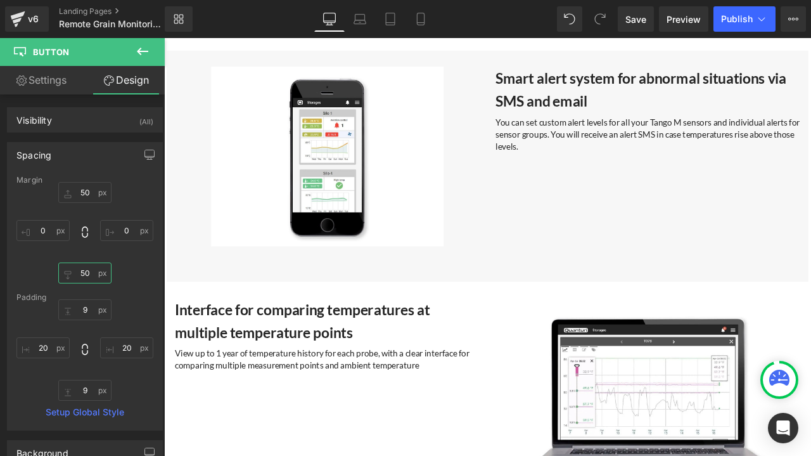
scroll to position [3504, 0]
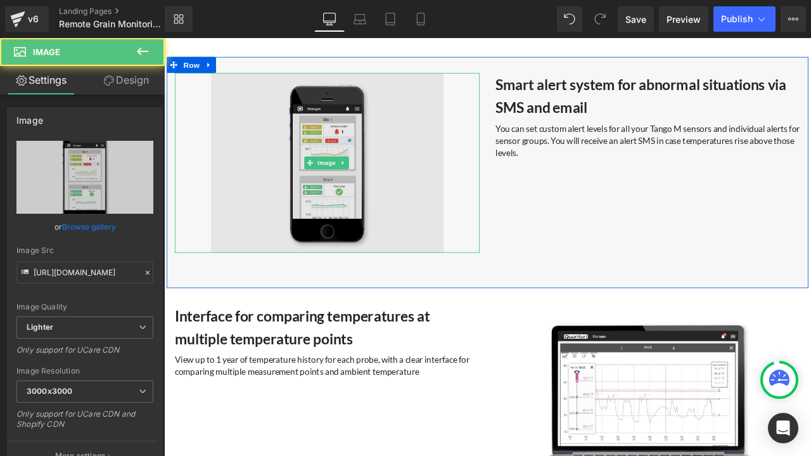
click at [430, 184] on img at bounding box center [357, 185] width 361 height 213
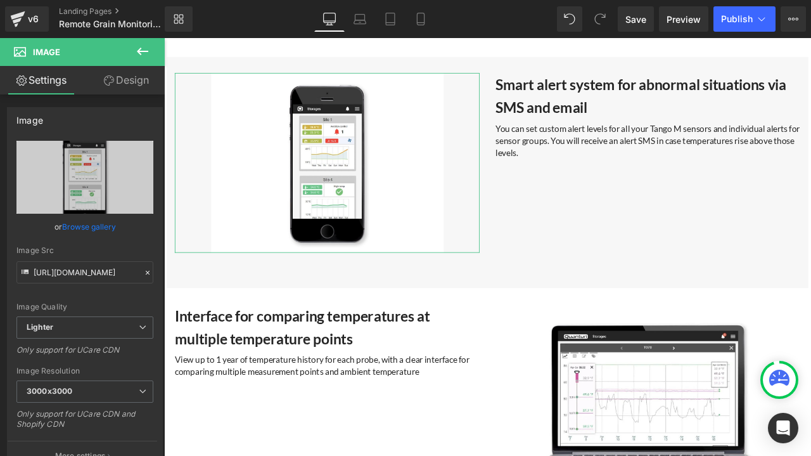
click at [133, 89] on link "Design" at bounding box center [126, 80] width 82 height 29
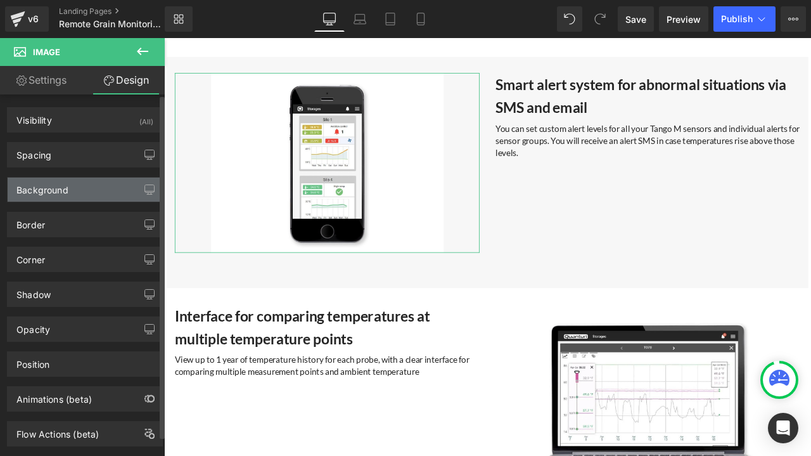
click at [67, 191] on div "Background" at bounding box center [42, 186] width 52 height 18
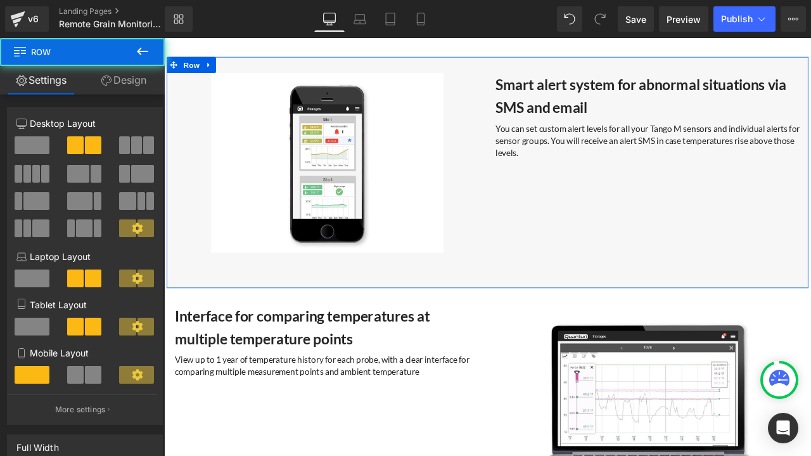
click at [628, 236] on div "Image 68px 67px Smart alert system for abnormal situations via SMS and email He…" at bounding box center [547, 197] width 760 height 274
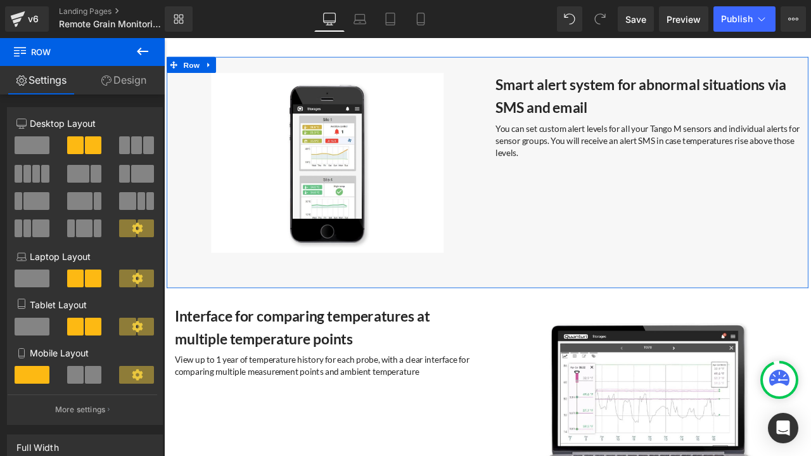
click at [139, 77] on link "Design" at bounding box center [123, 80] width 82 height 29
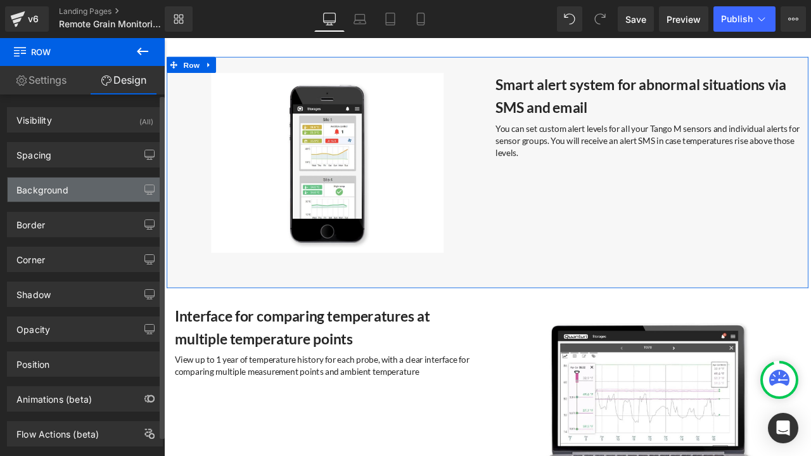
click at [80, 184] on div "Background" at bounding box center [85, 189] width 155 height 24
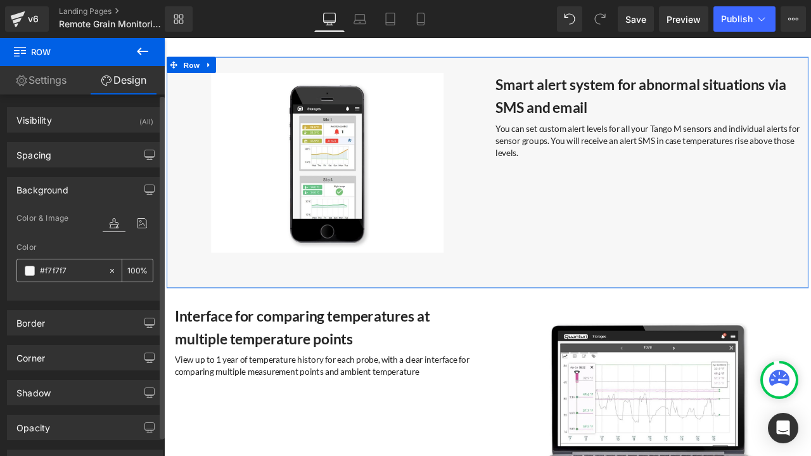
click at [89, 264] on input "#f7f7f7" at bounding box center [71, 271] width 62 height 14
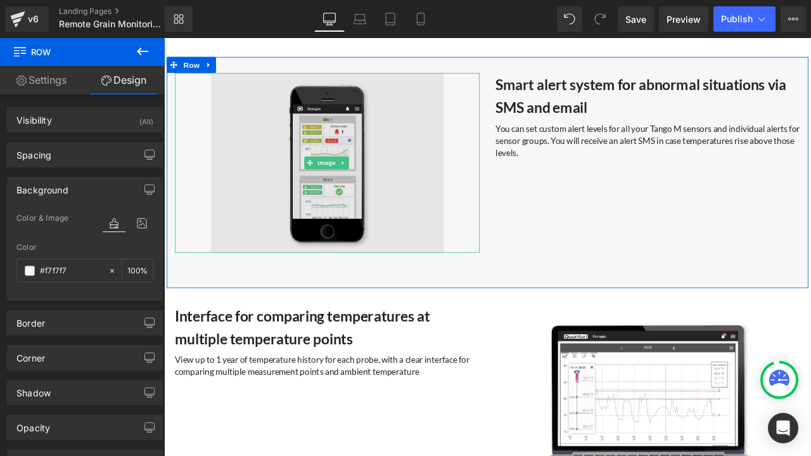
click at [267, 160] on img at bounding box center [357, 185] width 361 height 213
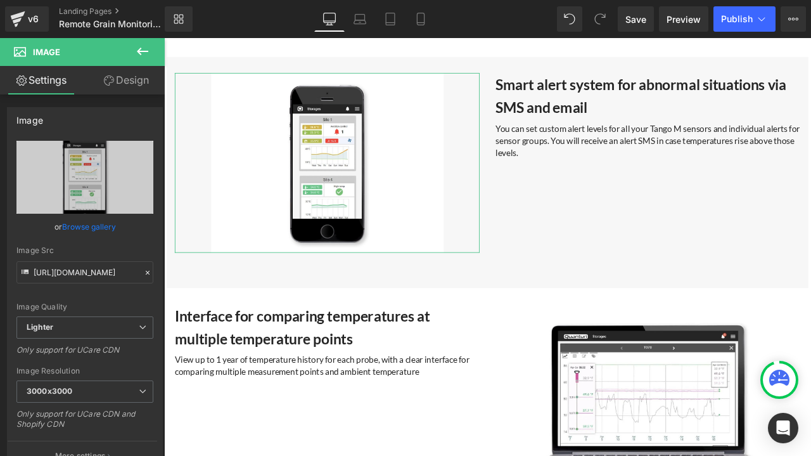
click at [129, 89] on link "Design" at bounding box center [126, 80] width 82 height 29
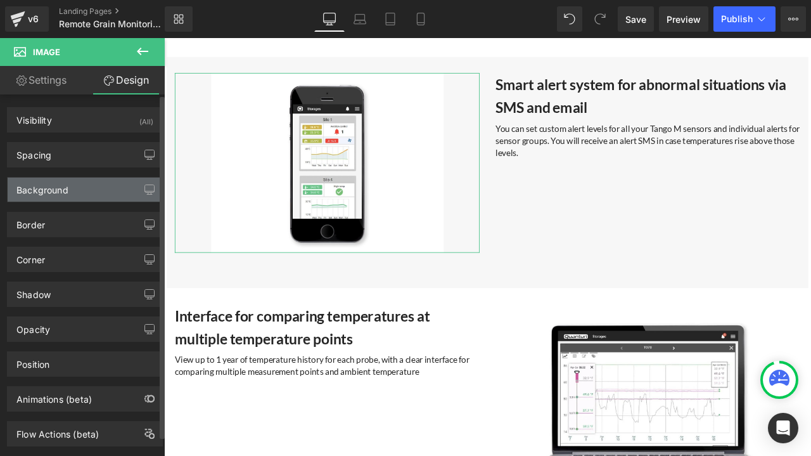
click at [71, 182] on div "Background" at bounding box center [85, 189] width 155 height 24
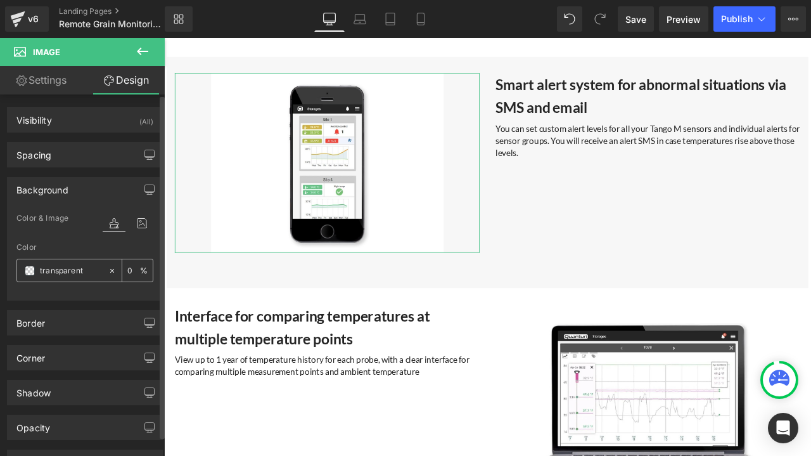
click at [94, 274] on input "transparent" at bounding box center [71, 271] width 62 height 14
paste input "#f7f7f7"
type input "#f7f7f7"
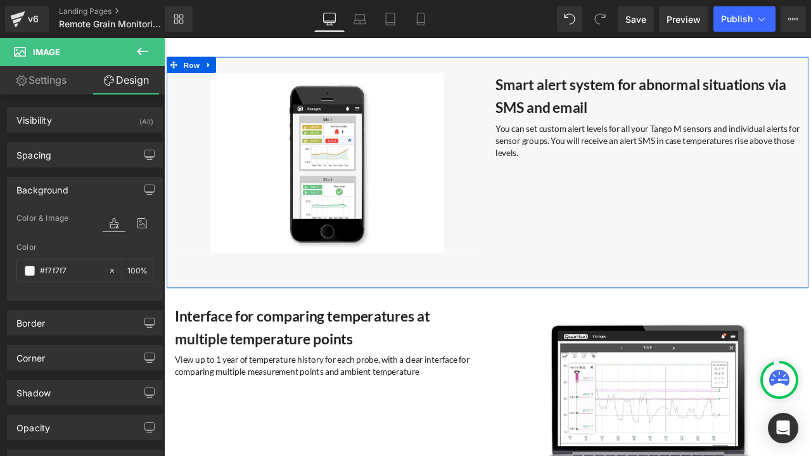
click at [665, 239] on div "Image 68px 67px Smart alert system for abnormal situations via SMS and email He…" at bounding box center [547, 197] width 760 height 274
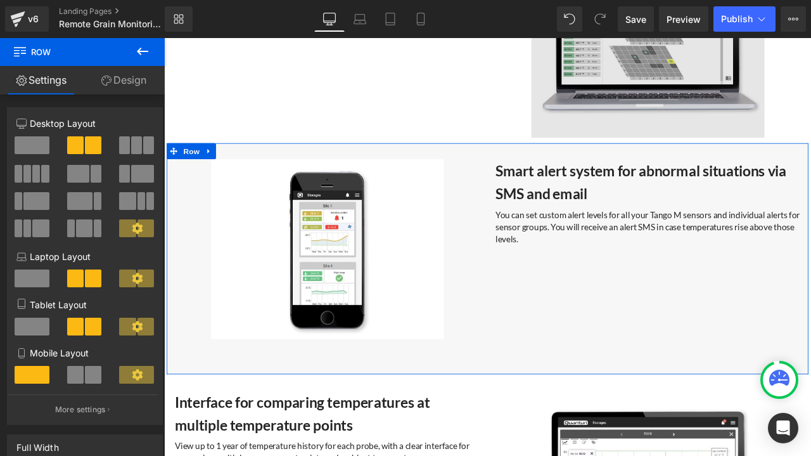
scroll to position [3314, 0]
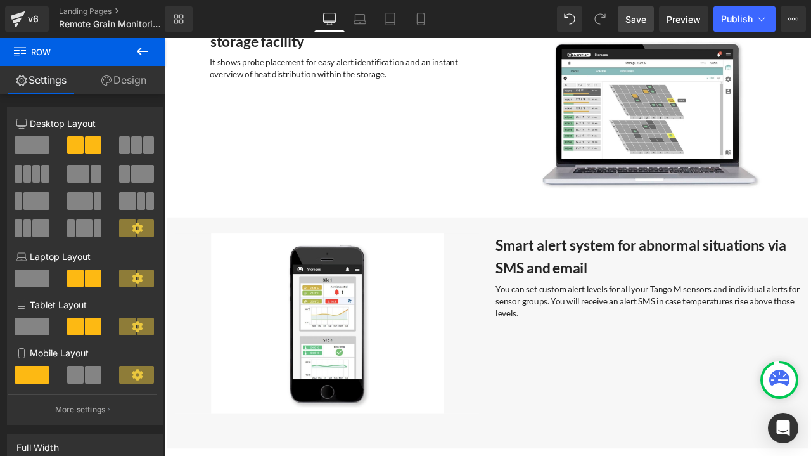
click at [640, 25] on span "Save" at bounding box center [635, 19] width 21 height 13
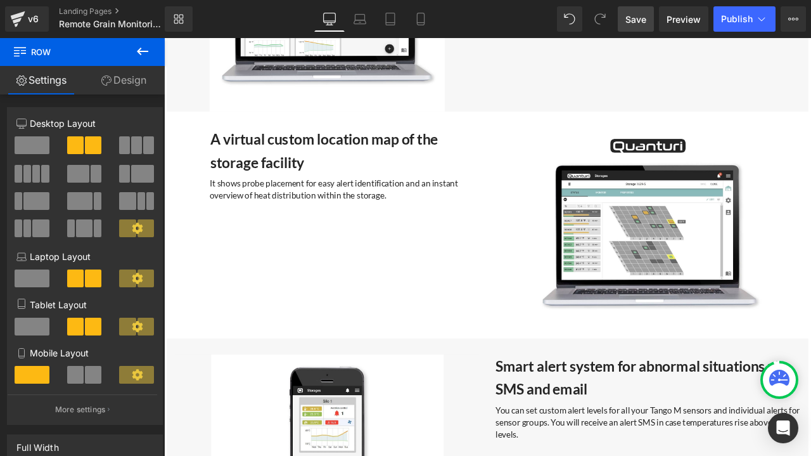
scroll to position [3061, 0]
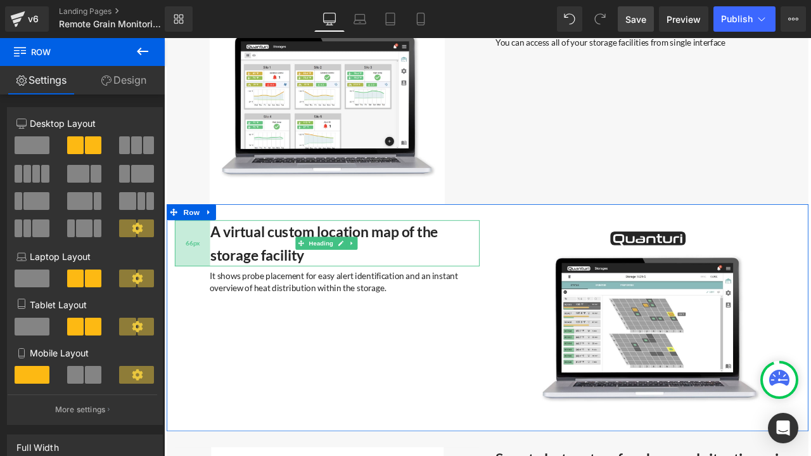
click at [203, 255] on div "66px" at bounding box center [198, 281] width 42 height 54
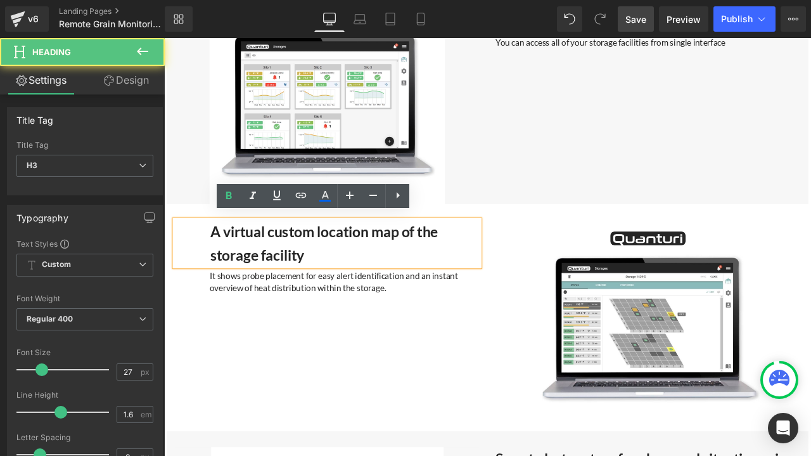
click at [208, 263] on div "A virtual custom location map of the storage facility" at bounding box center [357, 281] width 361 height 54
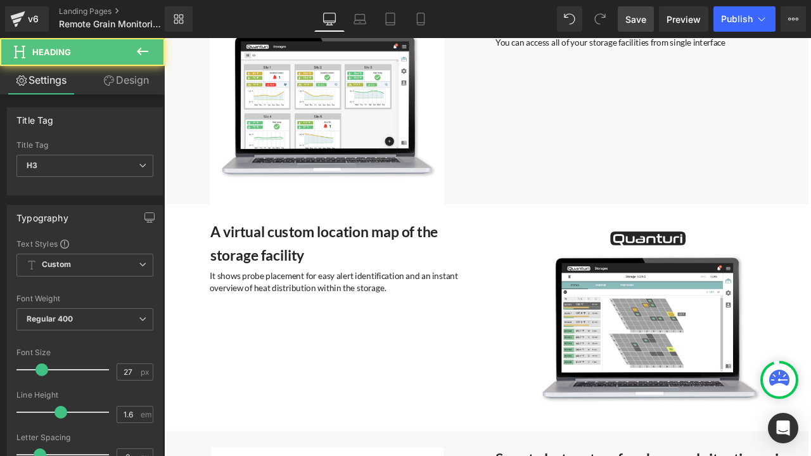
drag, startPoint x: 127, startPoint y: 75, endPoint x: 116, endPoint y: 125, distance: 51.2
click at [127, 75] on link "Design" at bounding box center [126, 80] width 82 height 29
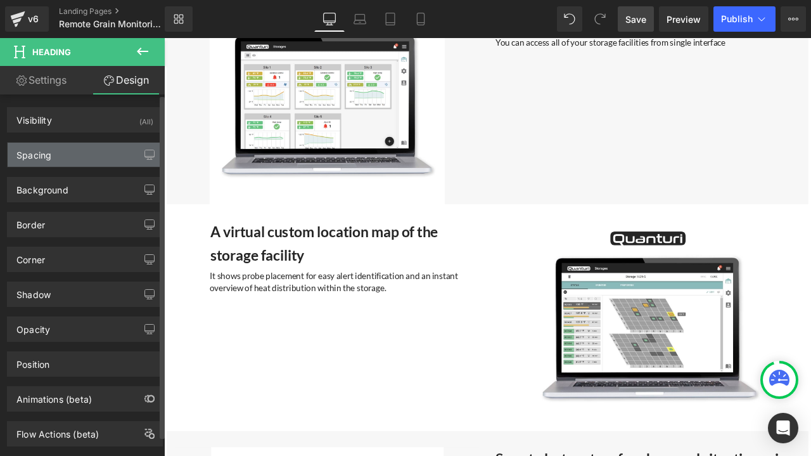
click at [59, 156] on div "Spacing" at bounding box center [85, 155] width 155 height 24
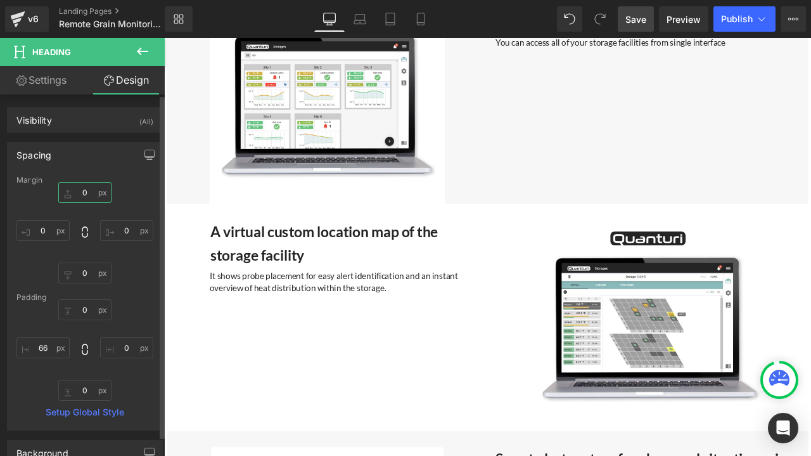
click at [86, 185] on input "0" at bounding box center [84, 192] width 53 height 21
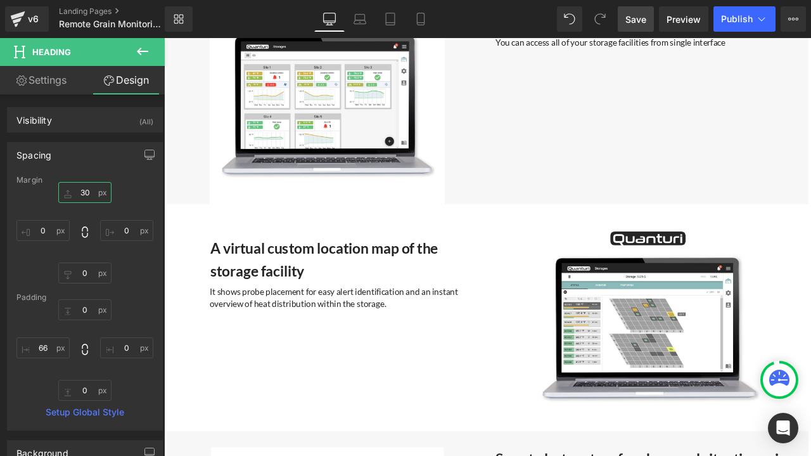
type input "30"
click at [644, 20] on span "Save" at bounding box center [635, 19] width 21 height 13
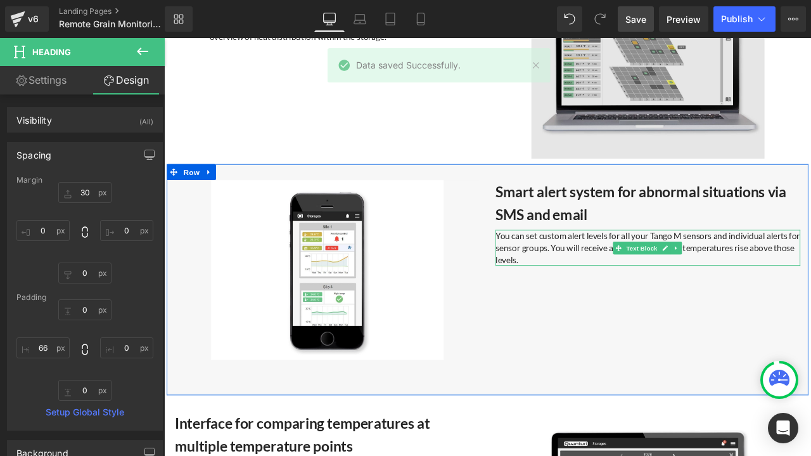
scroll to position [3631, 0]
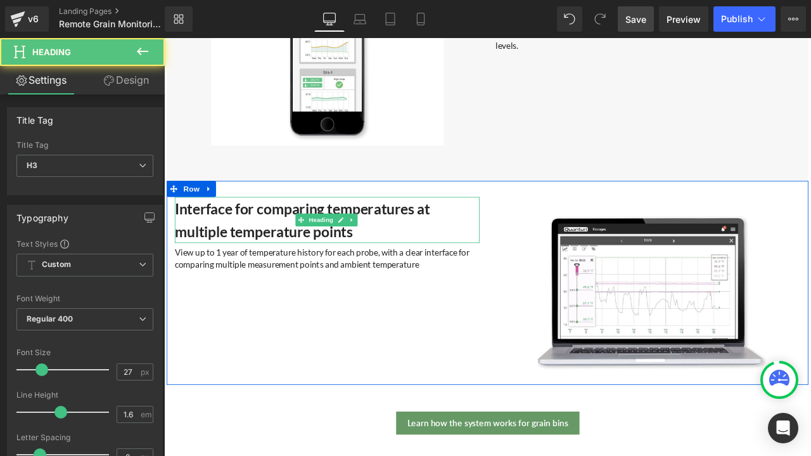
click at [282, 234] on b "Interface for comparing temperatures at multiple temperature points" at bounding box center [328, 253] width 302 height 48
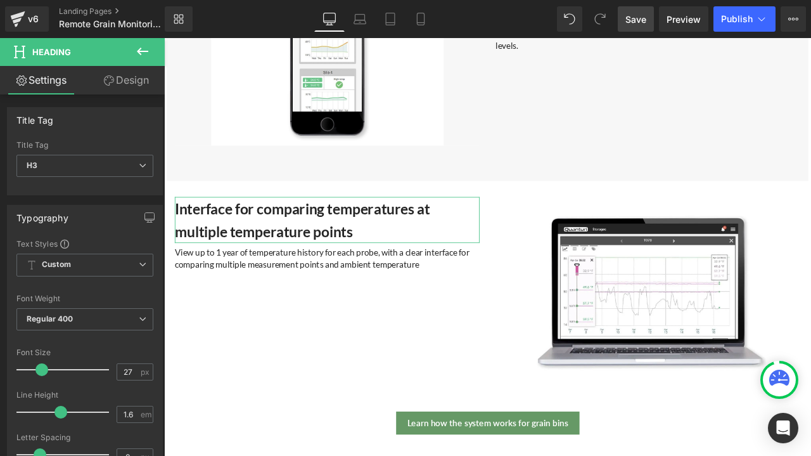
click at [117, 74] on link "Design" at bounding box center [126, 80] width 82 height 29
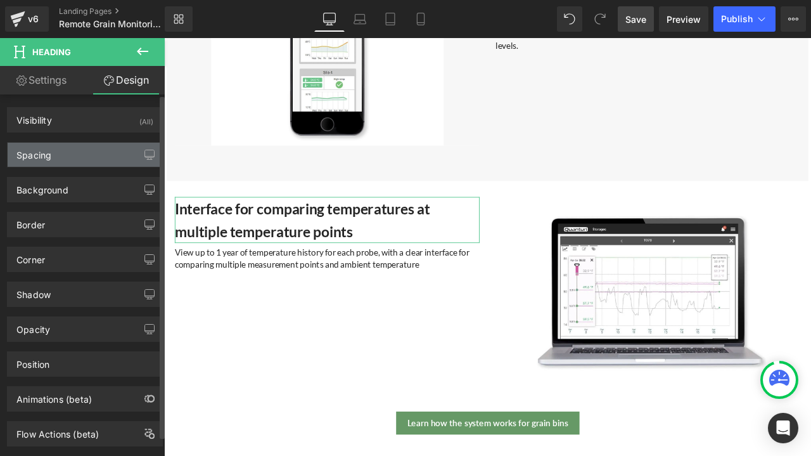
click at [76, 152] on div "Spacing" at bounding box center [85, 155] width 155 height 24
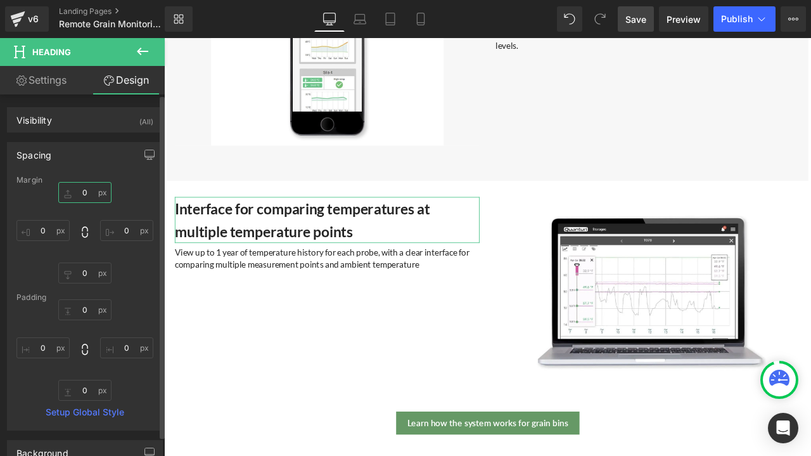
click at [84, 189] on input "0" at bounding box center [84, 192] width 53 height 21
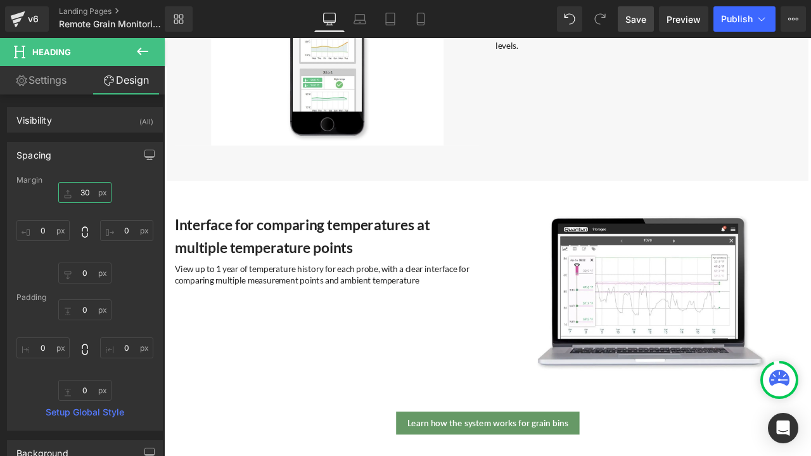
type input "30"
click at [639, 16] on span "Save" at bounding box center [635, 19] width 21 height 13
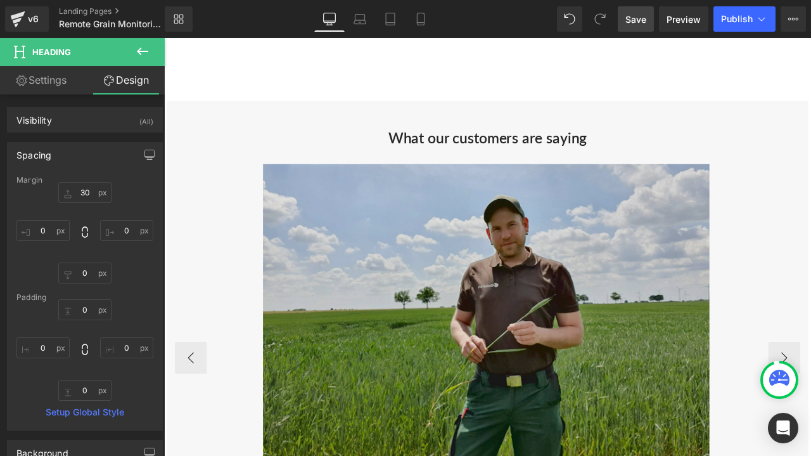
scroll to position [1857, 0]
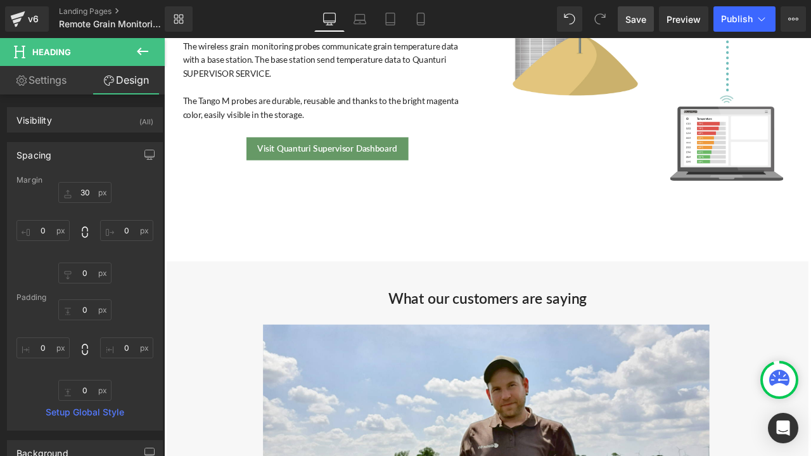
click at [637, 15] on span "Save" at bounding box center [635, 19] width 21 height 13
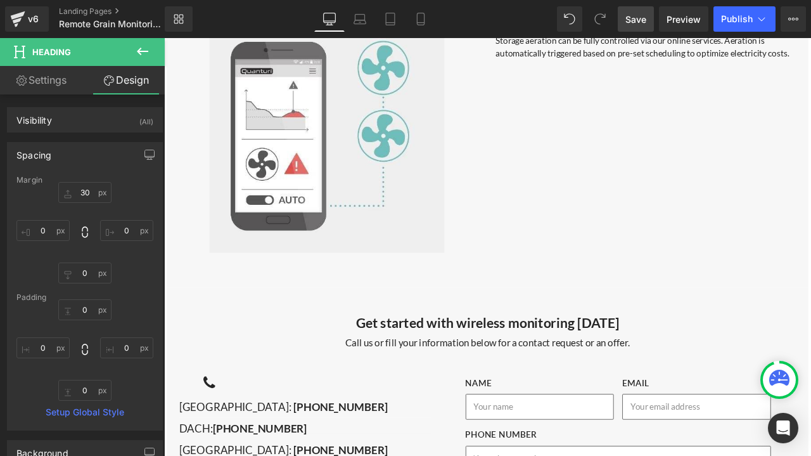
scroll to position [4075, 0]
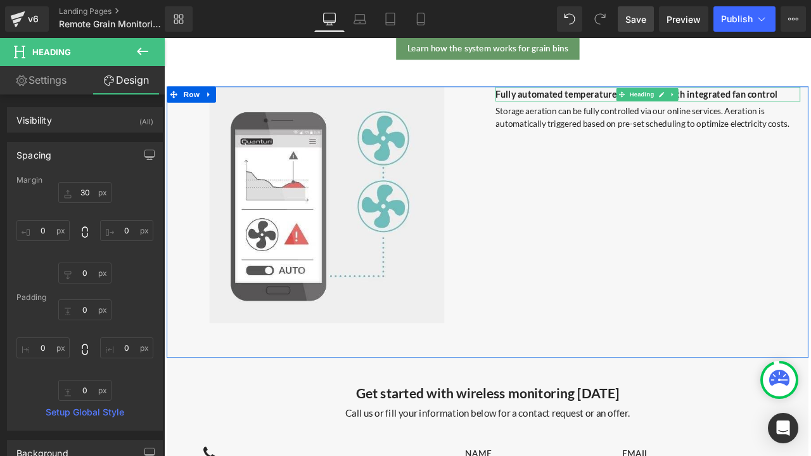
click at [802, 98] on strong "Fully automated temperature monitoring with integrated fan control" at bounding box center [724, 104] width 335 height 13
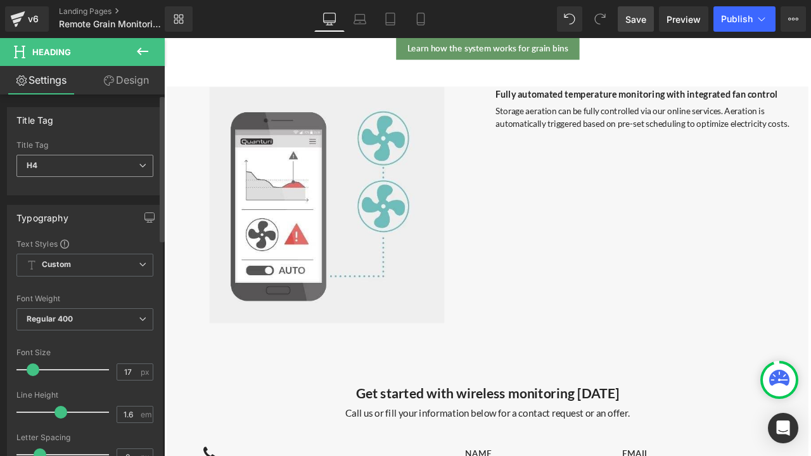
click at [98, 166] on span "H4" at bounding box center [84, 166] width 137 height 22
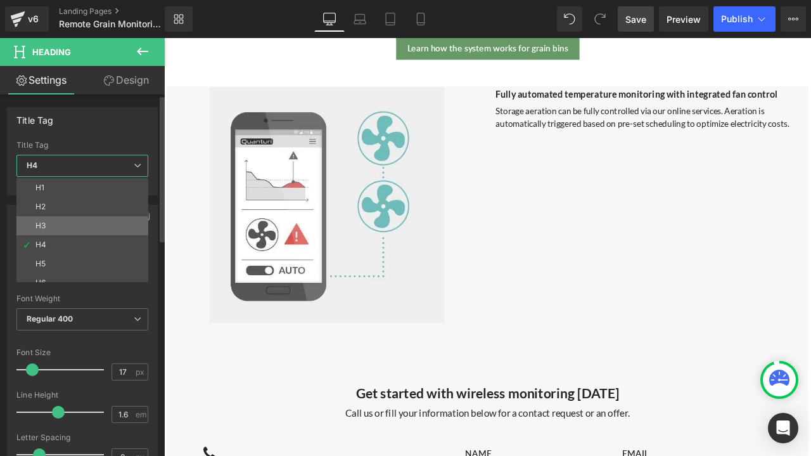
click at [57, 226] on li "H3" at bounding box center [85, 225] width 138 height 19
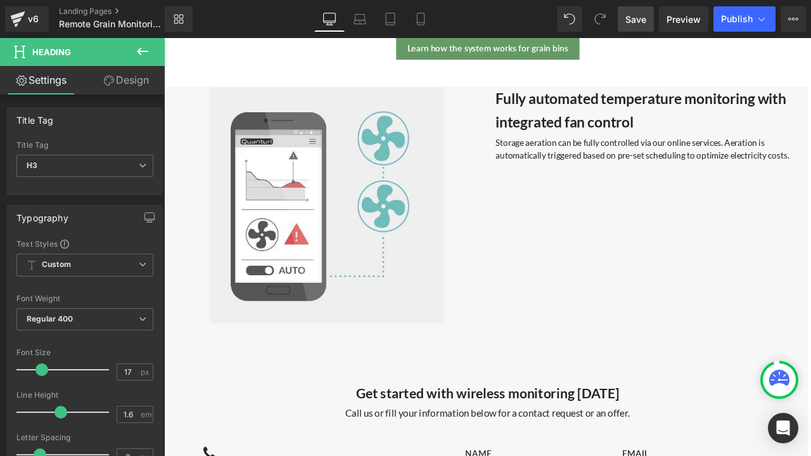
click at [648, 20] on link "Save" at bounding box center [636, 18] width 36 height 25
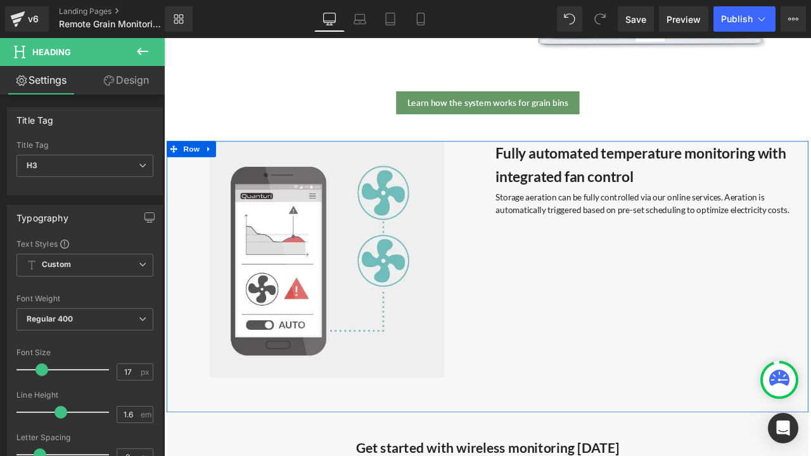
scroll to position [3884, 0]
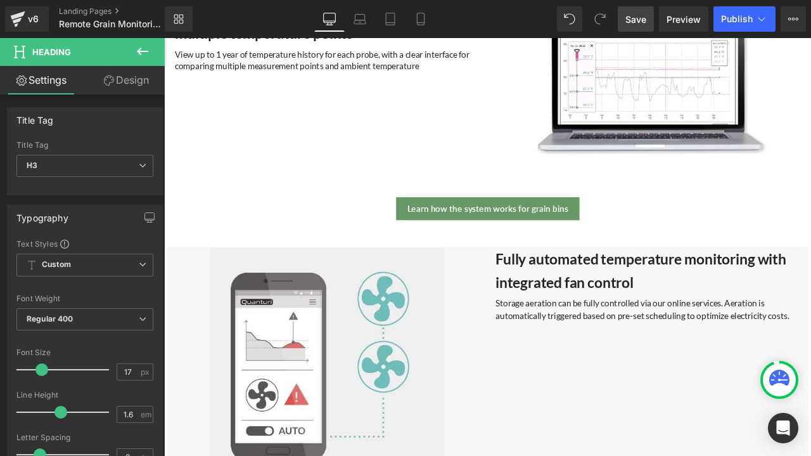
drag, startPoint x: 640, startPoint y: 26, endPoint x: 643, endPoint y: 1, distance: 25.5
click at [640, 26] on link "Save" at bounding box center [636, 18] width 36 height 25
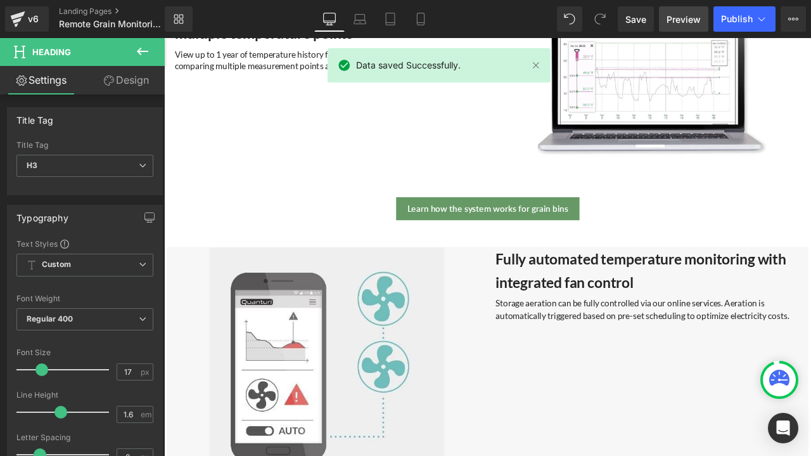
click at [678, 22] on span "Preview" at bounding box center [684, 19] width 34 height 13
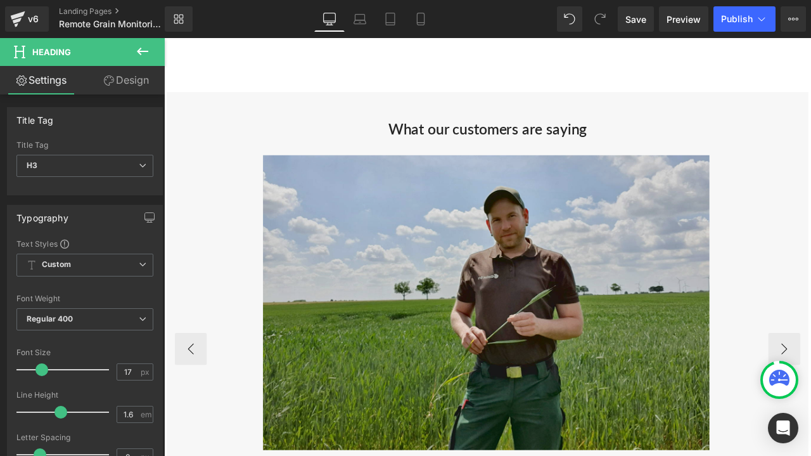
scroll to position [1983, 0]
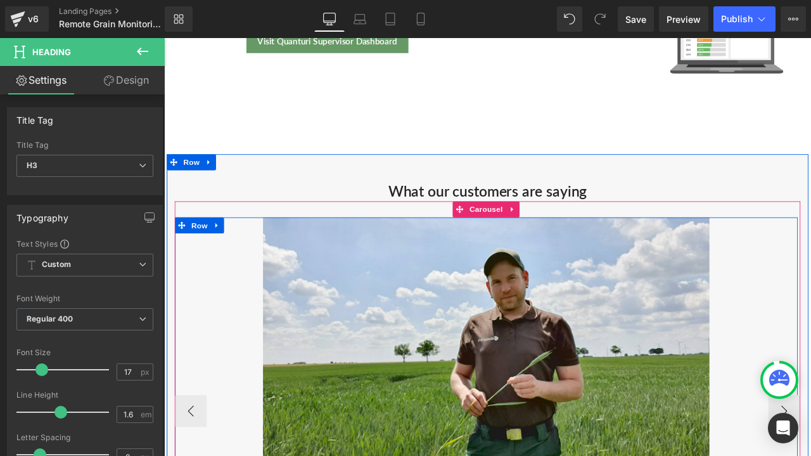
click at [235, 375] on div "Image Row" at bounding box center [546, 425] width 738 height 350
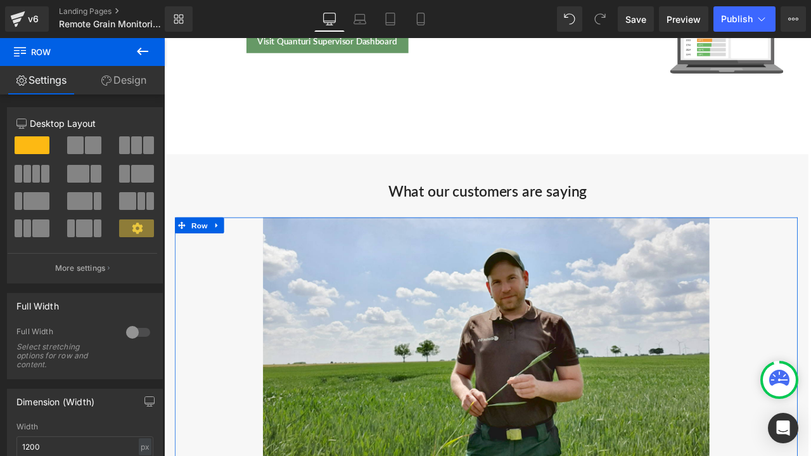
click at [139, 80] on link "Design" at bounding box center [123, 80] width 82 height 29
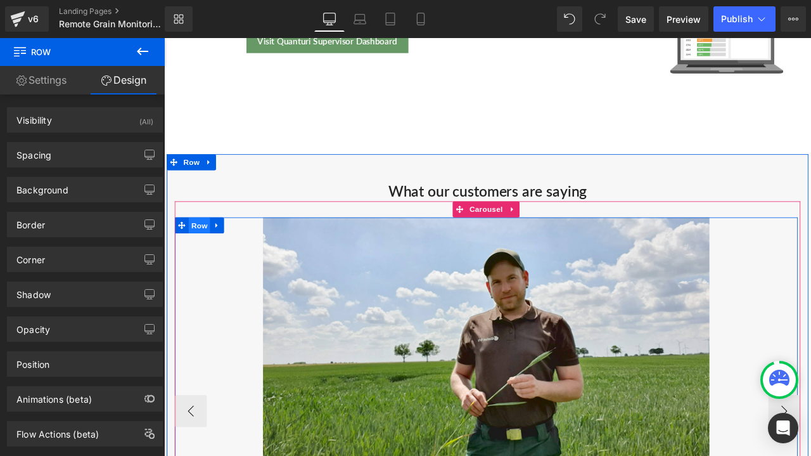
click at [203, 250] on span "Row" at bounding box center [205, 259] width 25 height 19
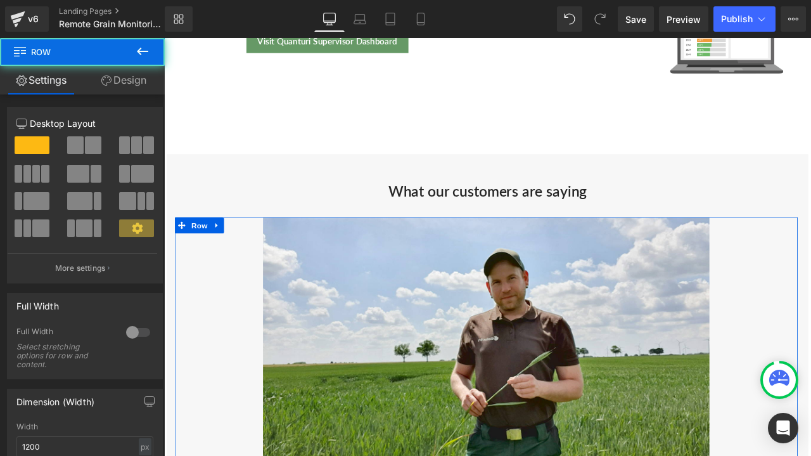
click at [117, 66] on link "Design" at bounding box center [123, 80] width 82 height 29
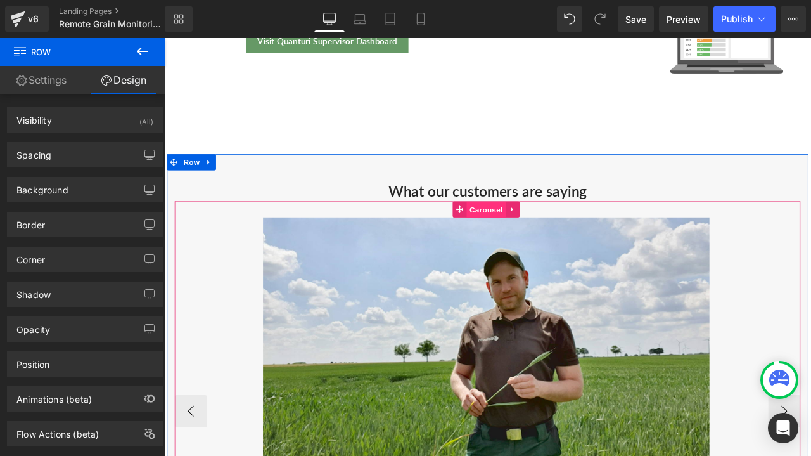
click at [532, 233] on span "Carousel" at bounding box center [546, 241] width 46 height 19
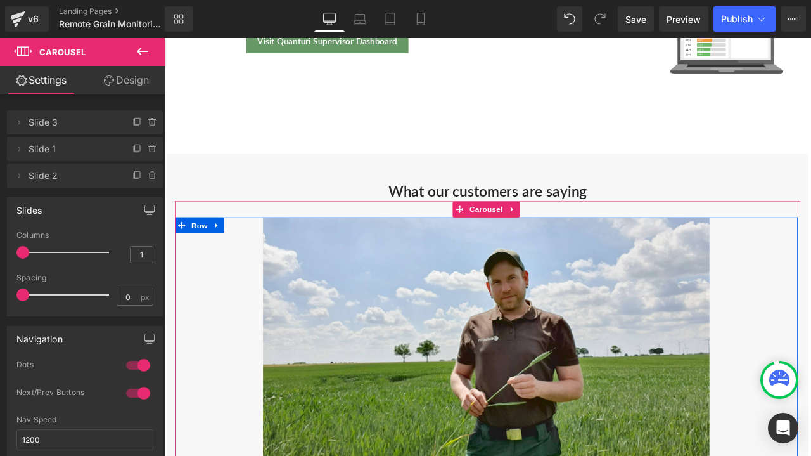
click at [118, 117] on li "Delete Cancel Slide 3 Slide 3 Name Slide 3" at bounding box center [85, 122] width 156 height 24
click at [17, 122] on icon at bounding box center [19, 122] width 10 height 10
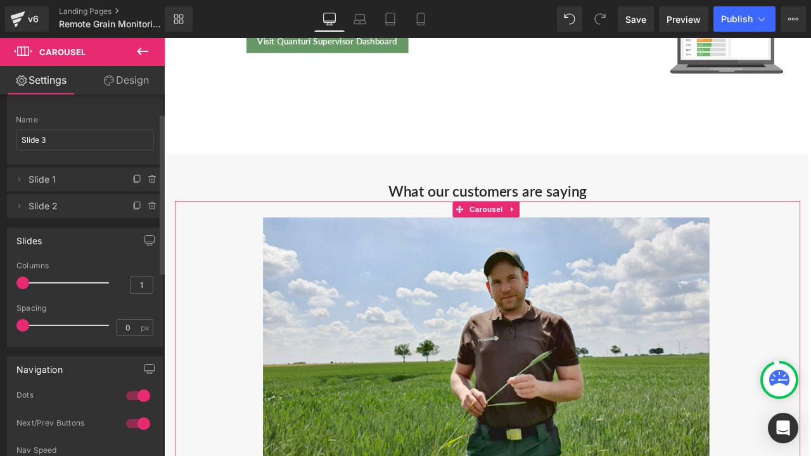
scroll to position [0, 0]
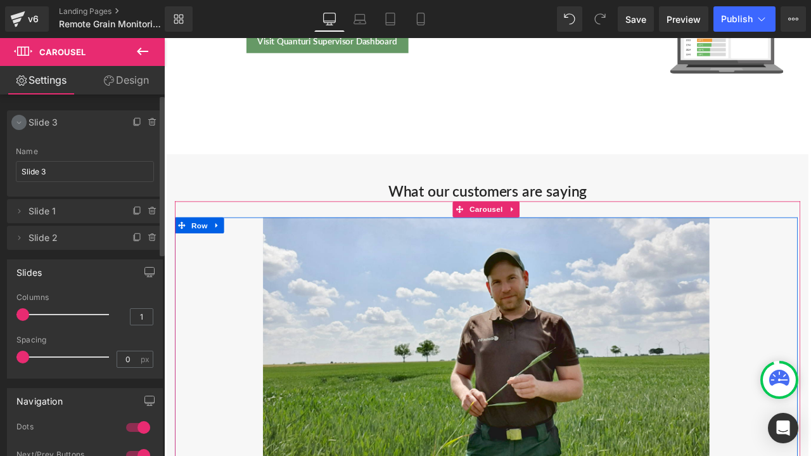
click at [22, 120] on icon at bounding box center [19, 122] width 10 height 10
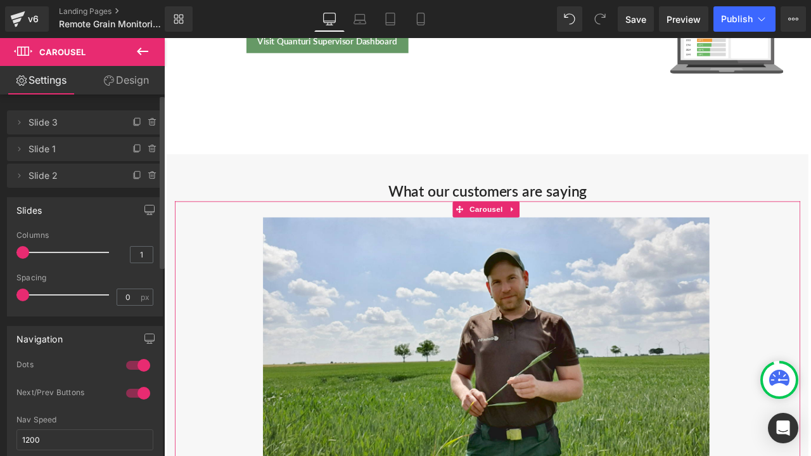
drag, startPoint x: 13, startPoint y: 176, endPoint x: 20, endPoint y: 107, distance: 68.8
click at [20, 108] on div "Delete Cancel Slide 3 Slide 3 Name Slide 3 Delete Cancel Slide 1 Slide 1 Name S…" at bounding box center [85, 148] width 156 height 80
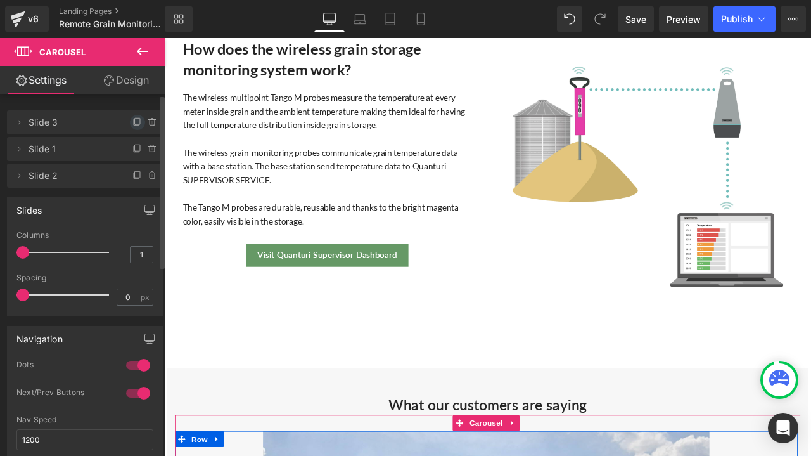
click at [134, 120] on icon at bounding box center [137, 122] width 10 height 10
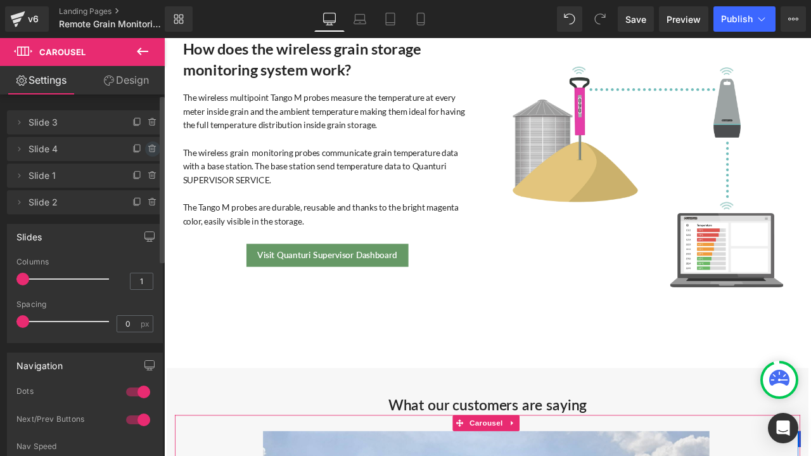
click at [148, 149] on icon at bounding box center [153, 149] width 10 height 10
click at [140, 150] on button "Delete" at bounding box center [139, 149] width 40 height 16
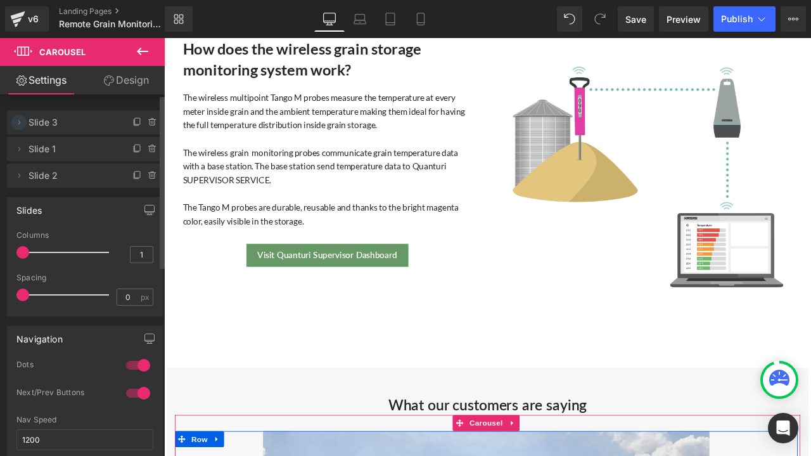
click at [14, 125] on icon at bounding box center [19, 122] width 10 height 10
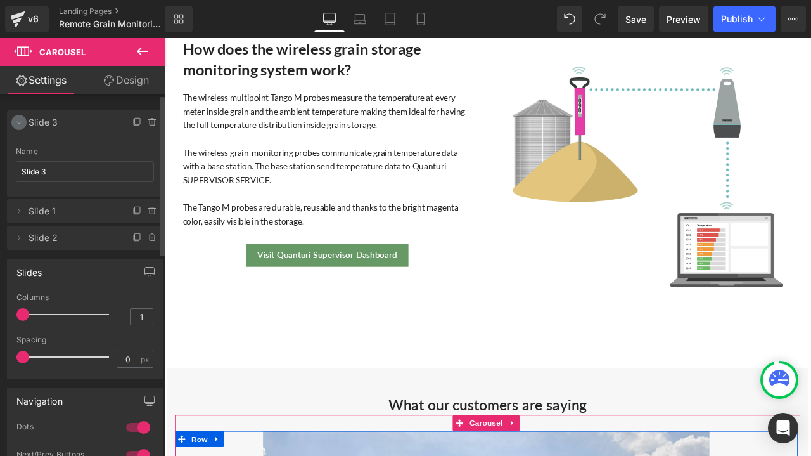
click at [19, 116] on span at bounding box center [18, 122] width 15 height 15
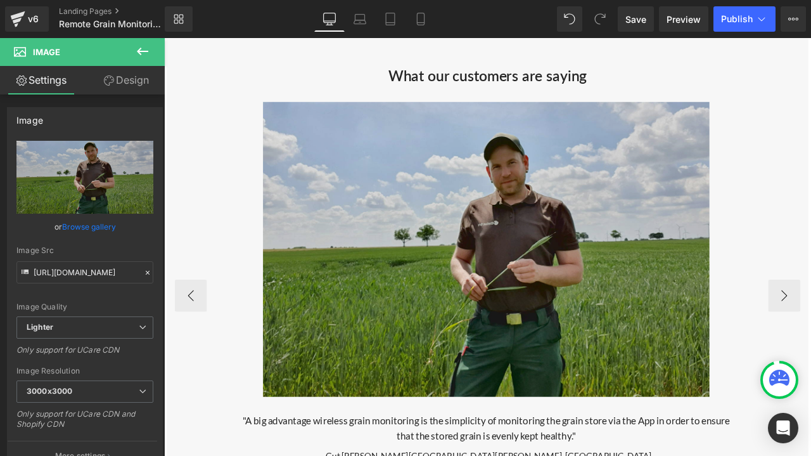
scroll to position [2047, 0]
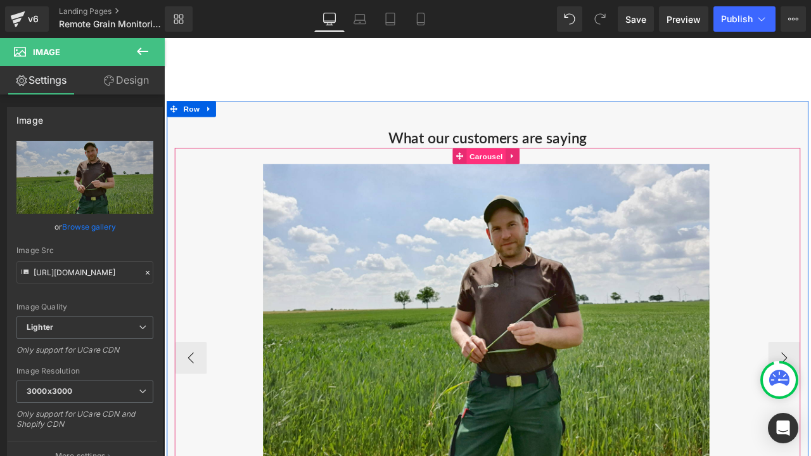
click at [535, 174] on span "Carousel" at bounding box center [546, 178] width 46 height 19
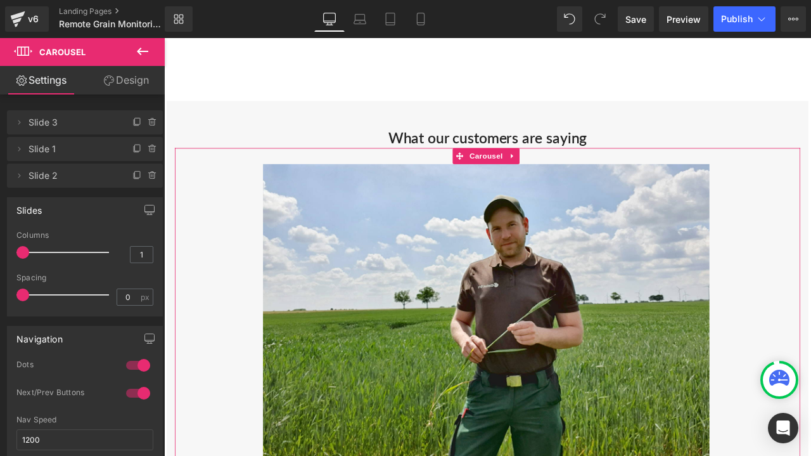
click at [132, 86] on link "Design" at bounding box center [126, 80] width 82 height 29
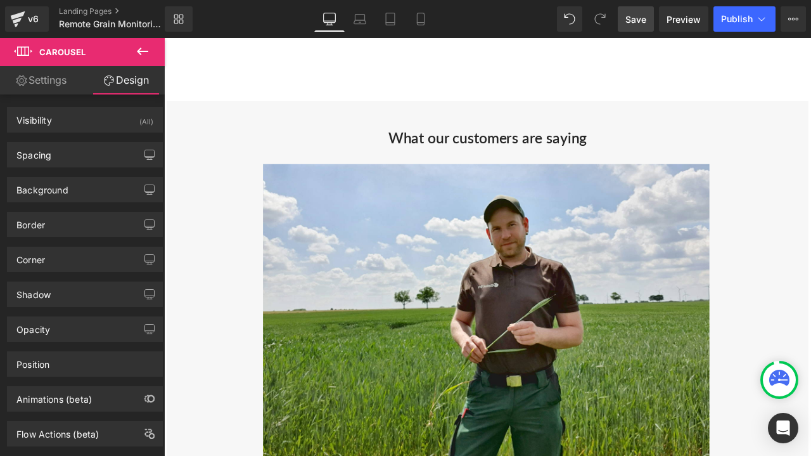
click at [644, 23] on span "Save" at bounding box center [635, 19] width 21 height 13
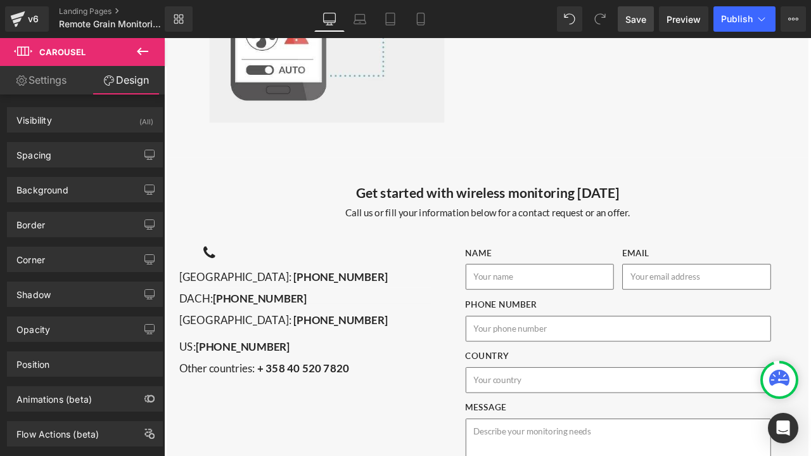
scroll to position [4201, 0]
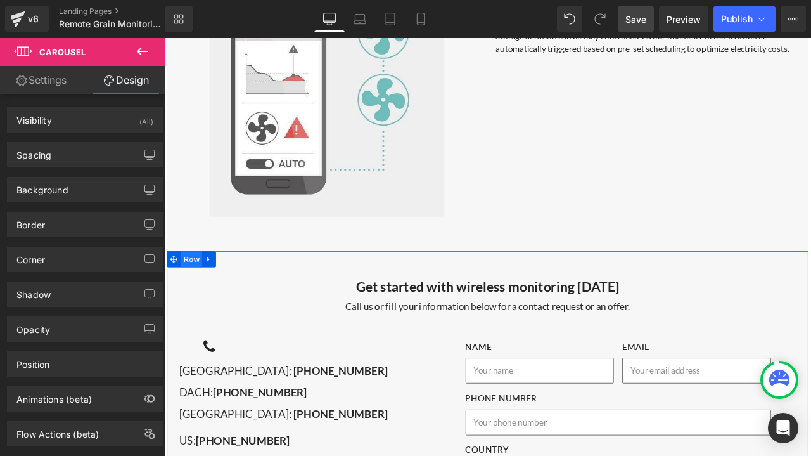
click at [200, 290] on span "Row" at bounding box center [196, 299] width 25 height 19
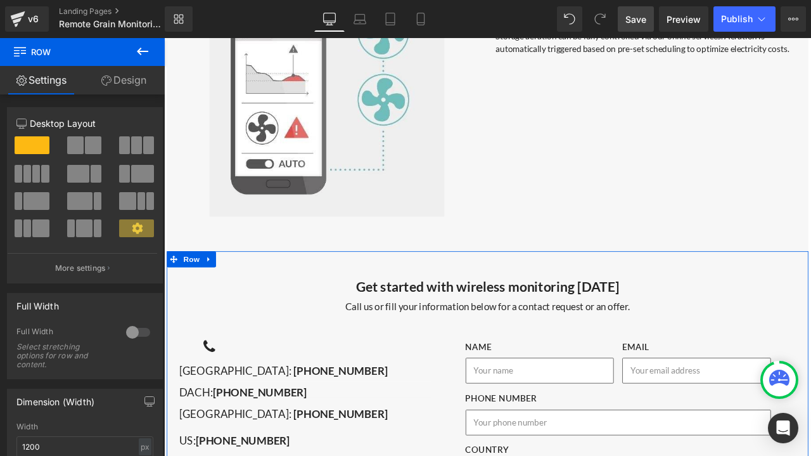
click at [129, 84] on link "Design" at bounding box center [123, 80] width 82 height 29
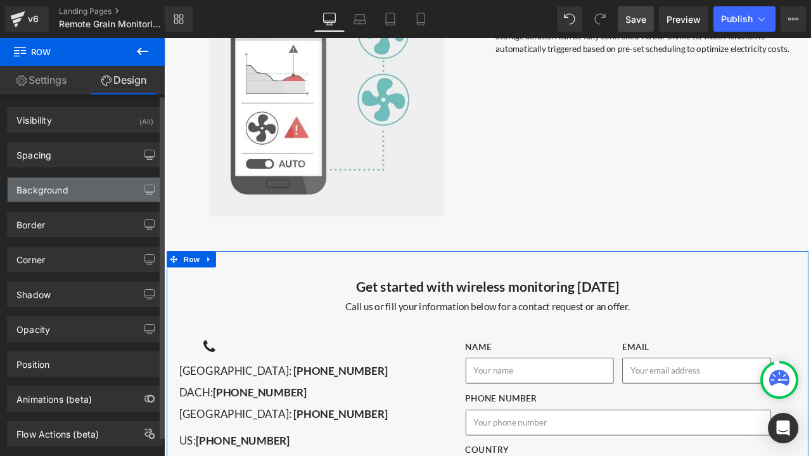
click at [87, 185] on div "Background" at bounding box center [85, 189] width 155 height 24
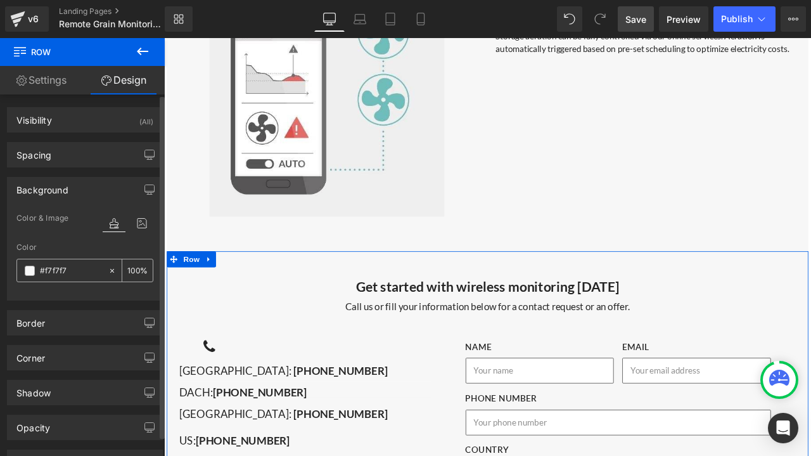
click at [80, 264] on input "#f7f7f7" at bounding box center [71, 271] width 62 height 14
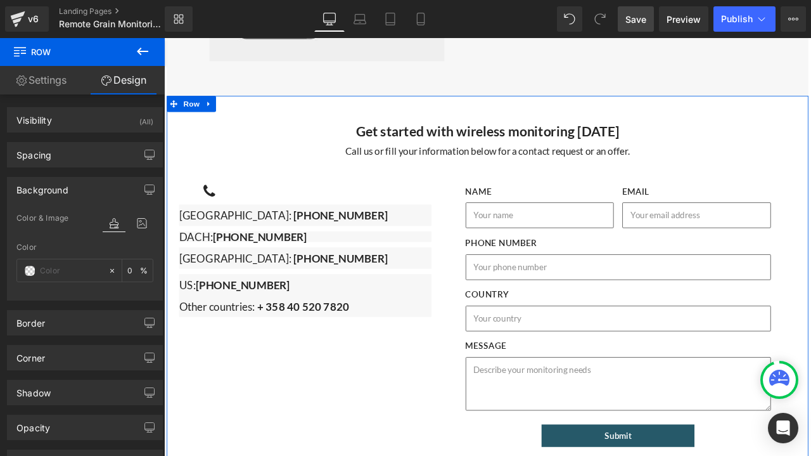
scroll to position [4518, 0]
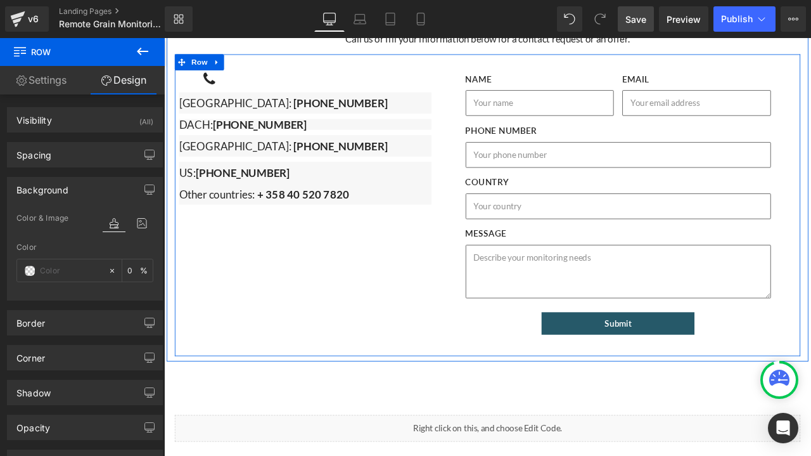
click at [391, 102] on p "[GEOGRAPHIC_DATA]: [PHONE_NUMBER]" at bounding box center [331, 114] width 299 height 25
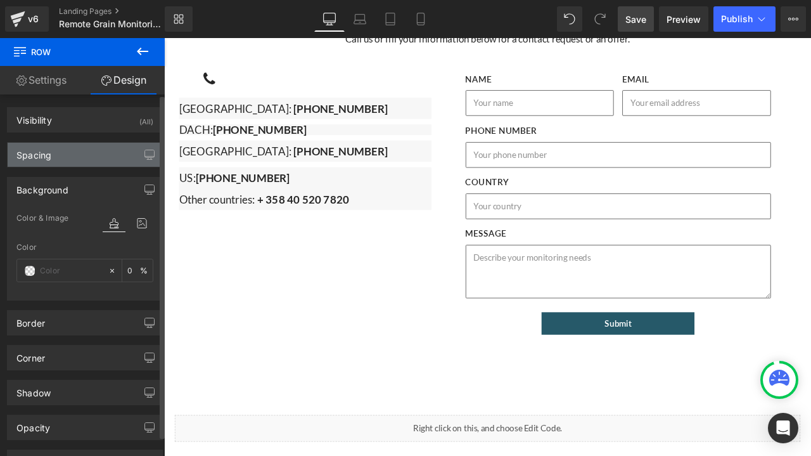
click at [51, 154] on div "Spacing" at bounding box center [85, 155] width 155 height 24
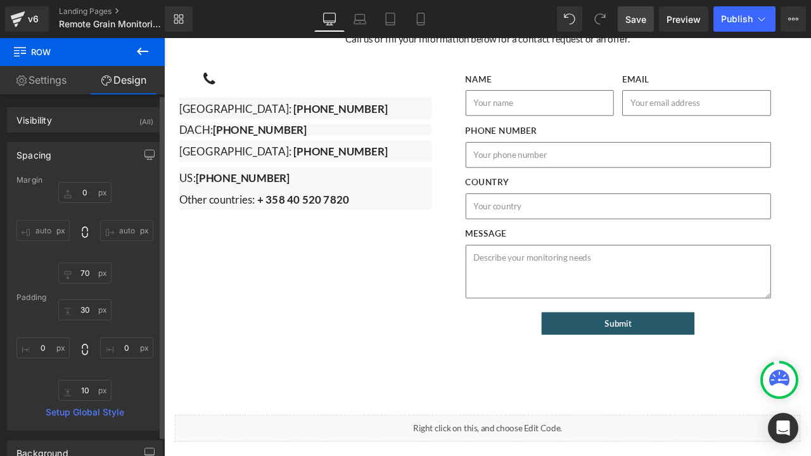
click at [51, 154] on div "Spacing" at bounding box center [85, 155] width 155 height 24
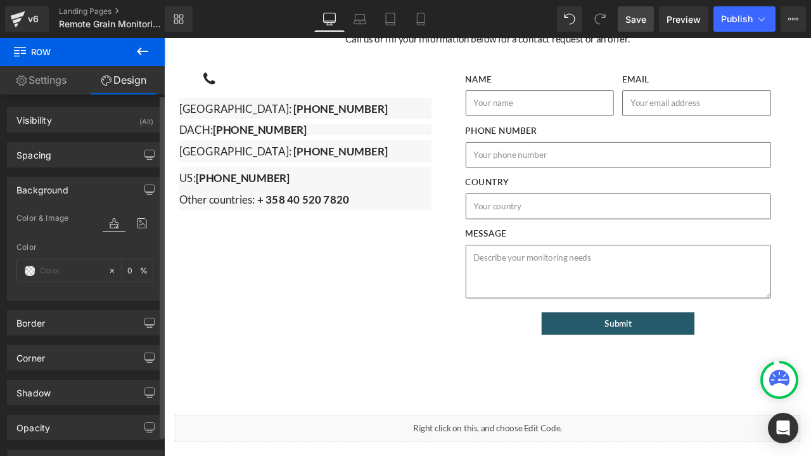
click at [48, 188] on div "Background" at bounding box center [42, 186] width 52 height 18
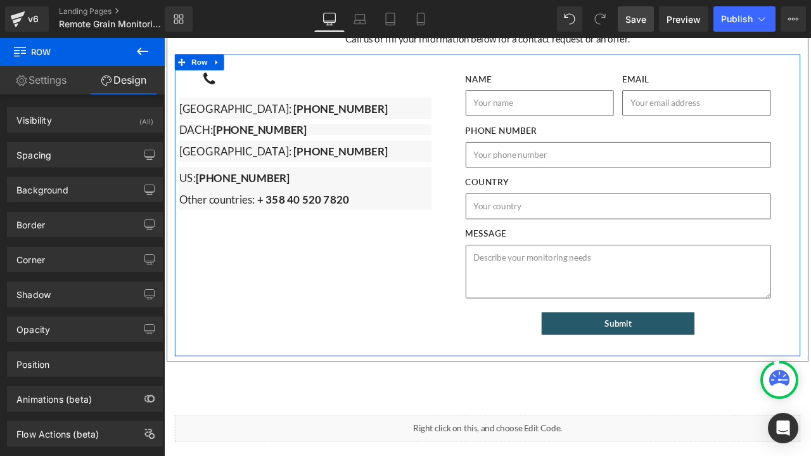
click at [447, 218] on p "Other countries : + 358 40 520 7820" at bounding box center [331, 228] width 299 height 25
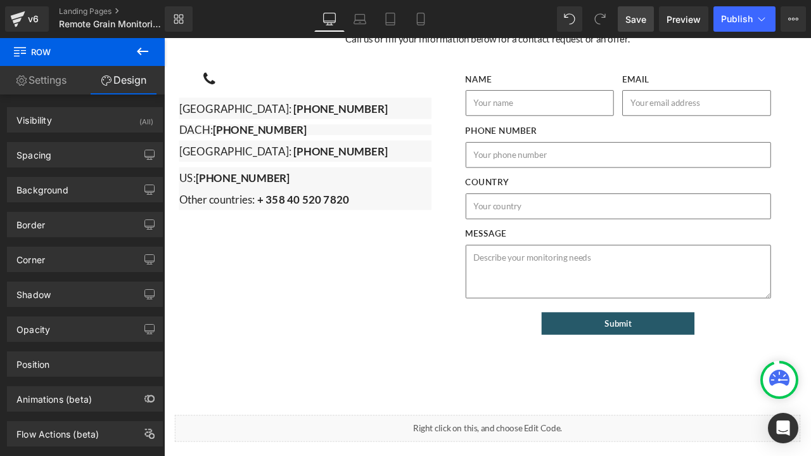
click at [51, 80] on link "Settings" at bounding box center [41, 80] width 82 height 29
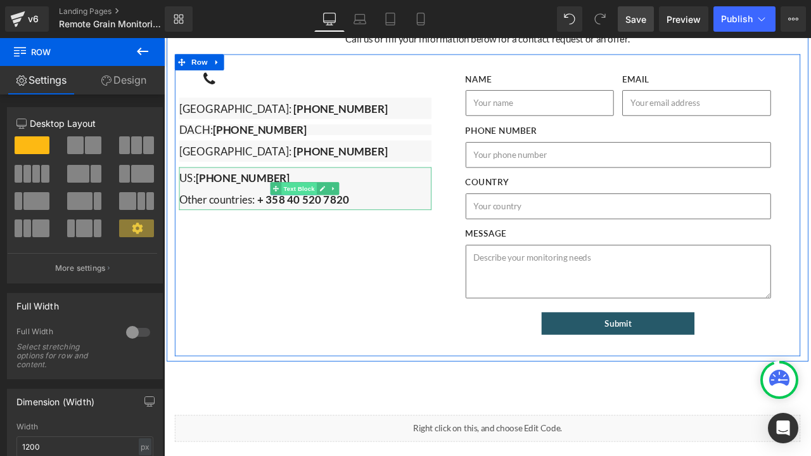
click at [319, 209] on span "Text Block" at bounding box center [324, 216] width 42 height 15
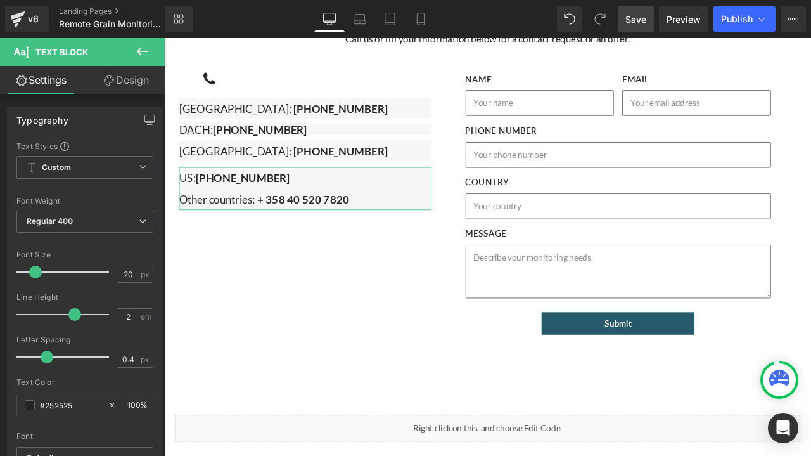
click at [144, 82] on link "Design" at bounding box center [126, 80] width 82 height 29
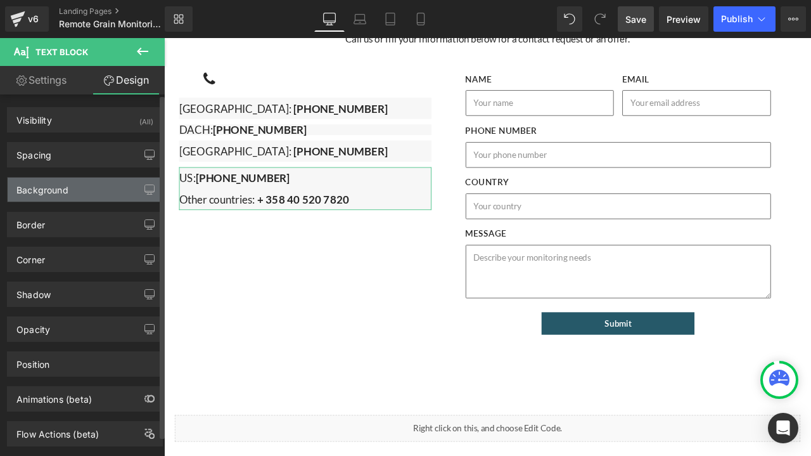
click at [60, 193] on div "Background" at bounding box center [42, 186] width 52 height 18
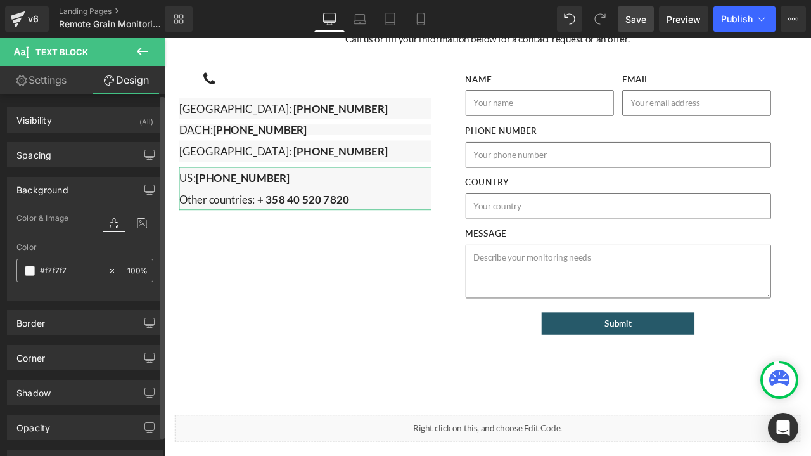
click at [76, 266] on input "text" at bounding box center [71, 271] width 62 height 14
type input "#f7f7f7"
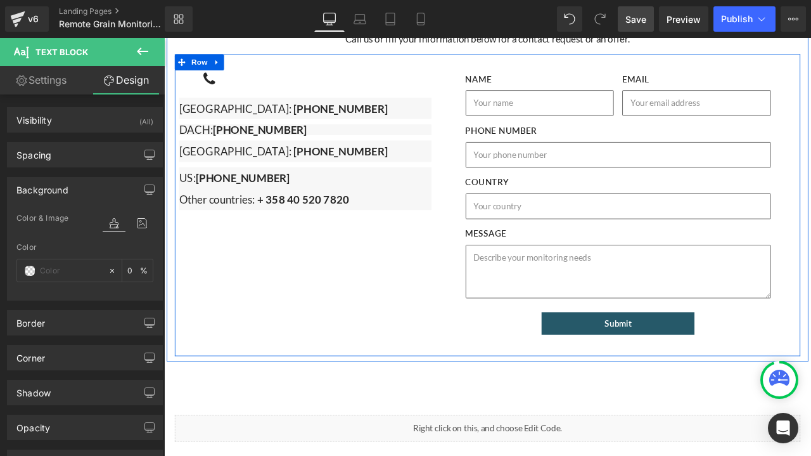
click at [261, 323] on div "Icon Row [GEOGRAPHIC_DATA]: [PHONE_NUMBER] Text Block DACH: [PHONE_NUMBER] [GEO…" at bounding box center [547, 236] width 741 height 358
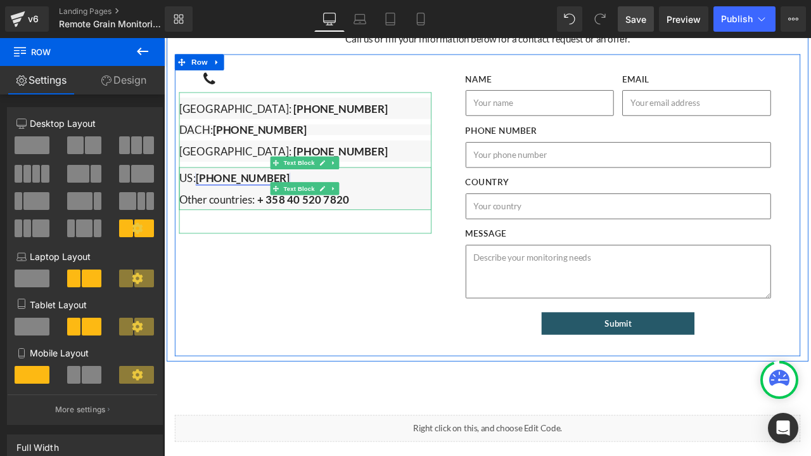
click at [218, 196] on link "[PHONE_NUMBER]" at bounding box center [258, 203] width 112 height 15
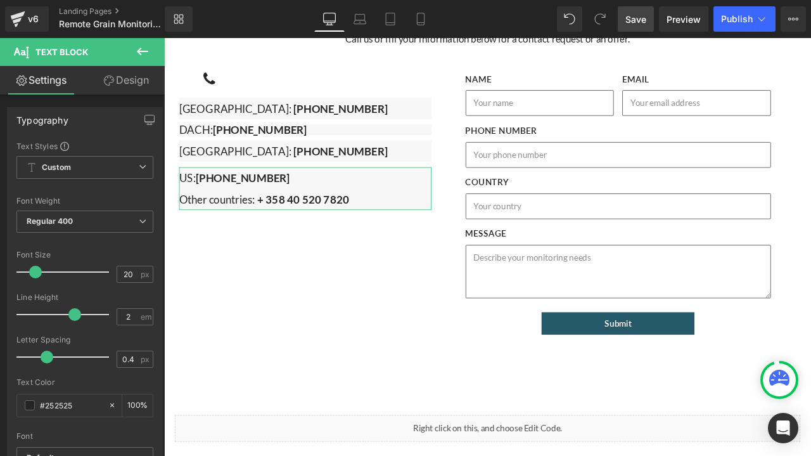
click at [129, 84] on link "Design" at bounding box center [126, 80] width 82 height 29
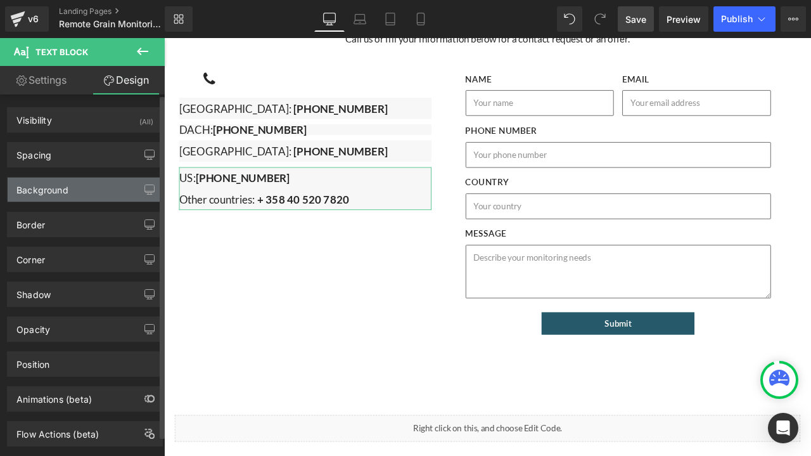
click at [65, 196] on div "Background" at bounding box center [85, 189] width 155 height 24
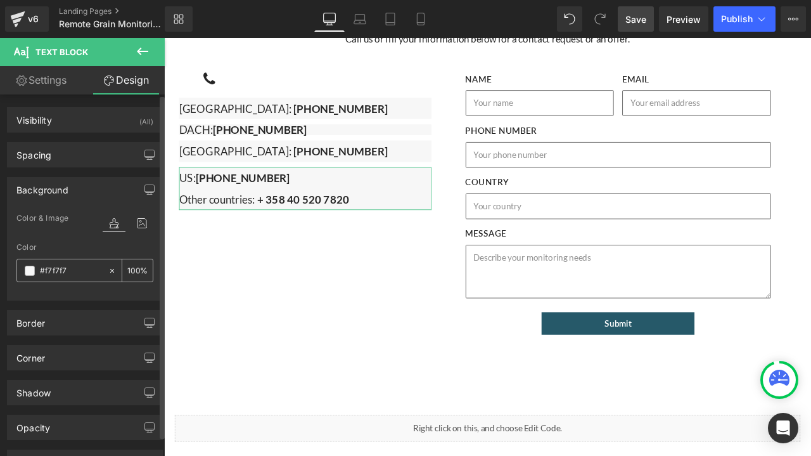
click at [86, 267] on input "text" at bounding box center [71, 271] width 62 height 14
type input "#f7f7f7"
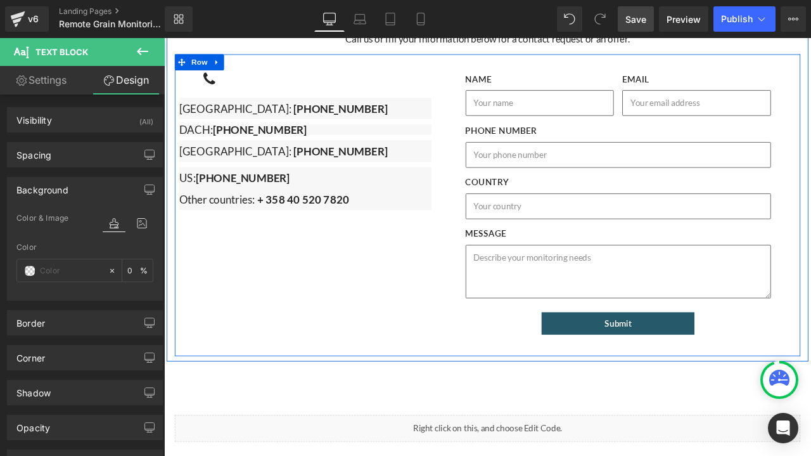
click at [268, 297] on div "Icon Row [GEOGRAPHIC_DATA]: [PHONE_NUMBER] Text Block DACH: [PHONE_NUMBER] [GEO…" at bounding box center [547, 236] width 741 height 358
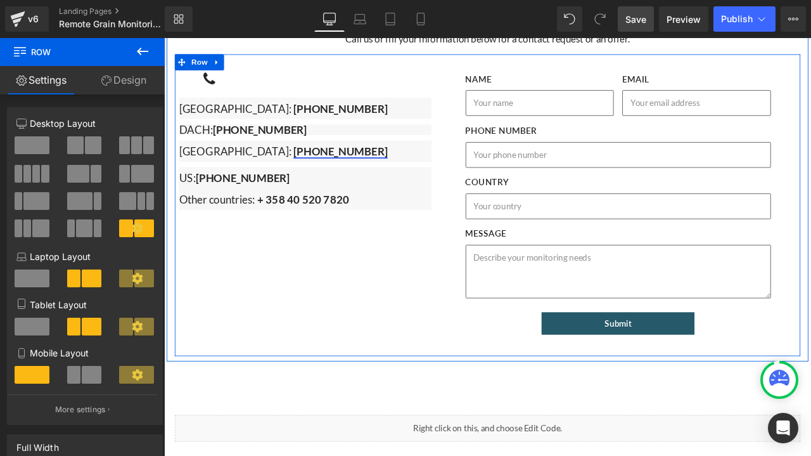
click at [317, 164] on link "[PHONE_NUMBER]" at bounding box center [373, 171] width 112 height 15
click at [345, 159] on p "[GEOGRAPHIC_DATA]: [PHONE_NUMBER]" at bounding box center [331, 171] width 299 height 25
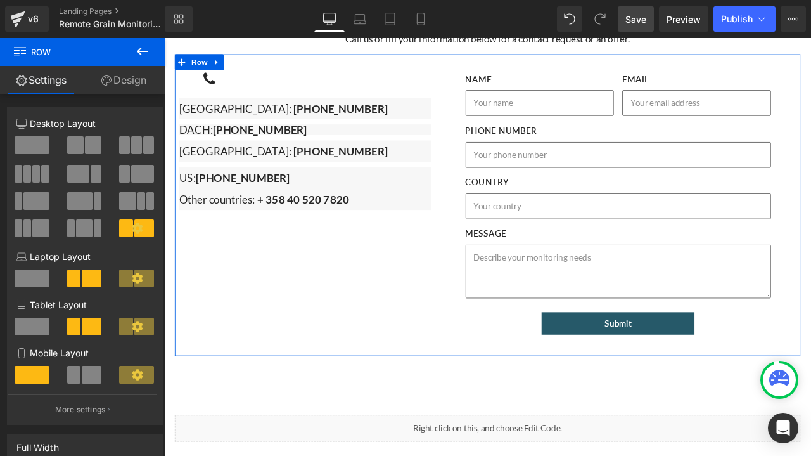
click at [131, 86] on link "Design" at bounding box center [123, 80] width 82 height 29
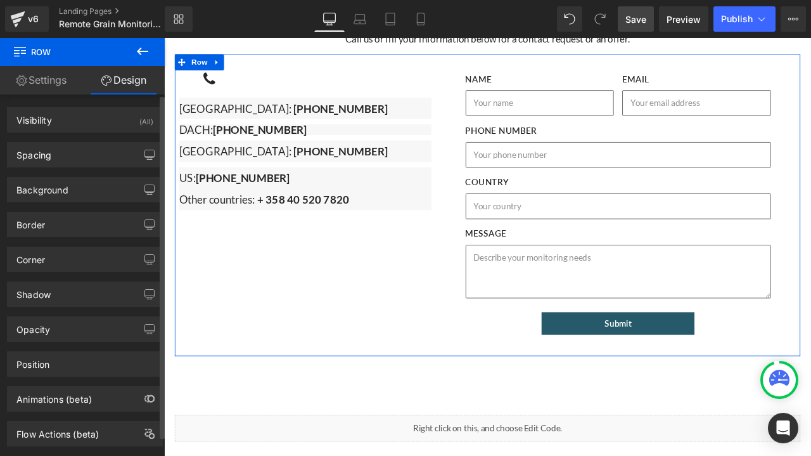
click at [46, 168] on div "Background Color & Image color Color none 0 % Image Replace Image Upload image …" at bounding box center [85, 184] width 170 height 35
click at [49, 176] on div "Background Color & Image color Color none 0 % Image Replace Image Upload image …" at bounding box center [85, 184] width 170 height 35
click at [51, 186] on div "Background" at bounding box center [42, 186] width 52 height 18
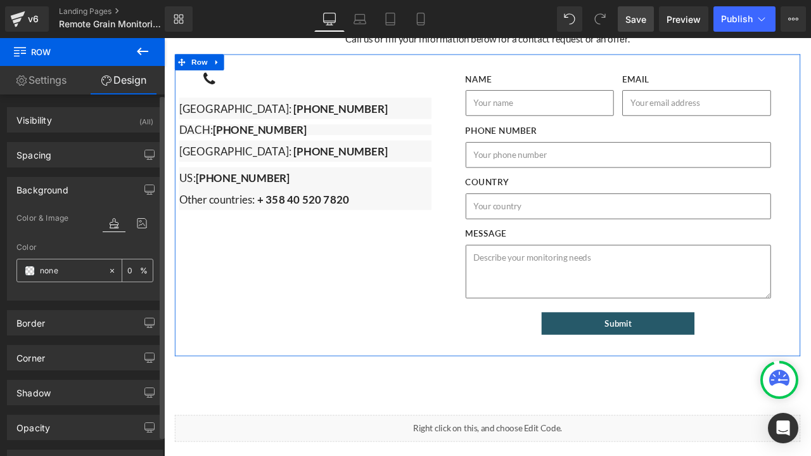
click at [77, 271] on input "none" at bounding box center [71, 271] width 62 height 14
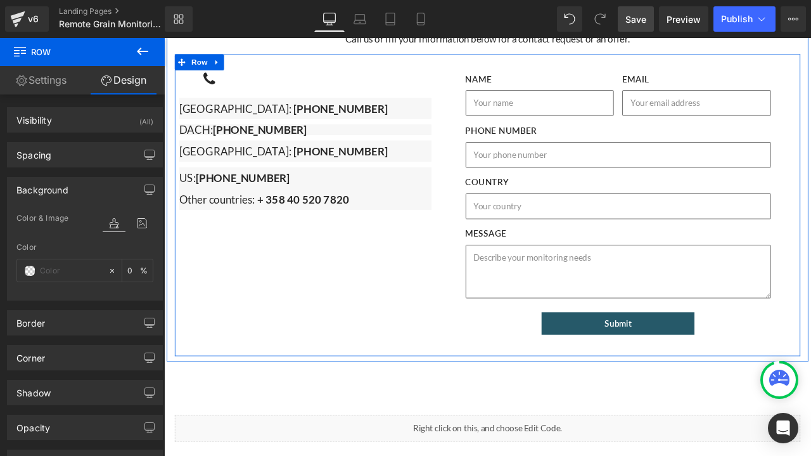
click at [307, 285] on div "Icon Row [GEOGRAPHIC_DATA]: [PHONE_NUMBER] Text Block DACH: [PHONE_NUMBER] [GEO…" at bounding box center [547, 236] width 741 height 358
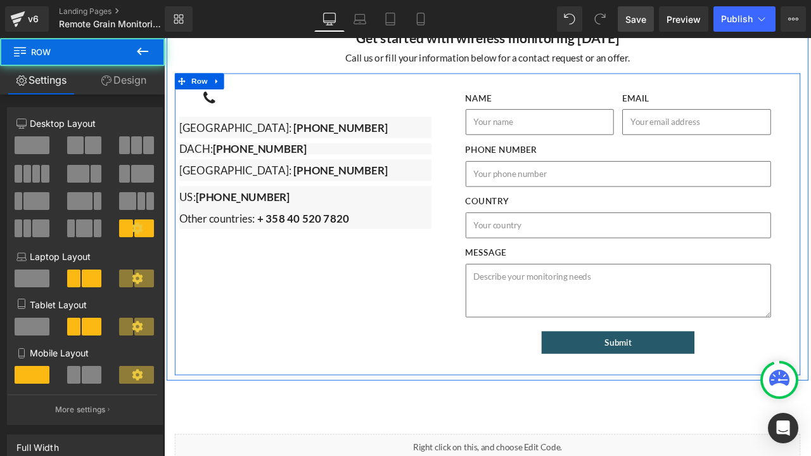
scroll to position [4265, 0]
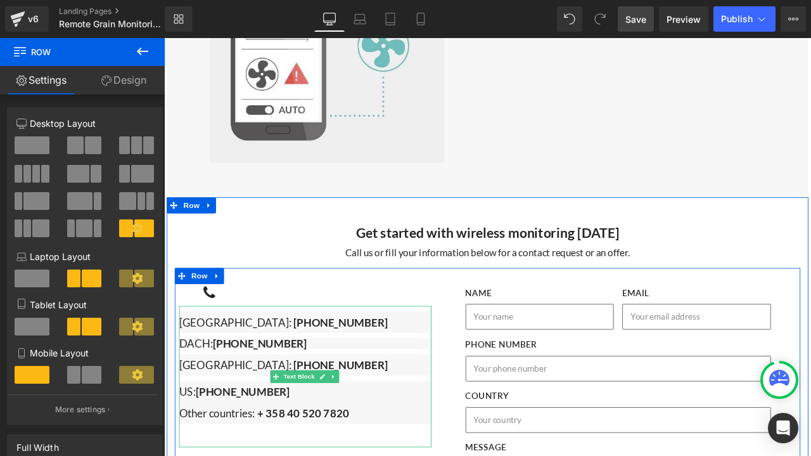
click at [360, 394] on p "DACH: [PHONE_NUMBER]" at bounding box center [331, 400] width 299 height 13
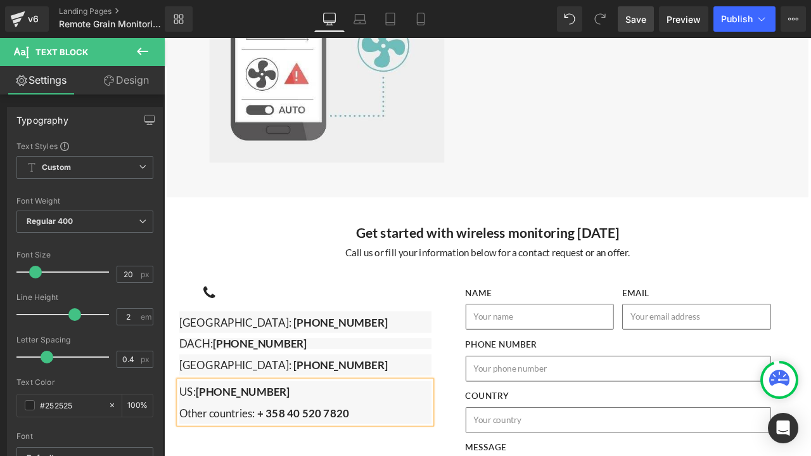
click at [644, 16] on span "Save" at bounding box center [635, 19] width 21 height 13
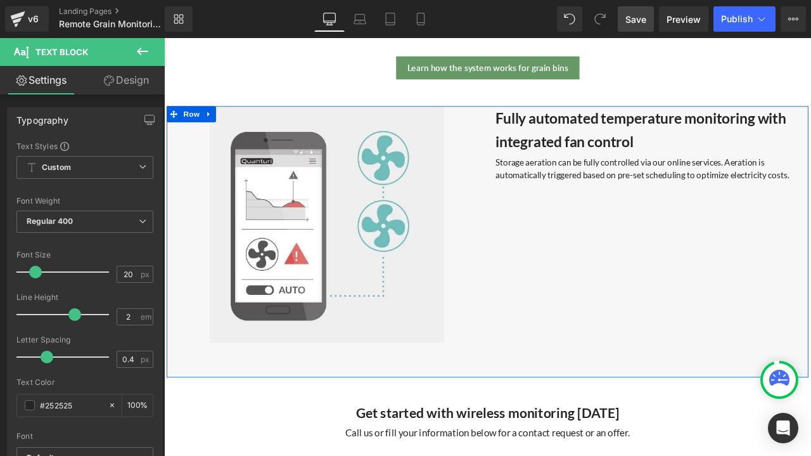
scroll to position [3948, 0]
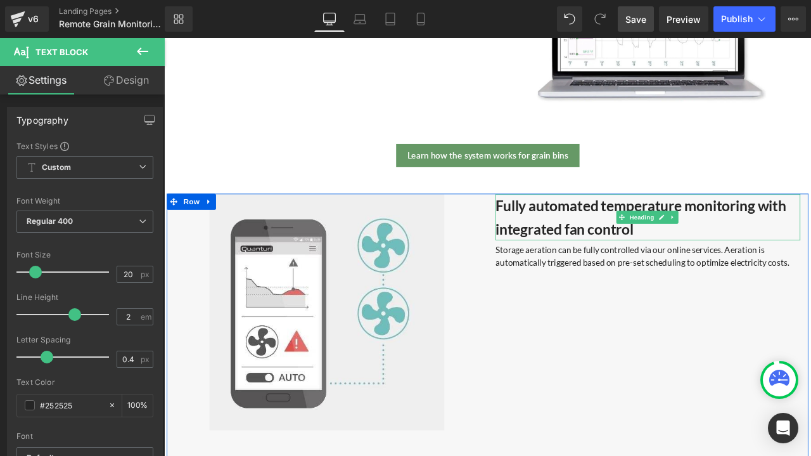
click at [623, 239] on h3 "Fully automated temperature monitoring with integrated fan control" at bounding box center [737, 250] width 361 height 54
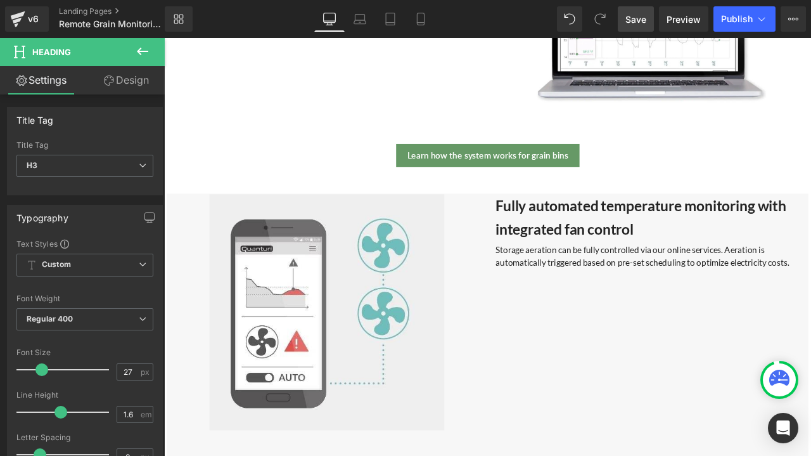
click at [131, 91] on link "Design" at bounding box center [126, 80] width 82 height 29
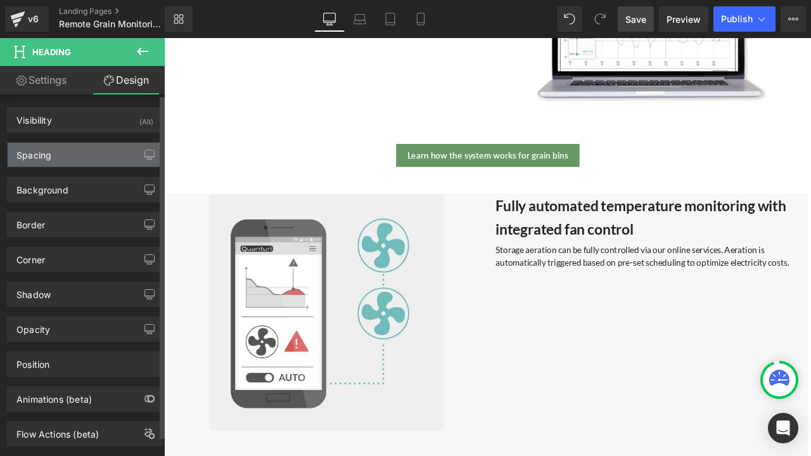
click at [67, 157] on div "Spacing" at bounding box center [85, 155] width 155 height 24
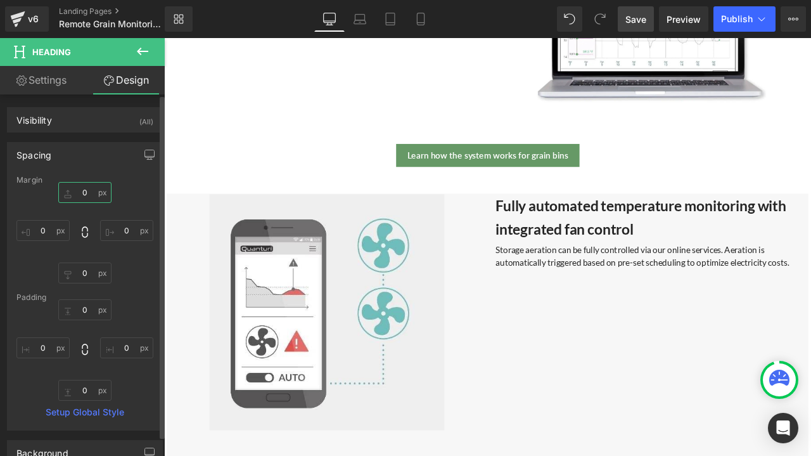
click at [82, 192] on input "0" at bounding box center [84, 192] width 53 height 21
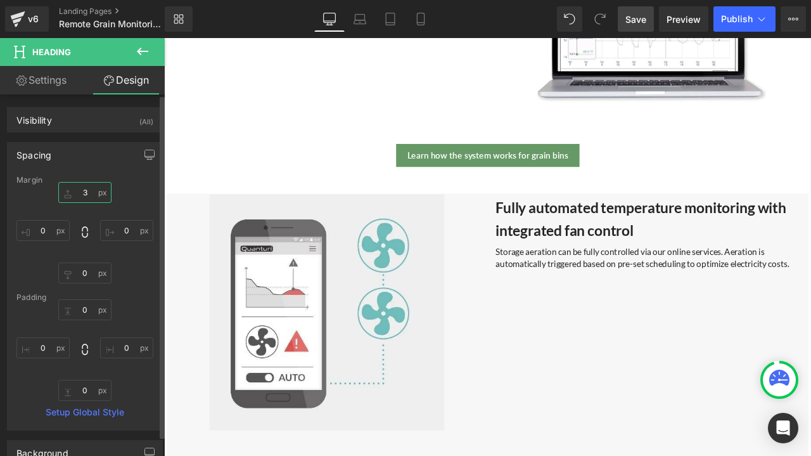
type input "3o"
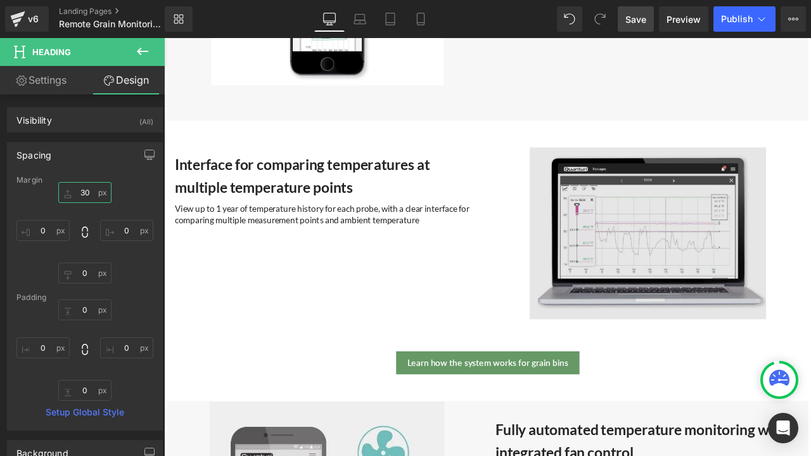
scroll to position [3694, 0]
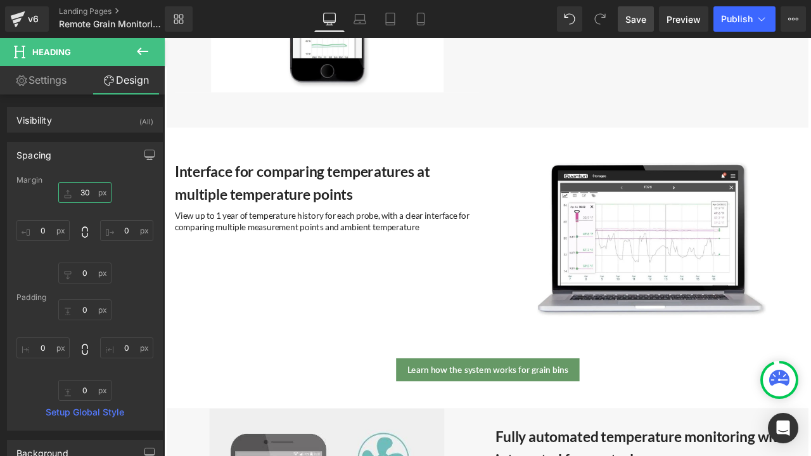
type input "30"
click at [633, 16] on span "Save" at bounding box center [635, 19] width 21 height 13
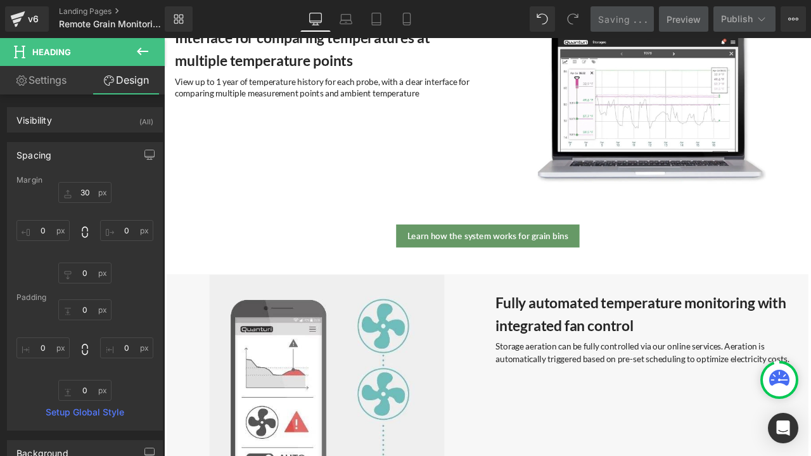
scroll to position [3884, 0]
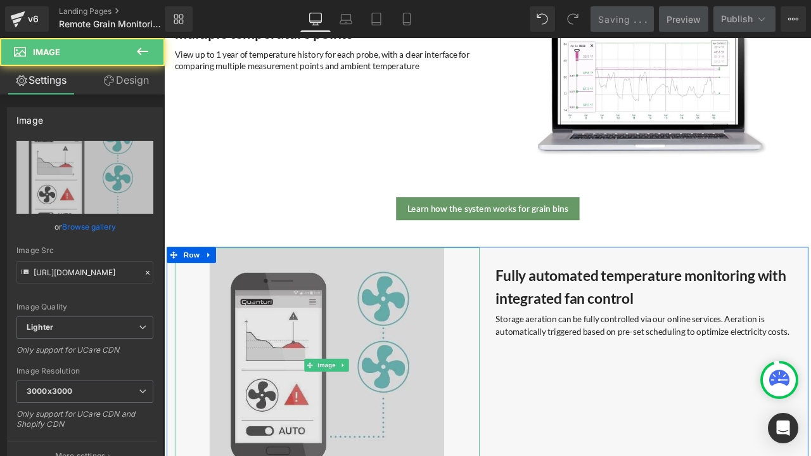
click at [380, 286] on img at bounding box center [357, 425] width 361 height 279
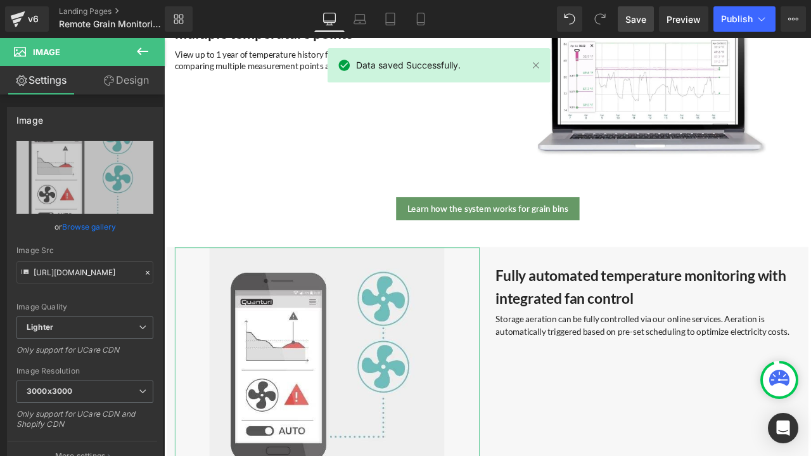
click at [133, 80] on link "Design" at bounding box center [126, 80] width 82 height 29
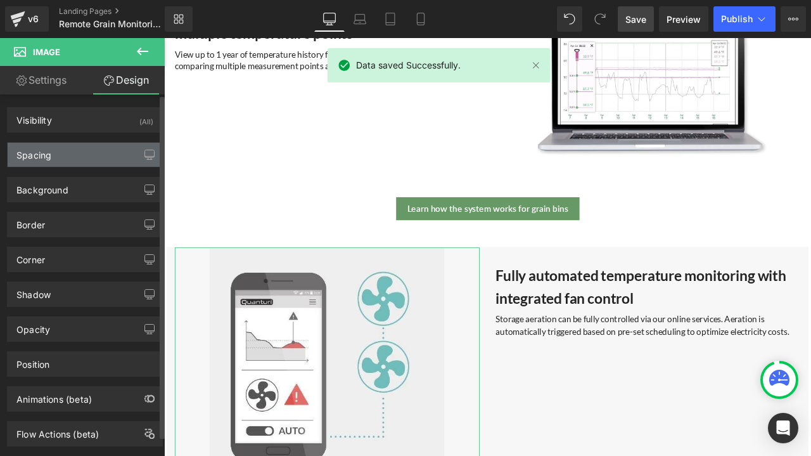
click at [74, 151] on div "Spacing" at bounding box center [85, 155] width 155 height 24
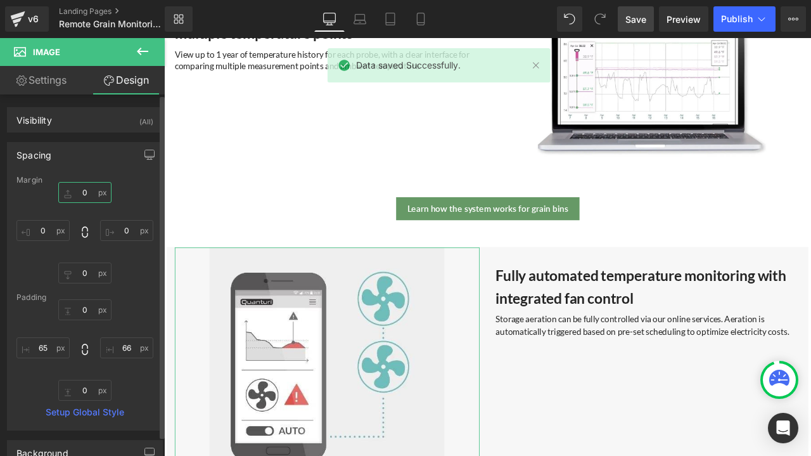
click at [86, 193] on input "0" at bounding box center [84, 192] width 53 height 21
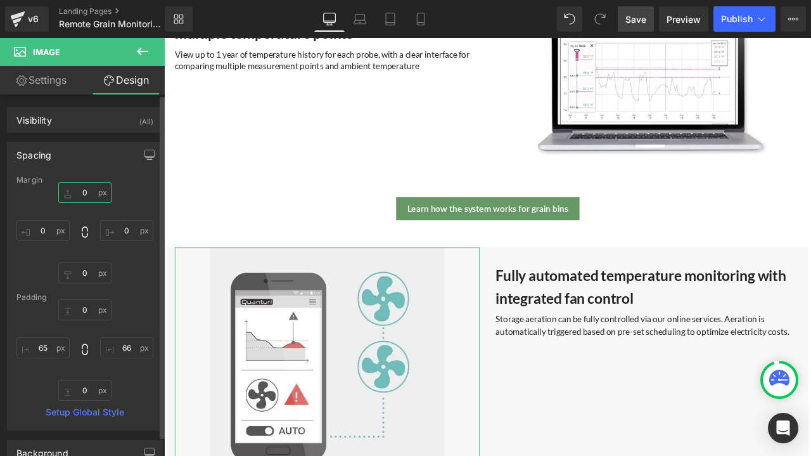
type input "2"
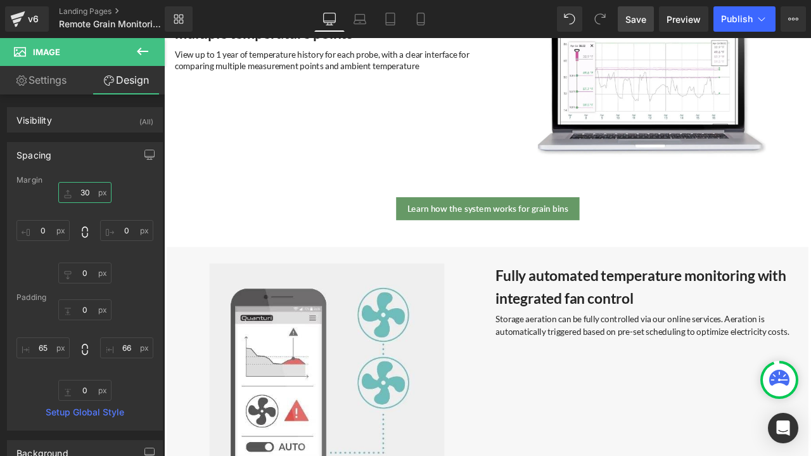
type input "30"
click at [634, 23] on span "Save" at bounding box center [635, 19] width 21 height 13
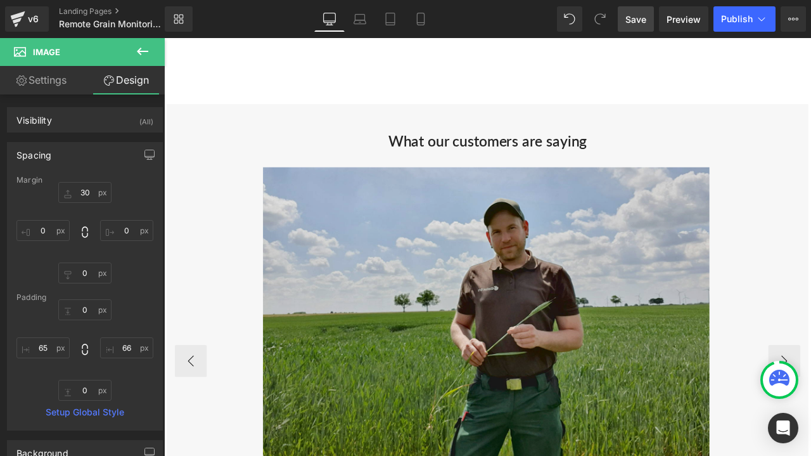
scroll to position [2110, 0]
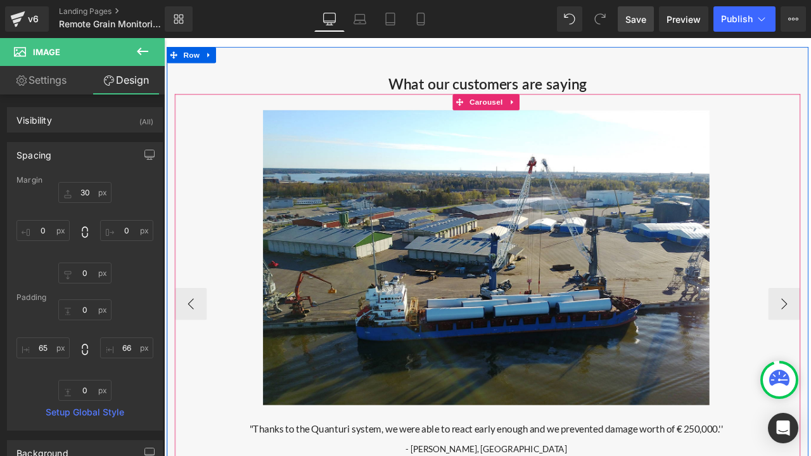
click at [577, 109] on icon at bounding box center [576, 114] width 9 height 10
click at [518, 113] on link "Carousel" at bounding box center [537, 114] width 62 height 19
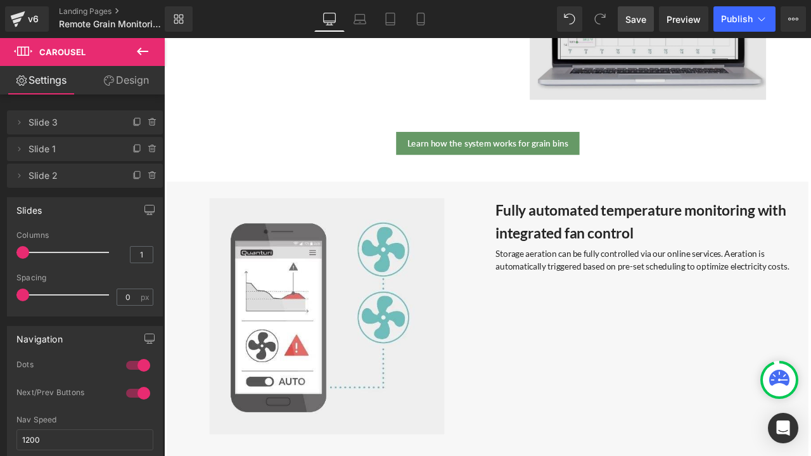
scroll to position [4011, 0]
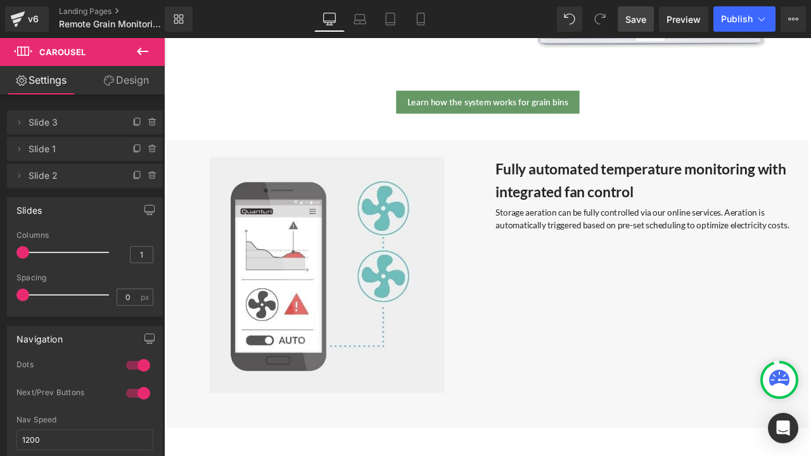
click at [622, 18] on link "Save" at bounding box center [636, 18] width 36 height 25
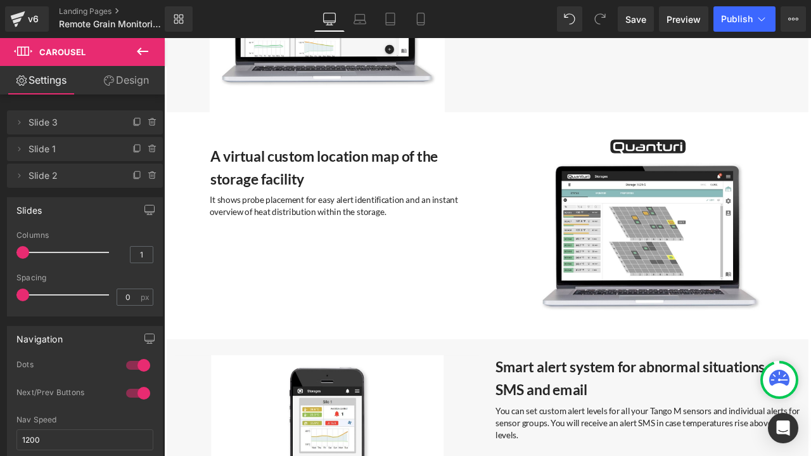
scroll to position [3187, 0]
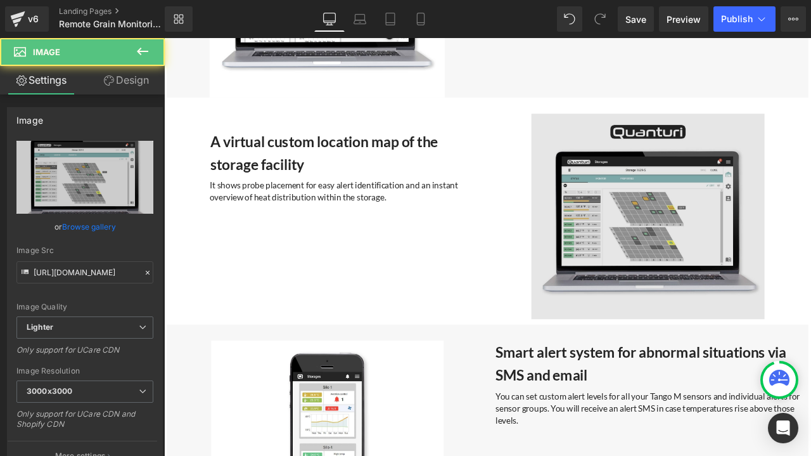
click at [692, 230] on img at bounding box center [737, 248] width 361 height 243
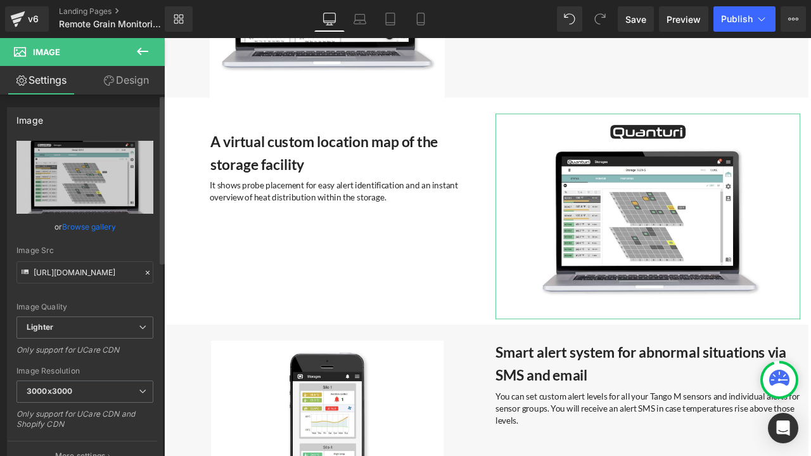
click at [103, 226] on link "Browse gallery" at bounding box center [89, 226] width 54 height 22
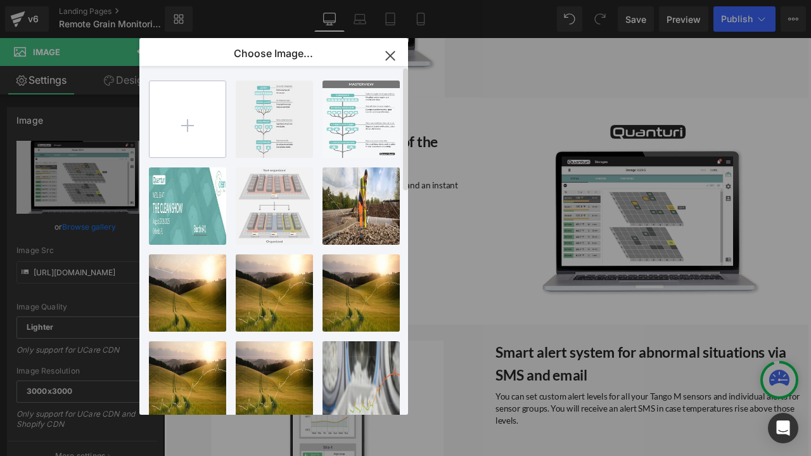
click at [181, 124] on input "file" at bounding box center [188, 119] width 76 height 76
type input "C:\fakepath\Grain Storage map.png"
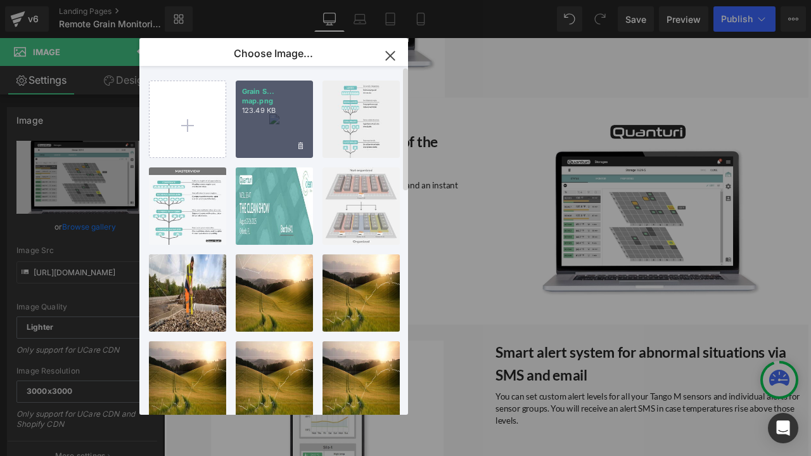
click at [283, 138] on div "Grain S... map.png 123.49 KB" at bounding box center [274, 118] width 77 height 77
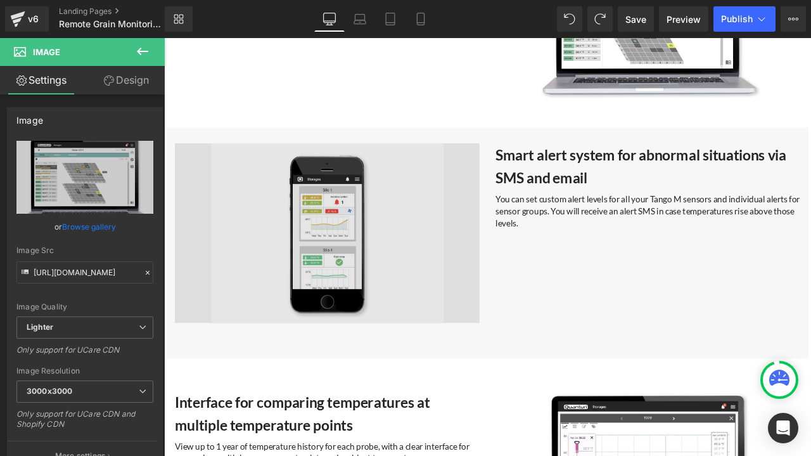
scroll to position [3504, 0]
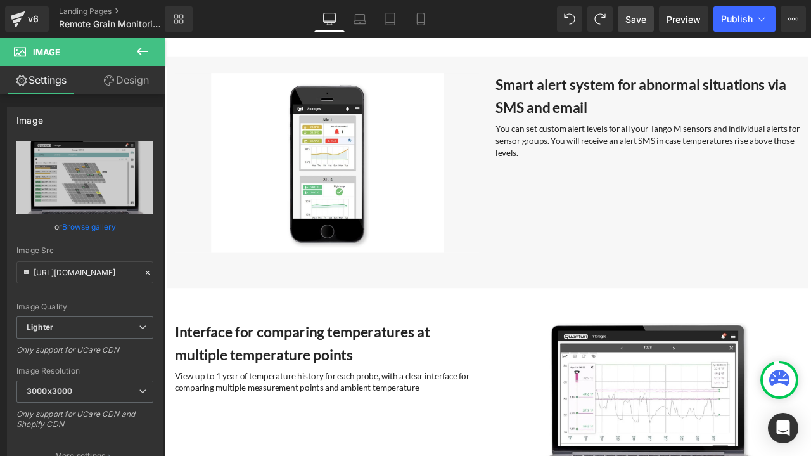
click at [647, 11] on link "Save" at bounding box center [636, 18] width 36 height 25
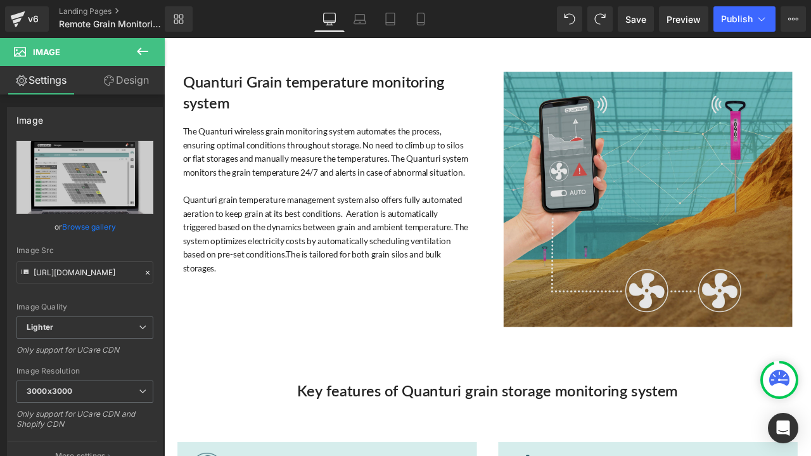
scroll to position [716, 0]
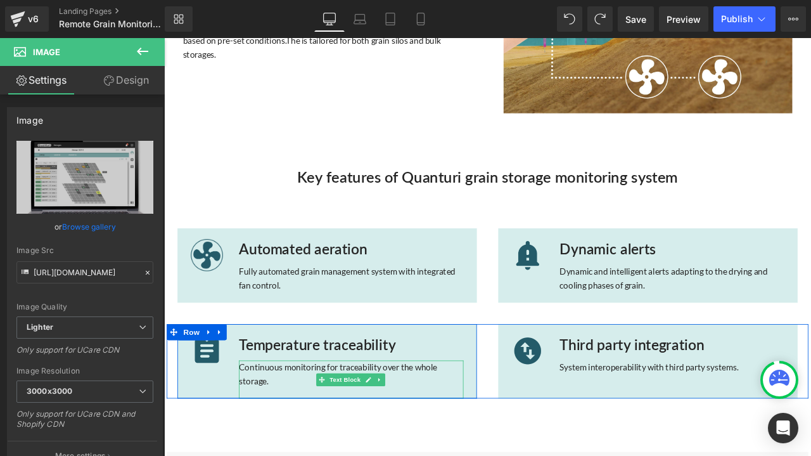
click at [285, 444] on p "Continuous monitoring for traceability over the whole storage." at bounding box center [386, 435] width 266 height 32
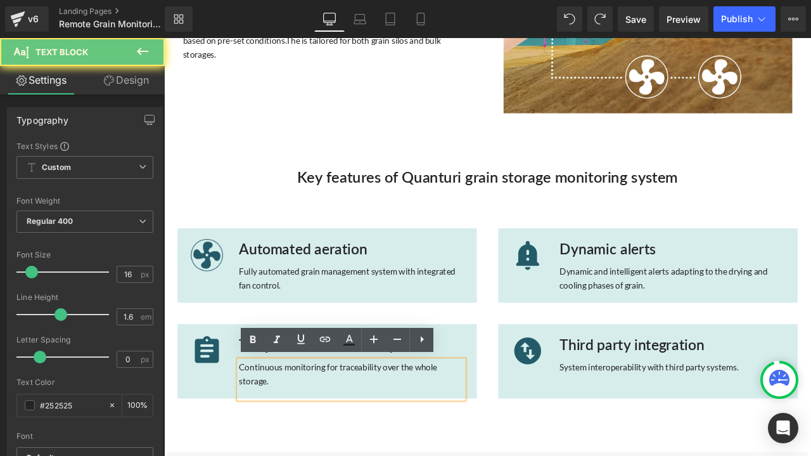
click at [285, 444] on p "Continuous monitoring for traceability over the whole storage." at bounding box center [386, 435] width 266 height 32
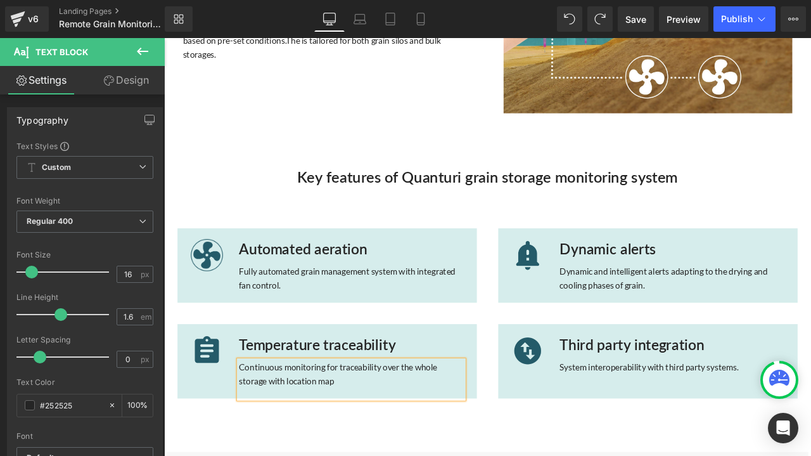
drag, startPoint x: 376, startPoint y: 442, endPoint x: 241, endPoint y: 428, distance: 135.0
click at [243, 428] on div "Temperature traceability Heading Continuous monitoring for traceability over th…" at bounding box center [385, 426] width 285 height 75
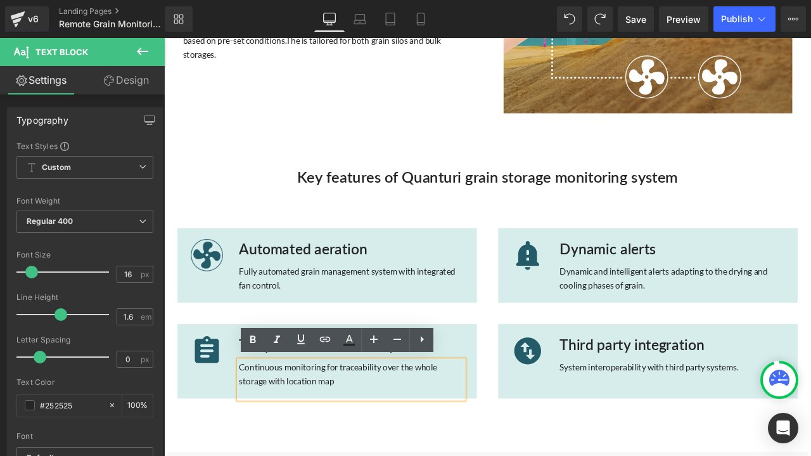
copy p "Continuous monitoring for traceability over the whole storage with location map"
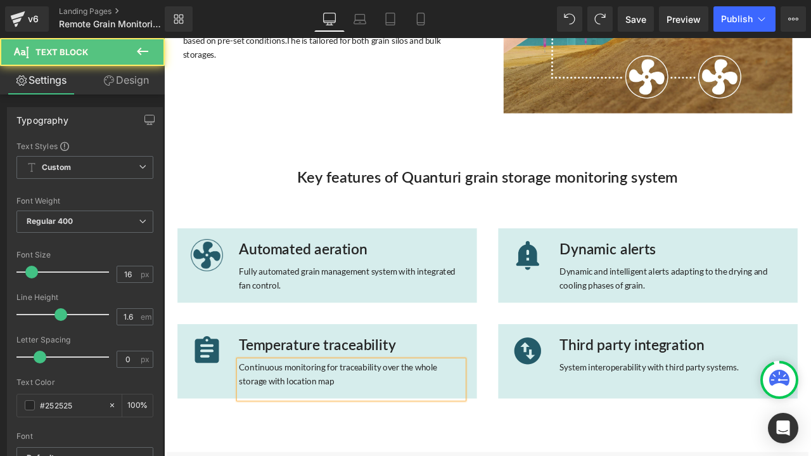
click at [379, 449] on p "Continuous monitoring for traceability over the whole storage with location map" at bounding box center [386, 435] width 266 height 32
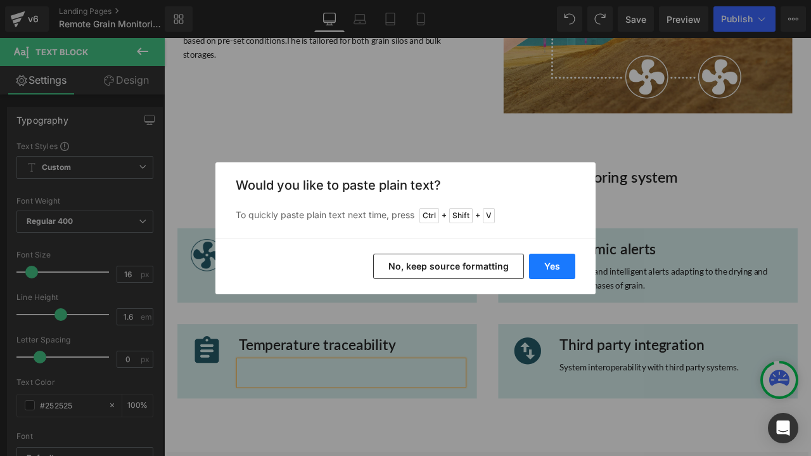
click at [553, 272] on button "Yes" at bounding box center [552, 265] width 46 height 25
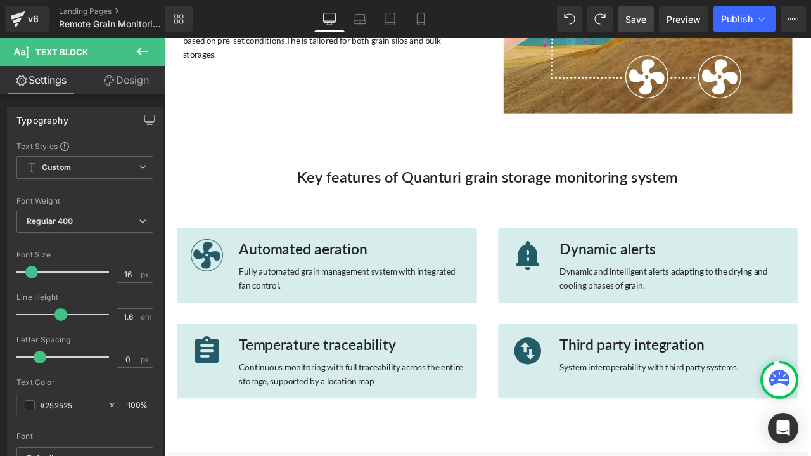
click at [639, 22] on span "Save" at bounding box center [635, 19] width 21 height 13
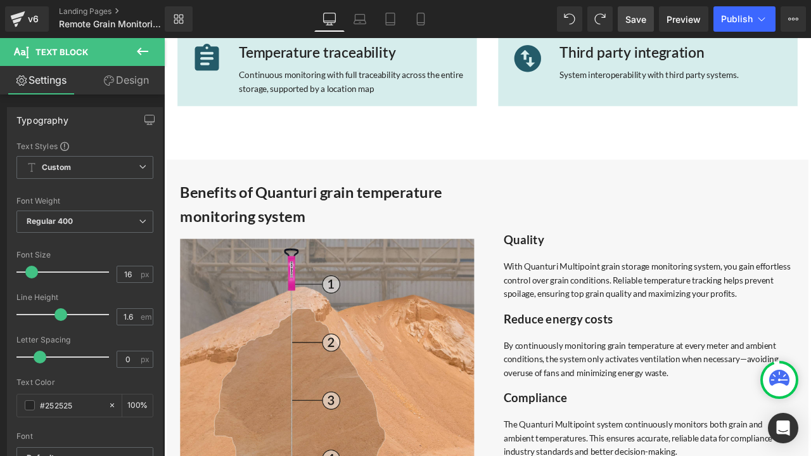
scroll to position [951, 0]
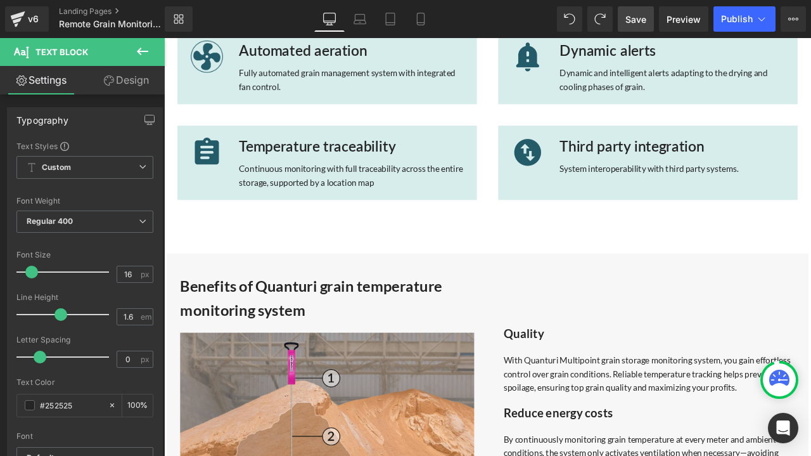
click at [632, 24] on span "Save" at bounding box center [635, 19] width 21 height 13
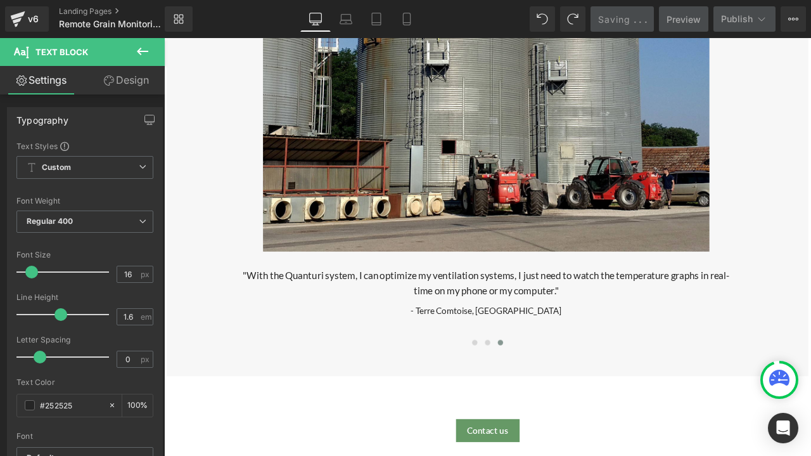
scroll to position [2345, 0]
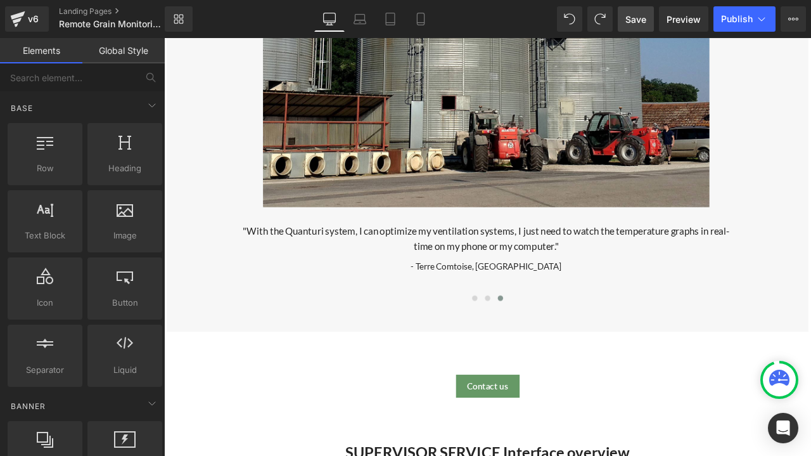
click at [406, 385] on div "Remote Grain Monitoring System for Silos and Bulk Storages Heading The Quanturi…" at bounding box center [547, 324] width 767 height 5116
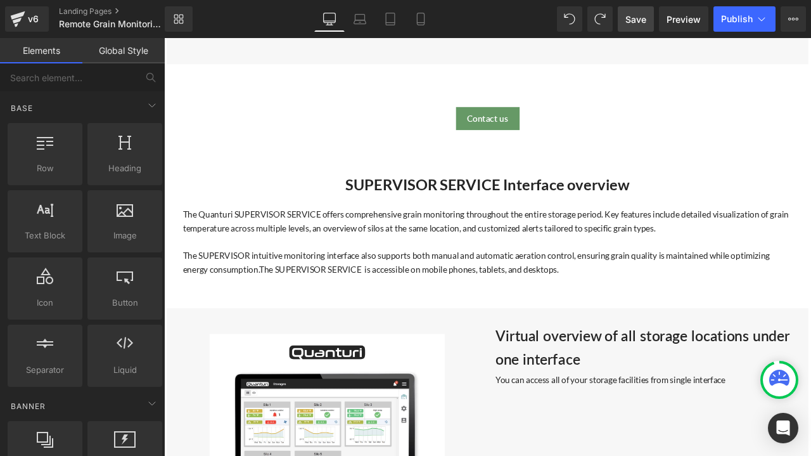
scroll to position [2598, 0]
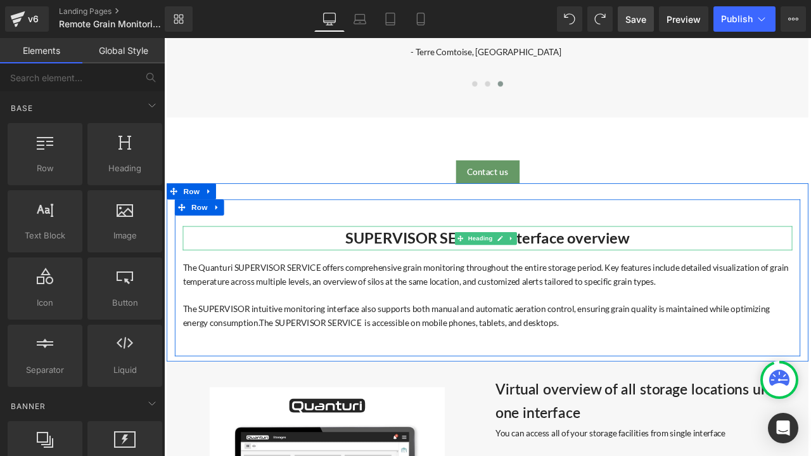
click at [704, 264] on strong "SUPERVISOR SERVICE Interface overview" at bounding box center [548, 275] width 336 height 22
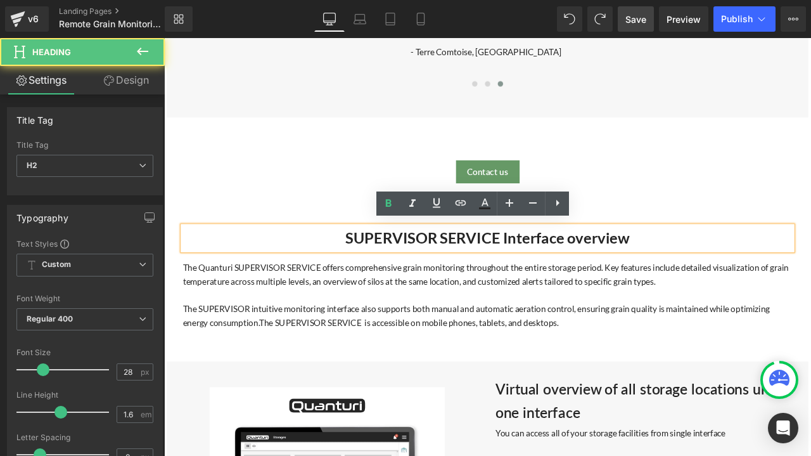
click at [712, 264] on h2 "SUPERVISOR SERVICE Interface overview" at bounding box center [547, 275] width 722 height 29
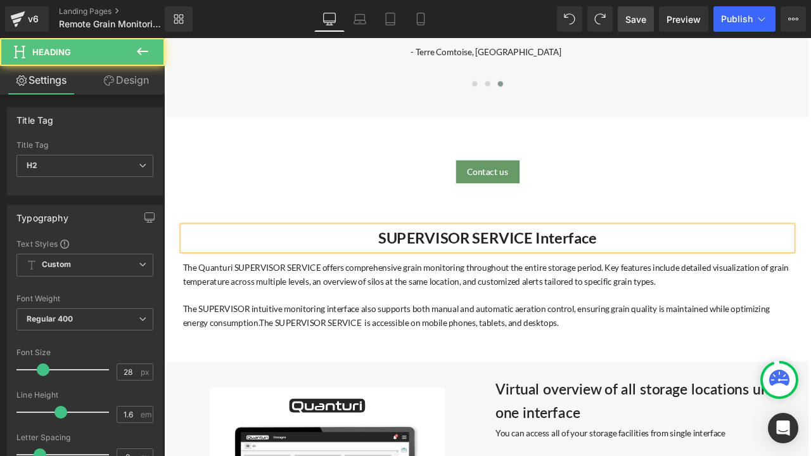
click at [406, 272] on h2 "SUPERVISOR SERVICE Interface" at bounding box center [547, 275] width 722 height 29
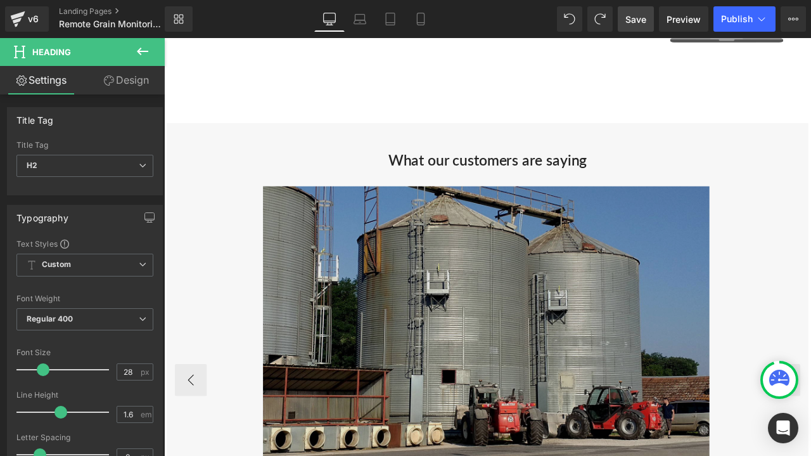
scroll to position [1964, 0]
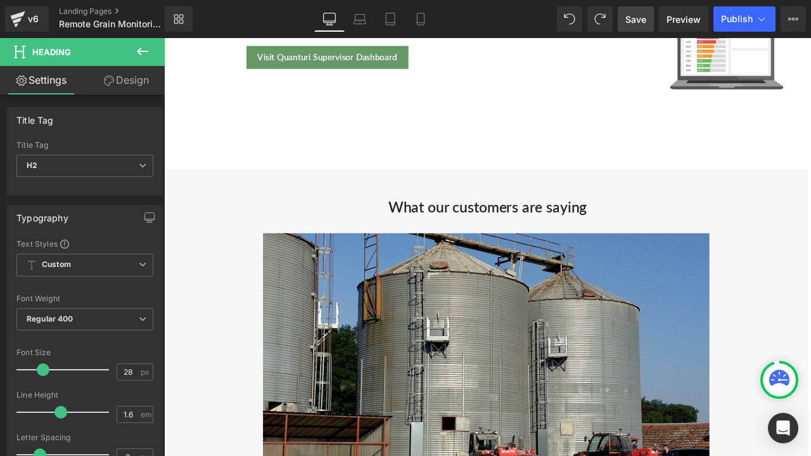
click at [641, 21] on span "Save" at bounding box center [635, 19] width 21 height 13
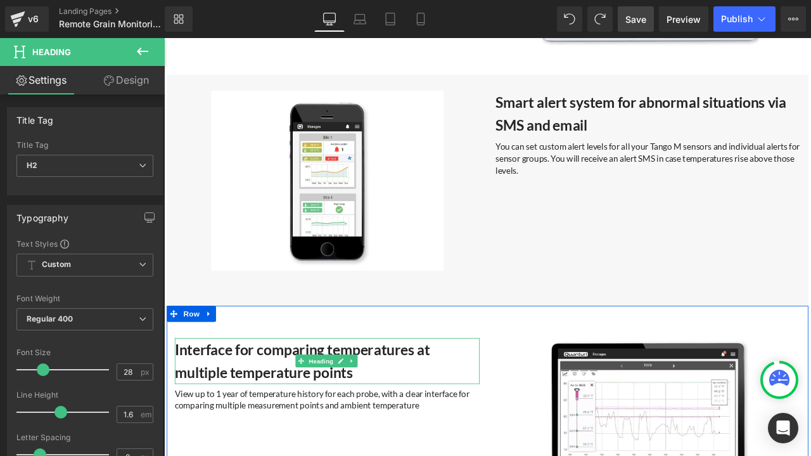
scroll to position [3549, 0]
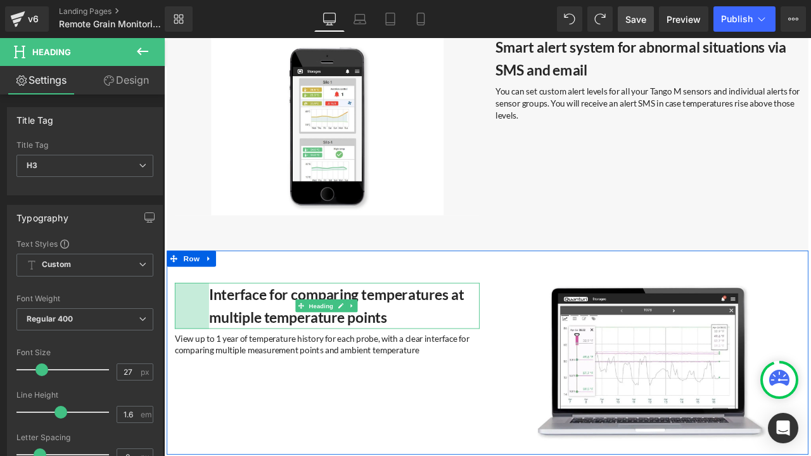
drag, startPoint x: 173, startPoint y: 342, endPoint x: 214, endPoint y: 346, distance: 40.7
click at [214, 346] on div "64px" at bounding box center [197, 355] width 41 height 54
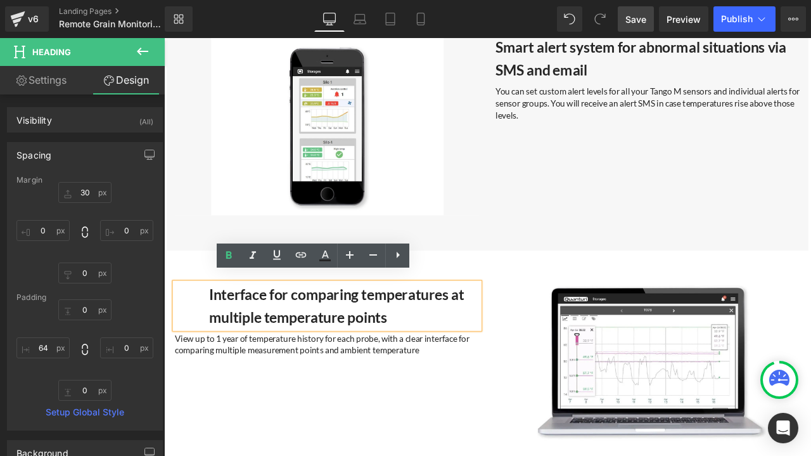
click at [532, 352] on h3 "Interface for comparing temperatures at multiple temperature points" at bounding box center [377, 355] width 321 height 54
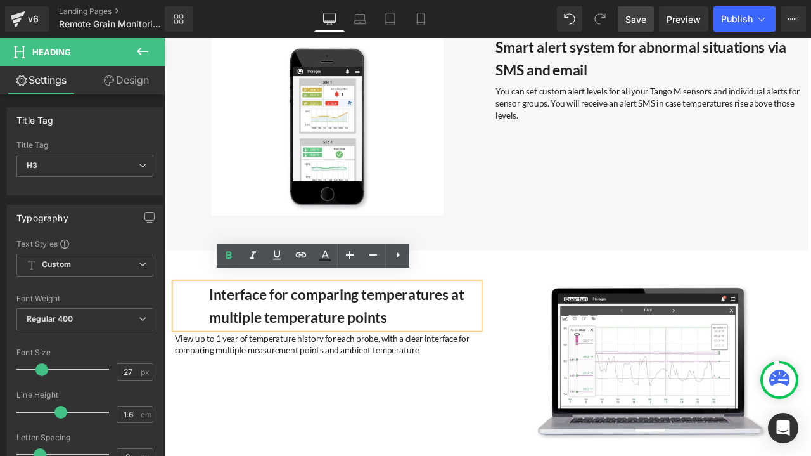
click at [551, 394] on div "Image 64px 64px" at bounding box center [737, 417] width 380 height 217
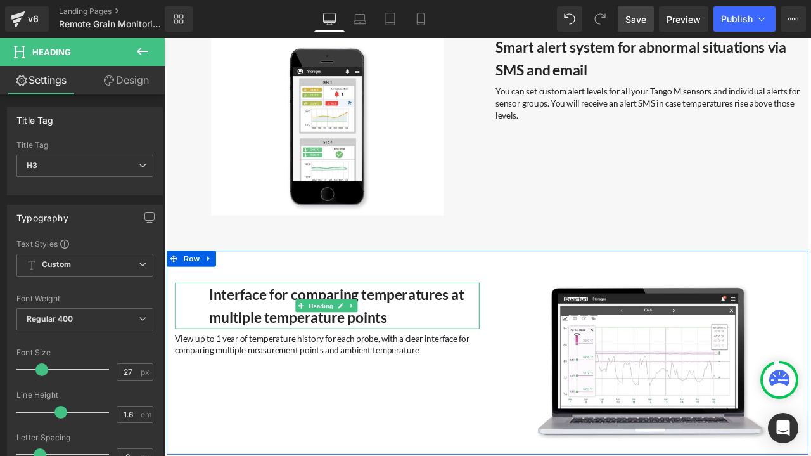
click at [529, 354] on div "Interface for comparing temperatures at multiple temperature points Heading 64px" at bounding box center [357, 355] width 361 height 54
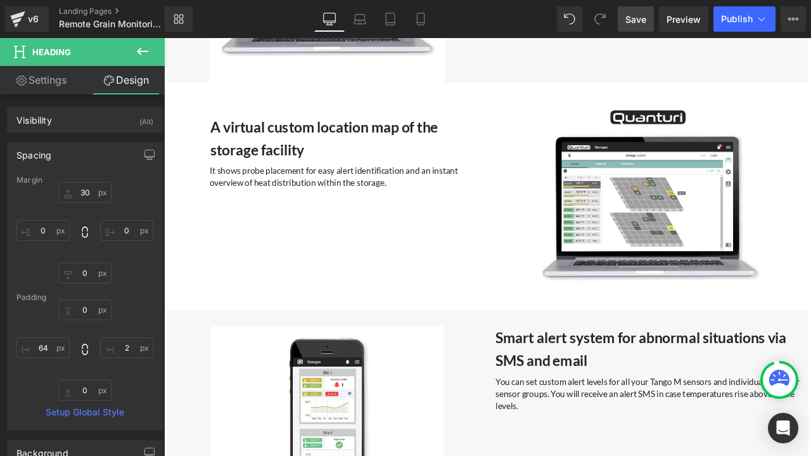
scroll to position [3105, 0]
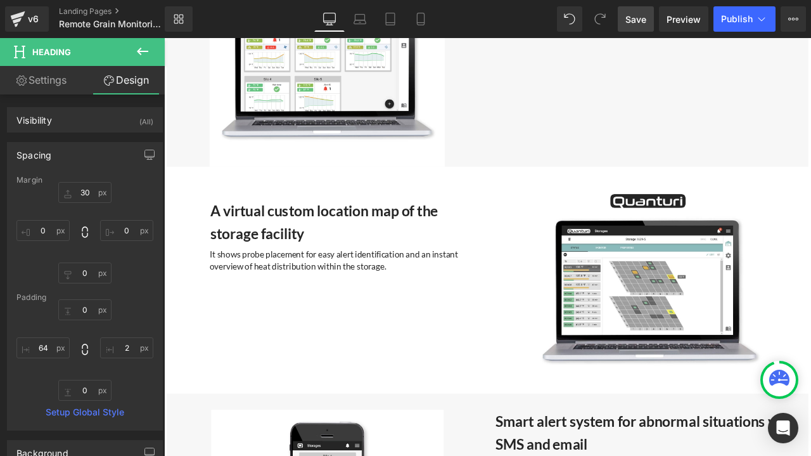
click at [482, 288] on p "It shows probe placement for easy alert identification and an instant overview …" at bounding box center [378, 302] width 320 height 29
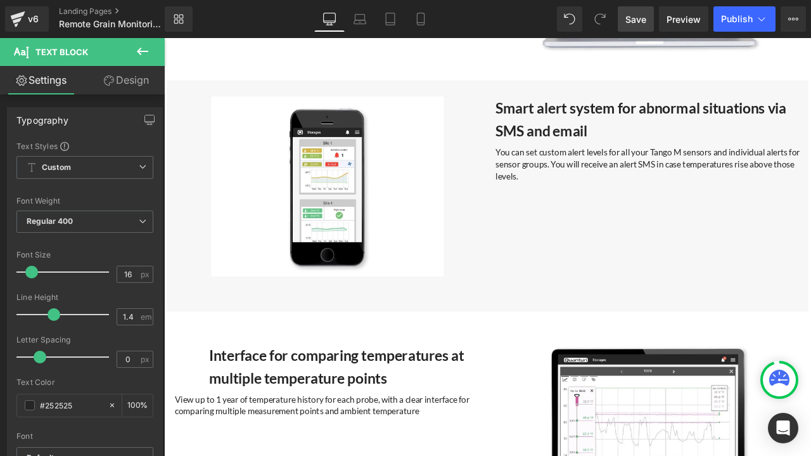
scroll to position [3612, 0]
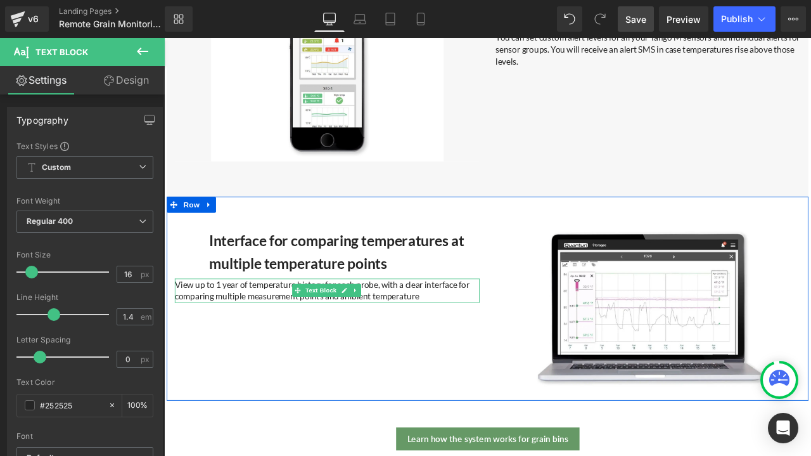
click at [517, 323] on p "View up to 1 year of temperature history for each probe, with a clear interface…" at bounding box center [357, 337] width 361 height 29
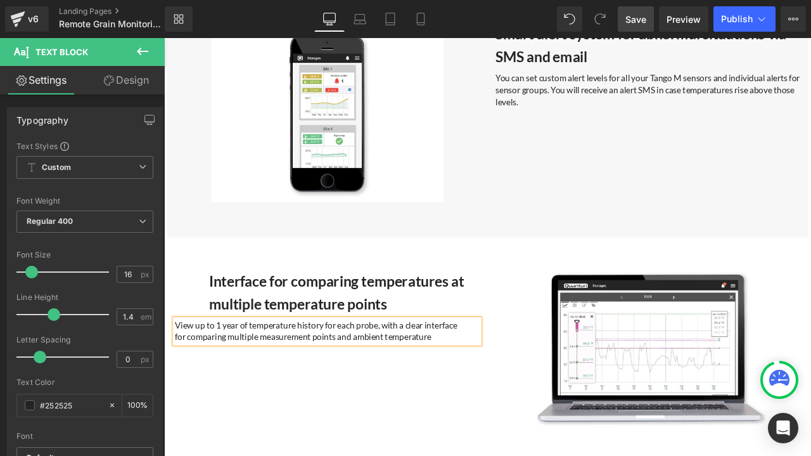
scroll to position [3549, 0]
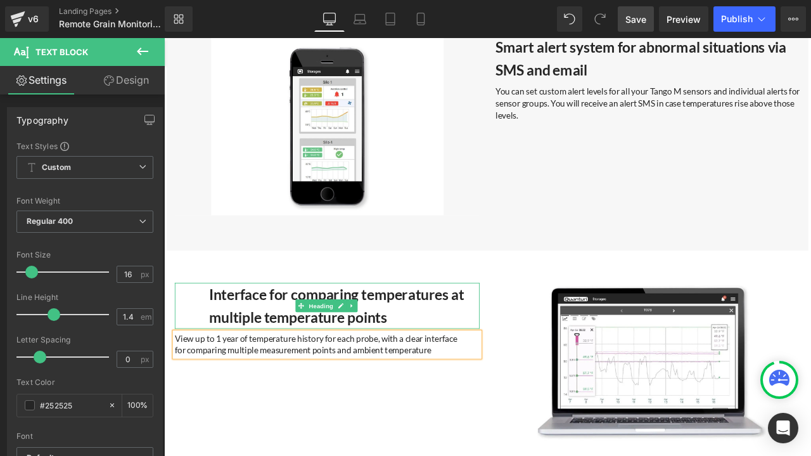
click at [507, 333] on b "Interface for comparing temperatures at multiple temperature points" at bounding box center [368, 355] width 302 height 48
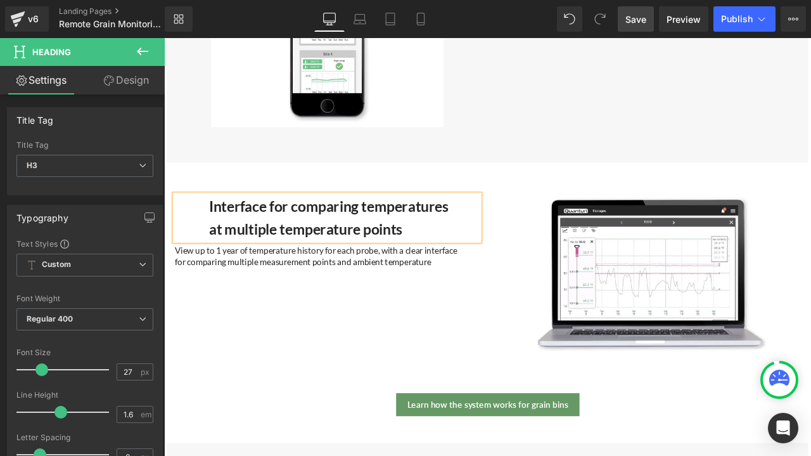
scroll to position [3739, 0]
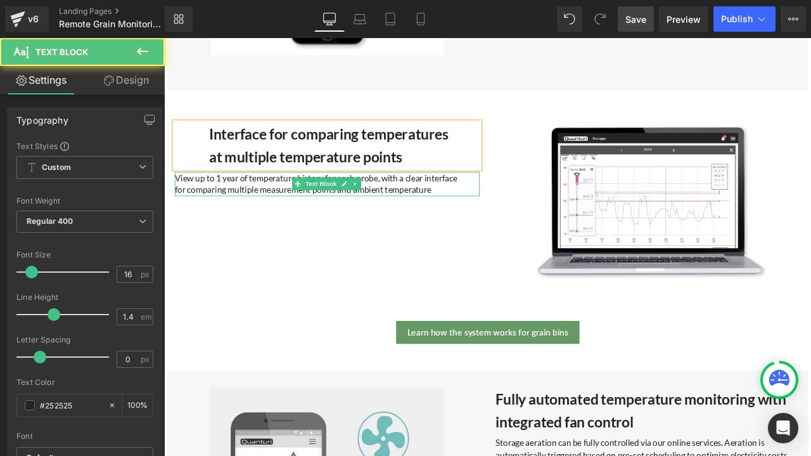
click at [193, 210] on p "for comparing multiple measurement points and ambient temperature" at bounding box center [357, 217] width 361 height 14
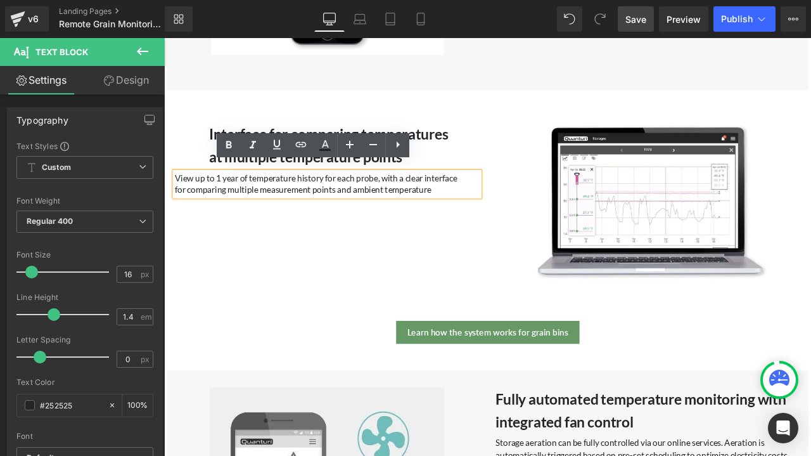
click at [193, 233] on div "Interface for comparing temperatures at multiple temperature points Heading 64p…" at bounding box center [547, 220] width 760 height 242
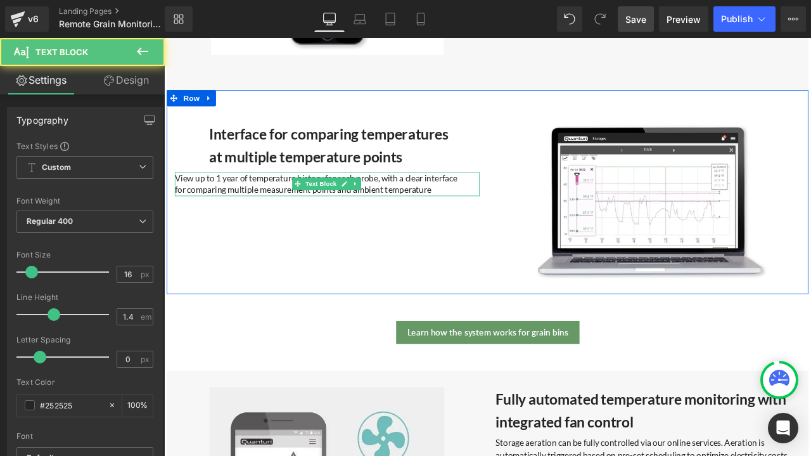
click at [182, 210] on p "for comparing multiple measurement points and ambient temperature" at bounding box center [357, 217] width 361 height 14
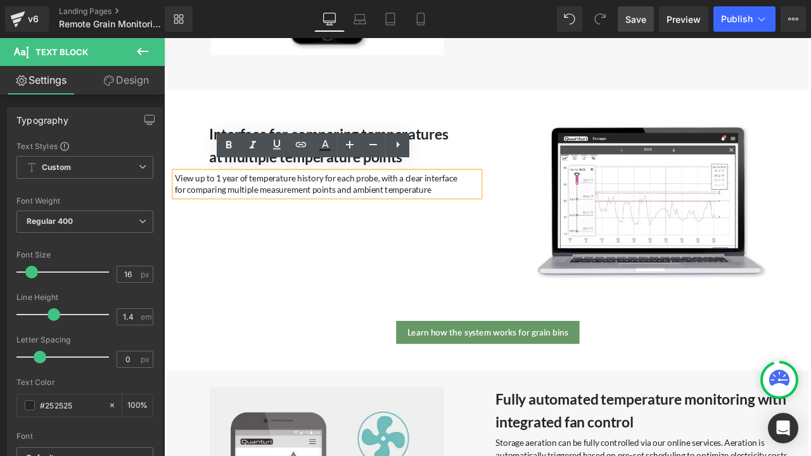
click at [177, 196] on div "View up to 1 year of temperature history for each probe, with a clear interface…" at bounding box center [357, 210] width 361 height 29
click at [177, 205] on div "View up to 1 year of temperature history for each probe, with a clear interface…" at bounding box center [357, 210] width 361 height 29
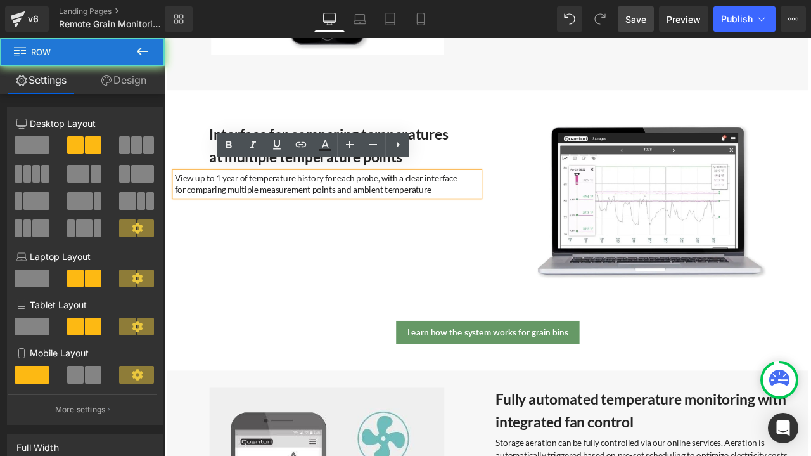
click at [226, 263] on div "Interface for comparing temperatures at multiple temperature points Heading 64p…" at bounding box center [547, 220] width 760 height 242
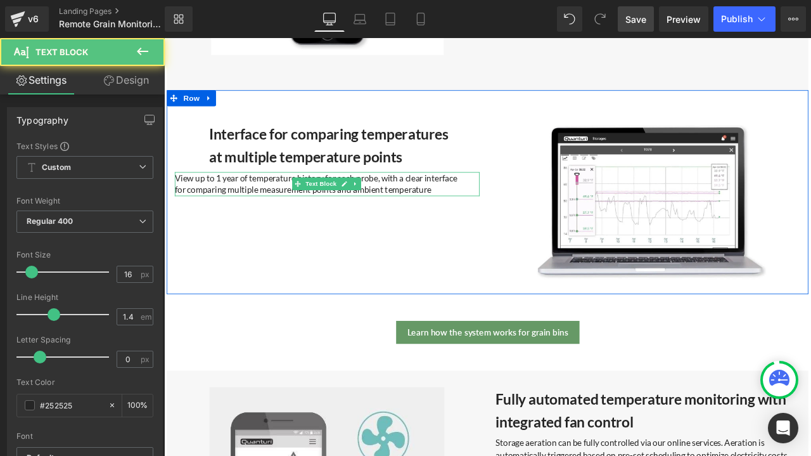
click at [177, 210] on p "for comparing multiple measurement points and ambient temperature" at bounding box center [357, 217] width 361 height 14
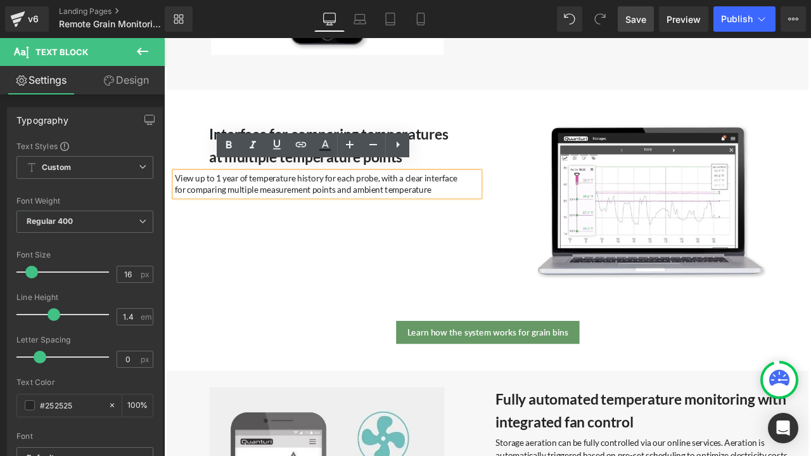
click at [202, 252] on div "Interface for comparing temperatures at multiple temperature points Heading 64p…" at bounding box center [547, 220] width 760 height 242
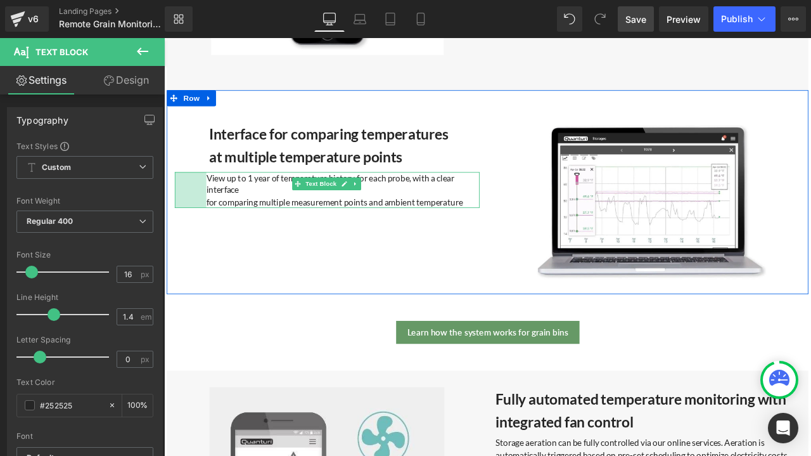
drag, startPoint x: 176, startPoint y: 206, endPoint x: 213, endPoint y: 207, distance: 37.4
click at [213, 207] on div "View up to 1 year of temperature history for each probe, with a clear interface…" at bounding box center [357, 217] width 361 height 42
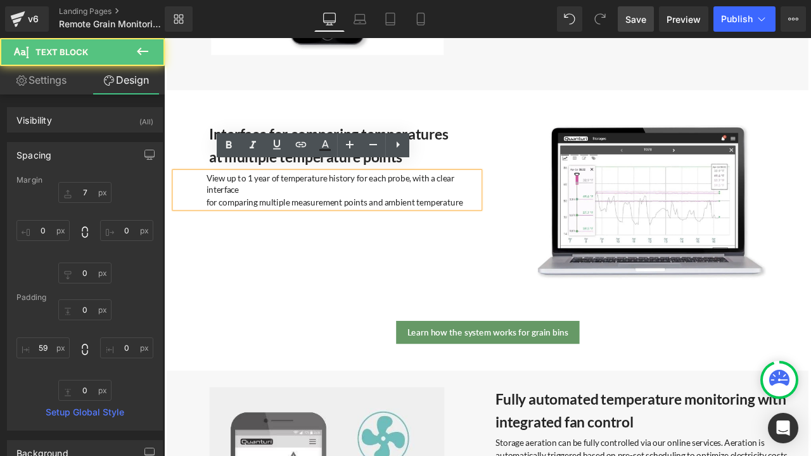
click at [214, 225] on p "for comparing multiple measurement points and ambient temperature" at bounding box center [376, 232] width 324 height 14
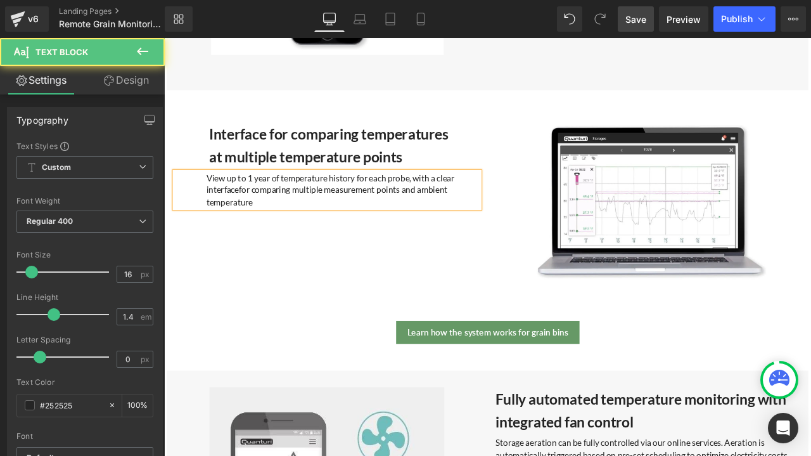
click at [304, 220] on p "View up to 1 year of temperature history for each probe, with a clear interface…" at bounding box center [376, 217] width 324 height 42
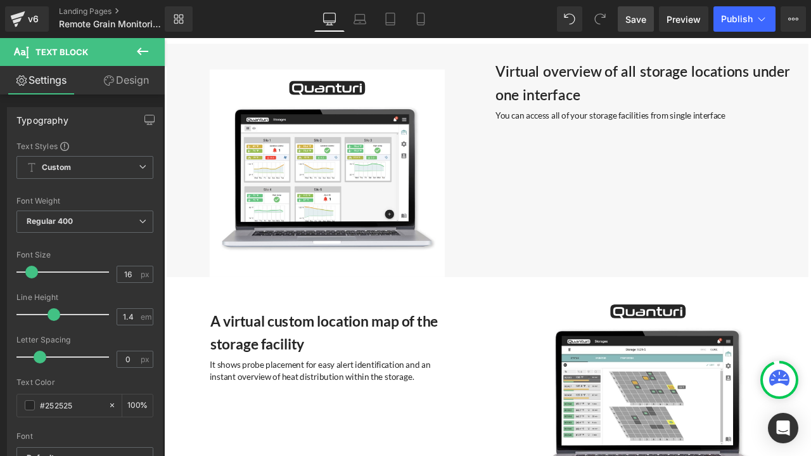
scroll to position [2852, 0]
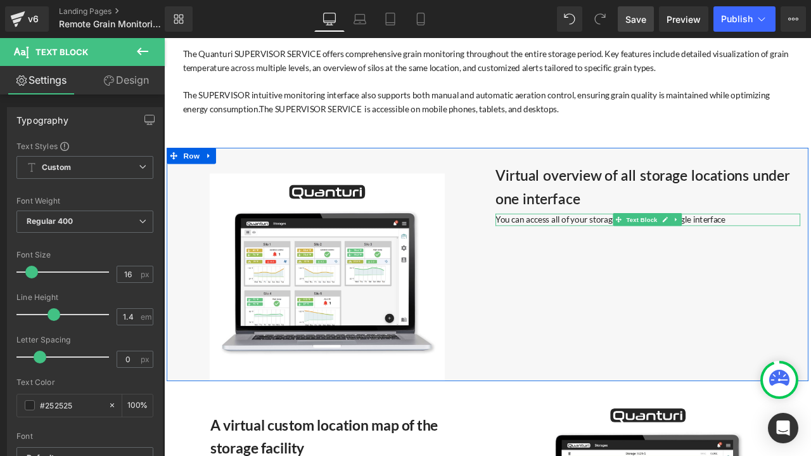
click at [559, 250] on p "You can access all of your storage facilities from single interface" at bounding box center [737, 253] width 361 height 14
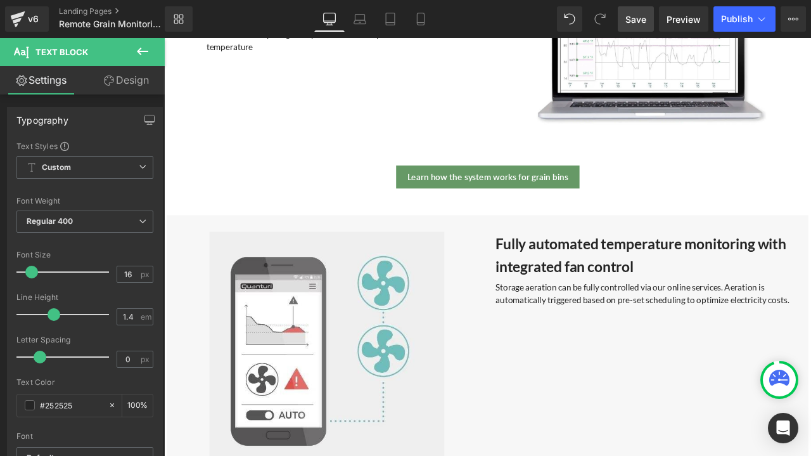
scroll to position [3929, 0]
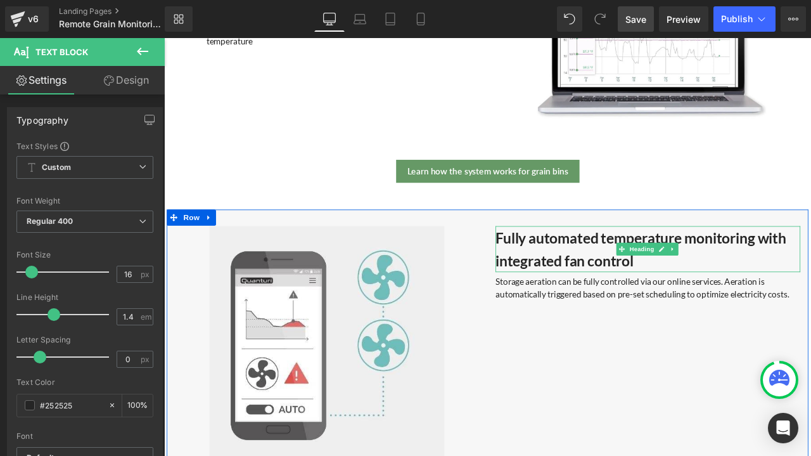
click at [810, 264] on strong "Fully automated temperature monitoring with integrated fan control" at bounding box center [729, 288] width 344 height 48
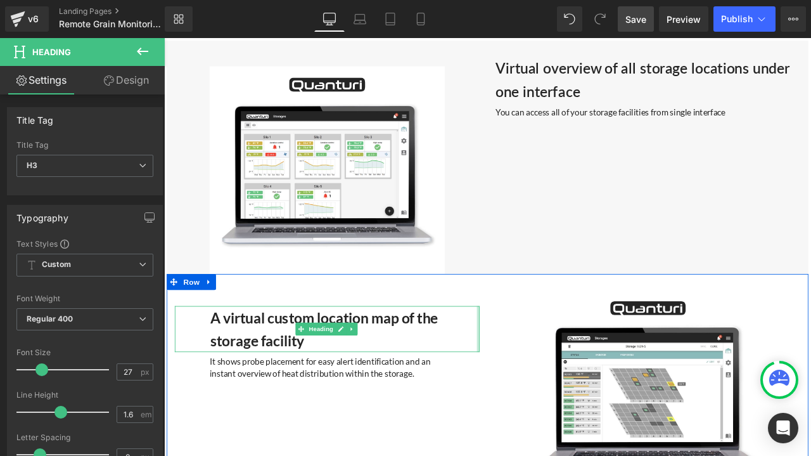
scroll to position [2788, 0]
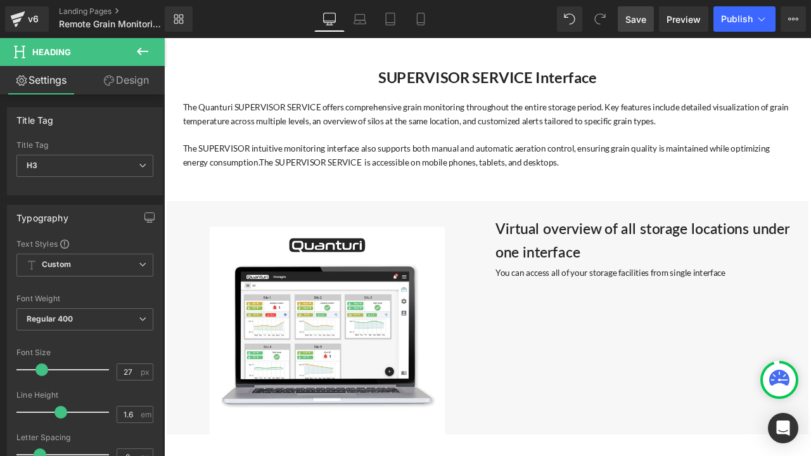
click at [622, 30] on link "Save" at bounding box center [636, 18] width 36 height 25
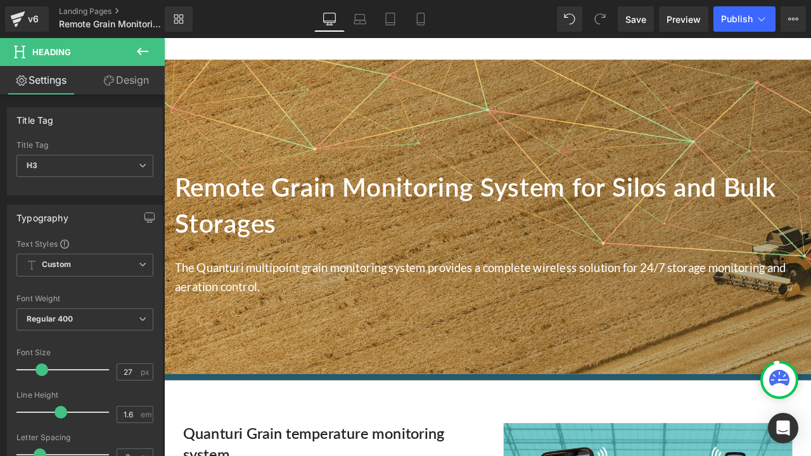
scroll to position [0, 0]
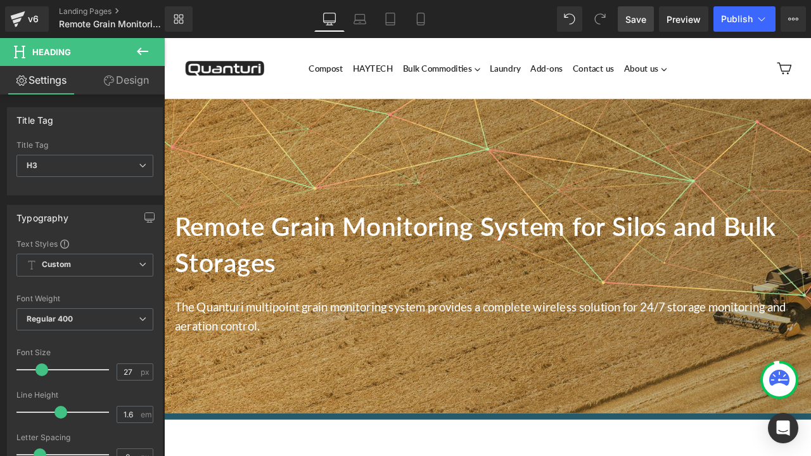
click at [636, 31] on link "Save" at bounding box center [636, 18] width 36 height 25
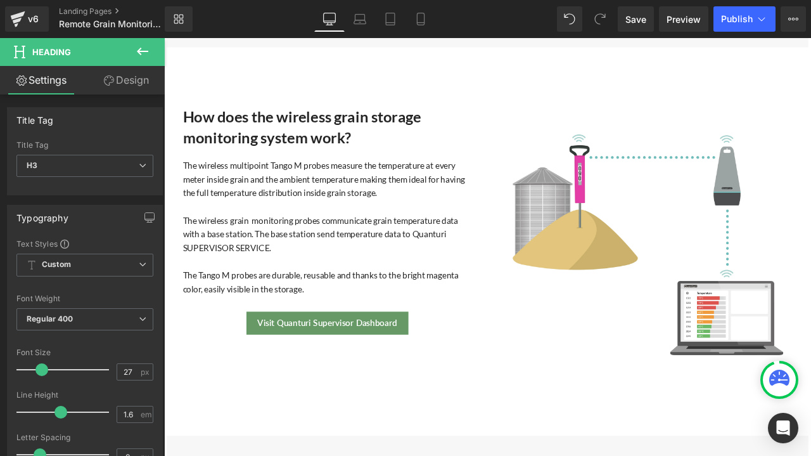
scroll to position [1648, 0]
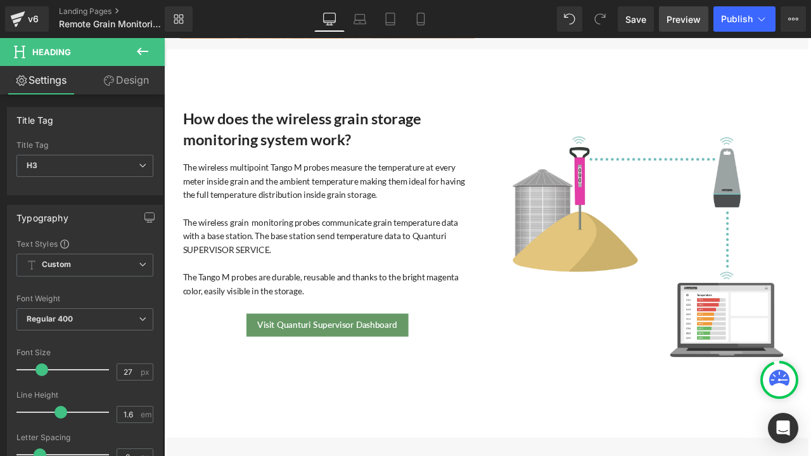
click at [667, 20] on link "Preview" at bounding box center [683, 18] width 49 height 25
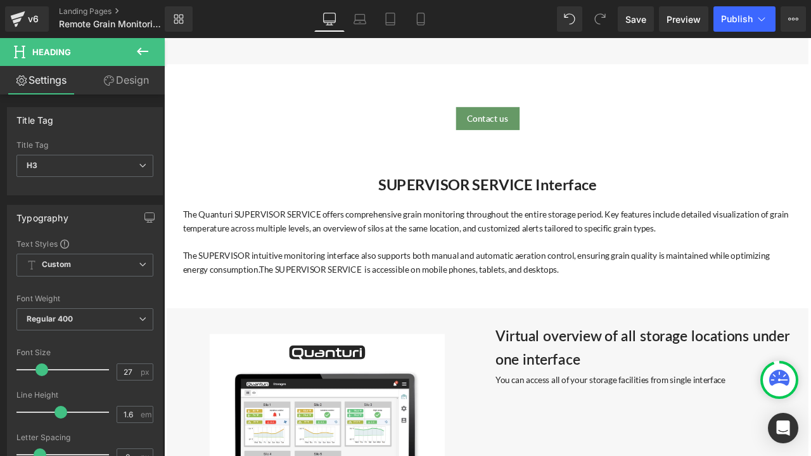
scroll to position [2915, 0]
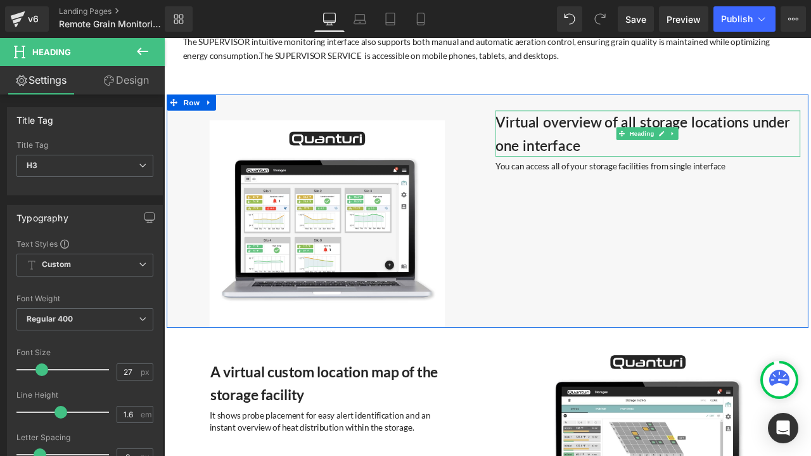
drag, startPoint x: 852, startPoint y: 131, endPoint x: 868, endPoint y: 136, distance: 16.8
click at [810, 131] on h3 "Virtual overview of all storage locations under one interface" at bounding box center [737, 151] width 361 height 54
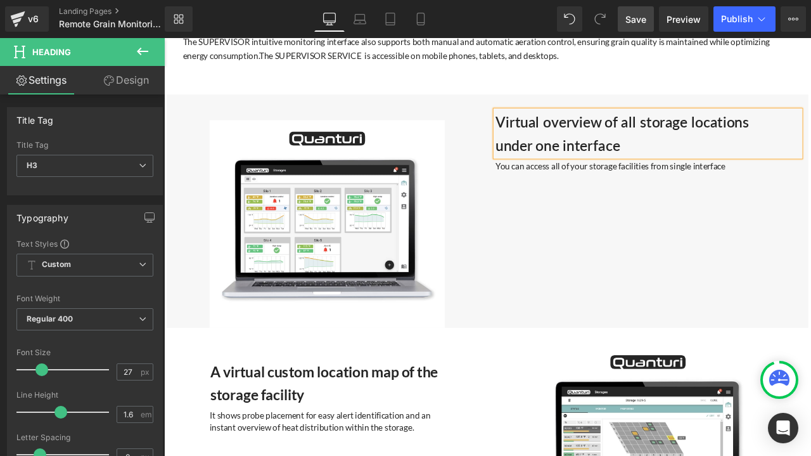
click at [632, 16] on span "Save" at bounding box center [635, 19] width 21 height 13
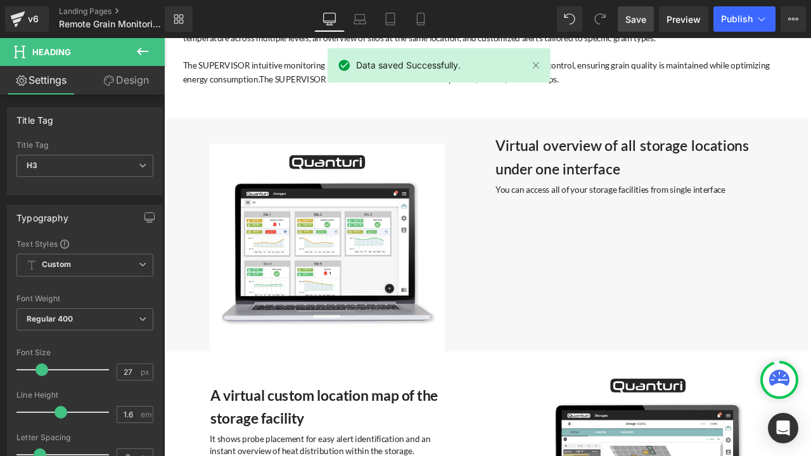
scroll to position [2852, 0]
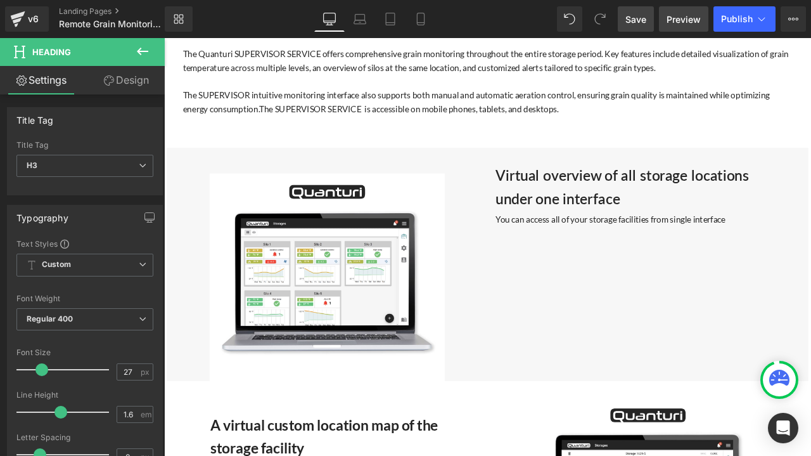
click at [676, 20] on span "Preview" at bounding box center [684, 19] width 34 height 13
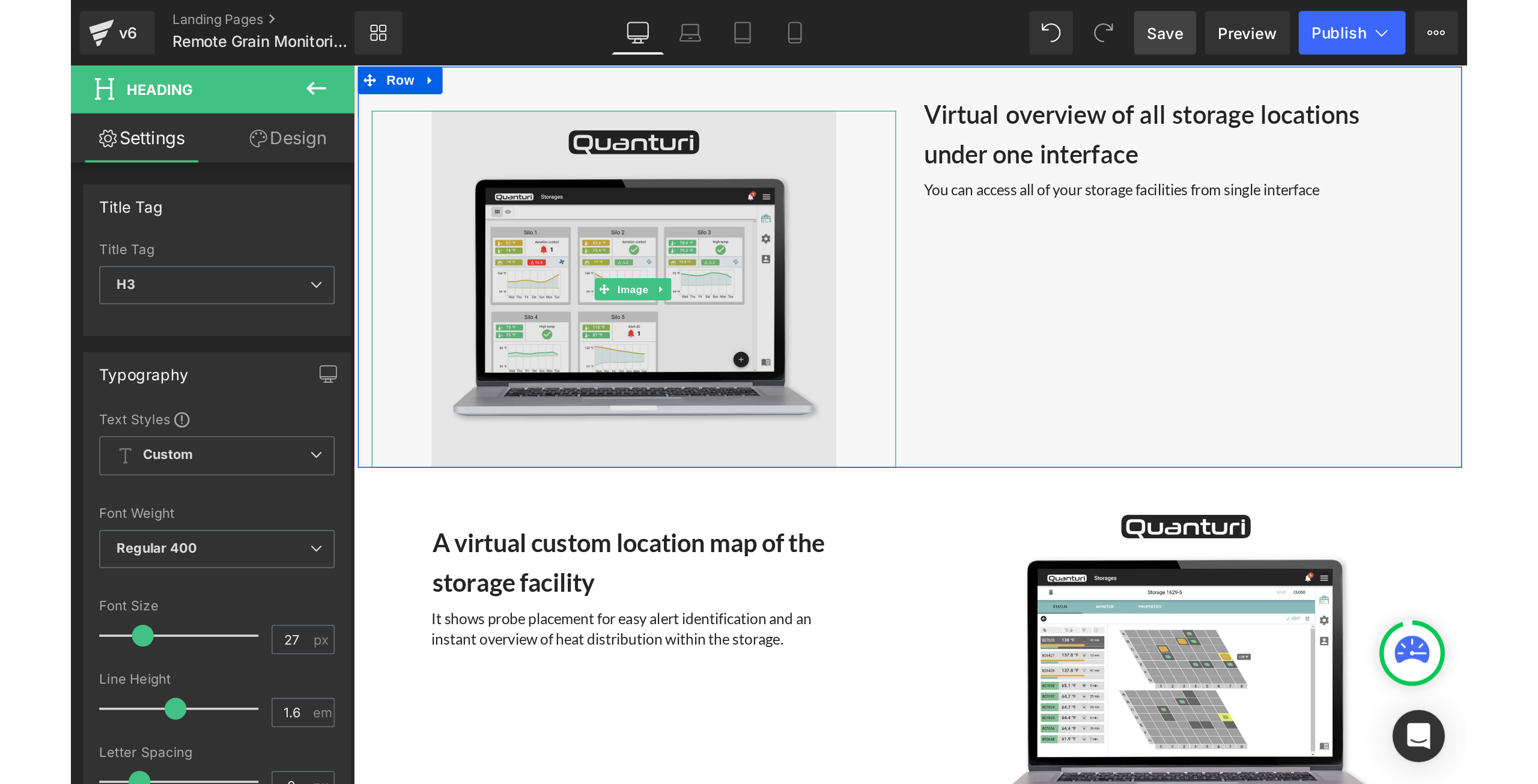
scroll to position [2823, 0]
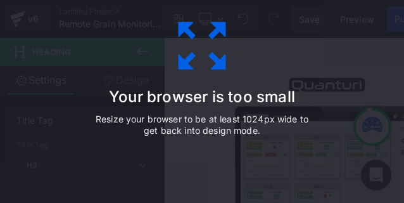
click at [200, 31] on icon at bounding box center [201, 45] width 63 height 63
click at [195, 31] on icon at bounding box center [201, 45] width 63 height 63
click at [199, 54] on icon at bounding box center [201, 45] width 63 height 63
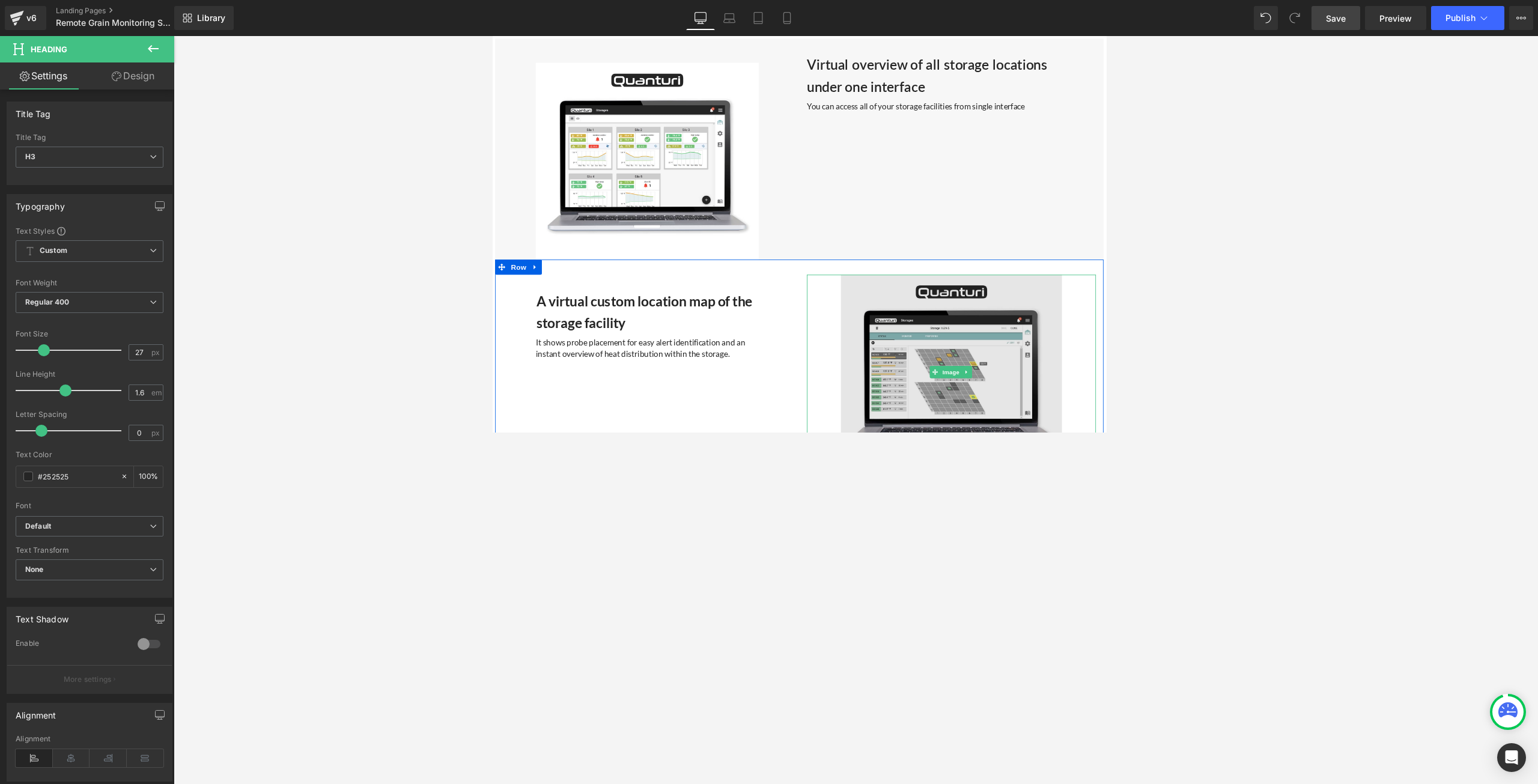
scroll to position [2763, 0]
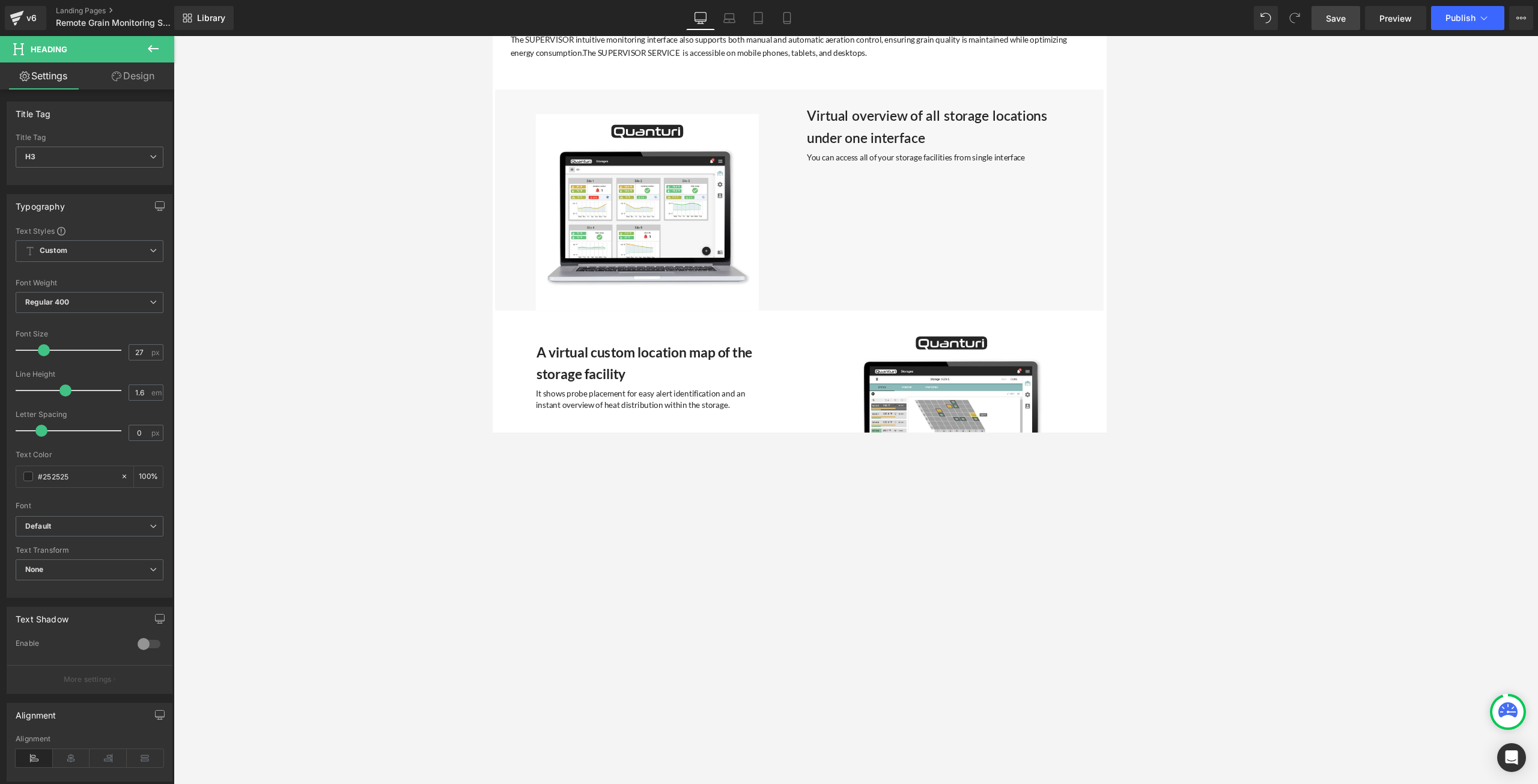
click at [768, 20] on span "Save" at bounding box center [1336, 18] width 20 height 12
click at [146, 48] on icon at bounding box center [153, 48] width 14 height 14
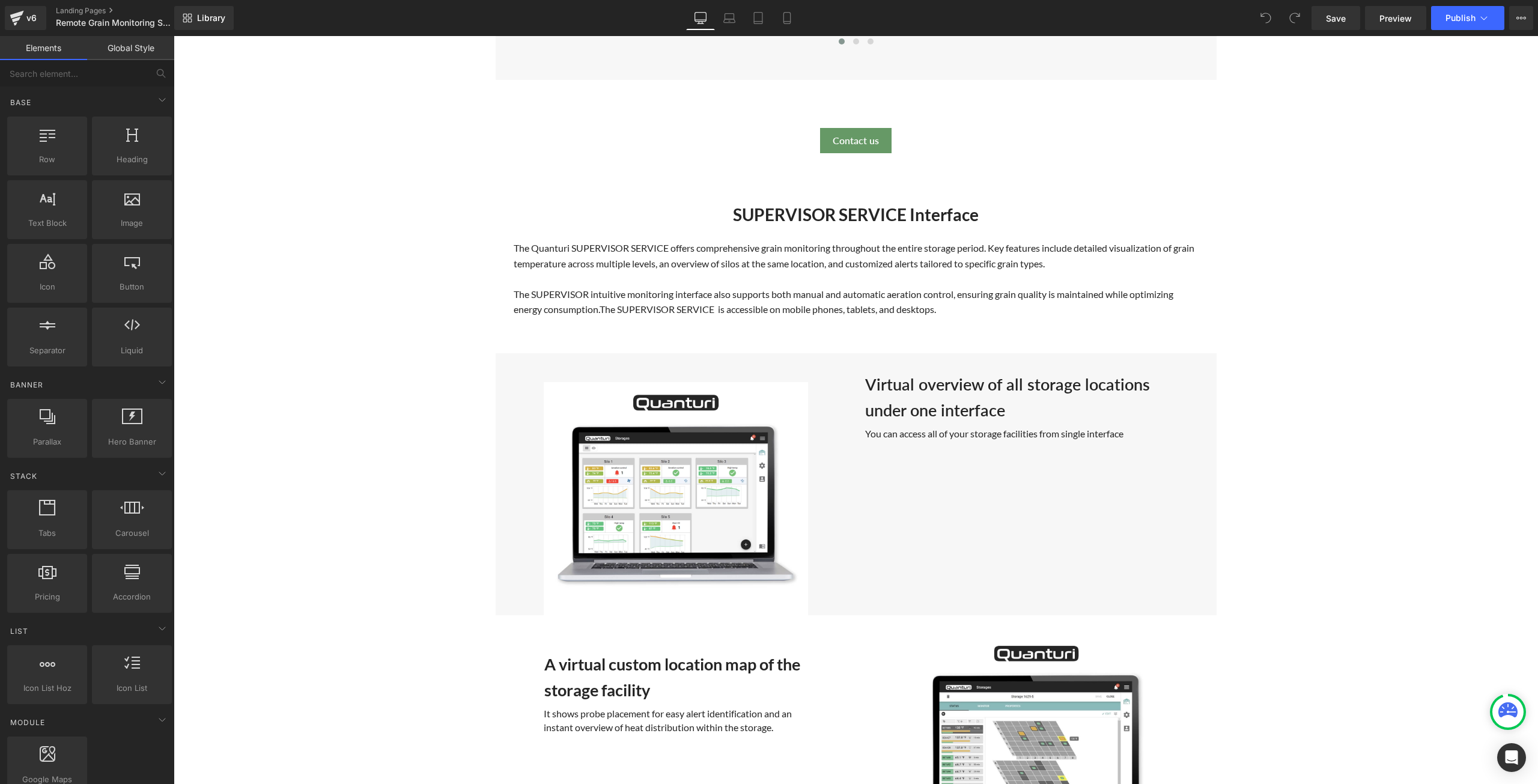
scroll to position [2884, 0]
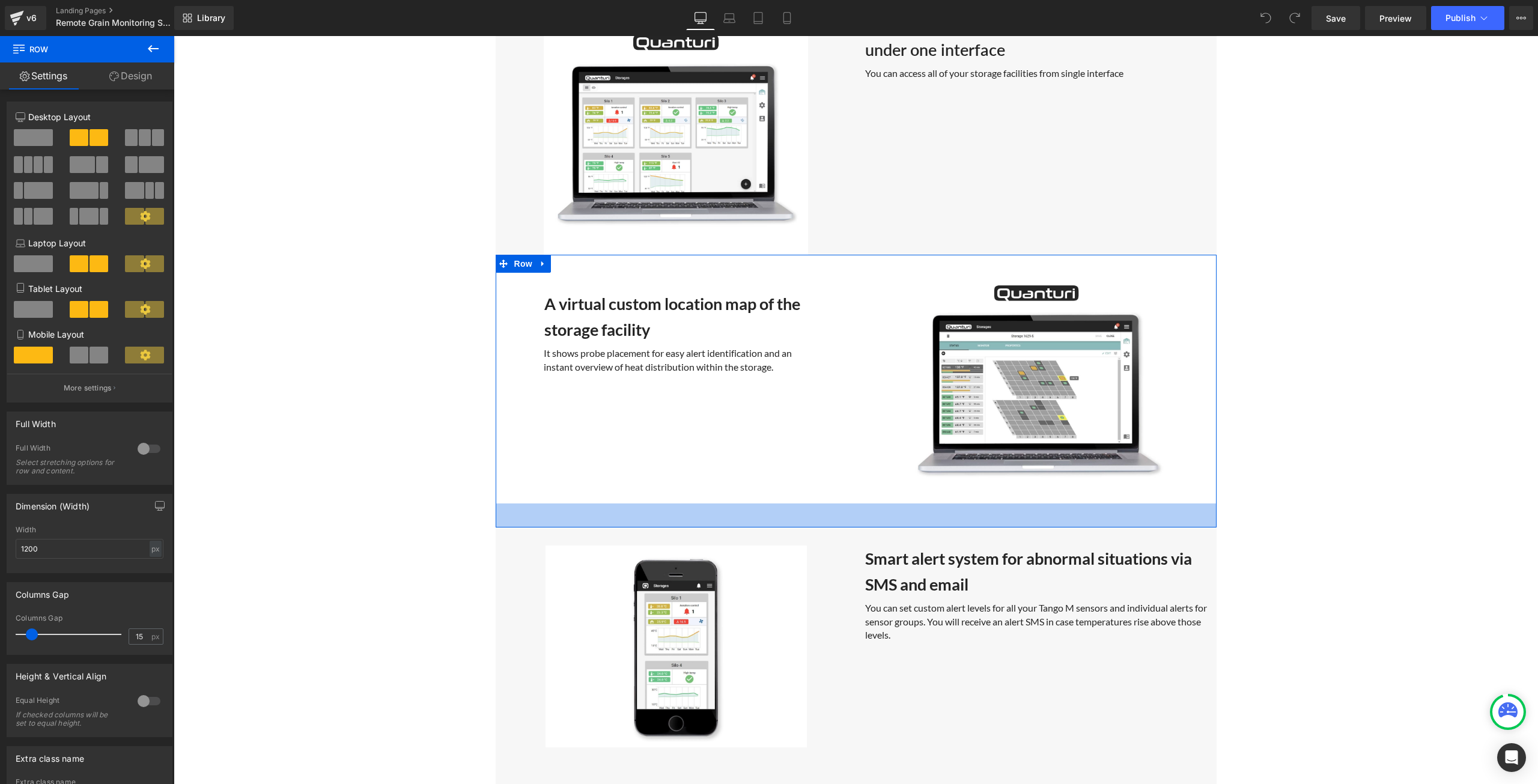
drag, startPoint x: 829, startPoint y: 506, endPoint x: 816, endPoint y: 288, distance: 218.4
click at [839, 524] on div "40px" at bounding box center [856, 515] width 721 height 24
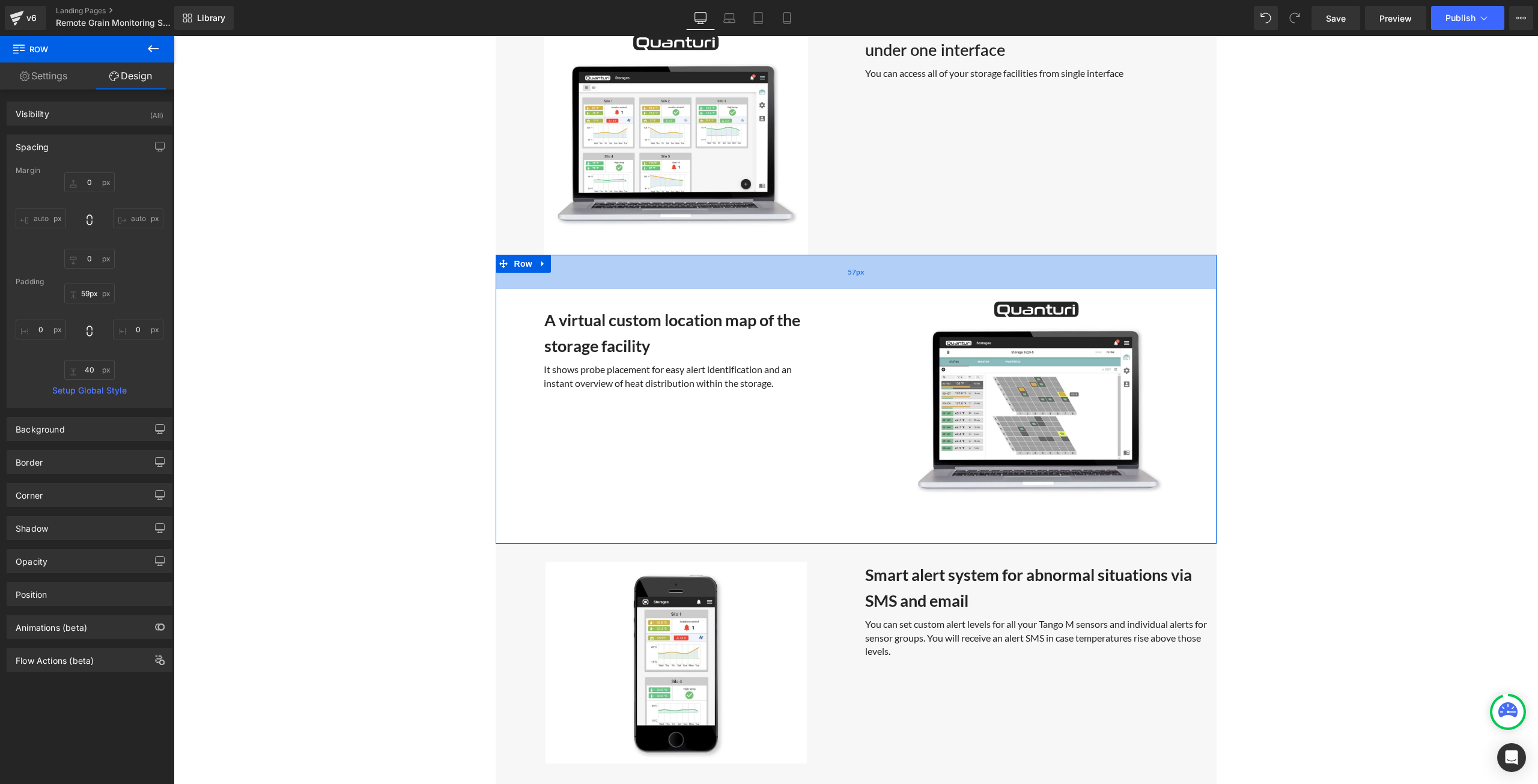
type input "60px"
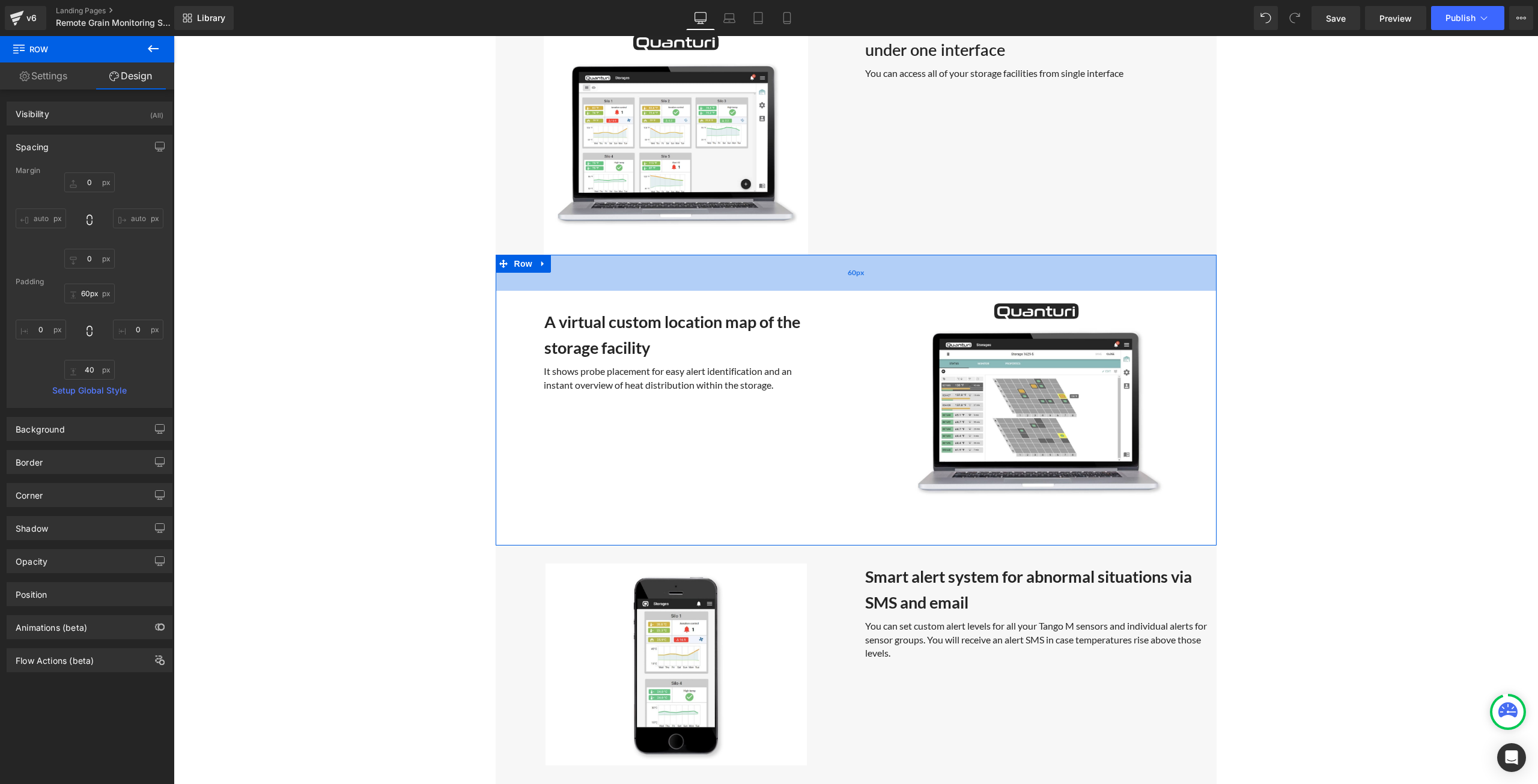
drag, startPoint x: 833, startPoint y: 255, endPoint x: 829, endPoint y: 273, distance: 18.4
click at [829, 273] on div "60px" at bounding box center [856, 273] width 721 height 36
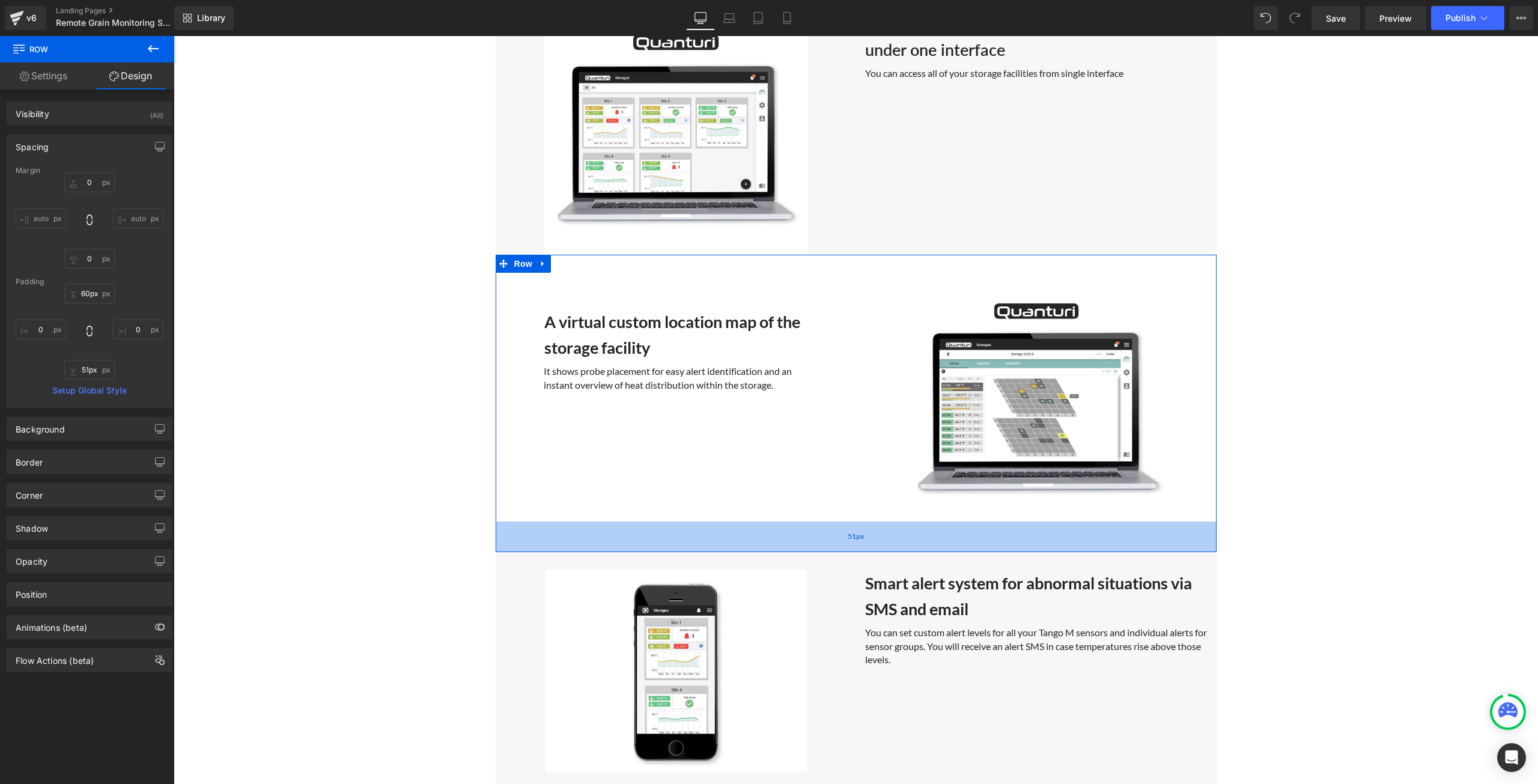
type input "52px"
drag, startPoint x: 852, startPoint y: 539, endPoint x: 852, endPoint y: 547, distance: 8.0
click at [852, 547] on div "52px" at bounding box center [856, 537] width 721 height 31
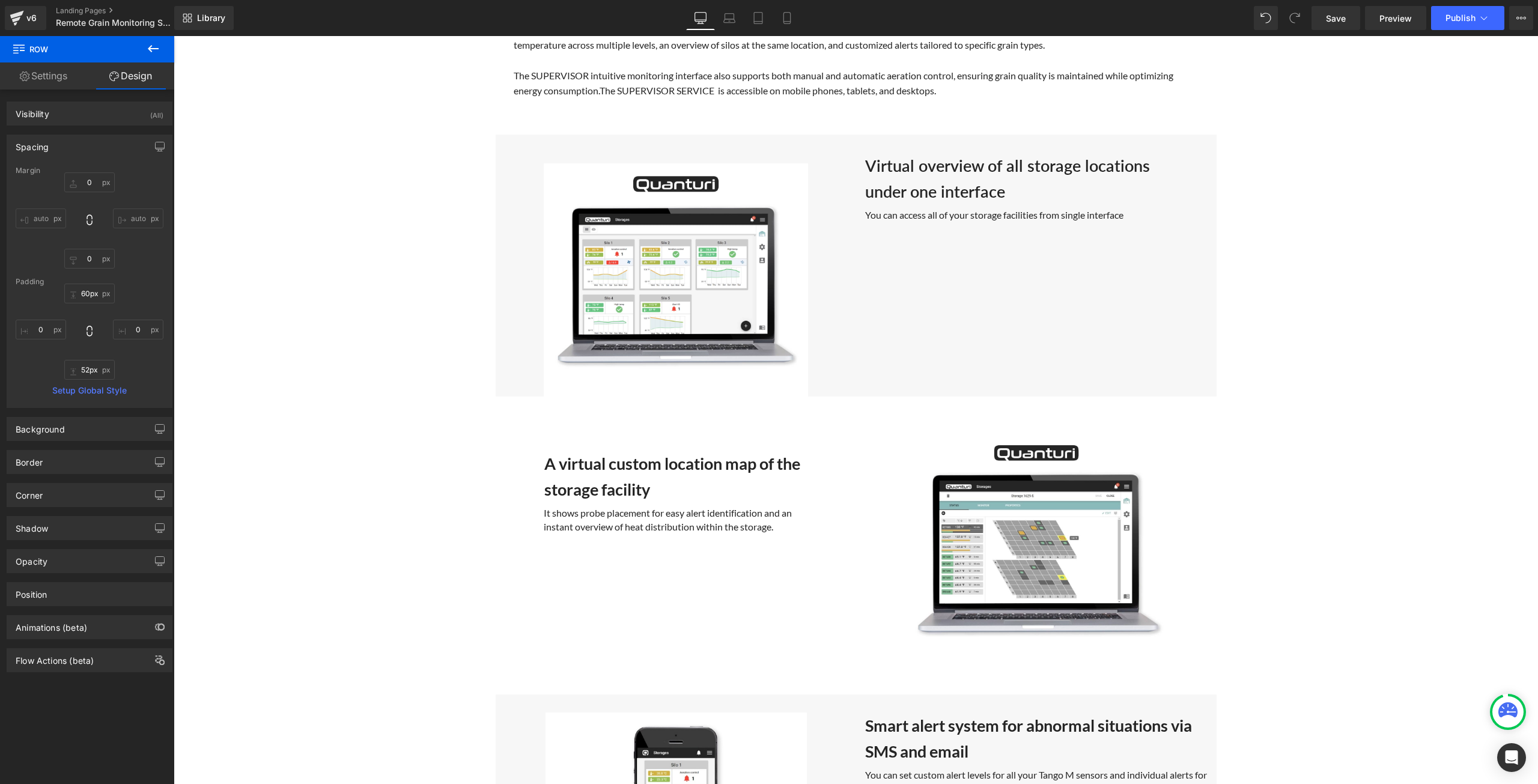
scroll to position [2643, 0]
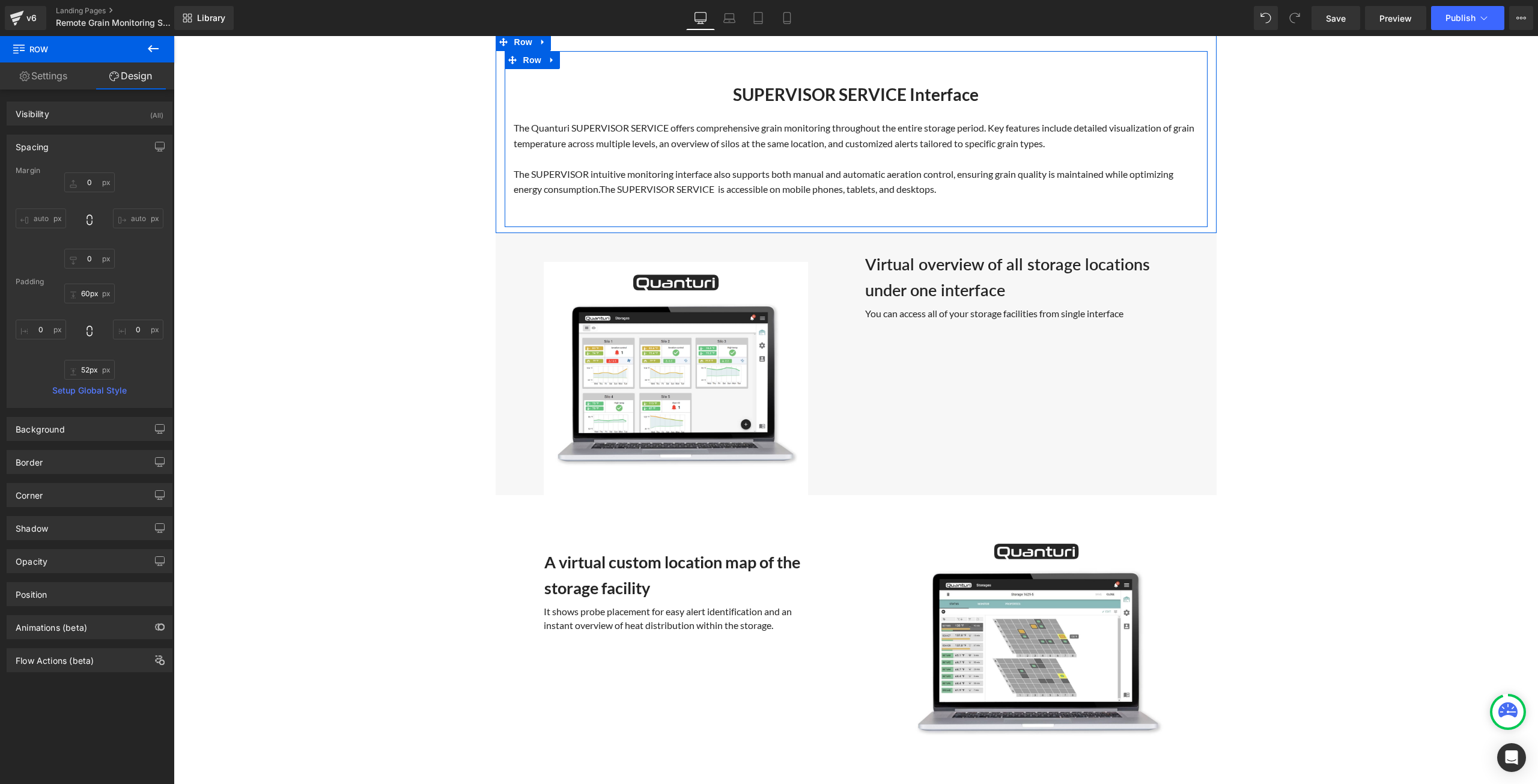
click at [864, 208] on div "SUPERVISOR SERVICE Interface Heading The Quanturi SUPERVISOR SERVICE offers com…" at bounding box center [855, 139] width 703 height 176
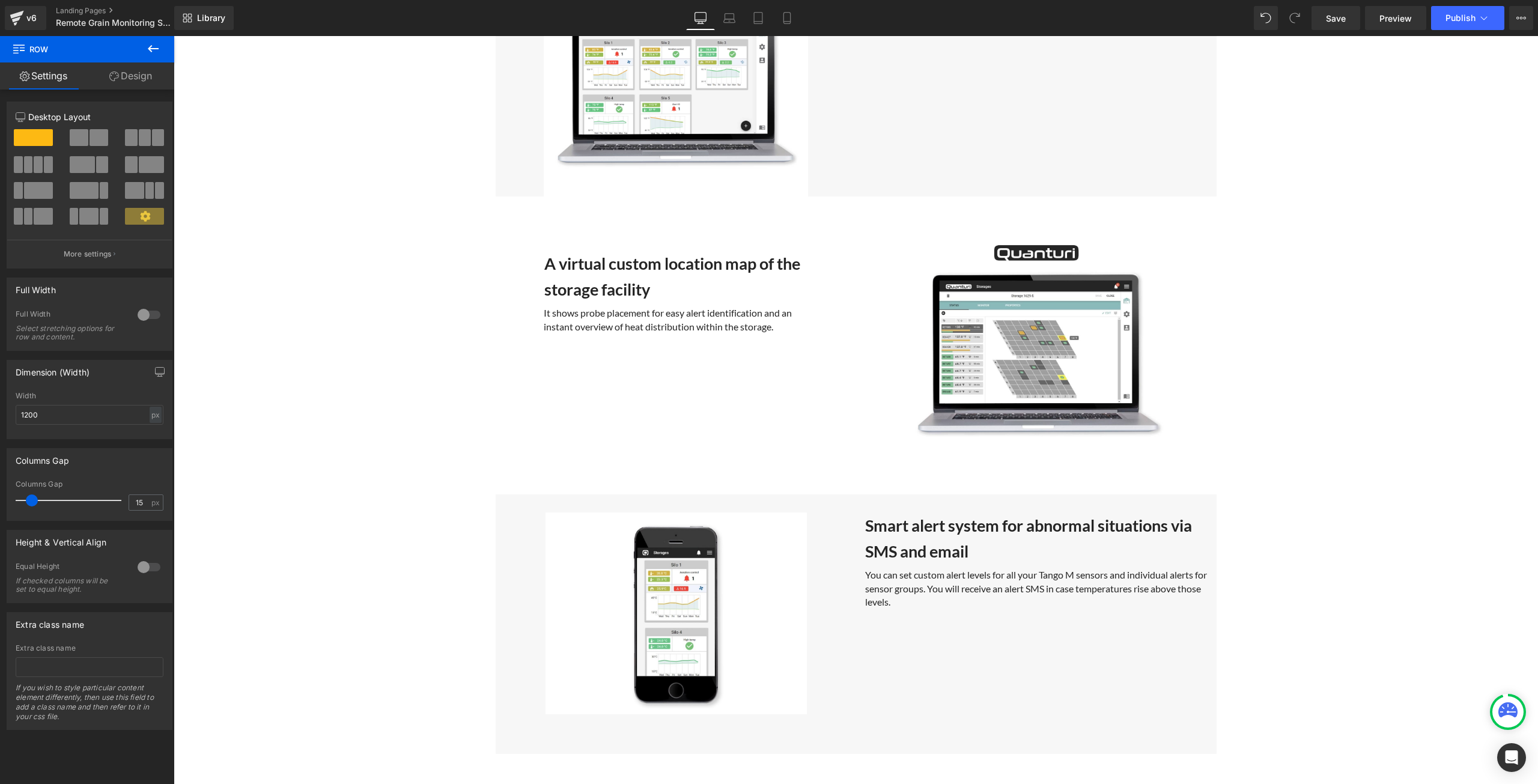
scroll to position [2944, 0]
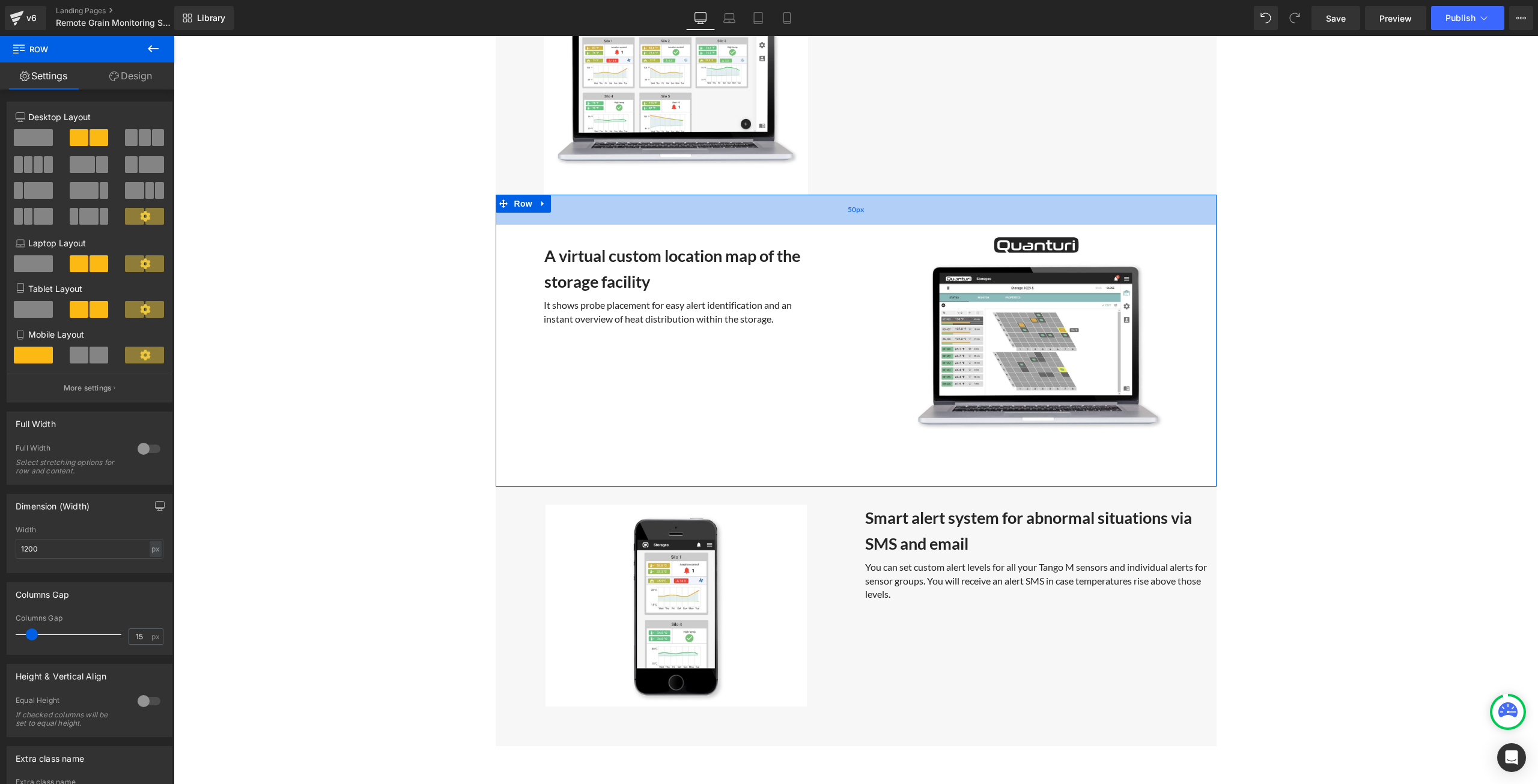
drag, startPoint x: 828, startPoint y: 205, endPoint x: 826, endPoint y: 199, distance: 6.3
click at [826, 199] on div "50px" at bounding box center [856, 210] width 721 height 30
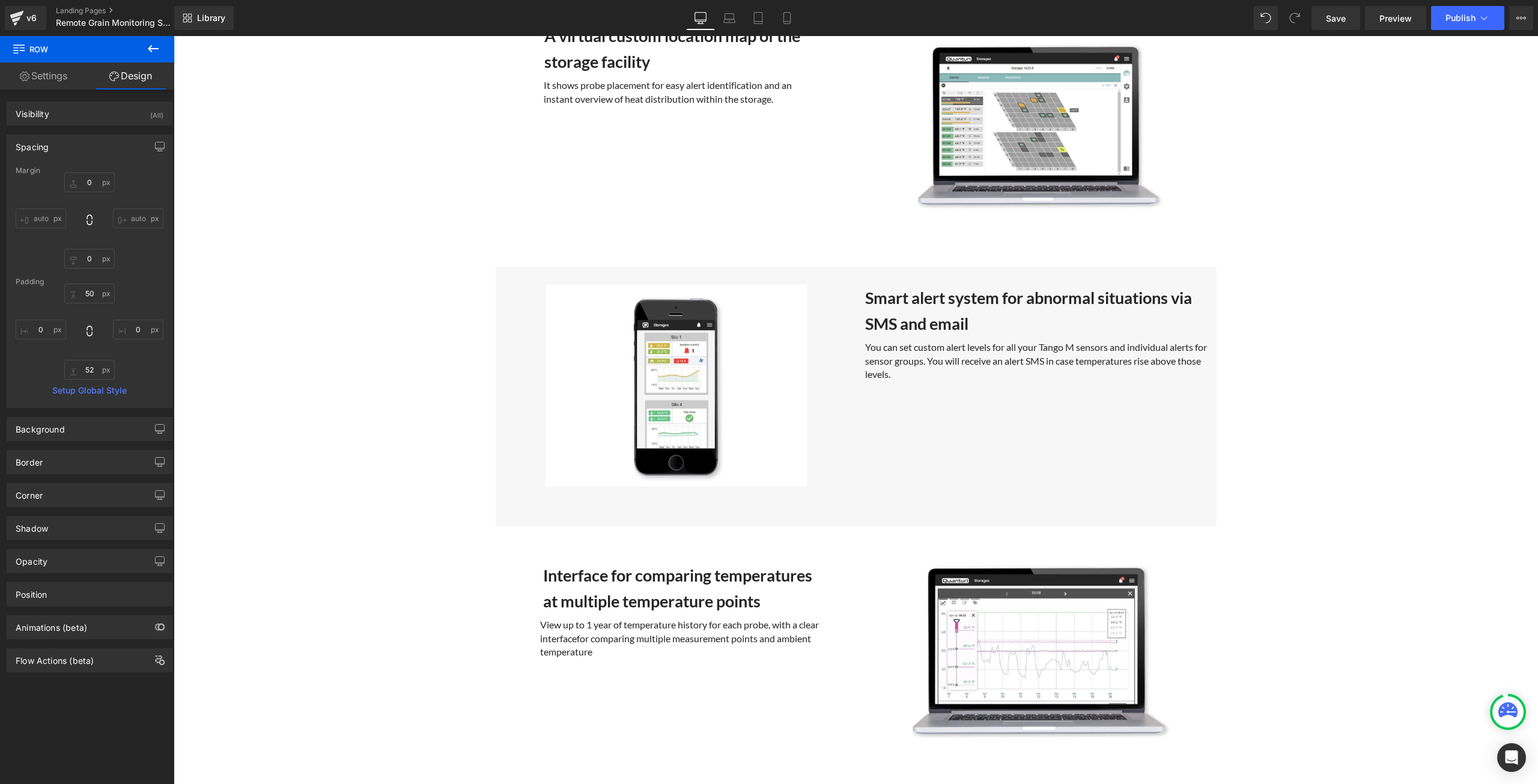
scroll to position [3244, 0]
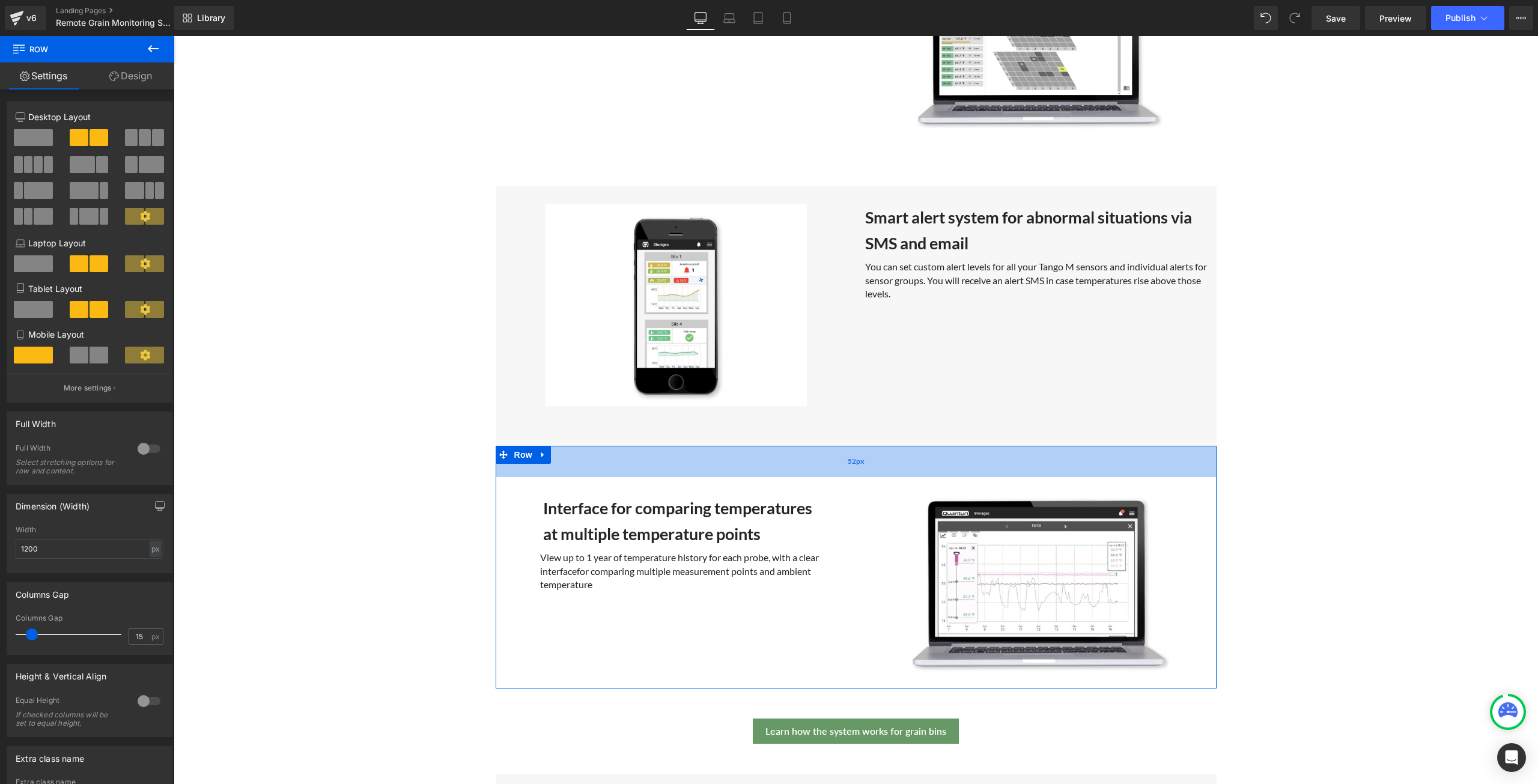
drag, startPoint x: 877, startPoint y: 454, endPoint x: 874, endPoint y: 467, distance: 13.3
click at [874, 467] on div "52px" at bounding box center [856, 461] width 721 height 31
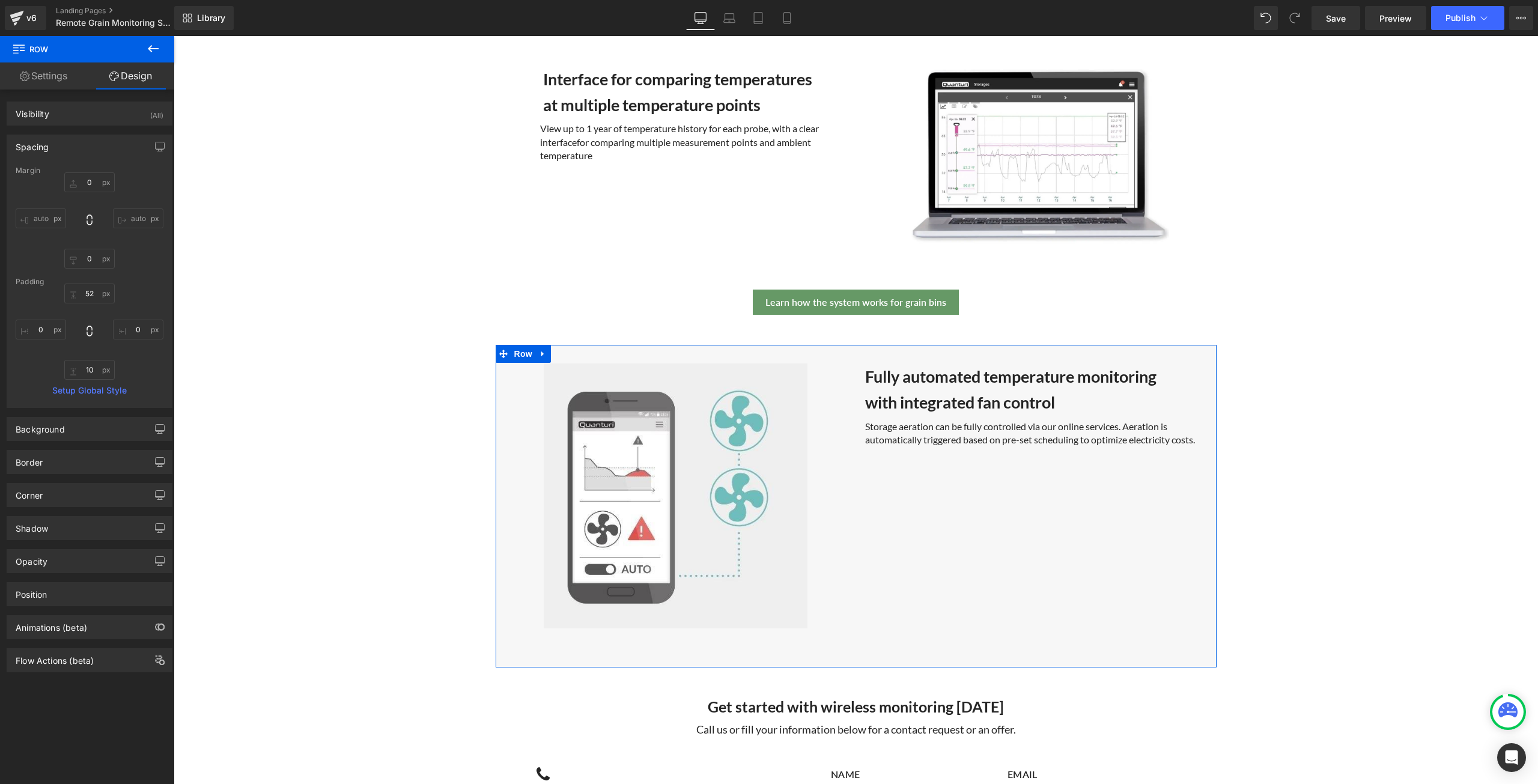
scroll to position [3725, 0]
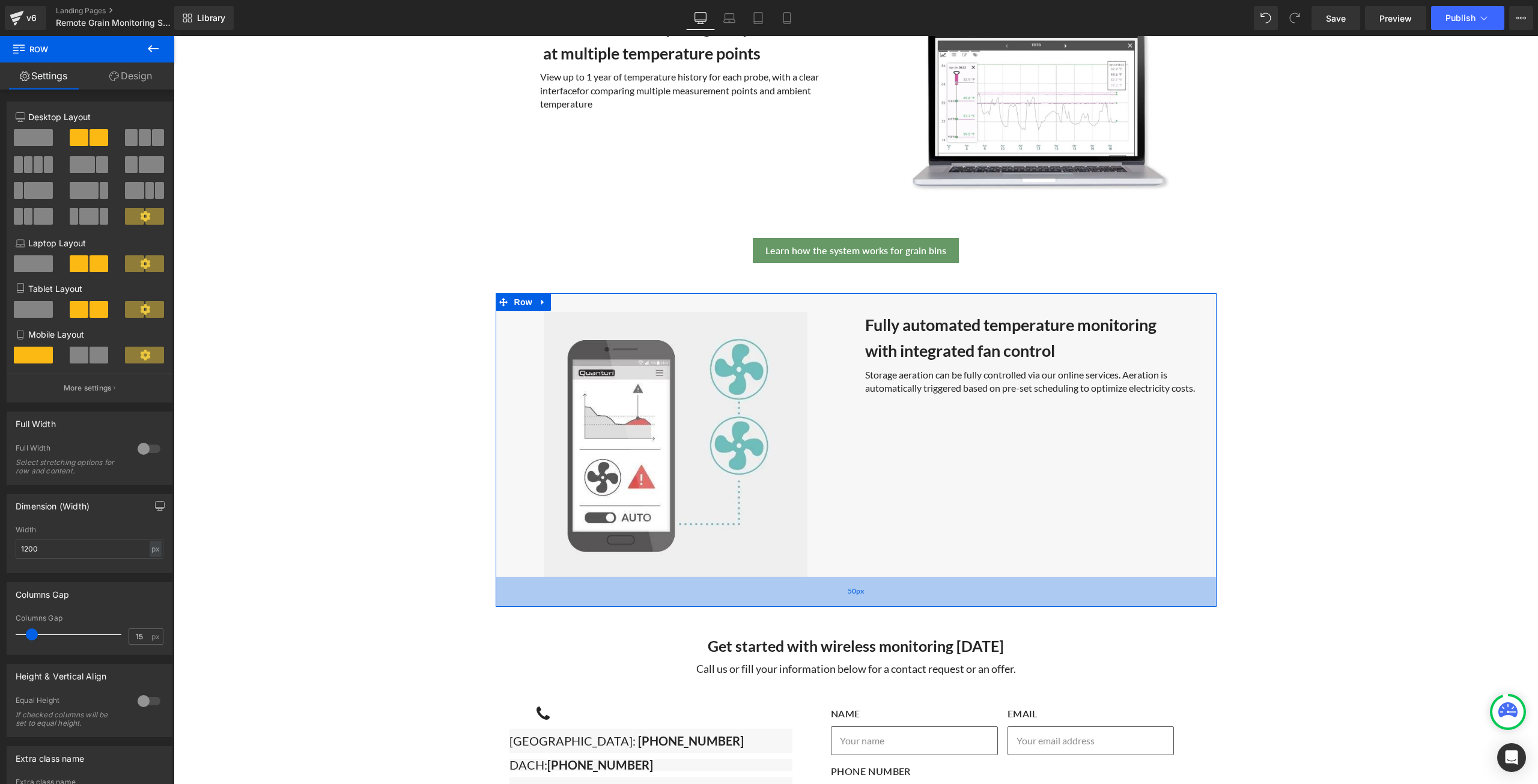
drag, startPoint x: 913, startPoint y: 599, endPoint x: 920, endPoint y: 591, distance: 10.6
click at [920, 591] on div "50px" at bounding box center [856, 592] width 721 height 30
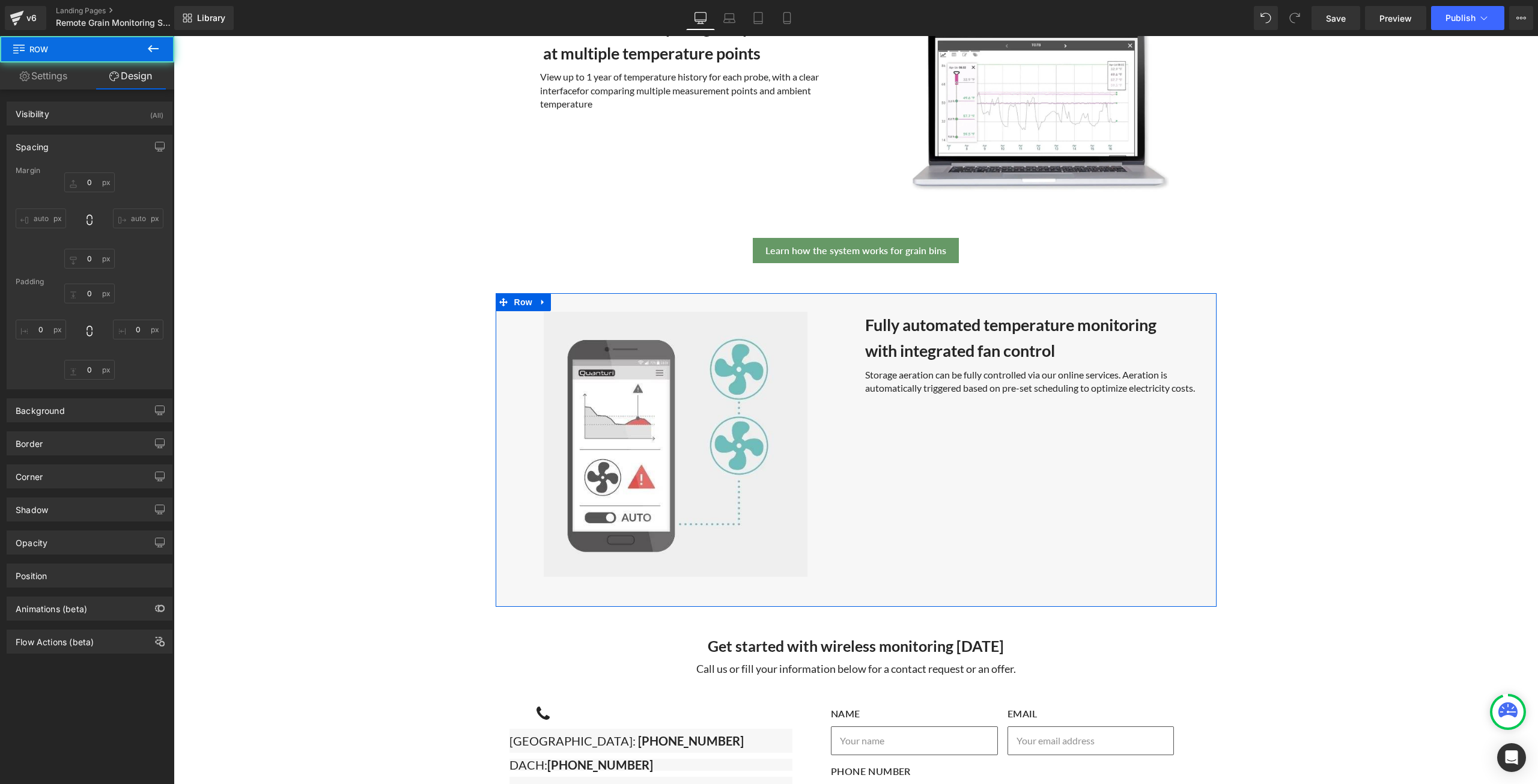
type input "0"
type input "1"
type input "0"
type input "50"
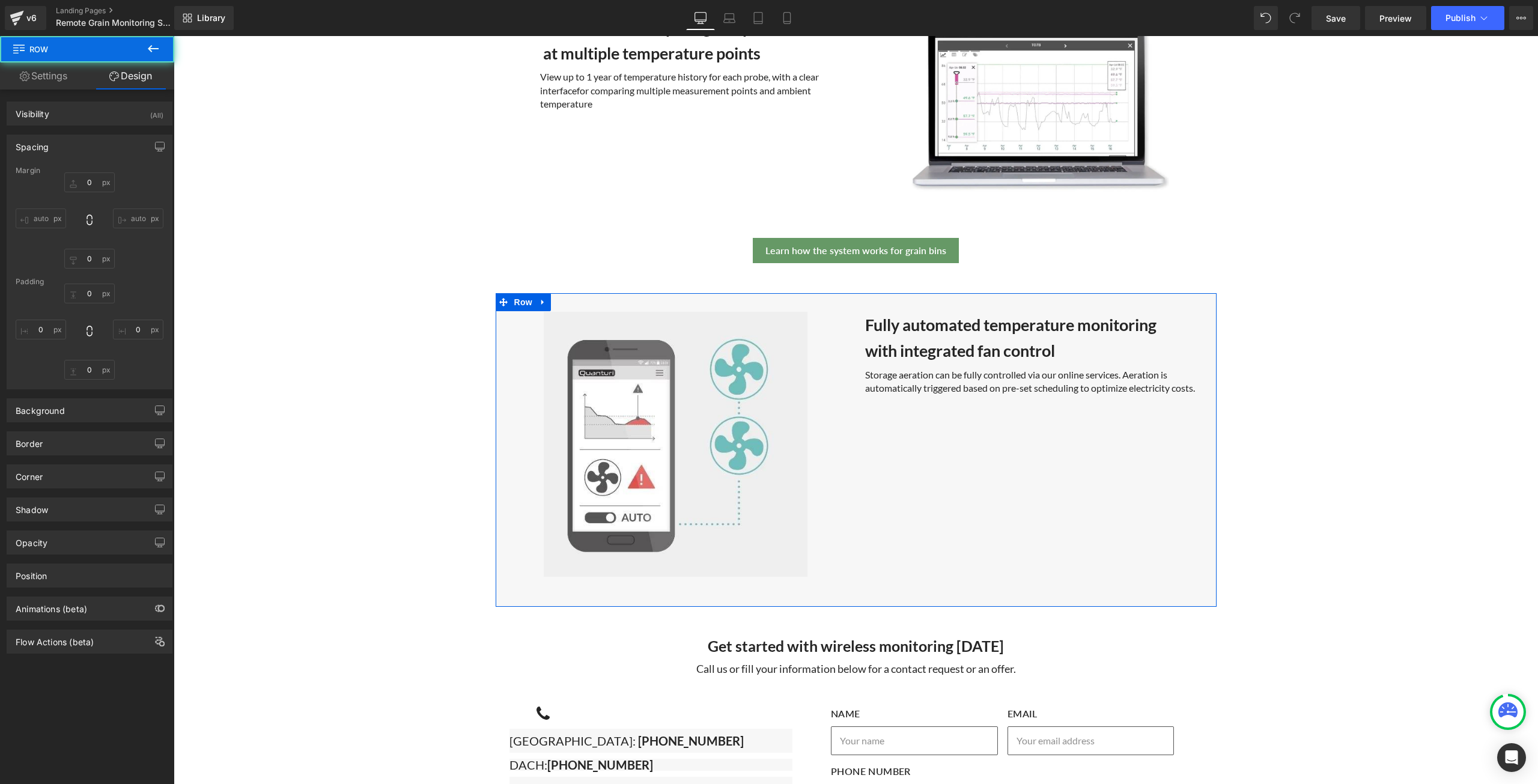
type input "0"
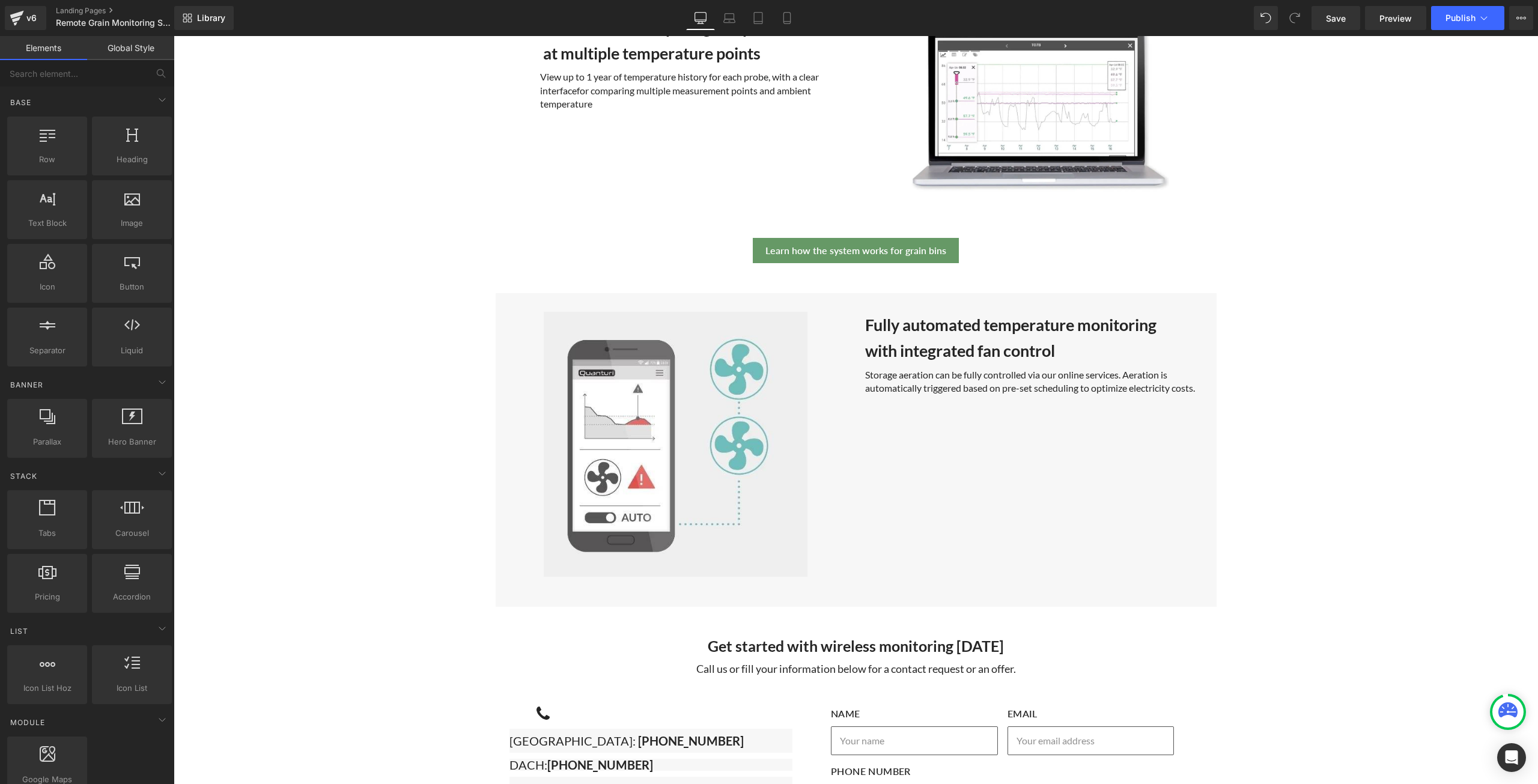
click at [174, 36] on div at bounding box center [174, 36] width 0 height 0
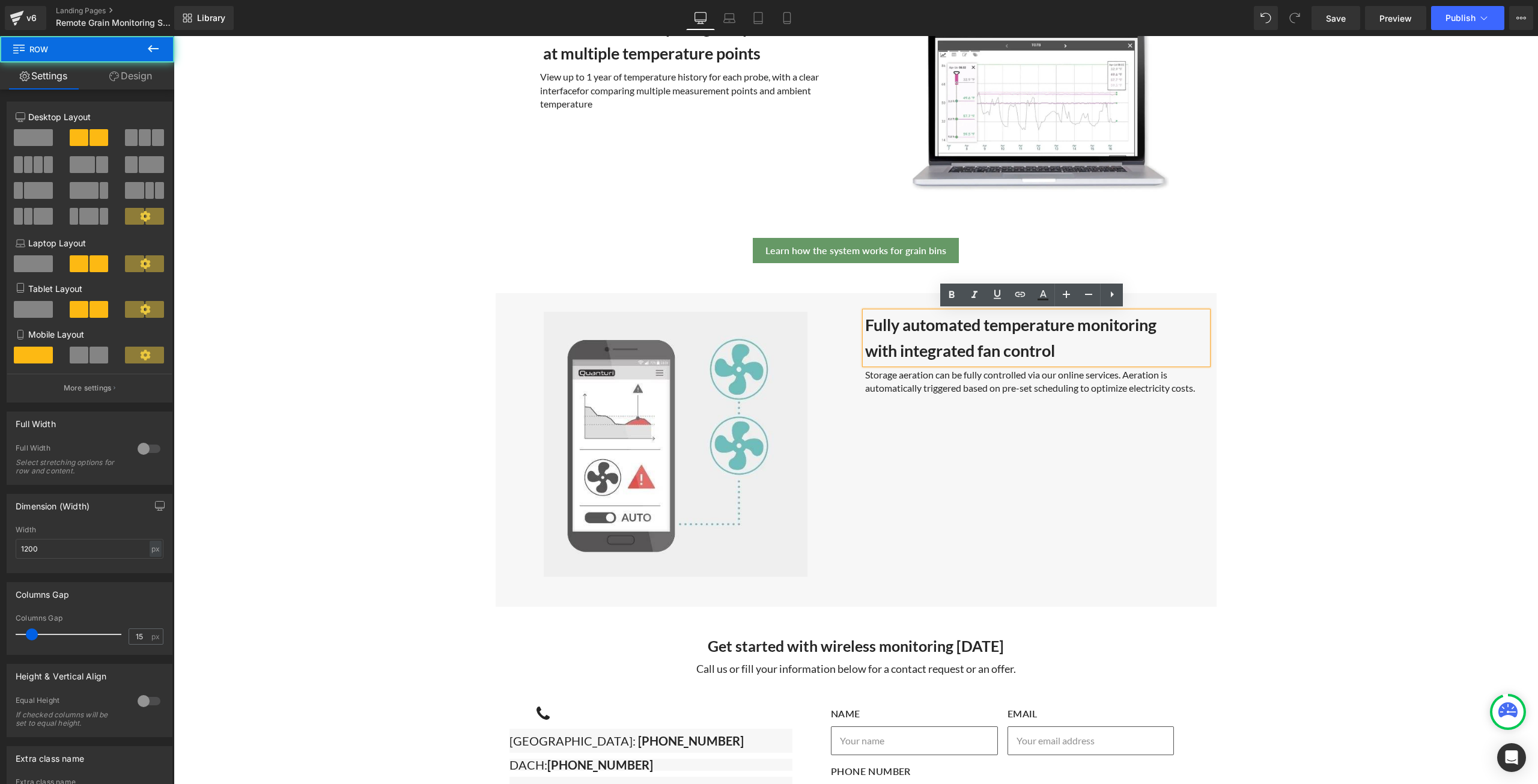
click at [832, 296] on div "Image" at bounding box center [676, 435] width 360 height 283
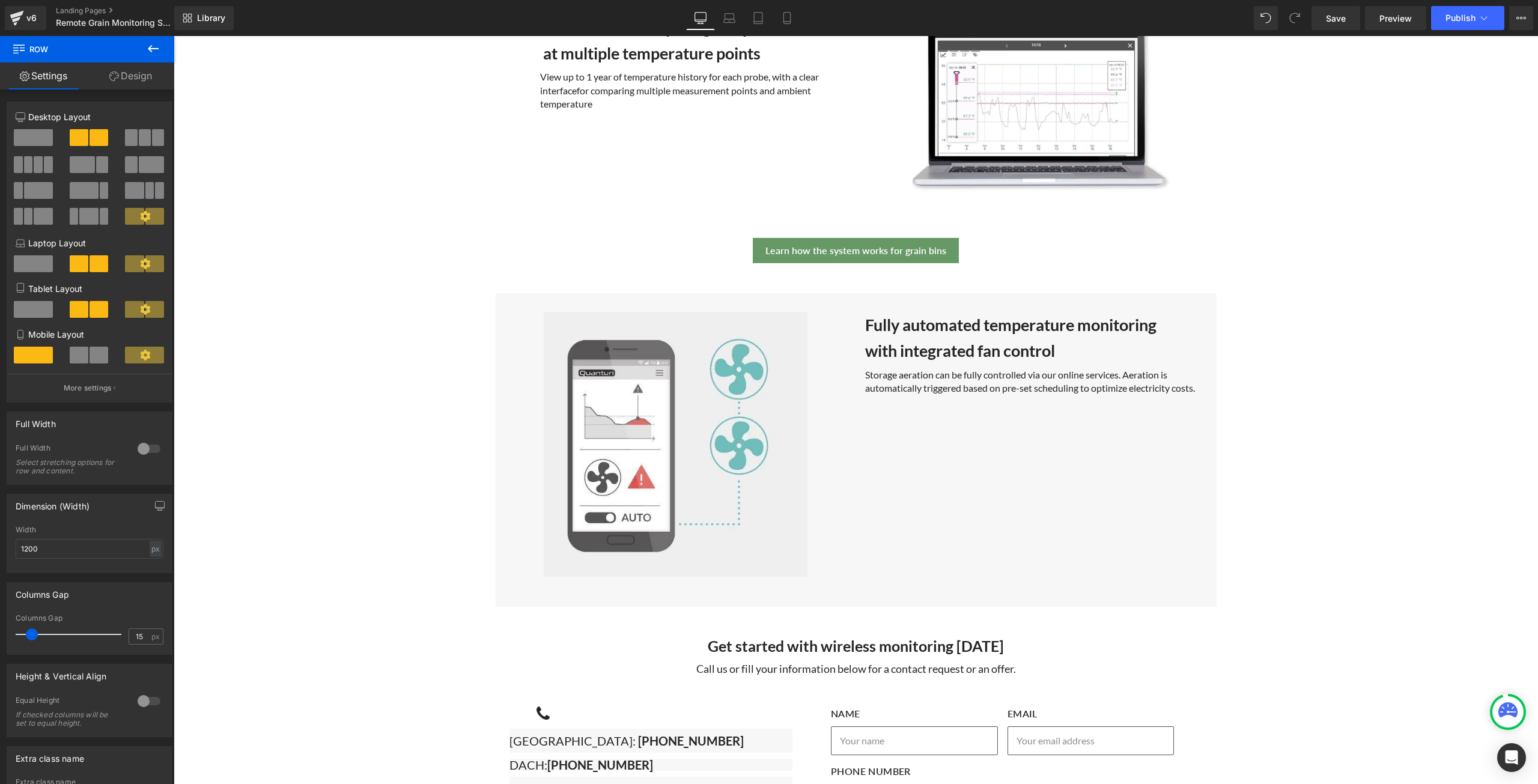
click at [628, 294] on div "Image" at bounding box center [676, 435] width 360 height 283
click at [963, 296] on div "Fully automated temperature monitoring with integrated fan control Heading Stor…" at bounding box center [1036, 344] width 360 height 100
click at [1199, 300] on div "Fully automated temperature monitoring with integrated fan control Heading Stor…" at bounding box center [1036, 344] width 360 height 100
click at [830, 295] on div "Image" at bounding box center [676, 435] width 360 height 283
click at [878, 295] on div "Fully automated temperature monitoring with integrated fan control Heading Stor…" at bounding box center [1036, 344] width 360 height 100
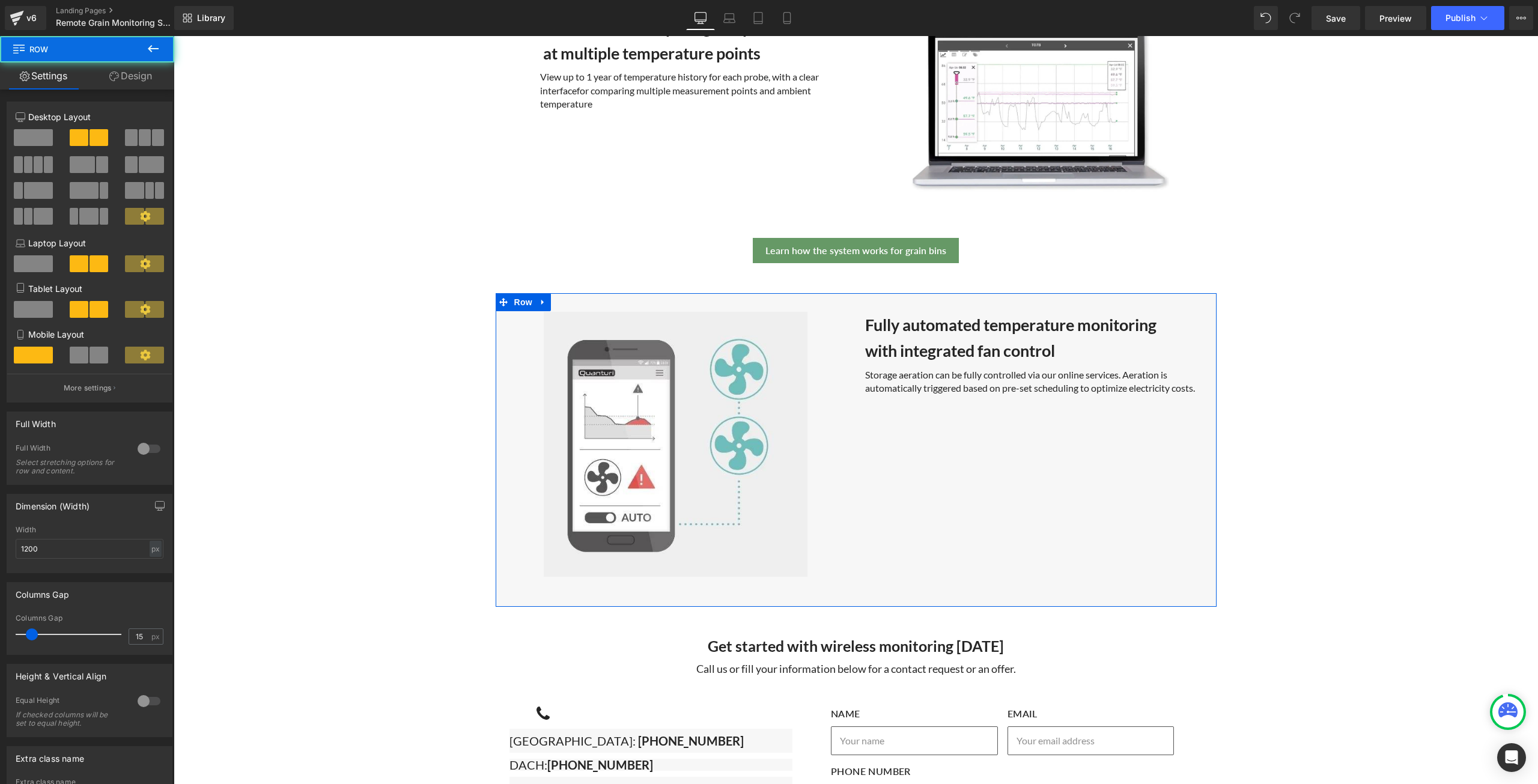
click at [703, 295] on div "Image" at bounding box center [676, 435] width 360 height 283
click at [916, 298] on div "Fully automated temperature monitoring with integrated fan control Heading Stor…" at bounding box center [1036, 344] width 360 height 100
click at [997, 295] on div "Fully automated temperature monitoring with integrated fan control Heading Stor…" at bounding box center [1036, 344] width 360 height 100
click at [1350, 21] on link "Save" at bounding box center [1335, 17] width 48 height 24
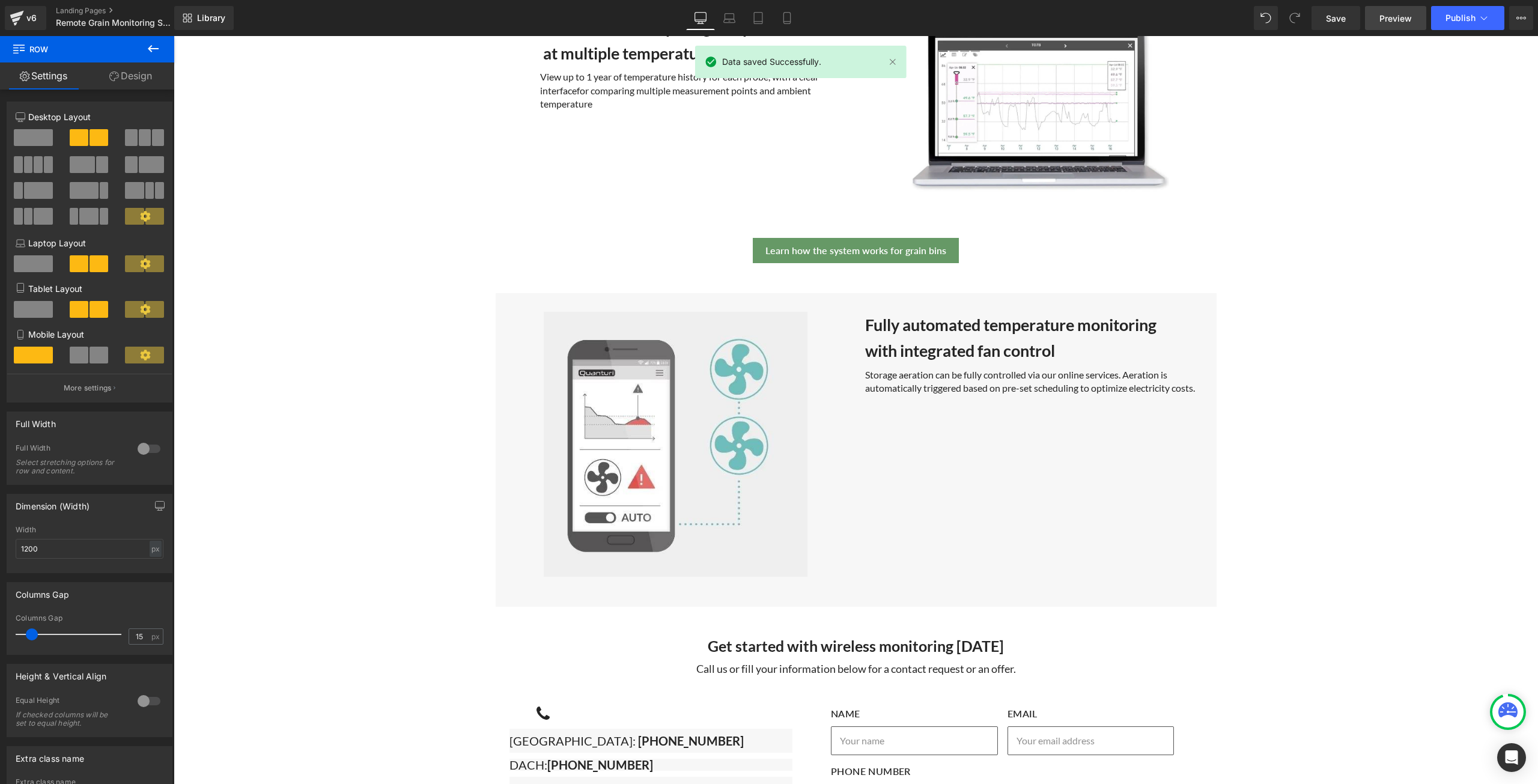
click at [1399, 20] on span "Preview" at bounding box center [1396, 18] width 32 height 12
